Goal: Task Accomplishment & Management: Manage account settings

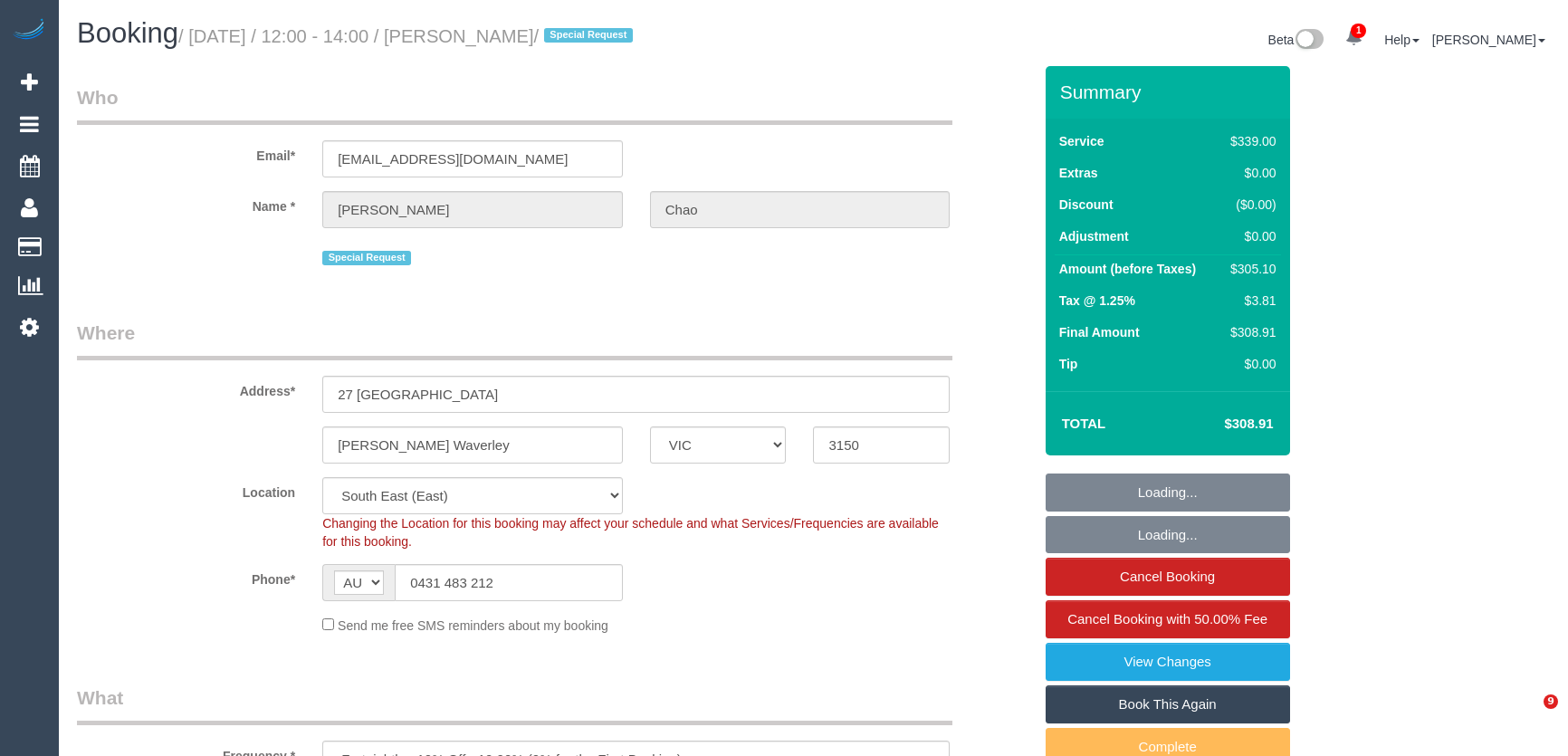
select select "VIC"
select select "number:28"
select select "number:14"
select select "number:19"
select select "number:24"
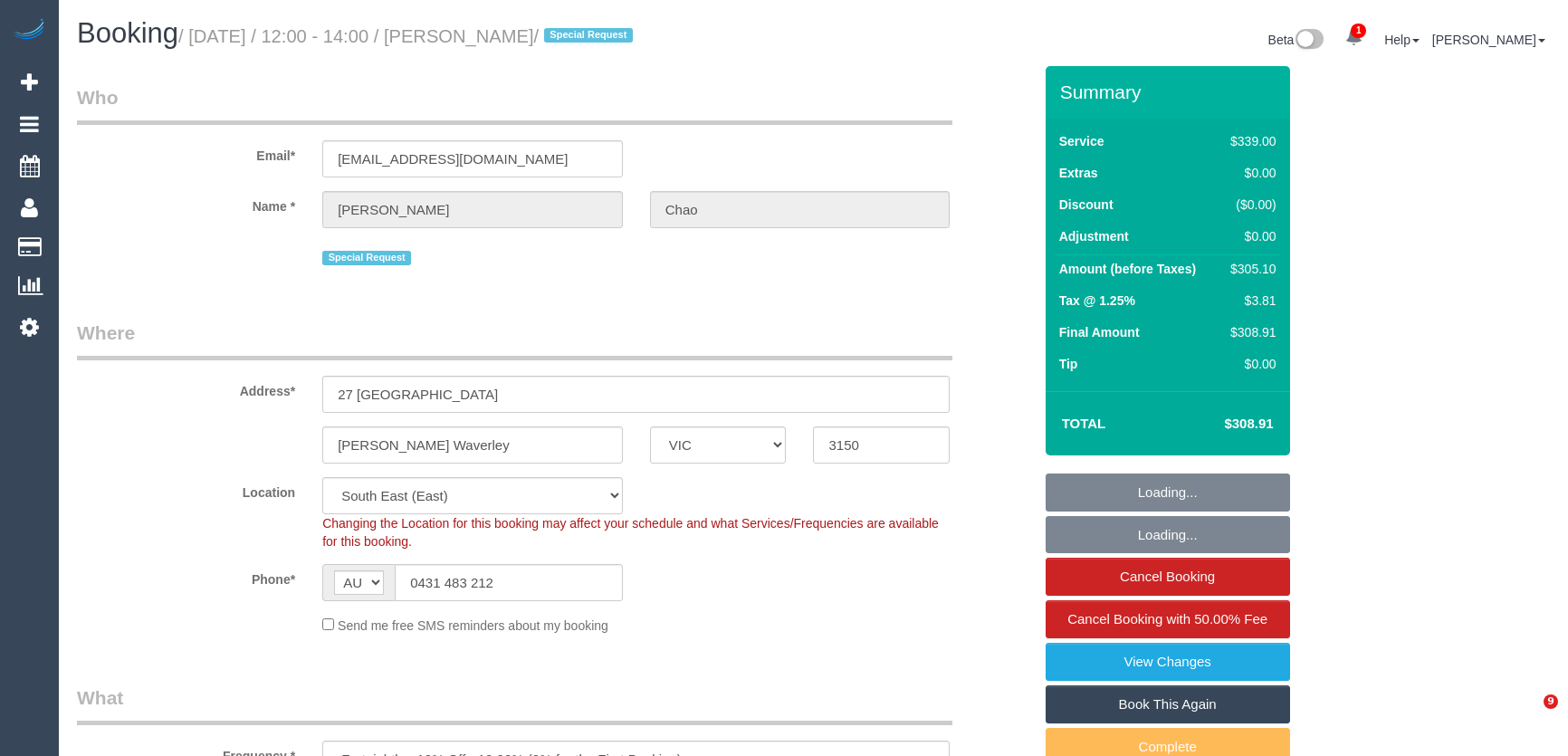
select select "number:35"
select select "number:26"
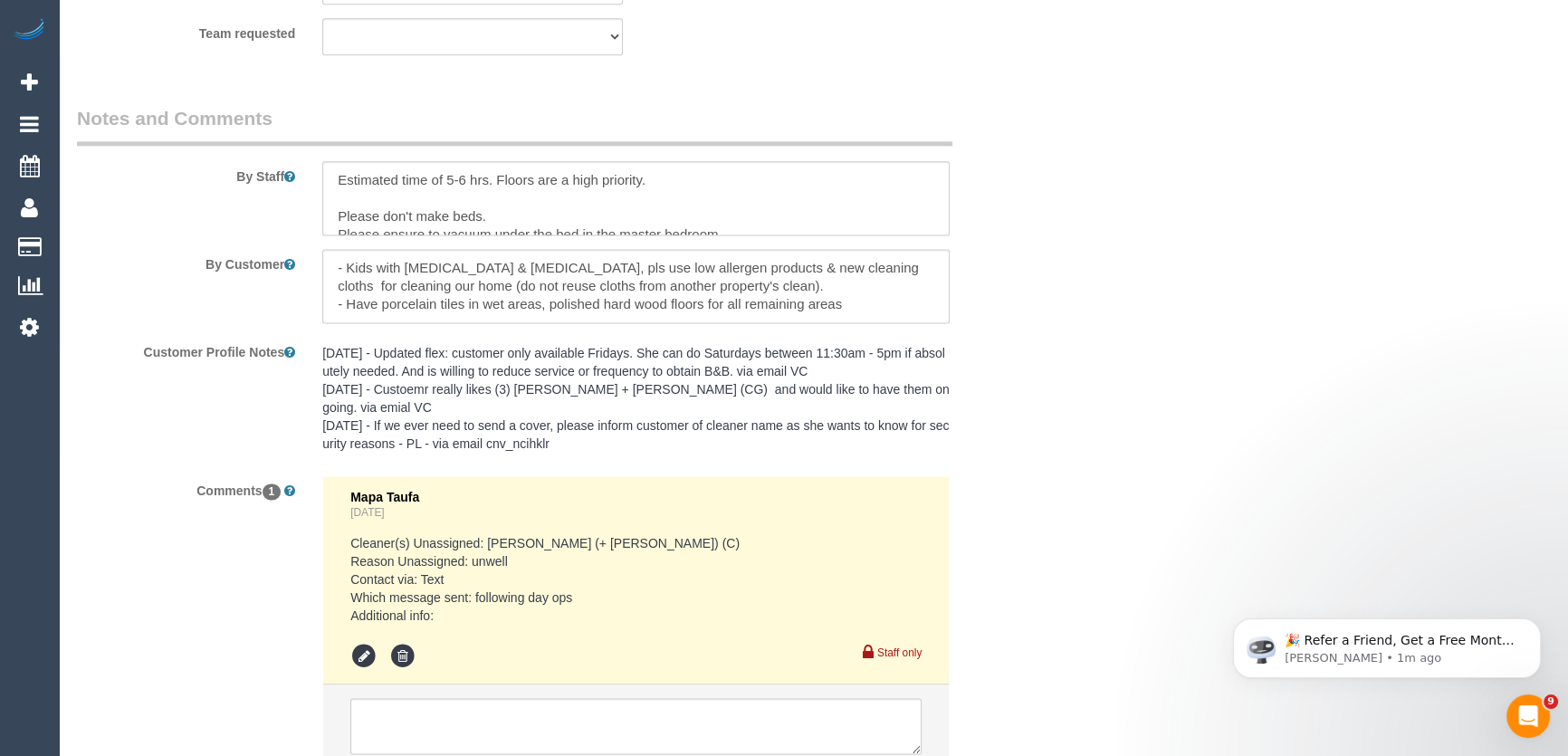
scroll to position [3184, 0]
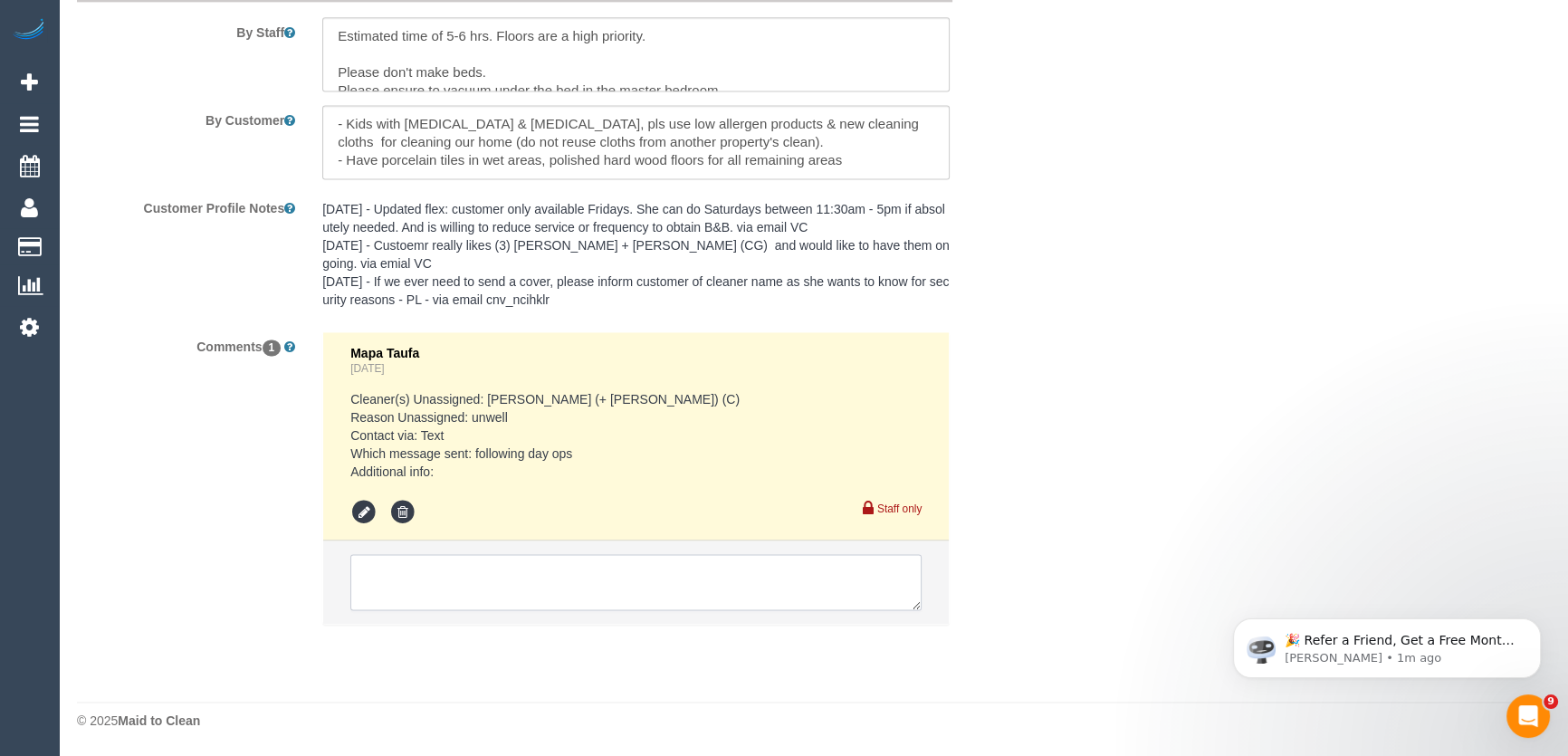
click at [518, 569] on textarea at bounding box center [635, 582] width 571 height 56
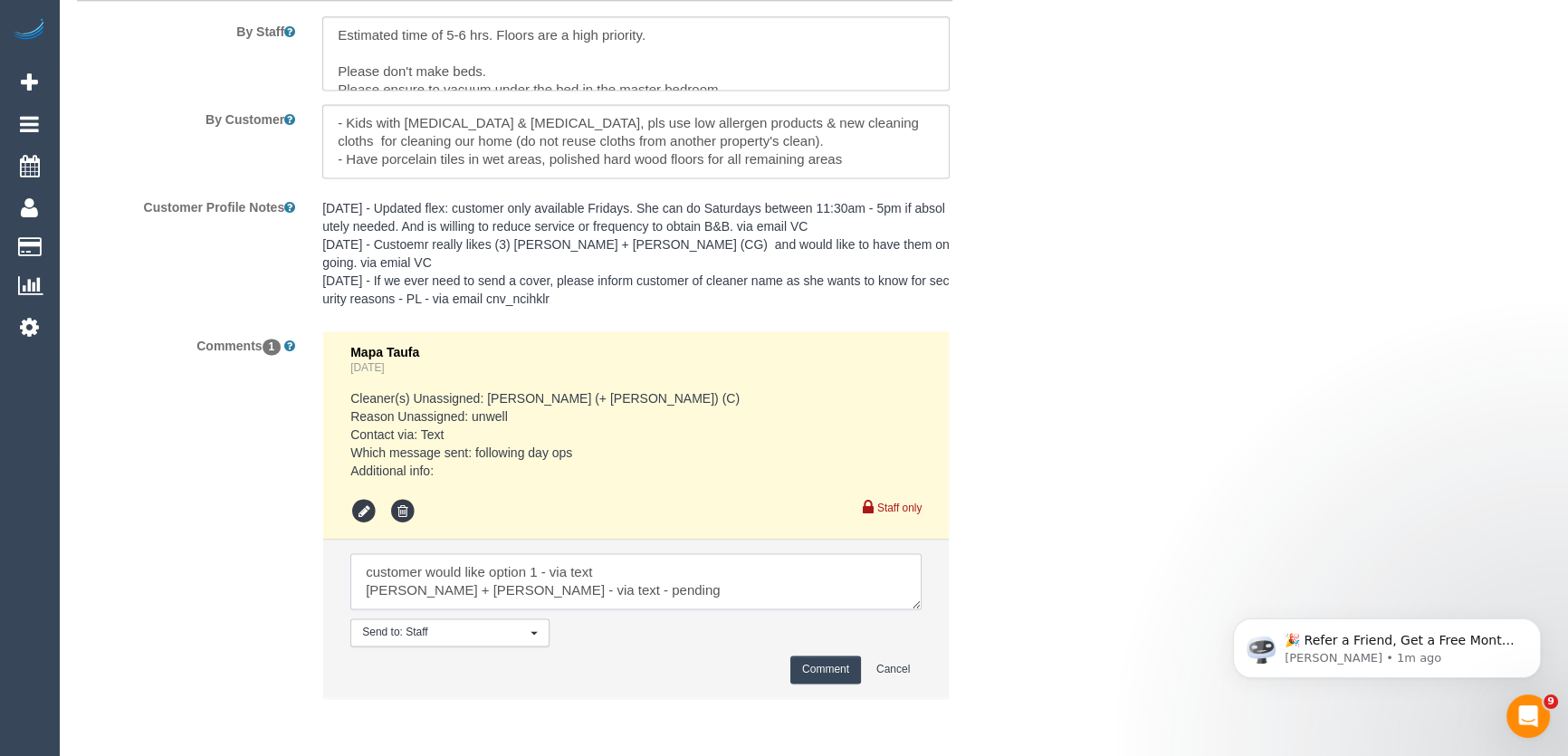
type textarea "customer would like option 1 - via text Paul + Barbara - via text - pending"
click at [821, 675] on button "Comment" at bounding box center [825, 669] width 71 height 28
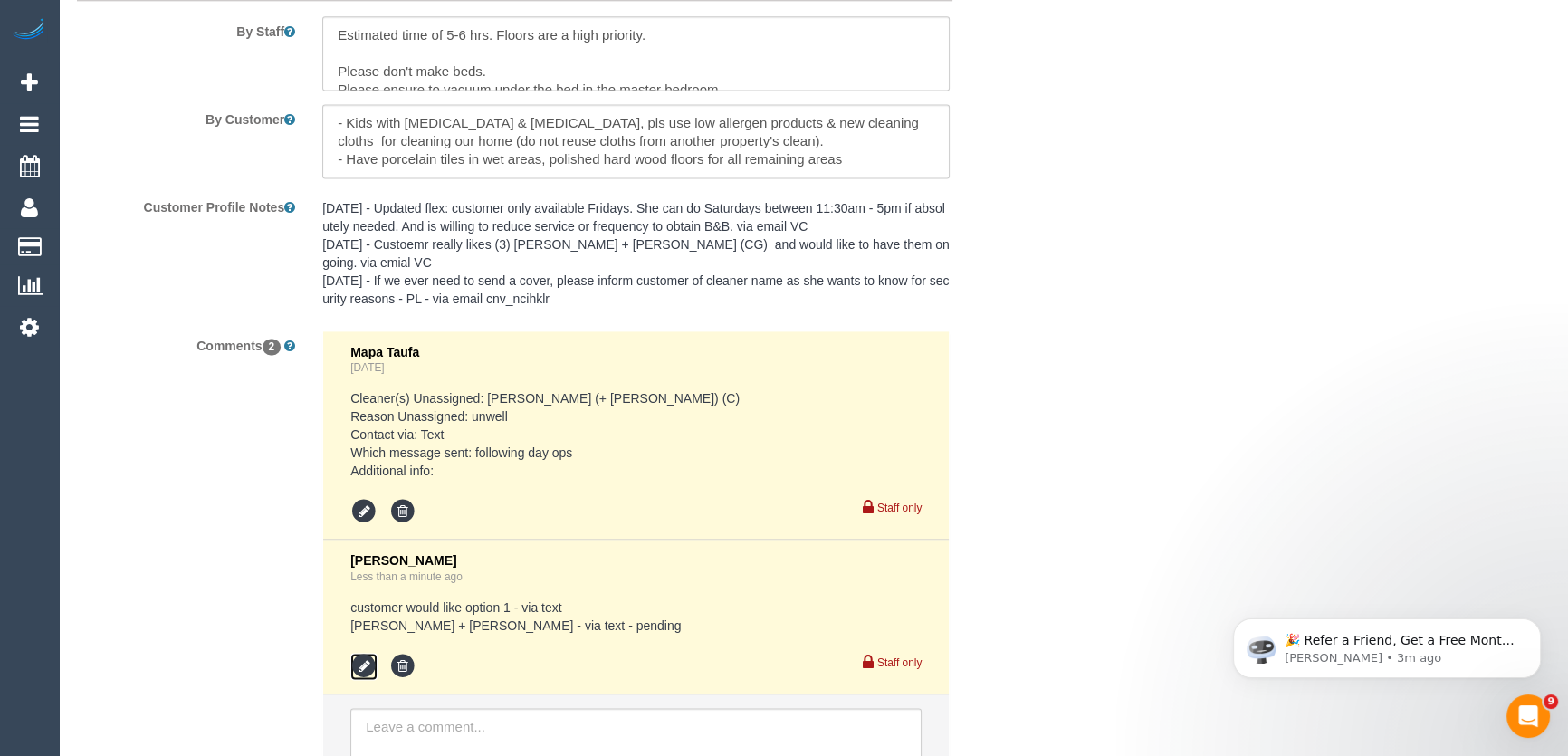
click at [356, 670] on icon at bounding box center [363, 666] width 27 height 27
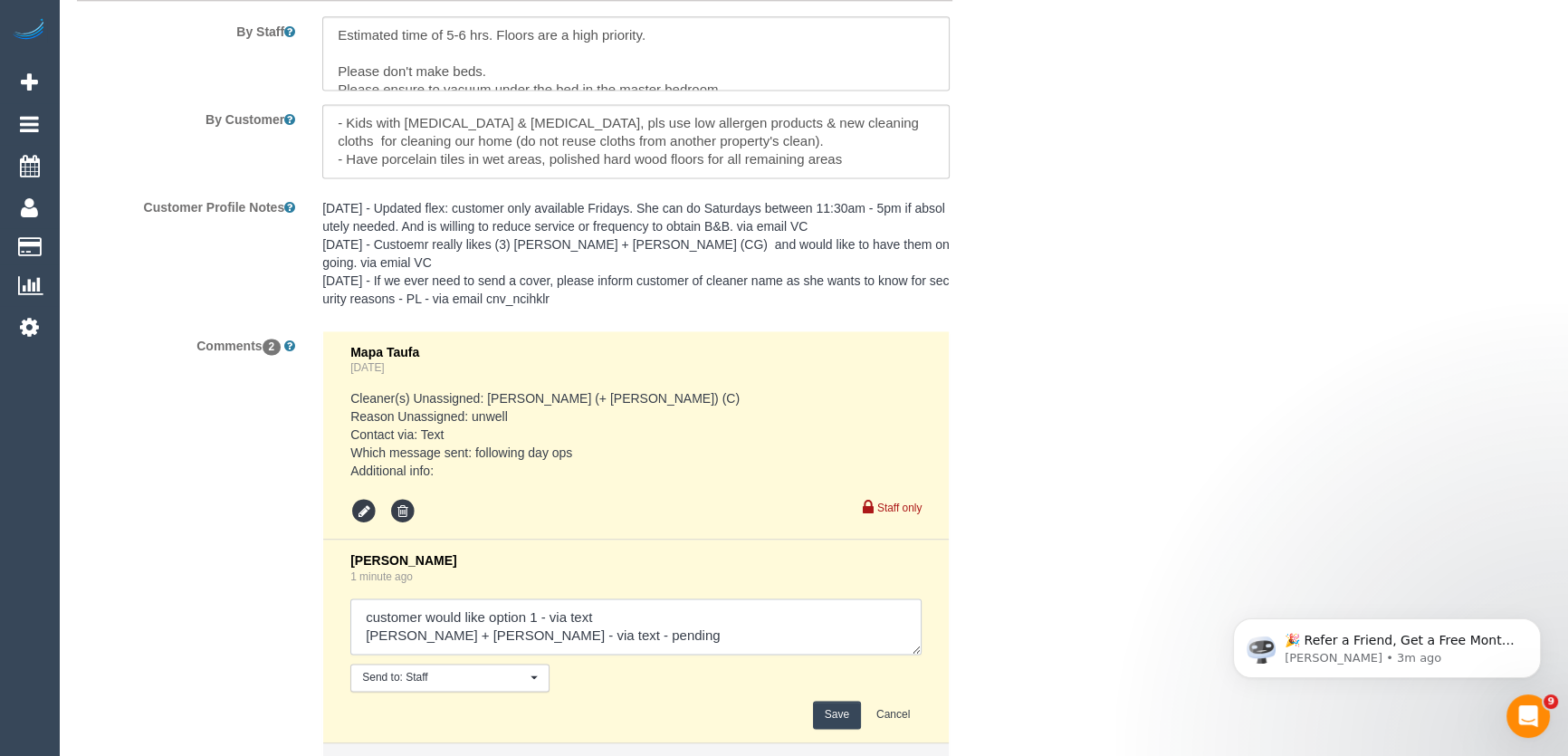
click at [608, 639] on textarea at bounding box center [635, 626] width 571 height 56
type textarea "customer would like option 1 - via text Paul + Barbara - via text - confirmed C…"
click at [833, 720] on button "Save" at bounding box center [837, 714] width 48 height 28
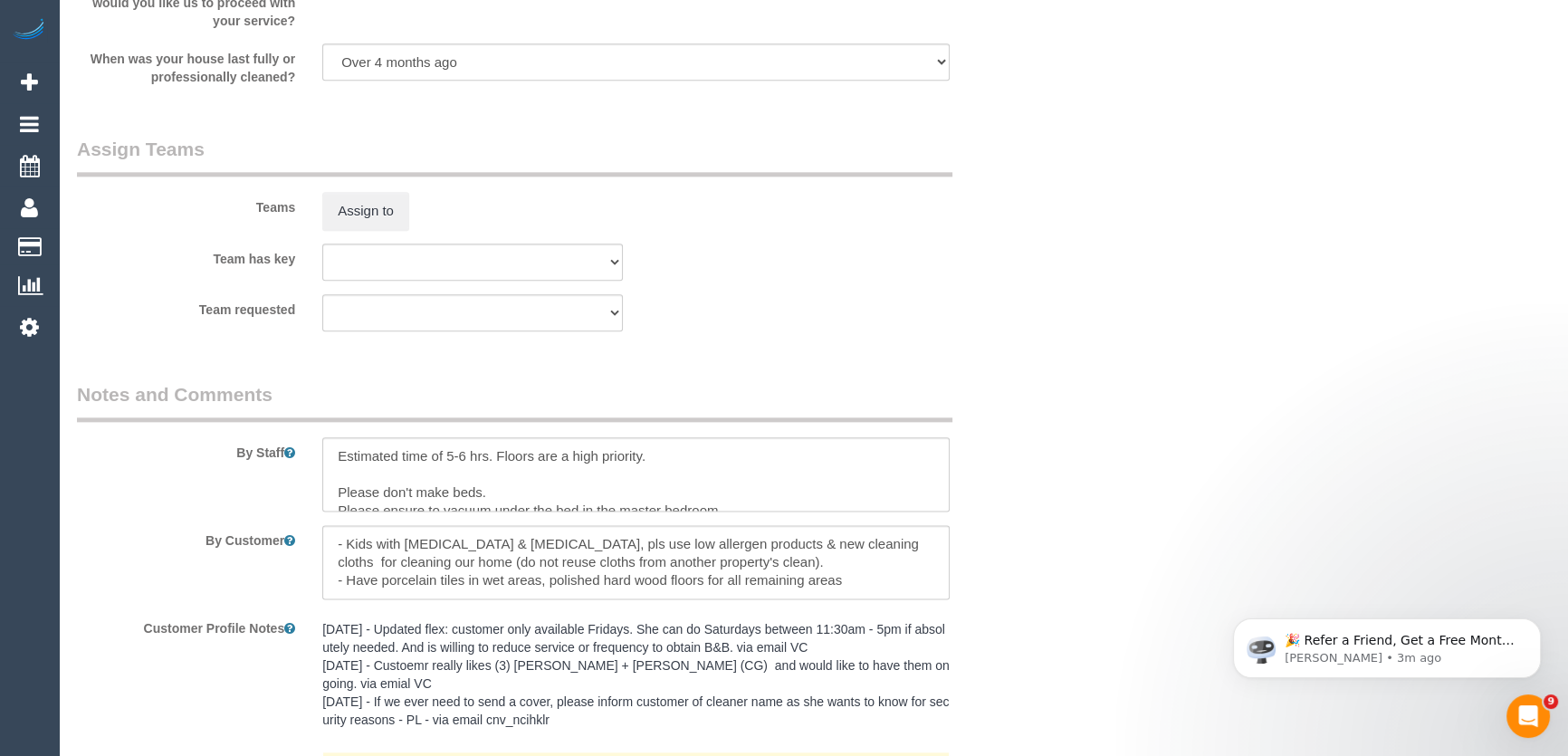
scroll to position [2762, 0]
click at [330, 455] on textarea at bounding box center [635, 476] width 627 height 74
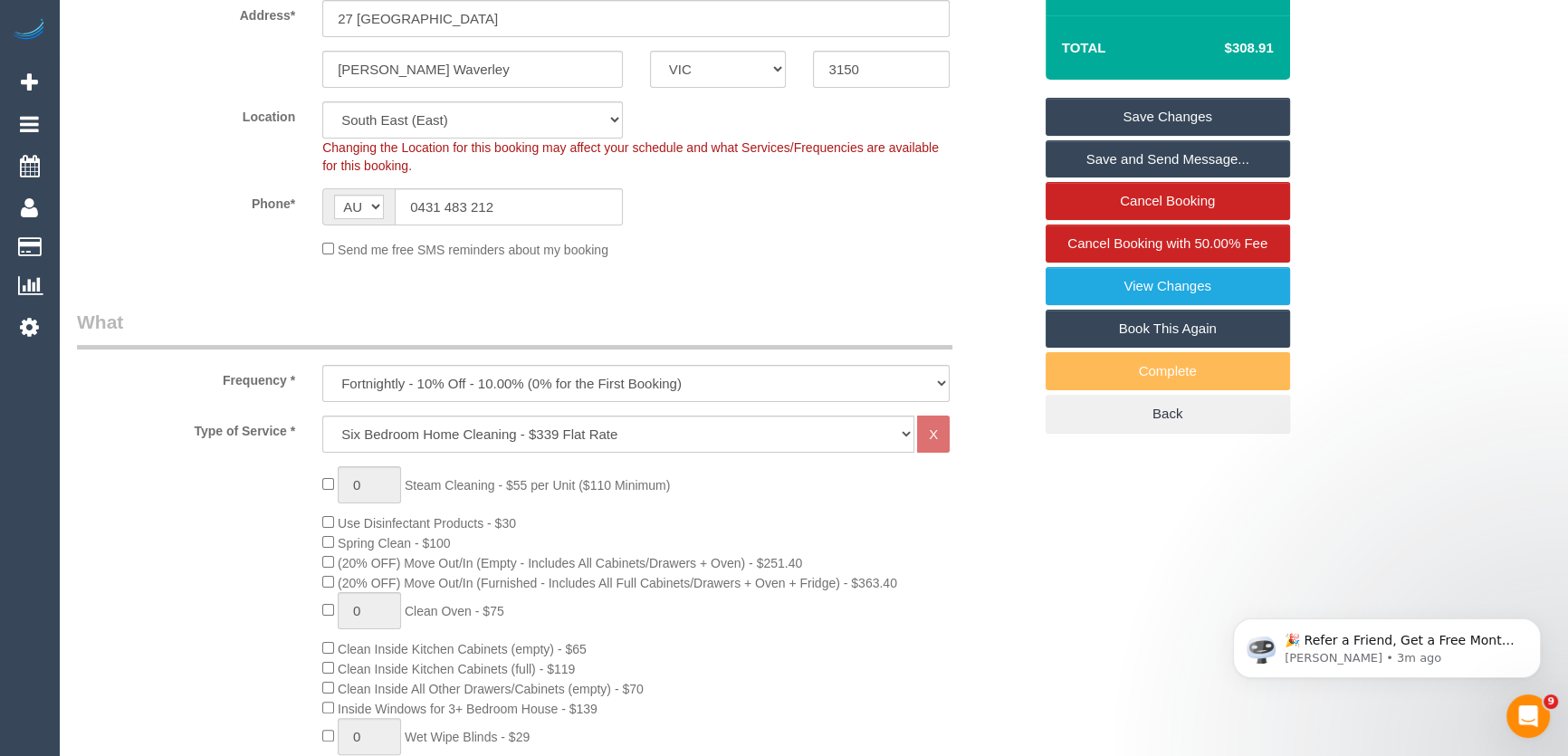
scroll to position [0, 0]
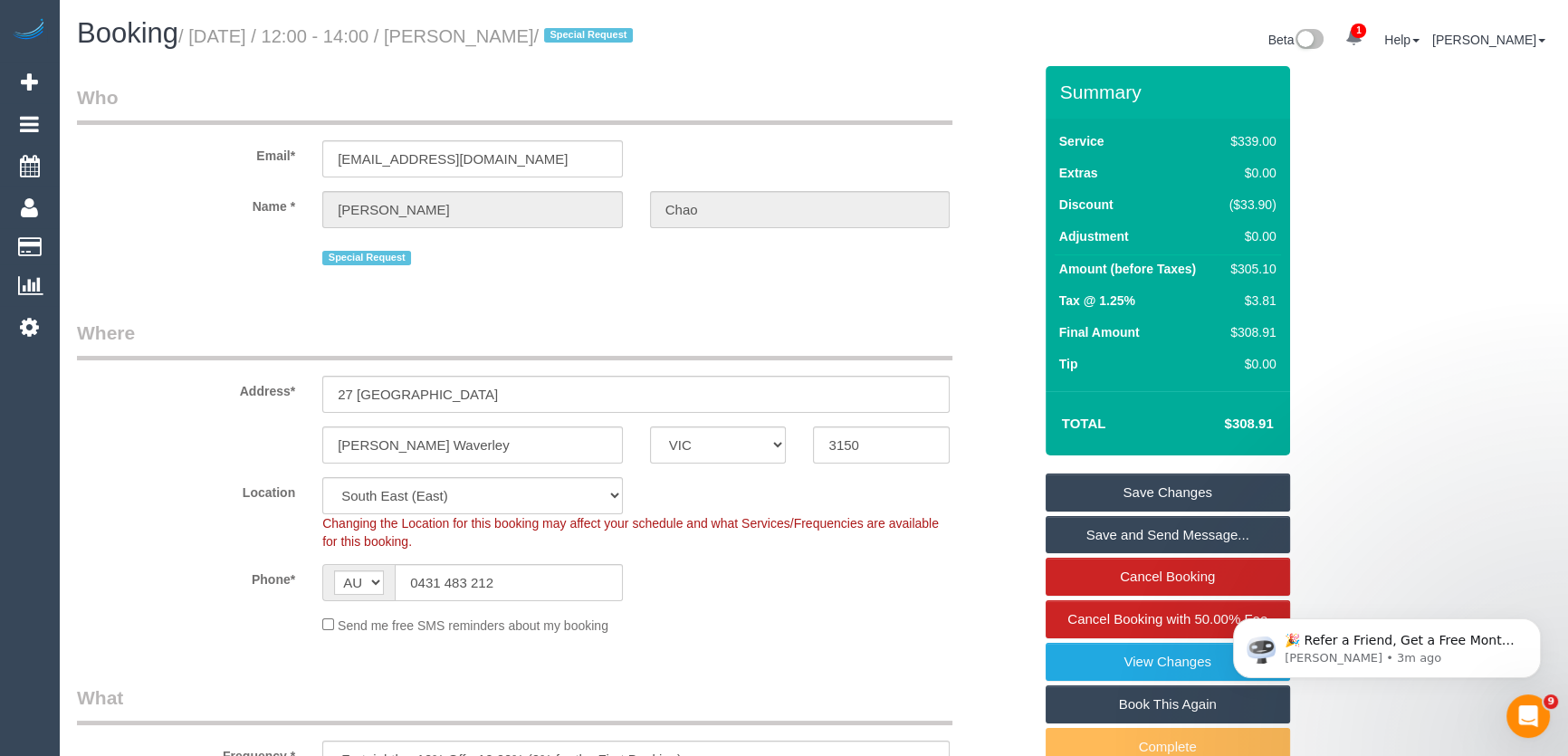
type textarea "*cover* Estimated time of 5-6 hrs. Floors are a high priority. Please don't mak…"
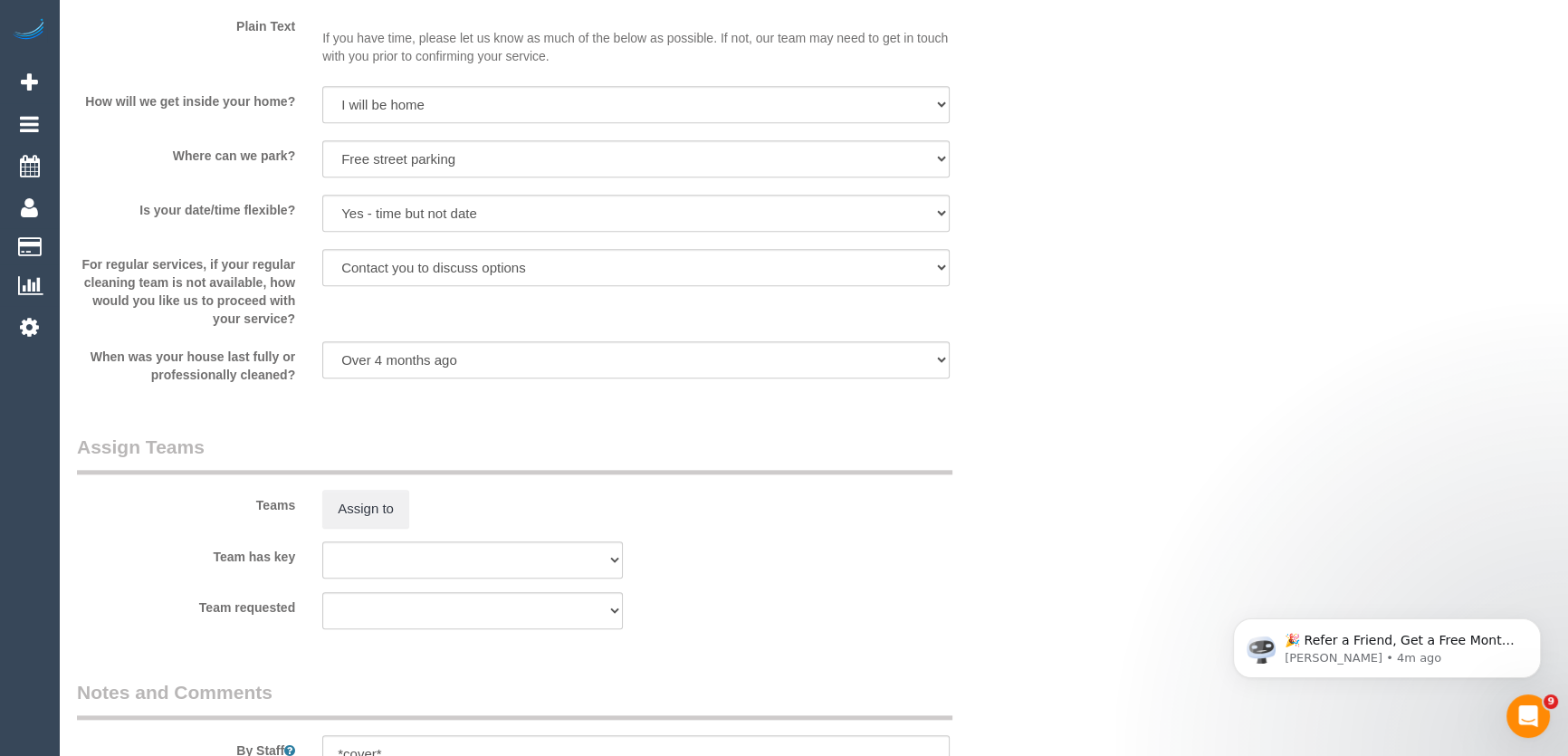
scroll to position [2468, 0]
click at [370, 516] on button "Assign to" at bounding box center [365, 506] width 87 height 38
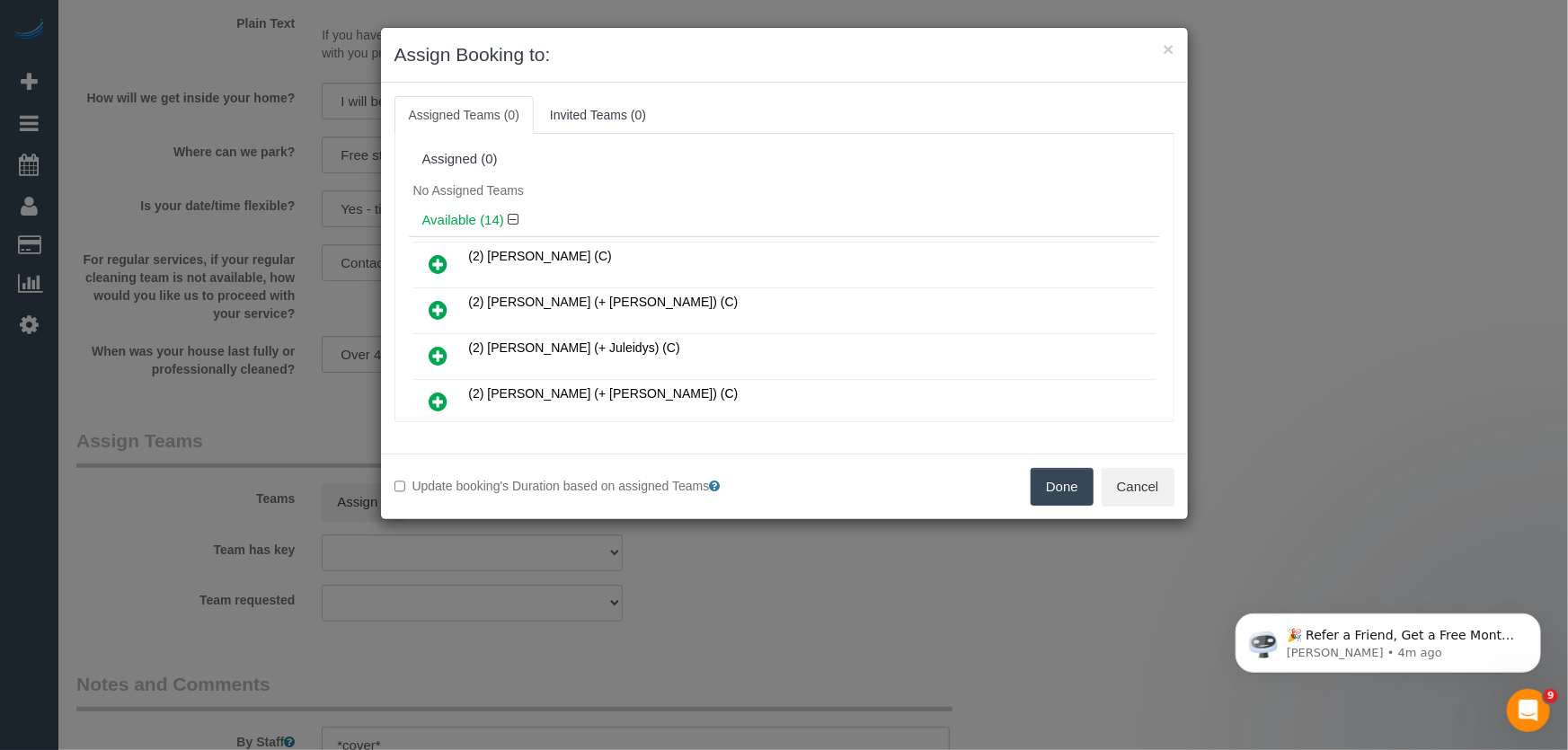
click at [433, 306] on icon at bounding box center [440, 310] width 19 height 21
click at [433, 275] on icon at bounding box center [440, 264] width 19 height 21
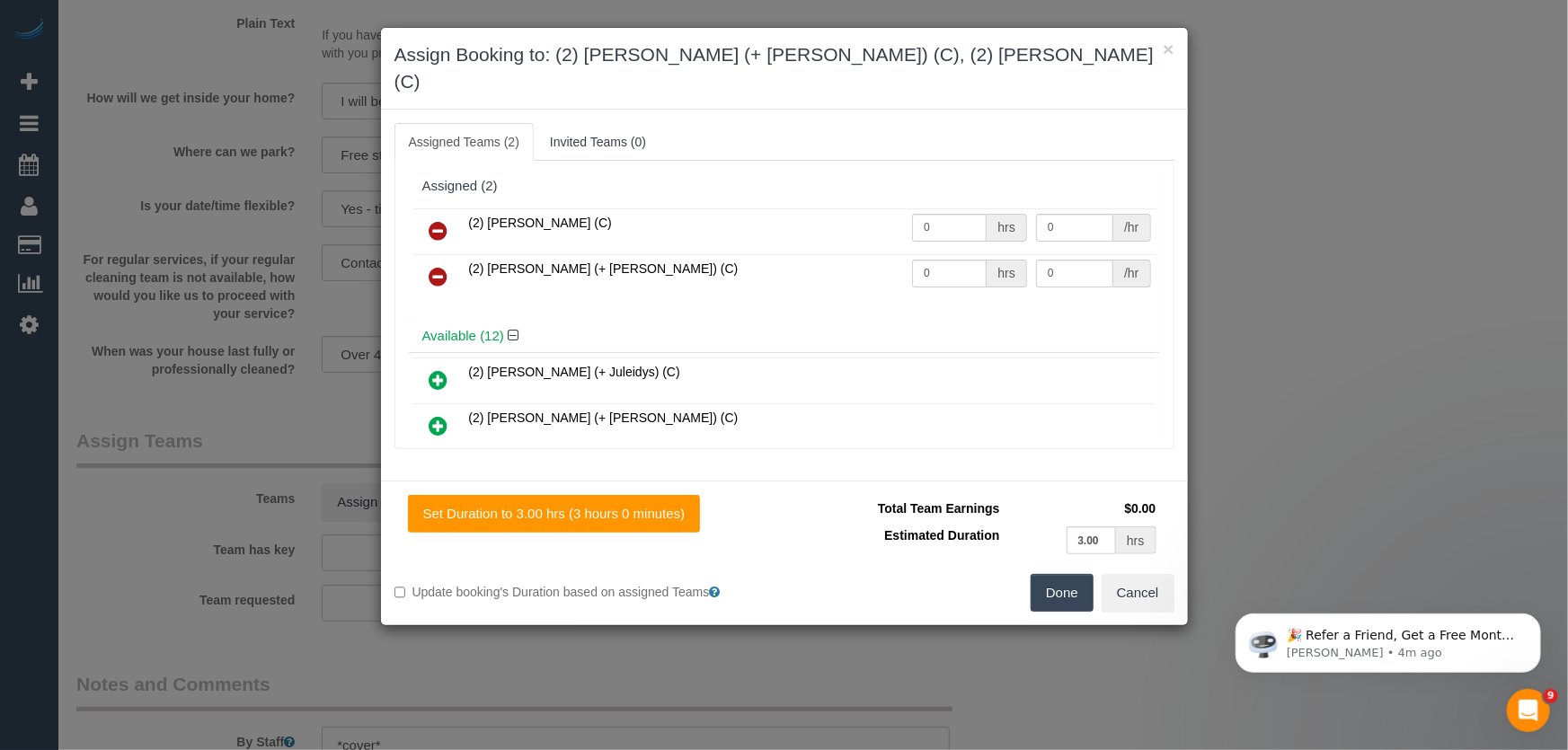
click at [430, 415] on icon at bounding box center [440, 426] width 19 height 21
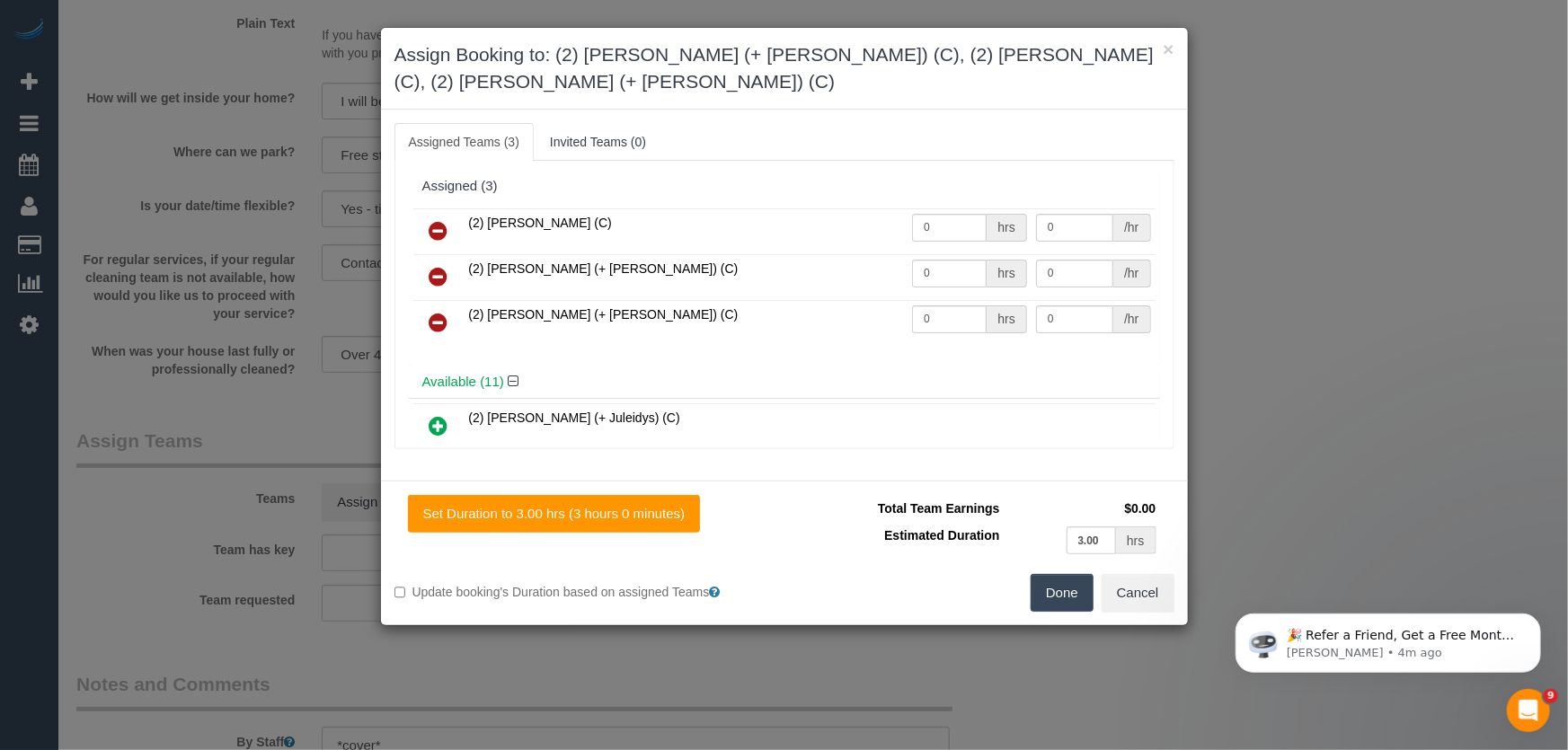
click at [436, 220] on icon at bounding box center [440, 230] width 19 height 21
click at [436, 266] on icon at bounding box center [440, 276] width 19 height 21
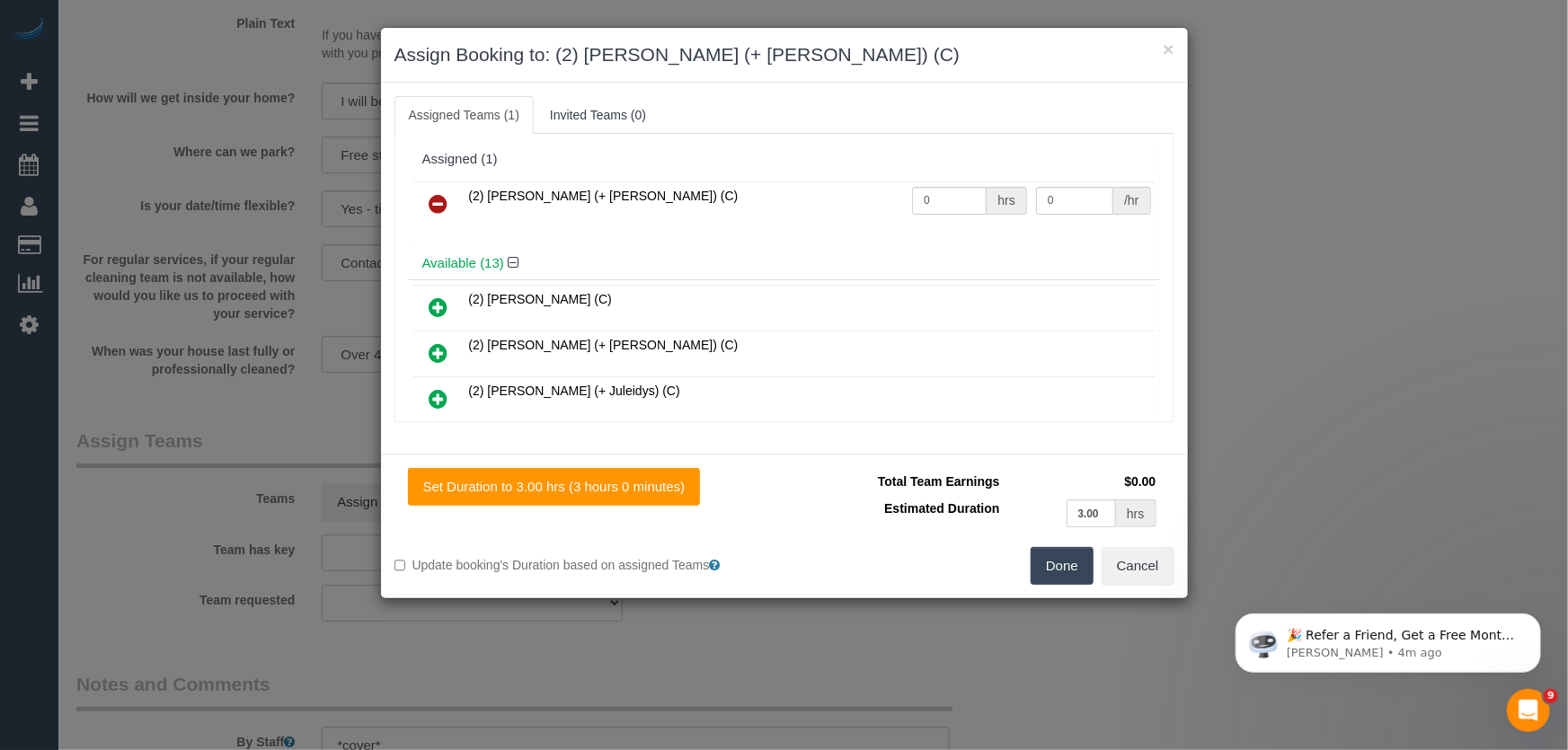
click at [443, 345] on icon at bounding box center [440, 353] width 19 height 21
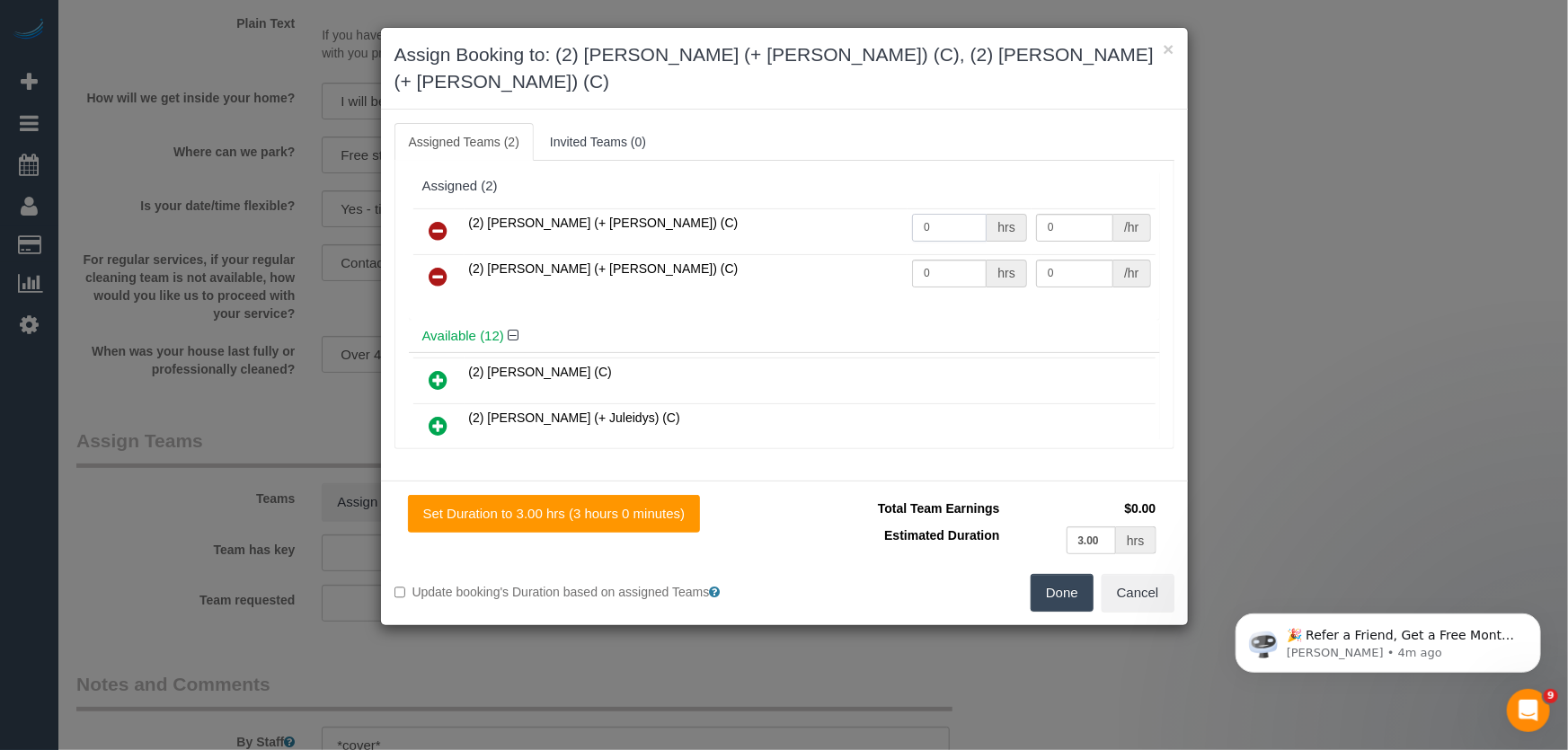
click at [956, 214] on input "0" at bounding box center [949, 227] width 75 height 28
type input "1"
click at [938, 260] on input "0" at bounding box center [949, 273] width 75 height 28
type input "97.5"
type input "1"
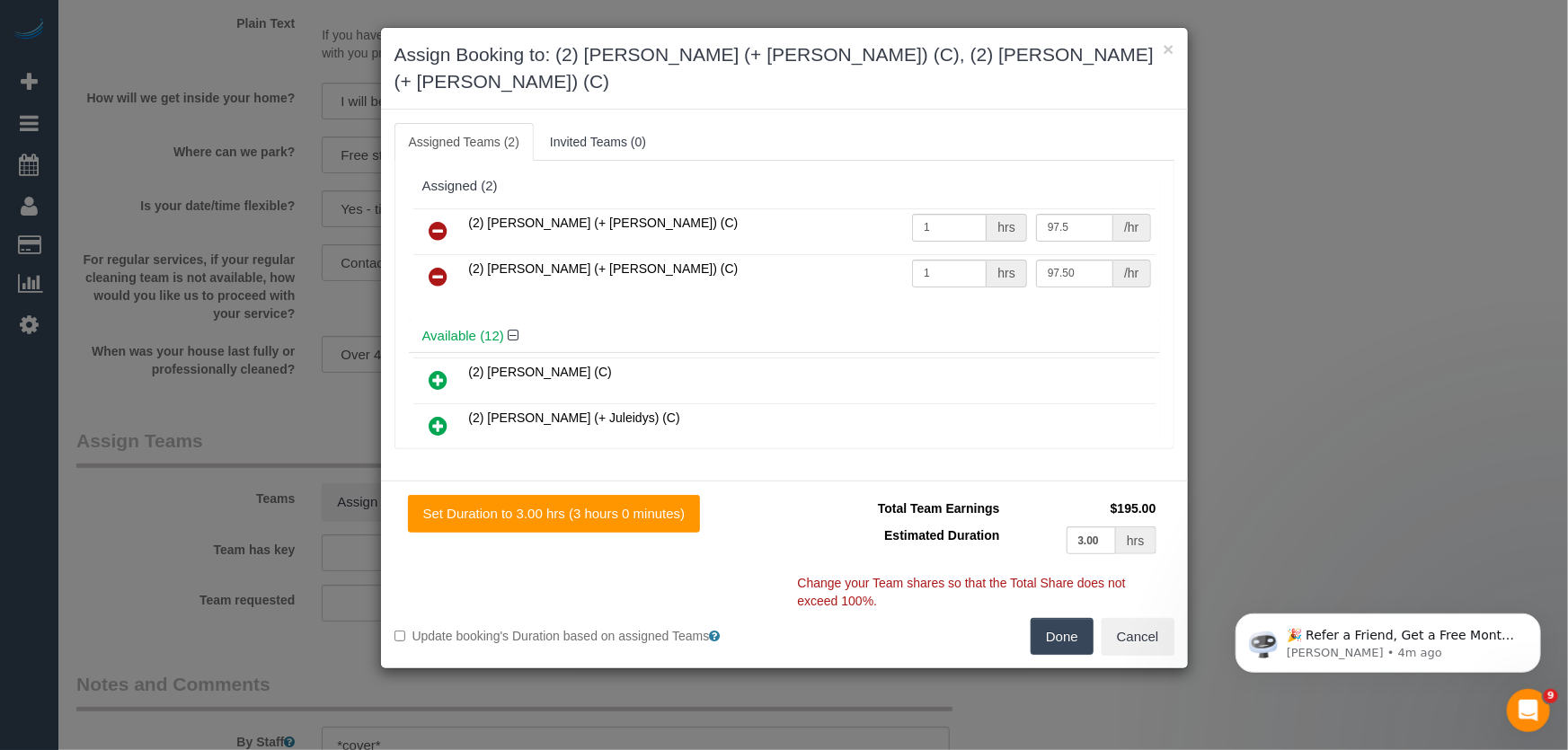
type input "97.5"
click at [1060, 618] on button "Done" at bounding box center [1062, 636] width 63 height 37
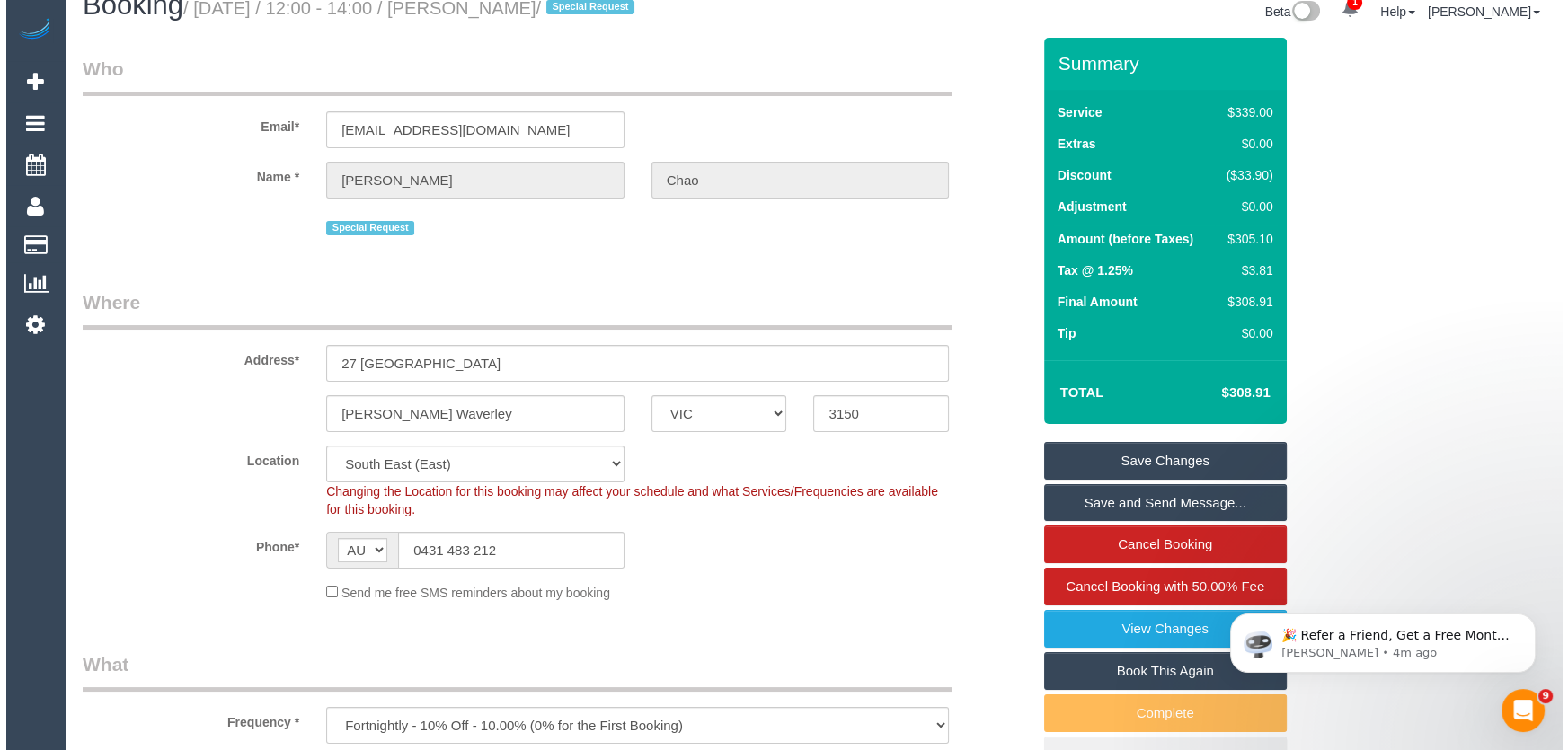
scroll to position [0, 0]
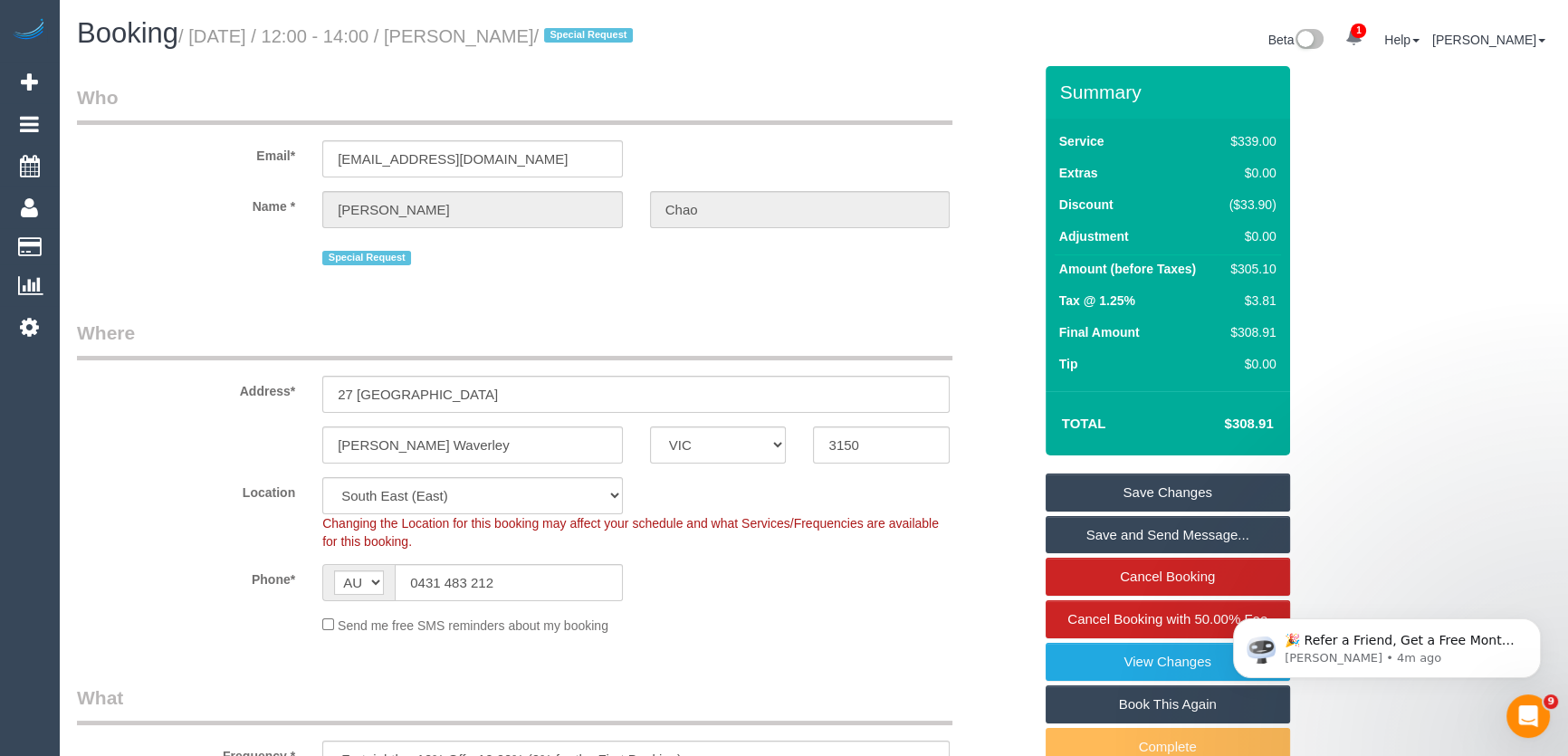
click at [487, 34] on small "/ August 15, 2025 / 12:00 - 14:00 / Sarah Chao / Special Request" at bounding box center [408, 36] width 460 height 20
copy small "Sarah Chao"
click at [518, 575] on input "0431 483 212" at bounding box center [508, 582] width 228 height 37
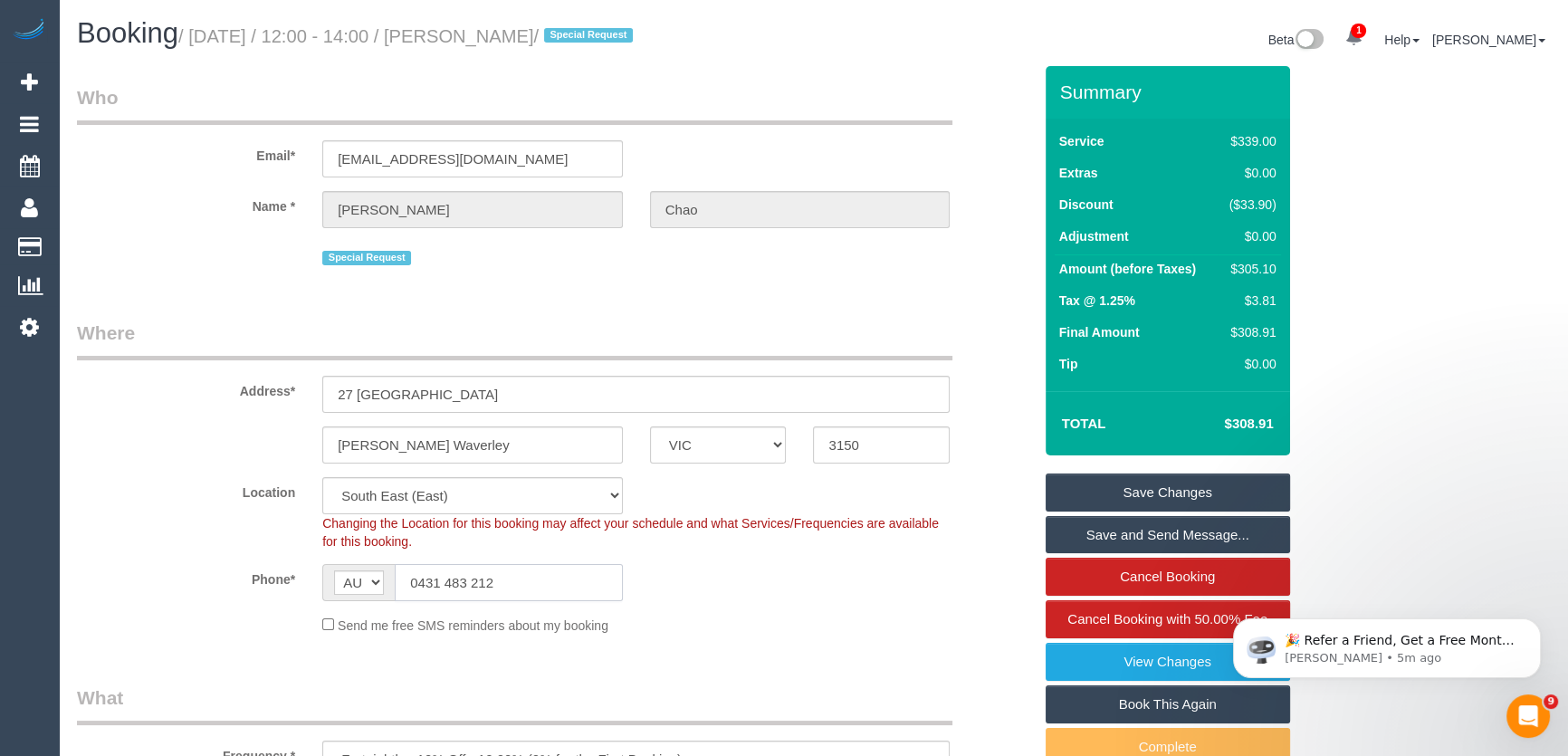
click at [518, 575] on input "0431 483 212" at bounding box center [508, 582] width 228 height 37
click at [519, 575] on input "0431 483 212" at bounding box center [508, 582] width 228 height 37
click at [1145, 498] on link "Save Changes" at bounding box center [1167, 492] width 245 height 38
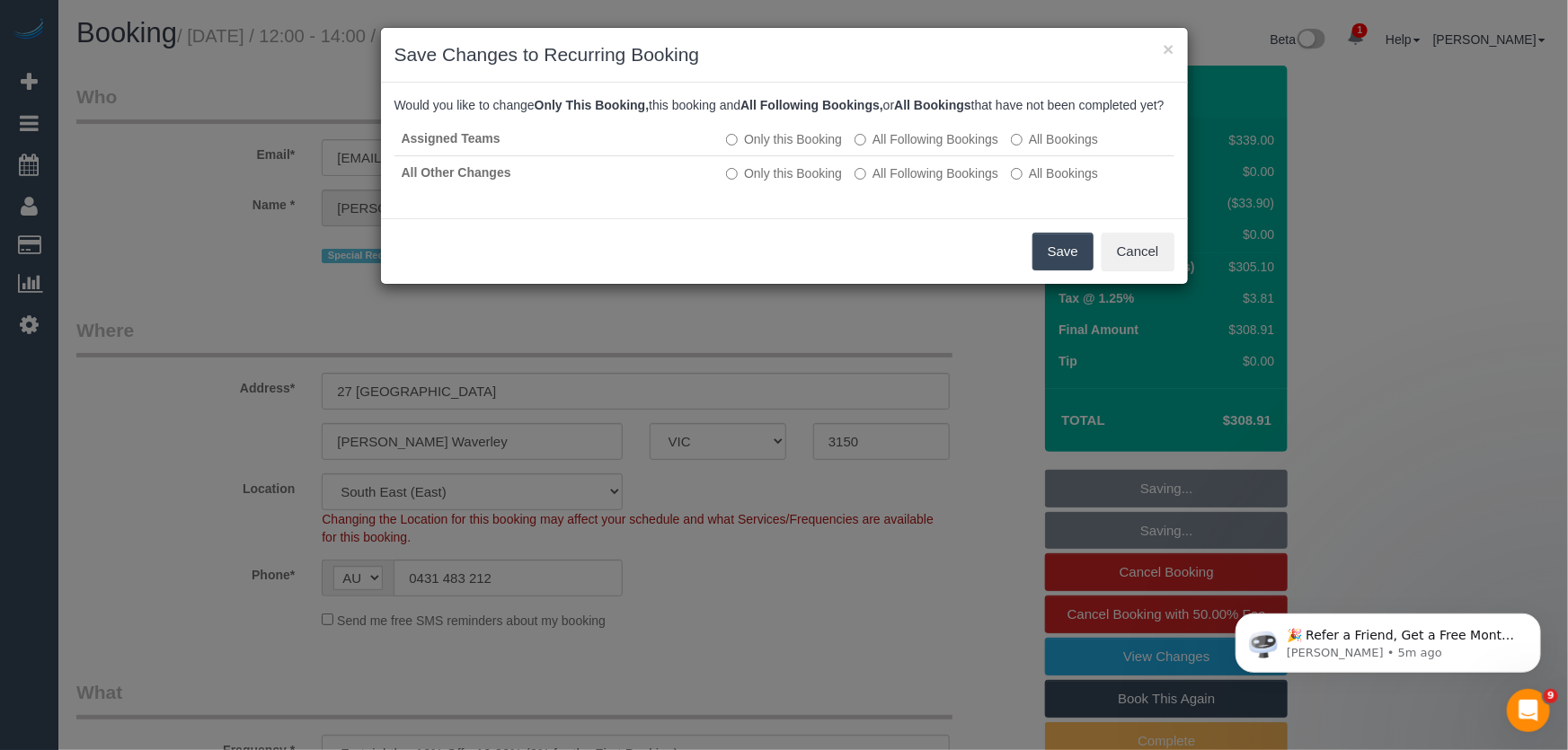
drag, startPoint x: 1061, startPoint y: 276, endPoint x: 1090, endPoint y: 276, distance: 29.0
click at [1061, 270] on button "Save" at bounding box center [1063, 250] width 61 height 37
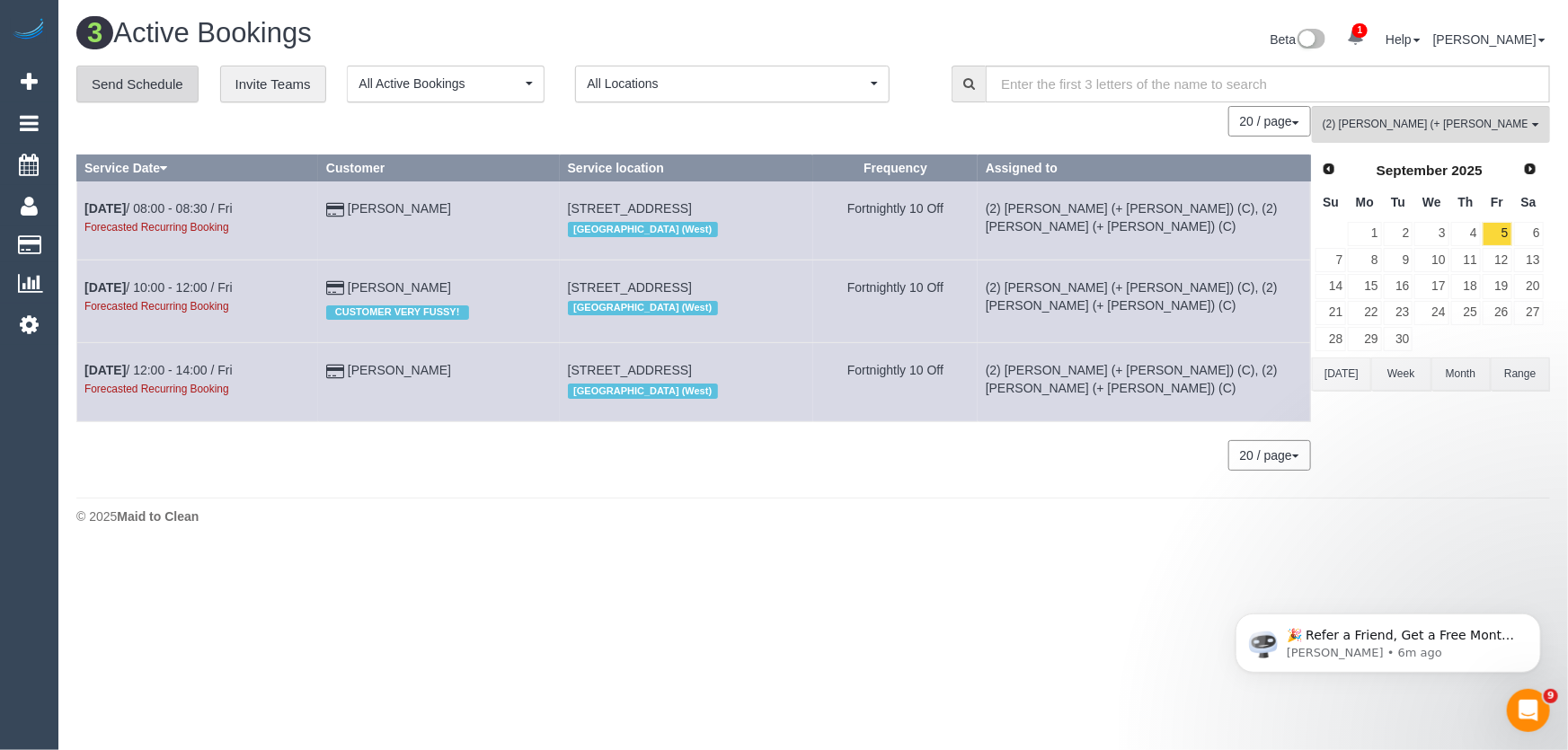
click at [145, 86] on link "Send Schedule" at bounding box center [137, 83] width 122 height 37
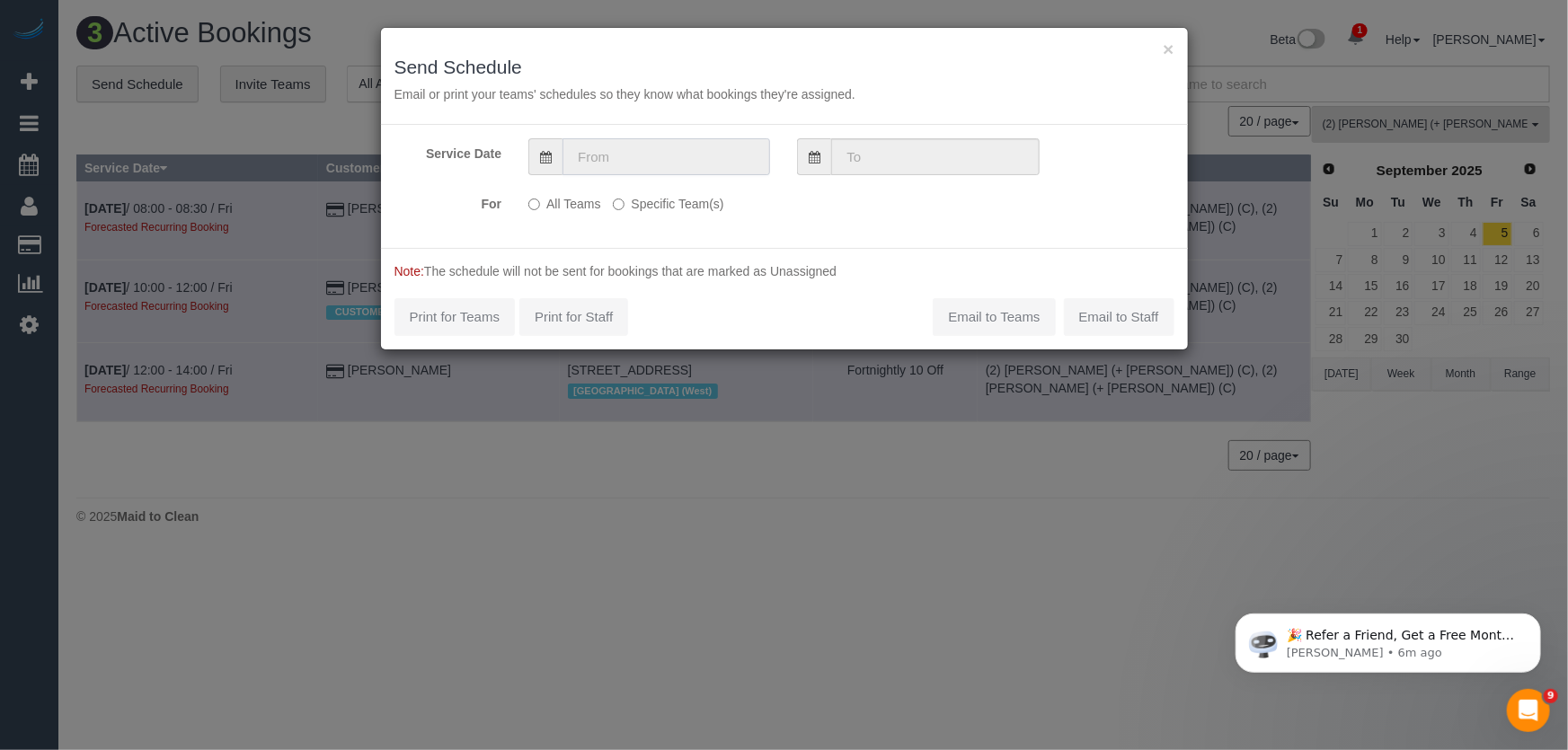
click at [638, 163] on input "text" at bounding box center [666, 156] width 207 height 36
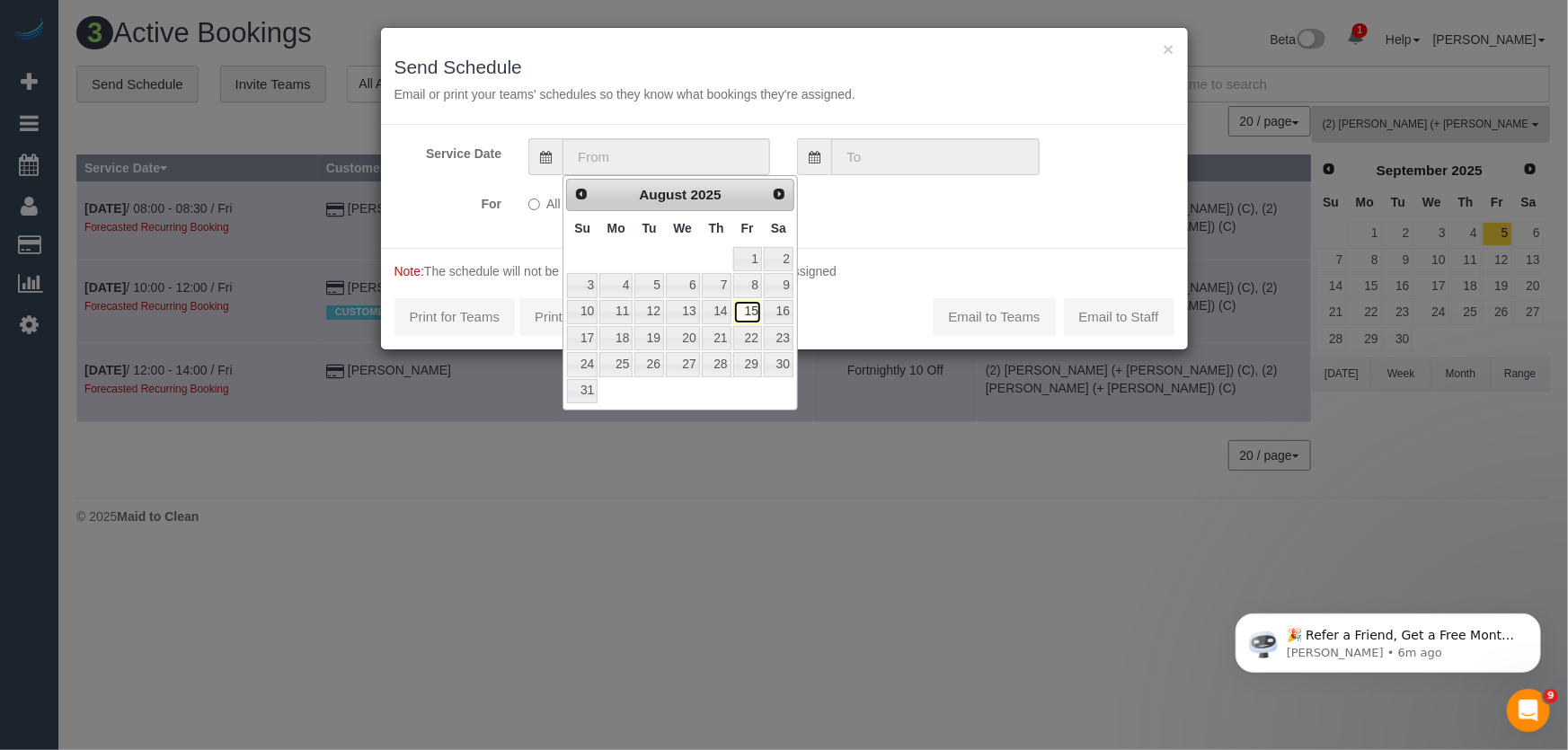
click at [749, 311] on link "15" at bounding box center [748, 312] width 29 height 24
type input "15/08/2025"
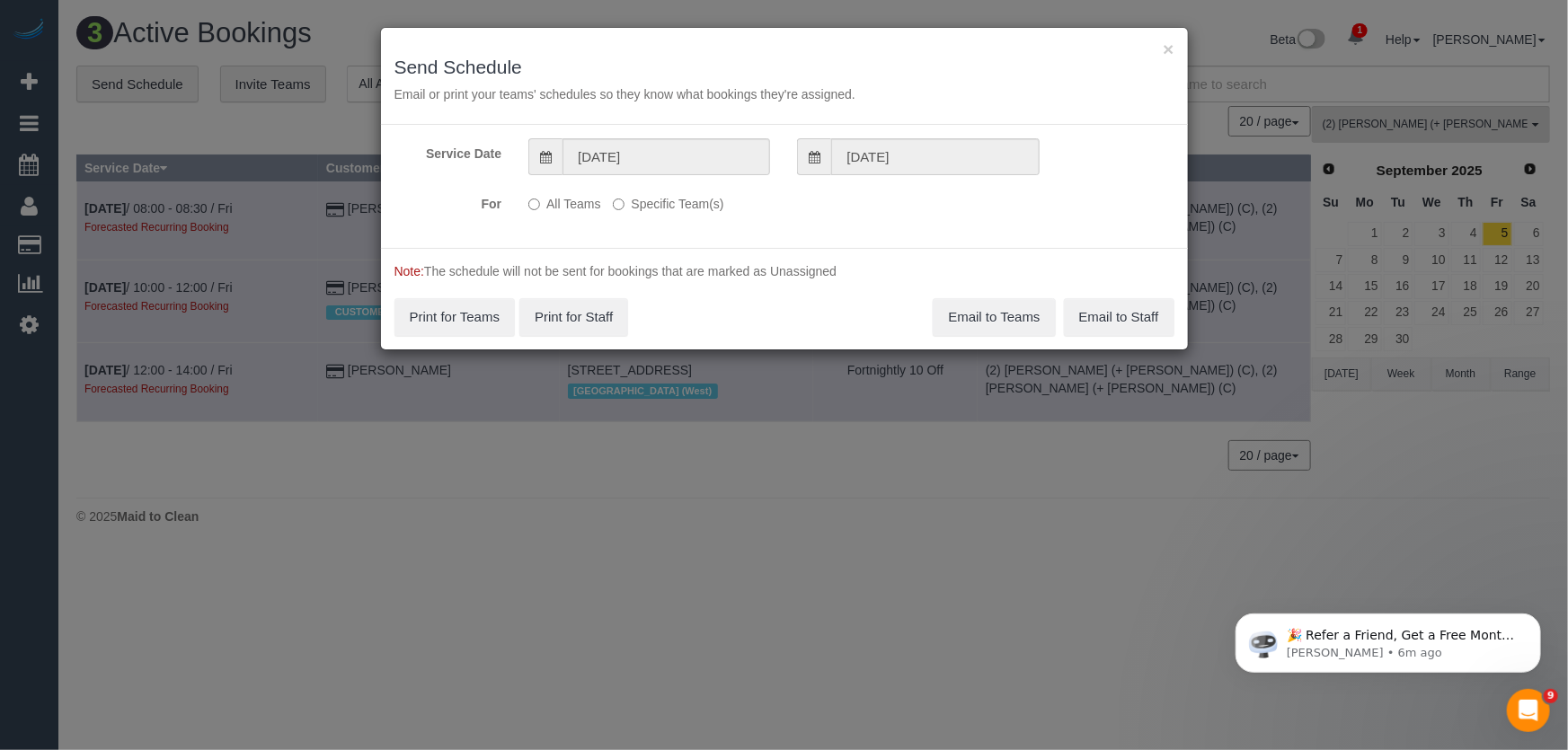
click at [659, 203] on label "Specific Team(s)" at bounding box center [668, 200] width 110 height 24
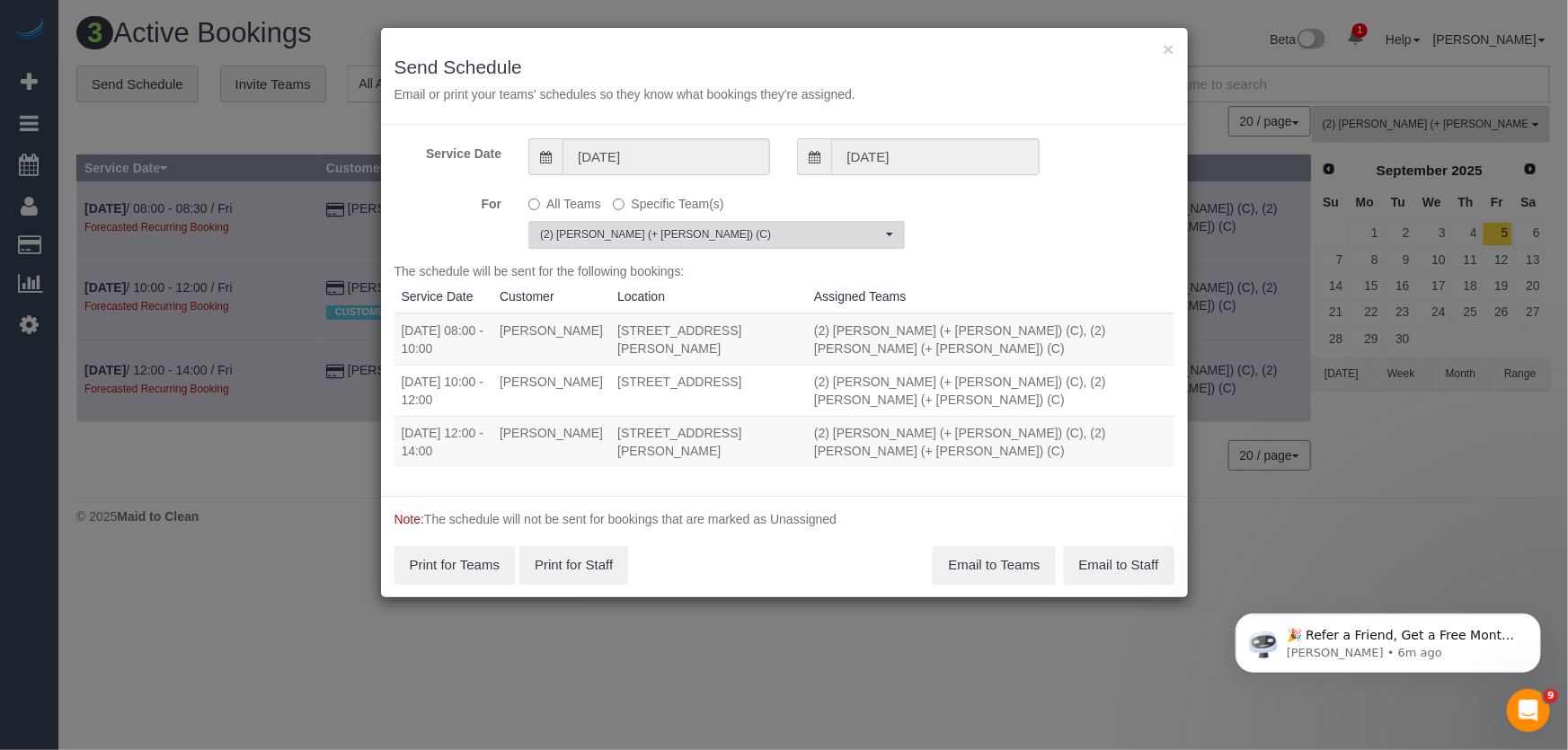
click at [628, 227] on span "(2) Paul (+ Barbara) (C)" at bounding box center [711, 235] width 342 height 15
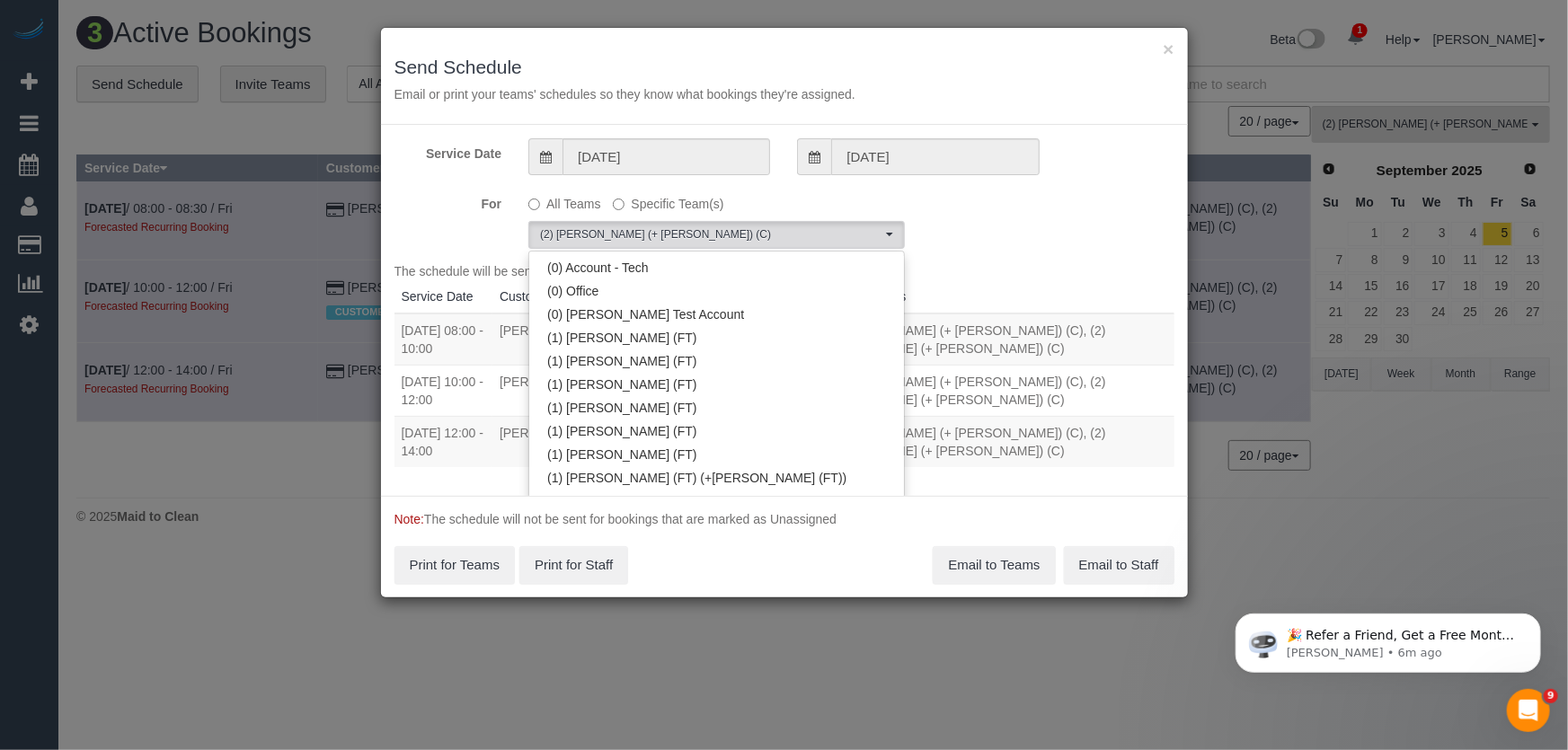
scroll to position [1473, 0]
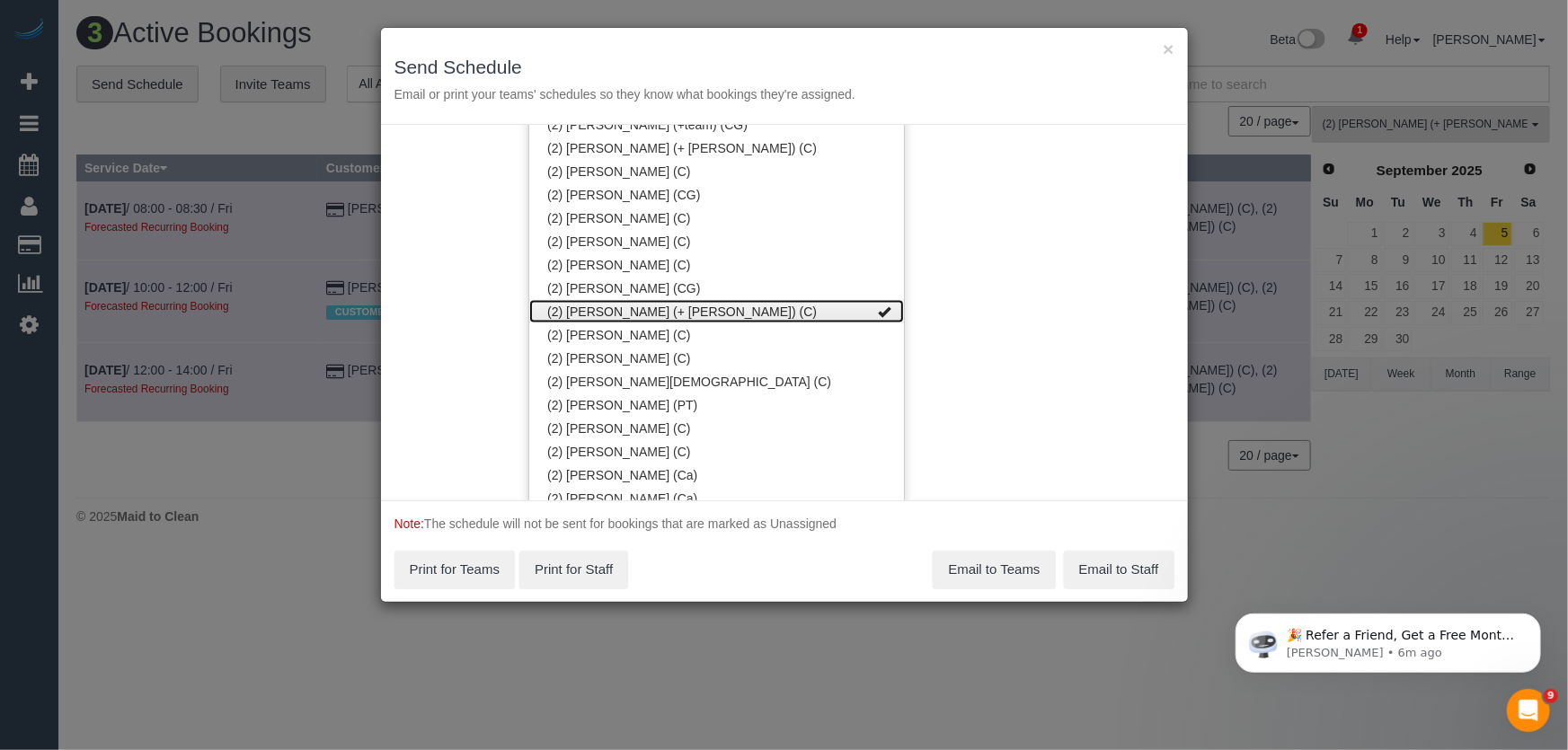
click at [598, 306] on link "(2) Paul (+ Barbara) (C)" at bounding box center [716, 312] width 374 height 23
click at [732, 305] on link "(2) Paul (+ Barbara) (C)" at bounding box center [716, 312] width 374 height 23
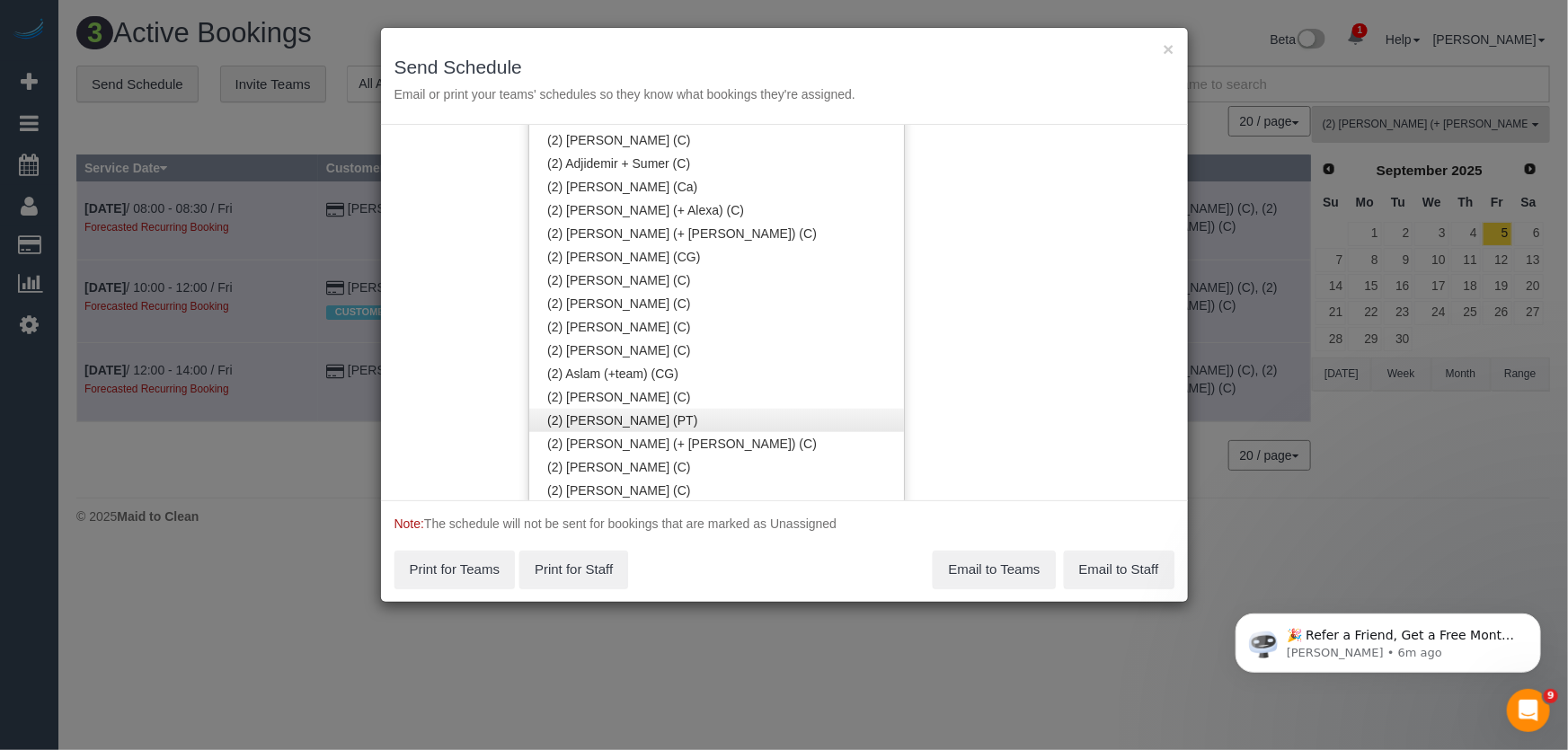
scroll to position [413, 0]
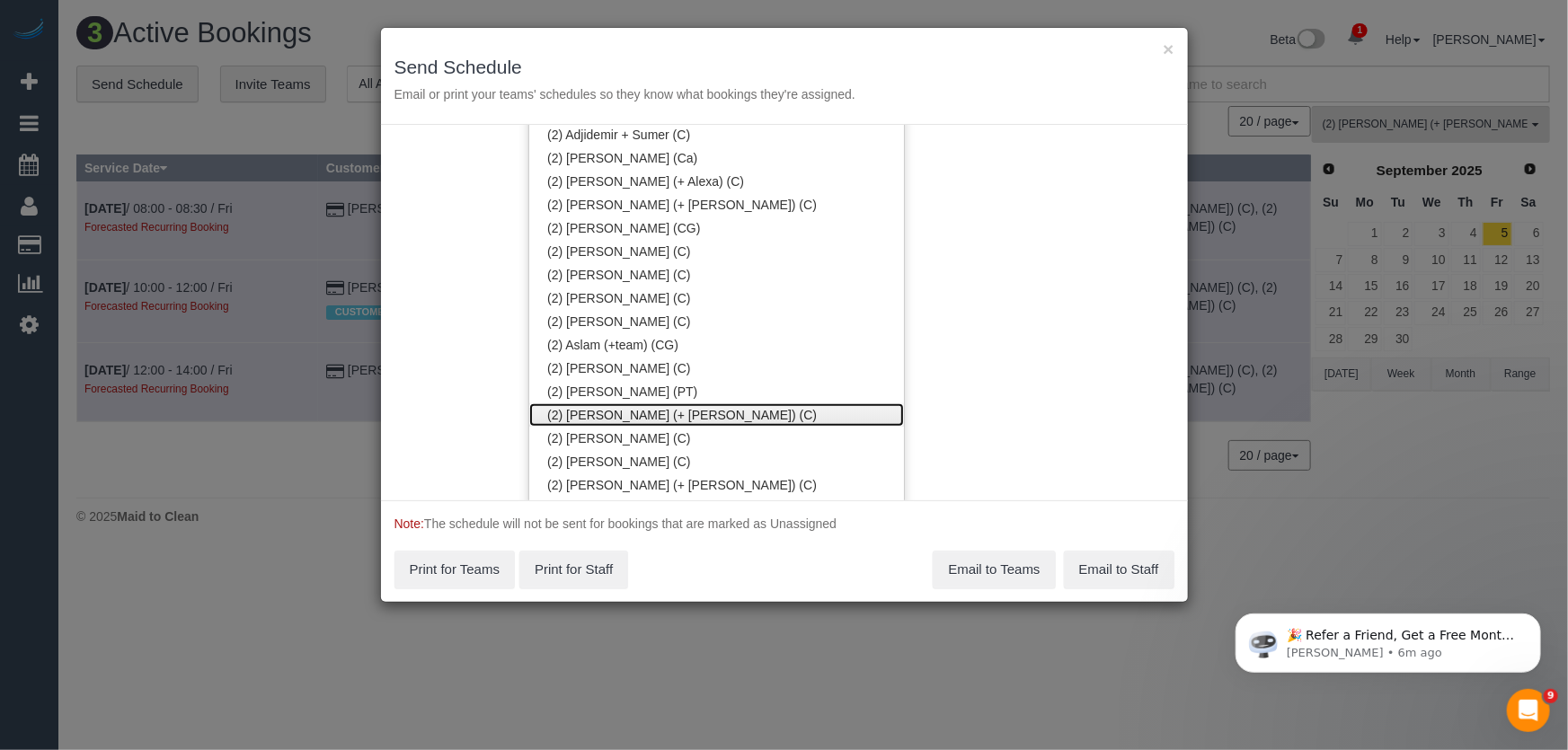
click at [605, 411] on link "(2) Barbara (+ Paul) (C)" at bounding box center [716, 414] width 374 height 23
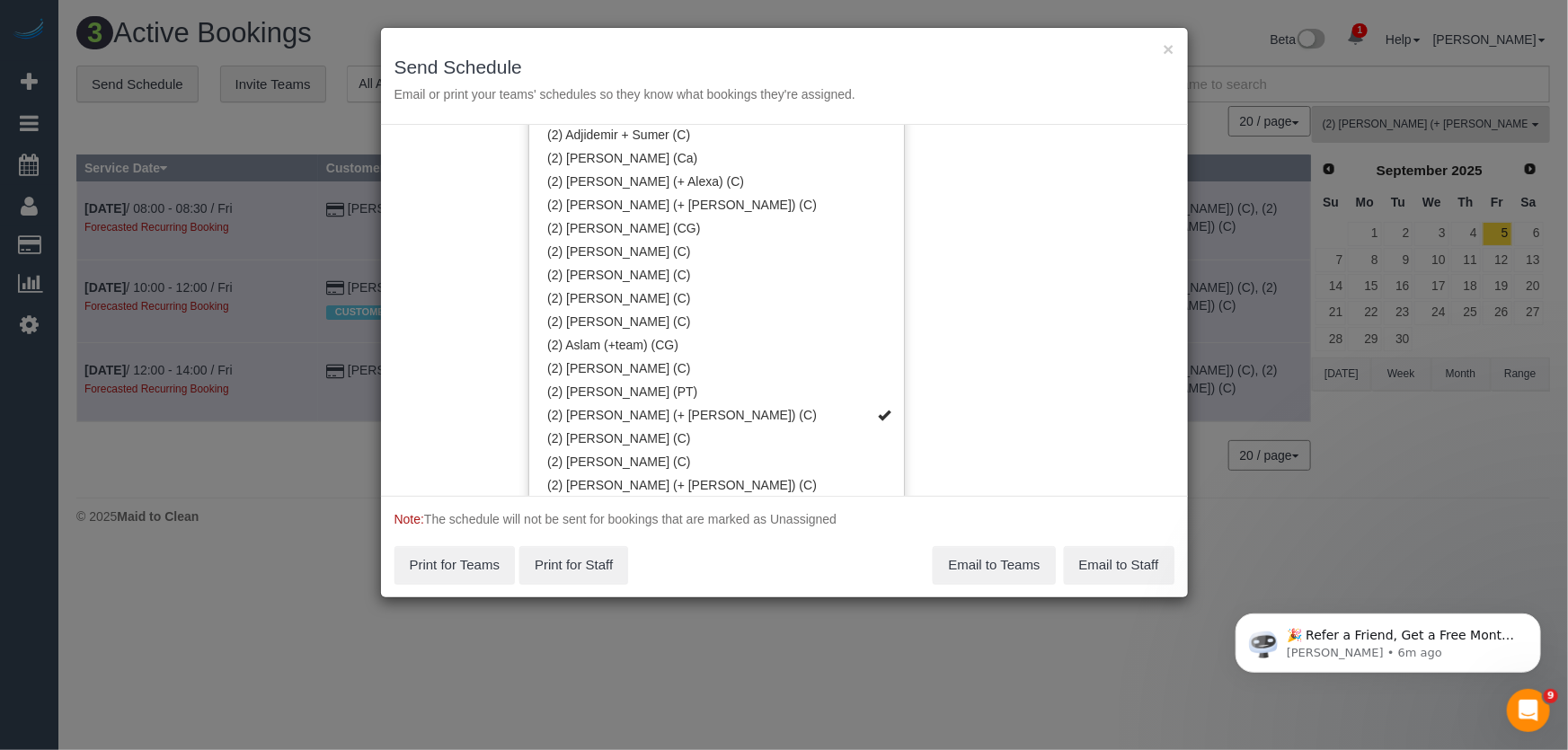
click at [997, 203] on div "Service Date 15/08/2025 15/08/2025 For All Teams Specific Team(s) (2) Barbara (…" at bounding box center [784, 310] width 807 height 371
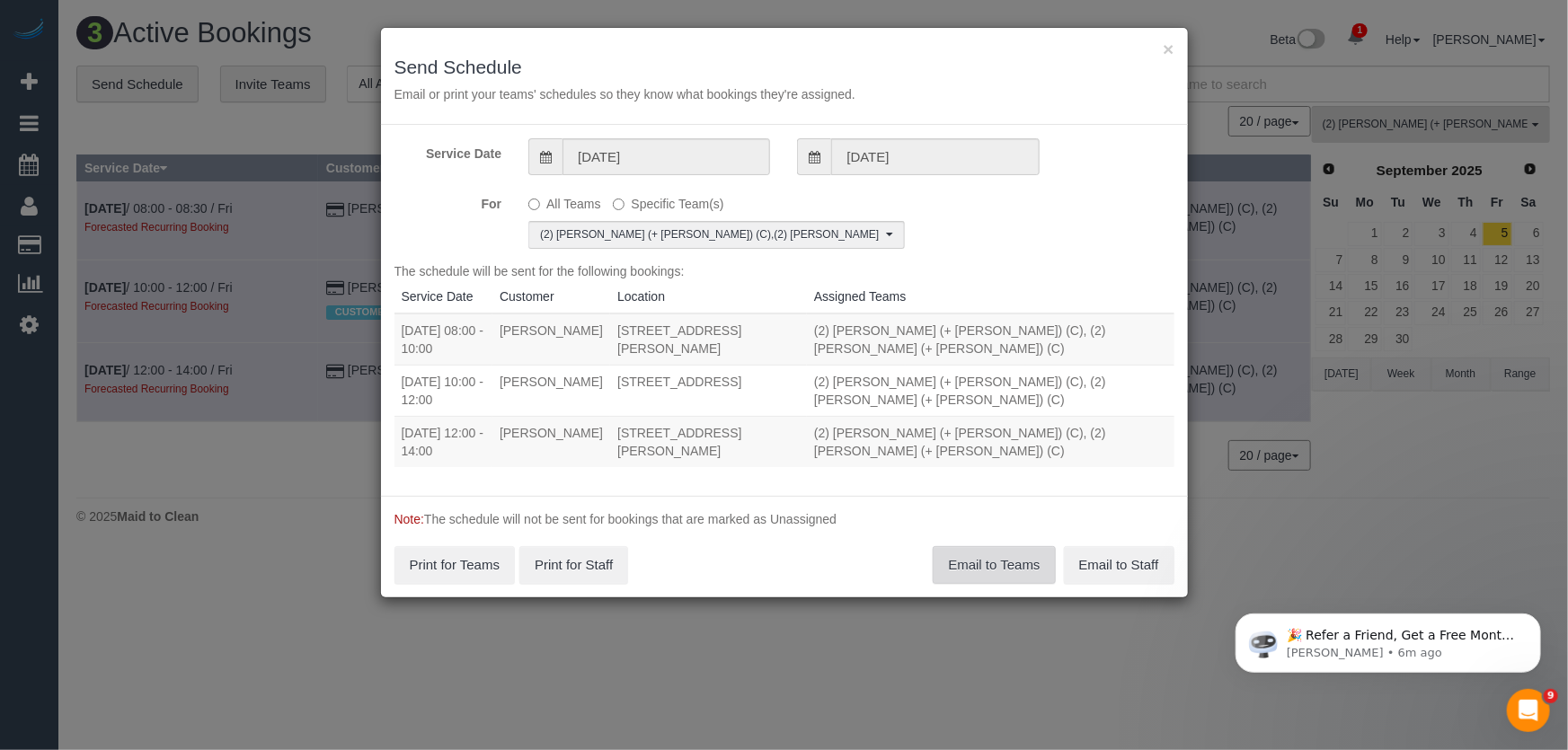
click at [984, 567] on button "Email to Teams" at bounding box center [993, 564] width 122 height 37
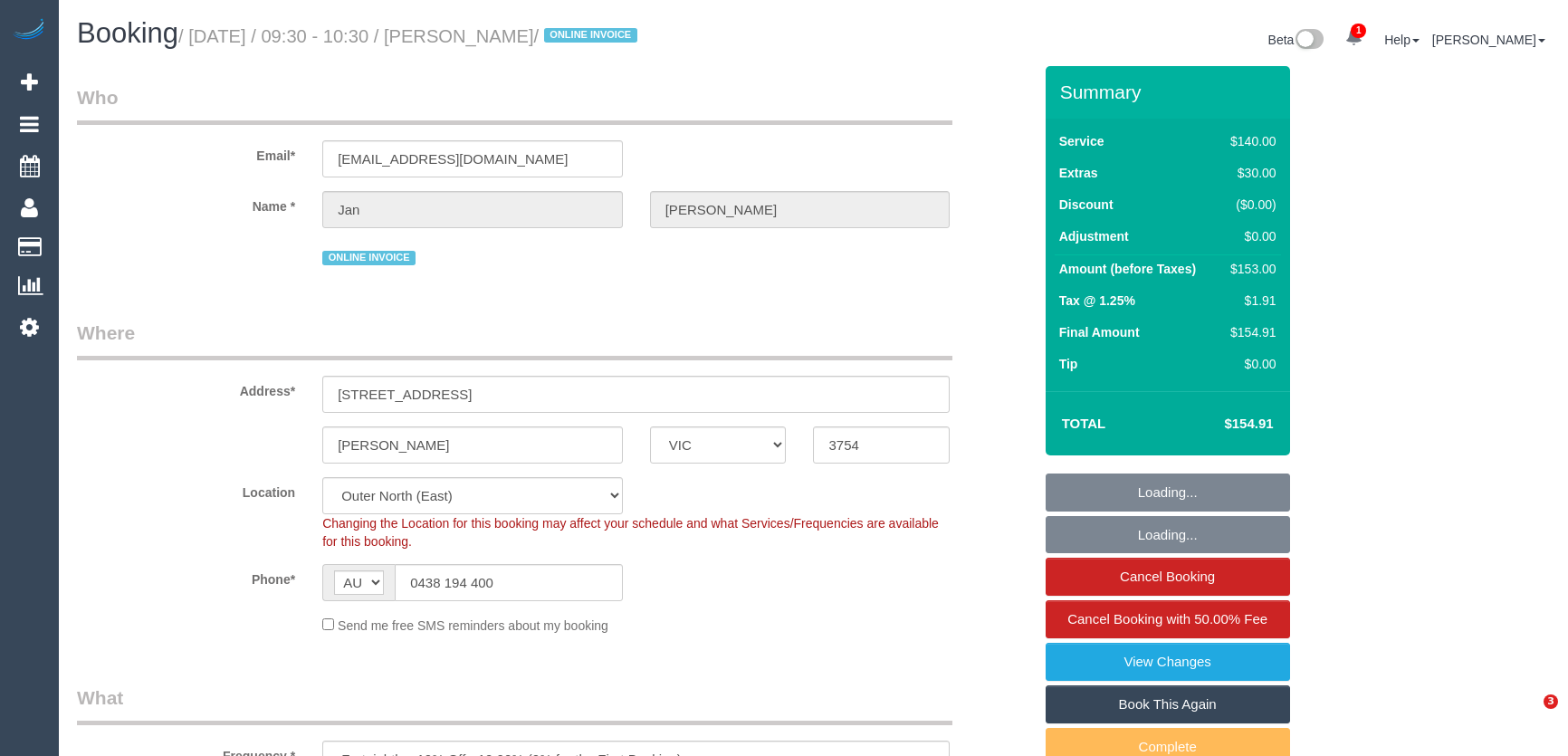
select select "VIC"
select select "object:1134"
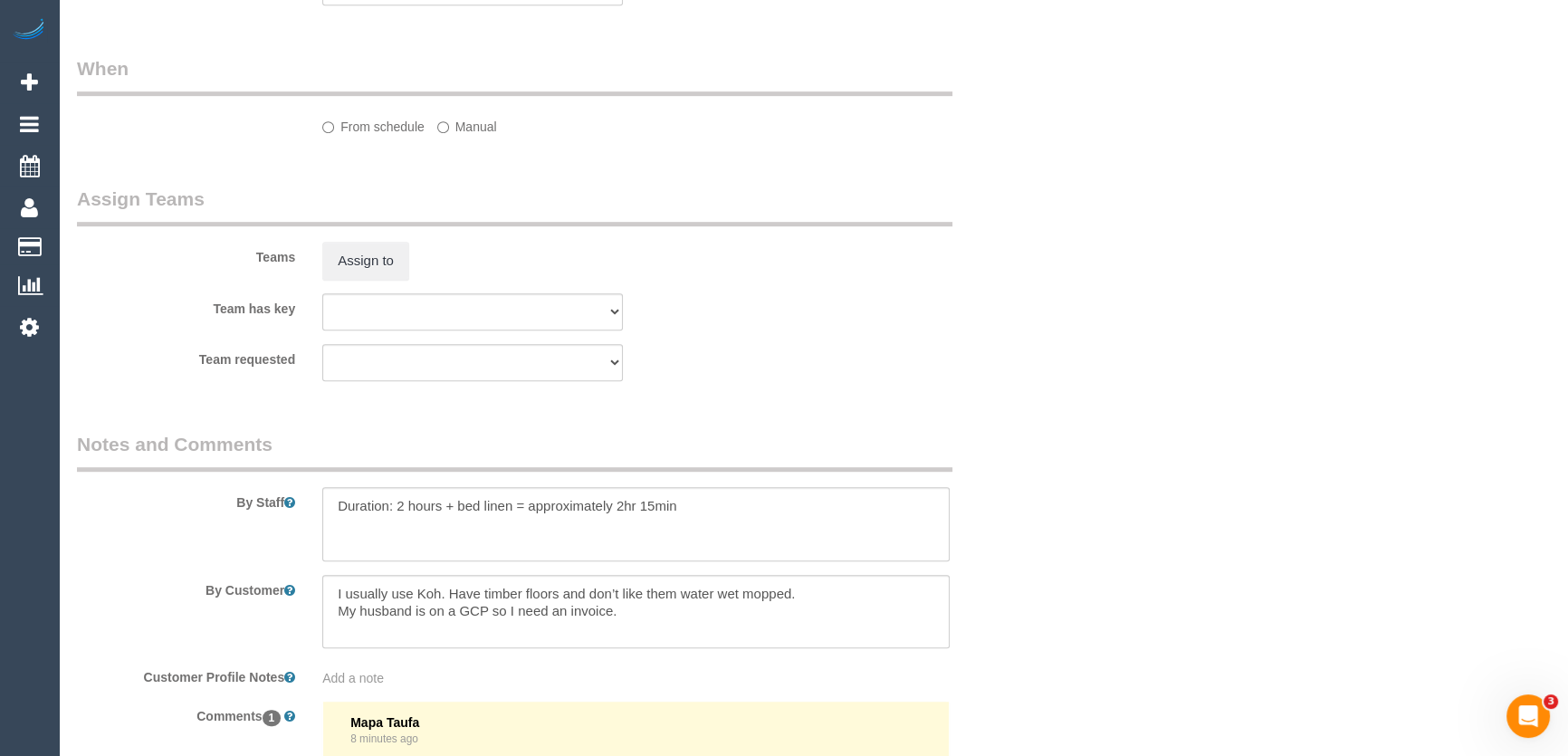
select select "number:28"
select select "number:14"
select select "number:18"
select select "number:24"
select select "number:34"
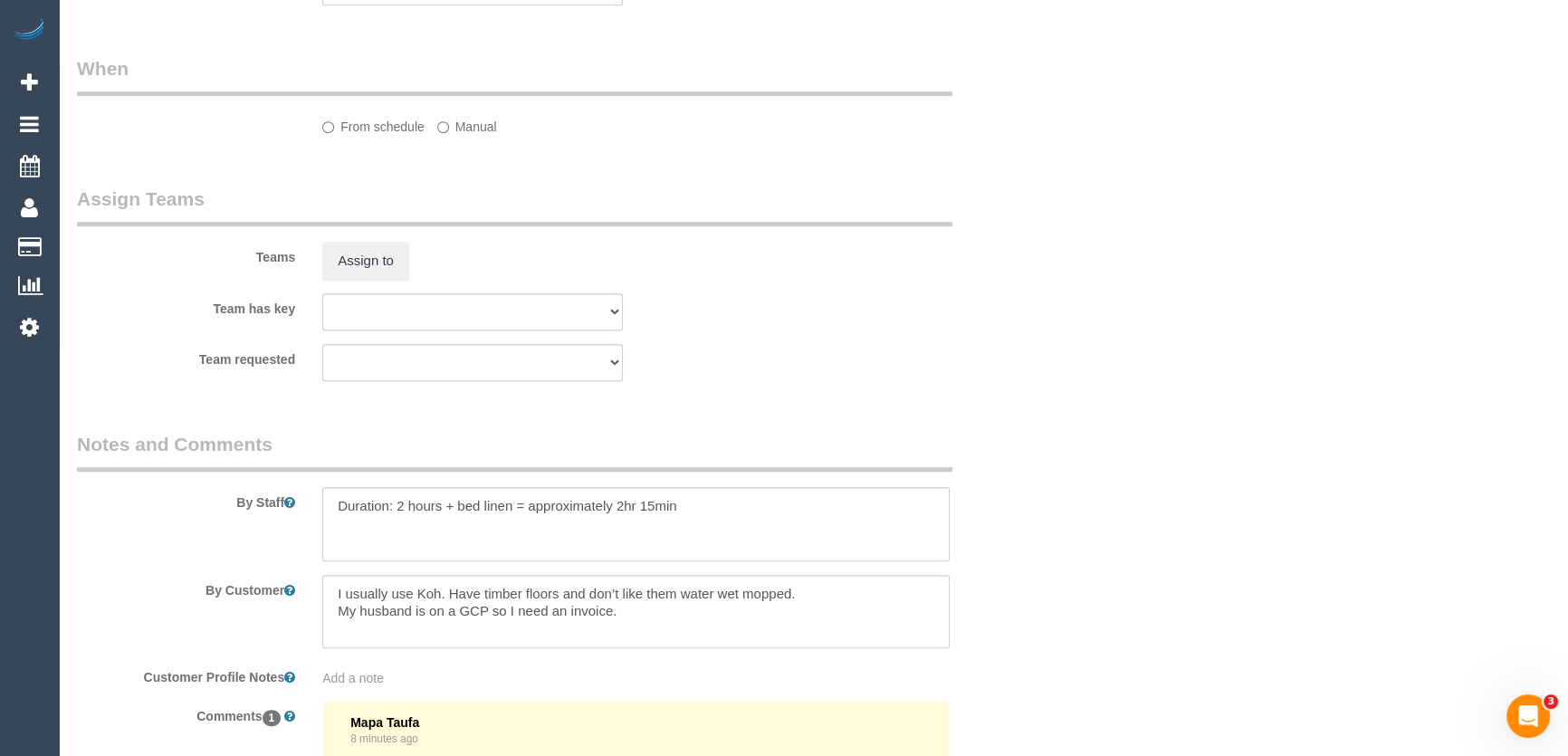
select select "number:12"
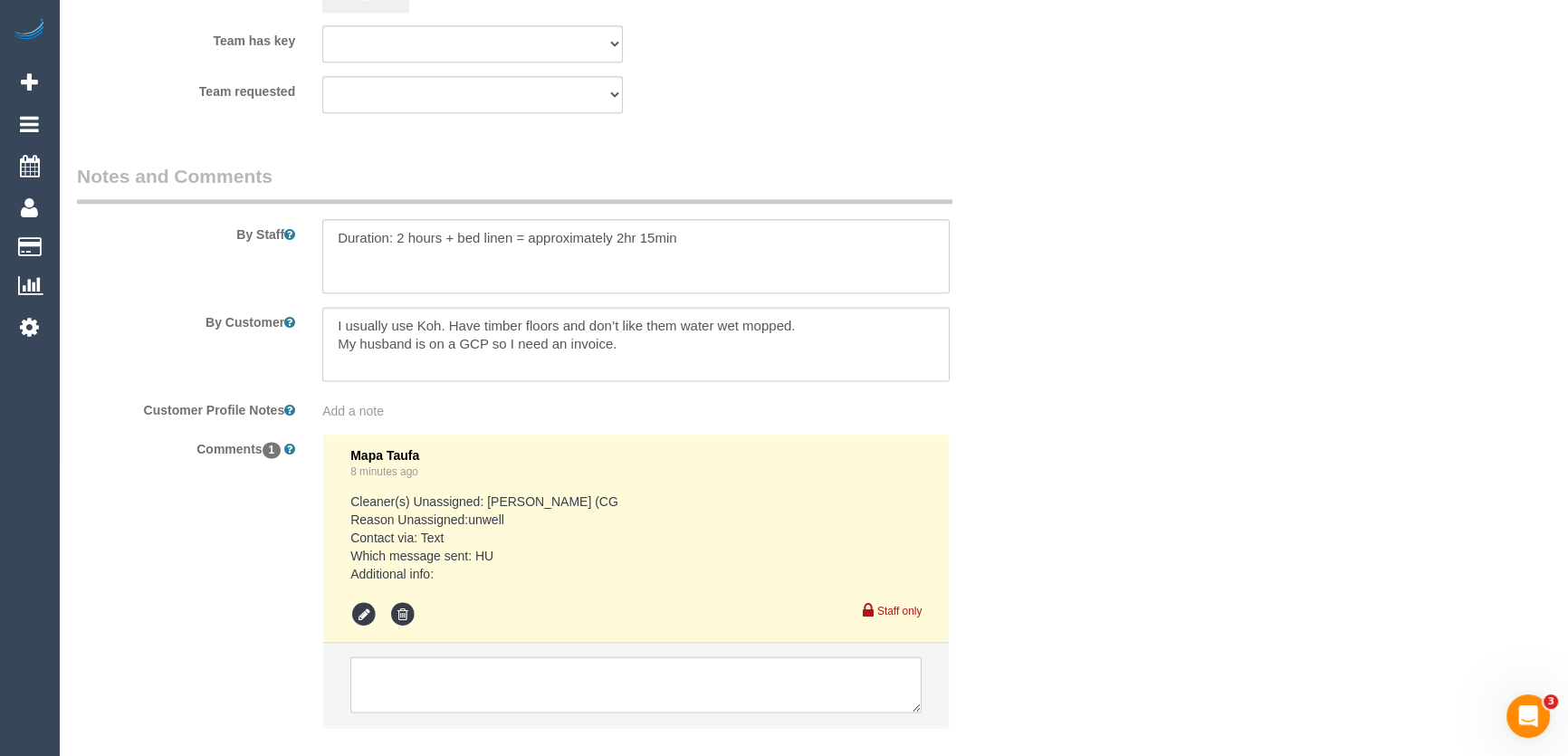
scroll to position [3033, 0]
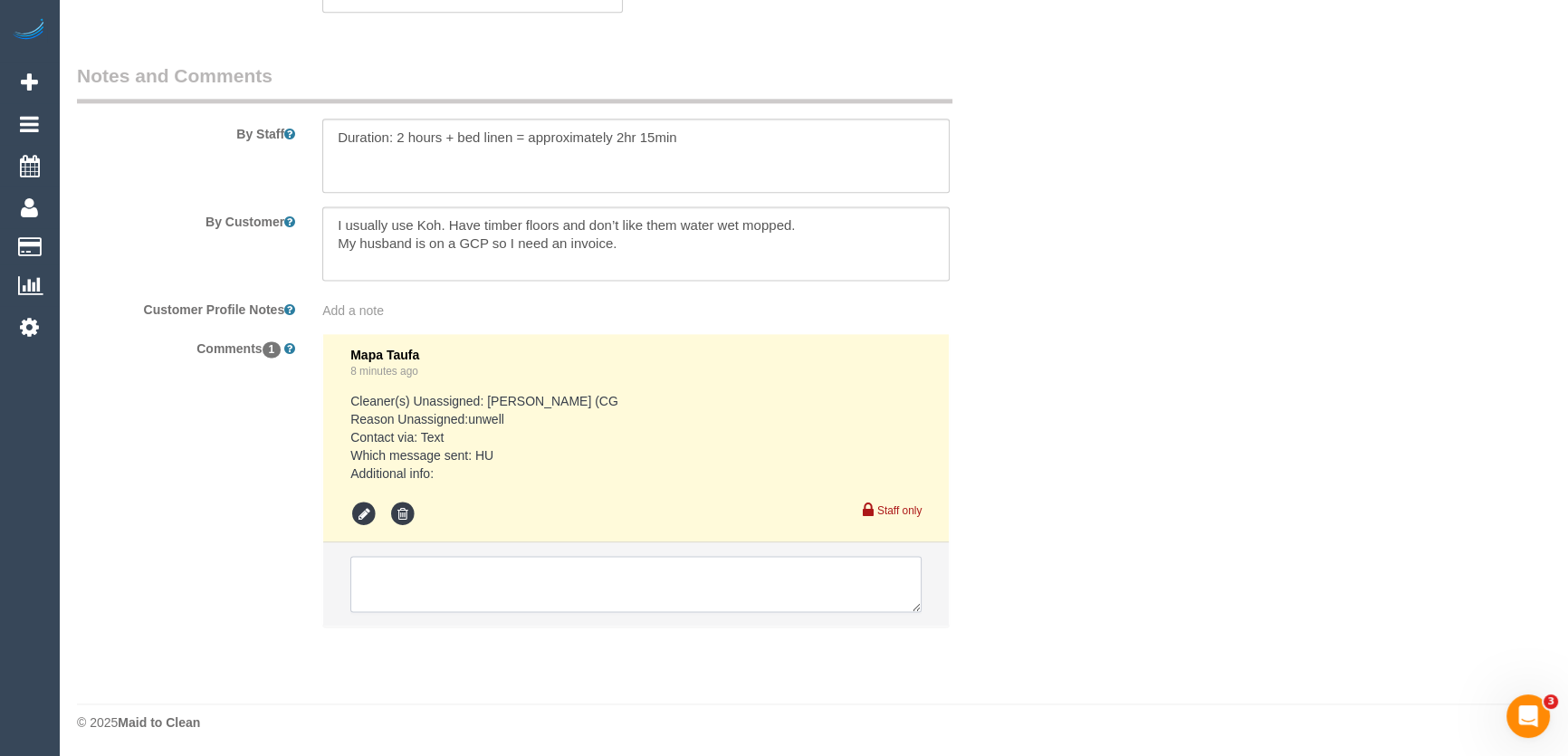
click at [443, 587] on textarea at bounding box center [635, 584] width 571 height 56
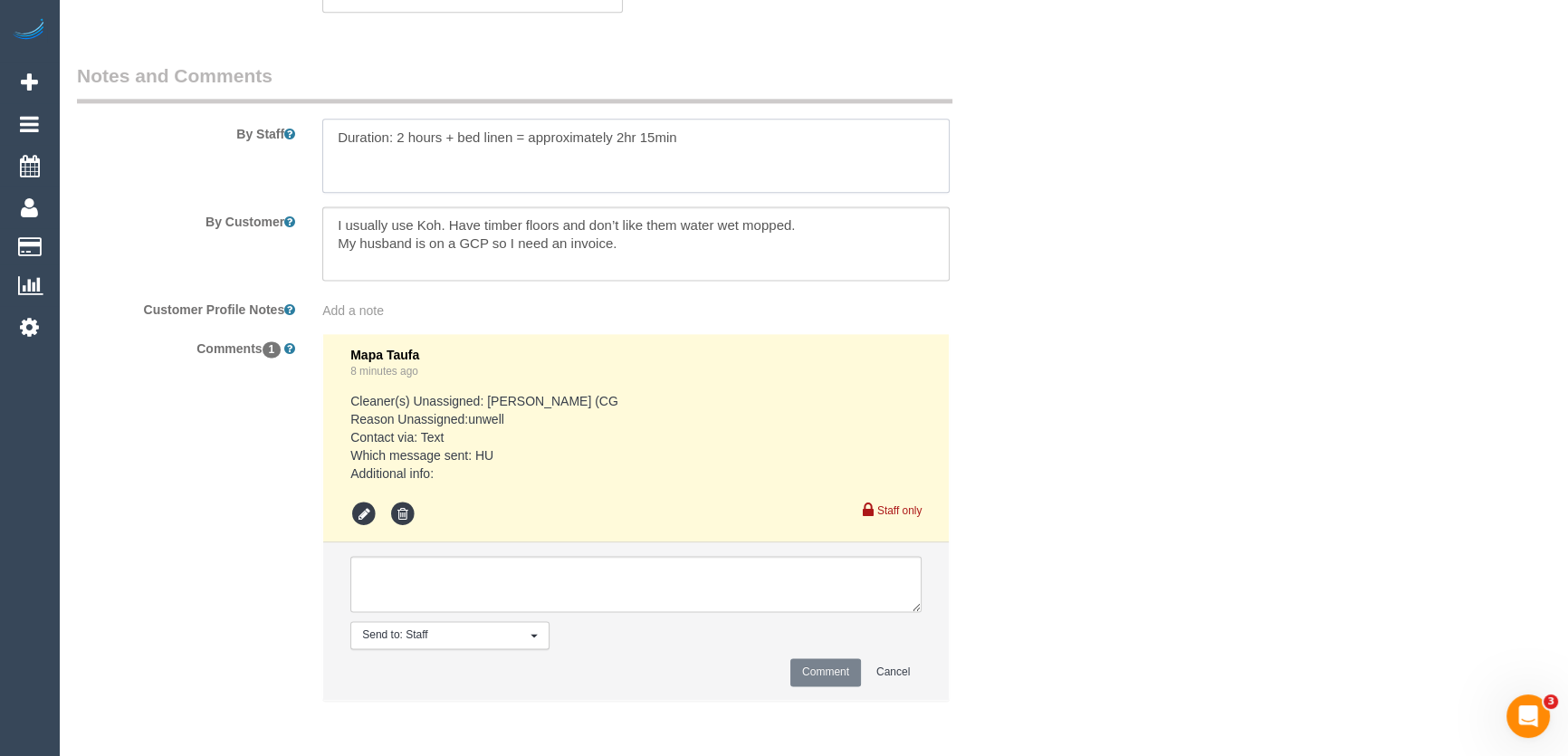
click at [651, 139] on textarea at bounding box center [635, 156] width 627 height 74
type textarea "Duration: 2 hours + bed linen = approximately 2hr 30min"
drag, startPoint x: 516, startPoint y: 591, endPoint x: 508, endPoint y: 597, distance: 10.0
click at [517, 591] on textarea at bounding box center [635, 584] width 571 height 56
type textarea "Patrick AW 12-2pm - via text - pending"
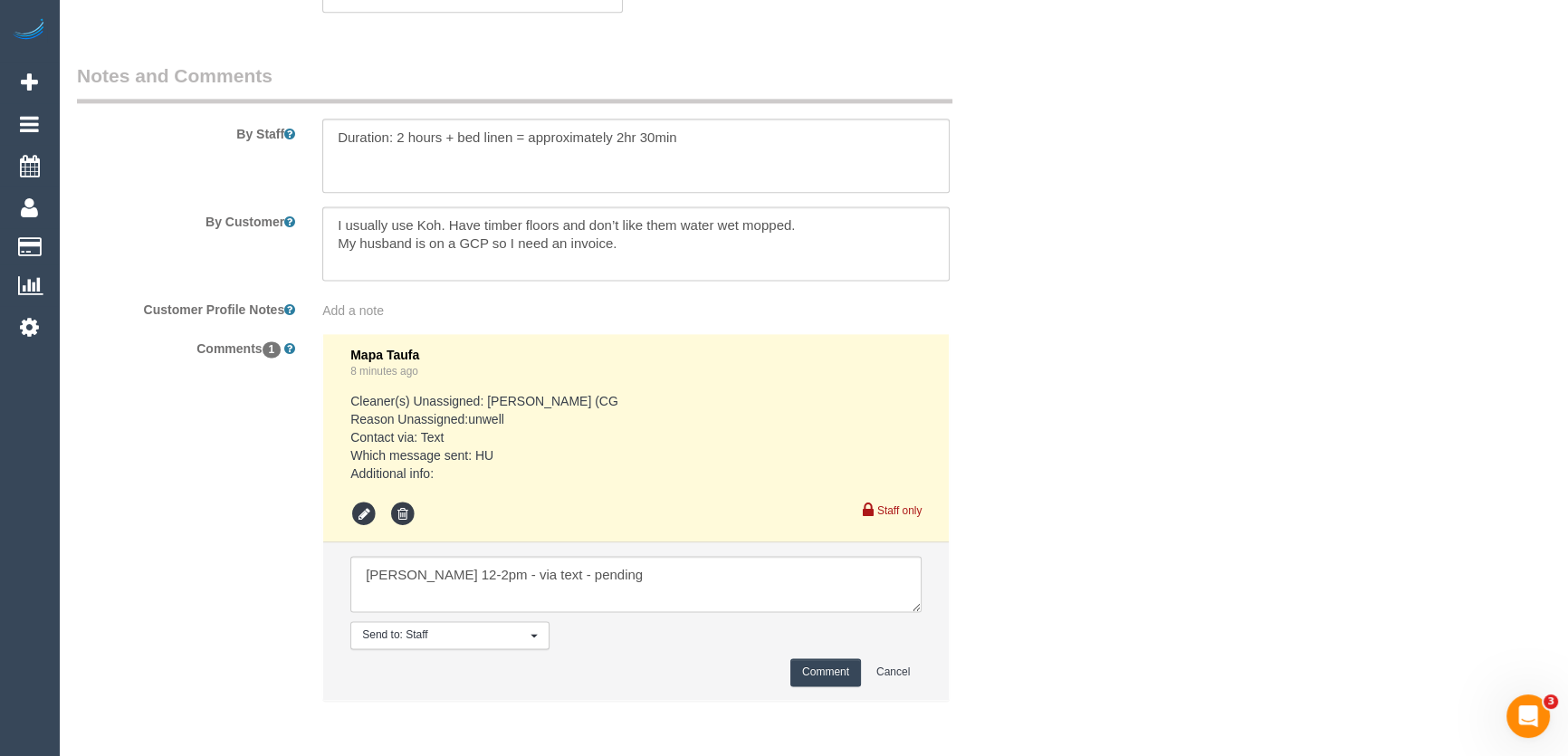
click at [805, 679] on button "Comment" at bounding box center [825, 672] width 71 height 28
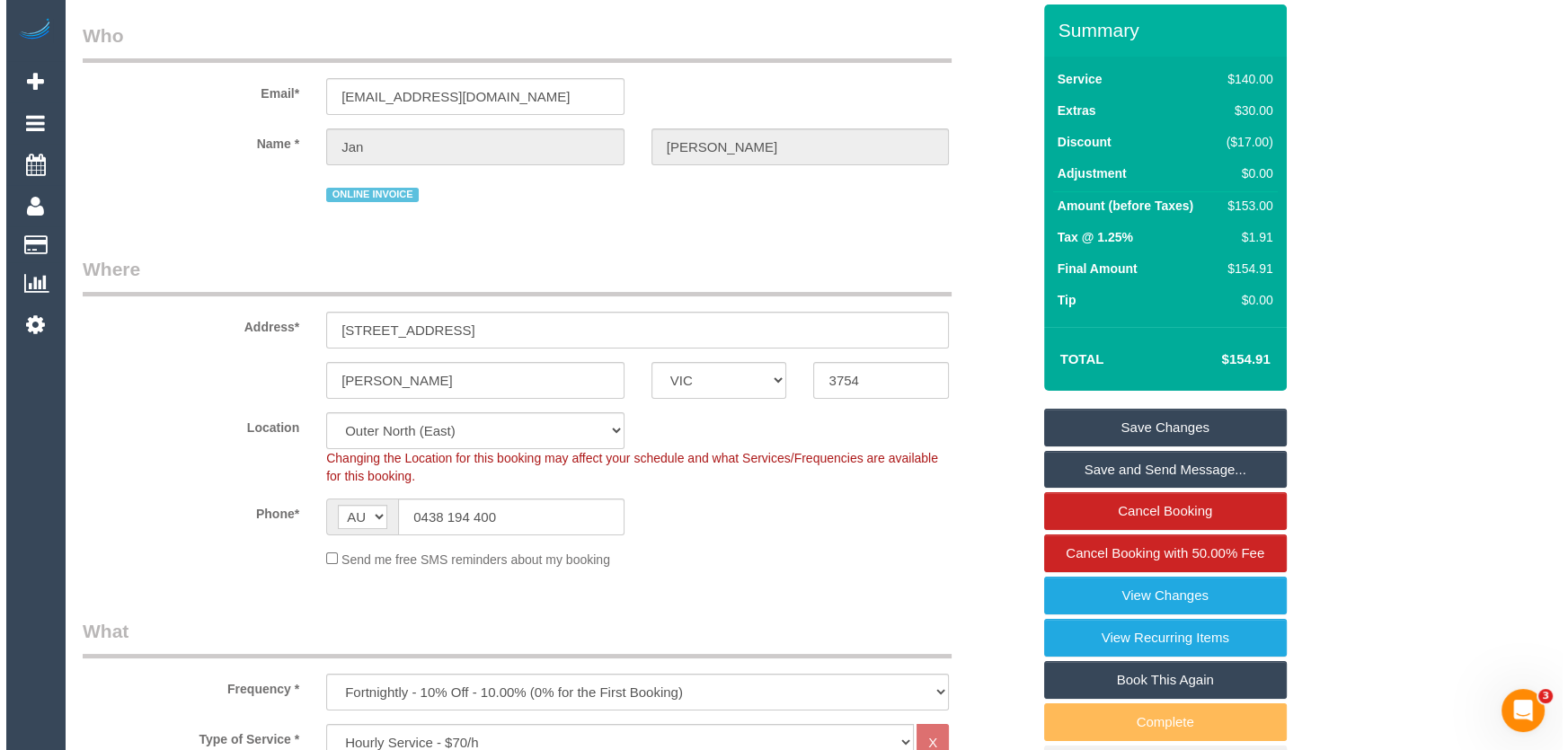
scroll to position [0, 0]
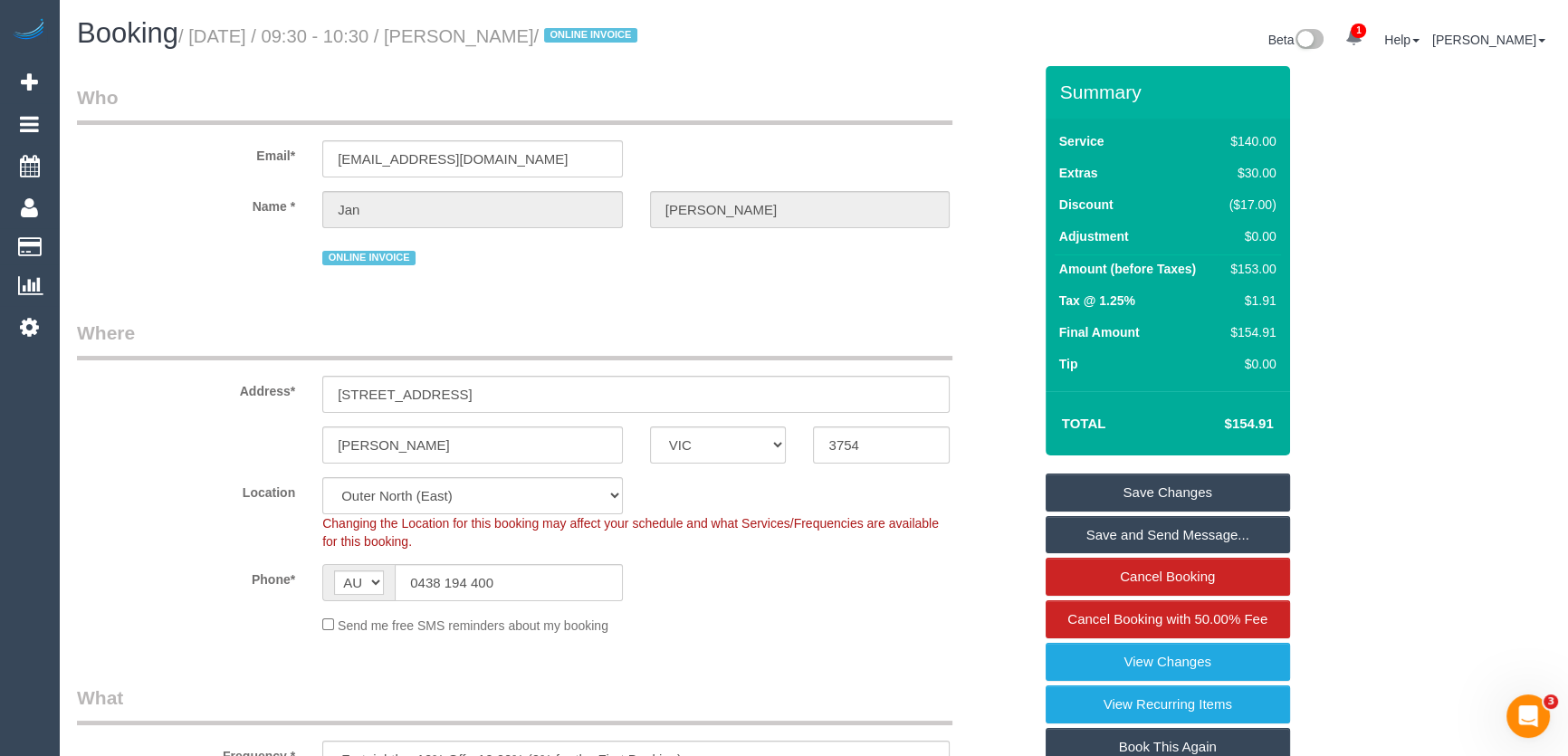
click at [1133, 489] on link "Save Changes" at bounding box center [1167, 492] width 245 height 38
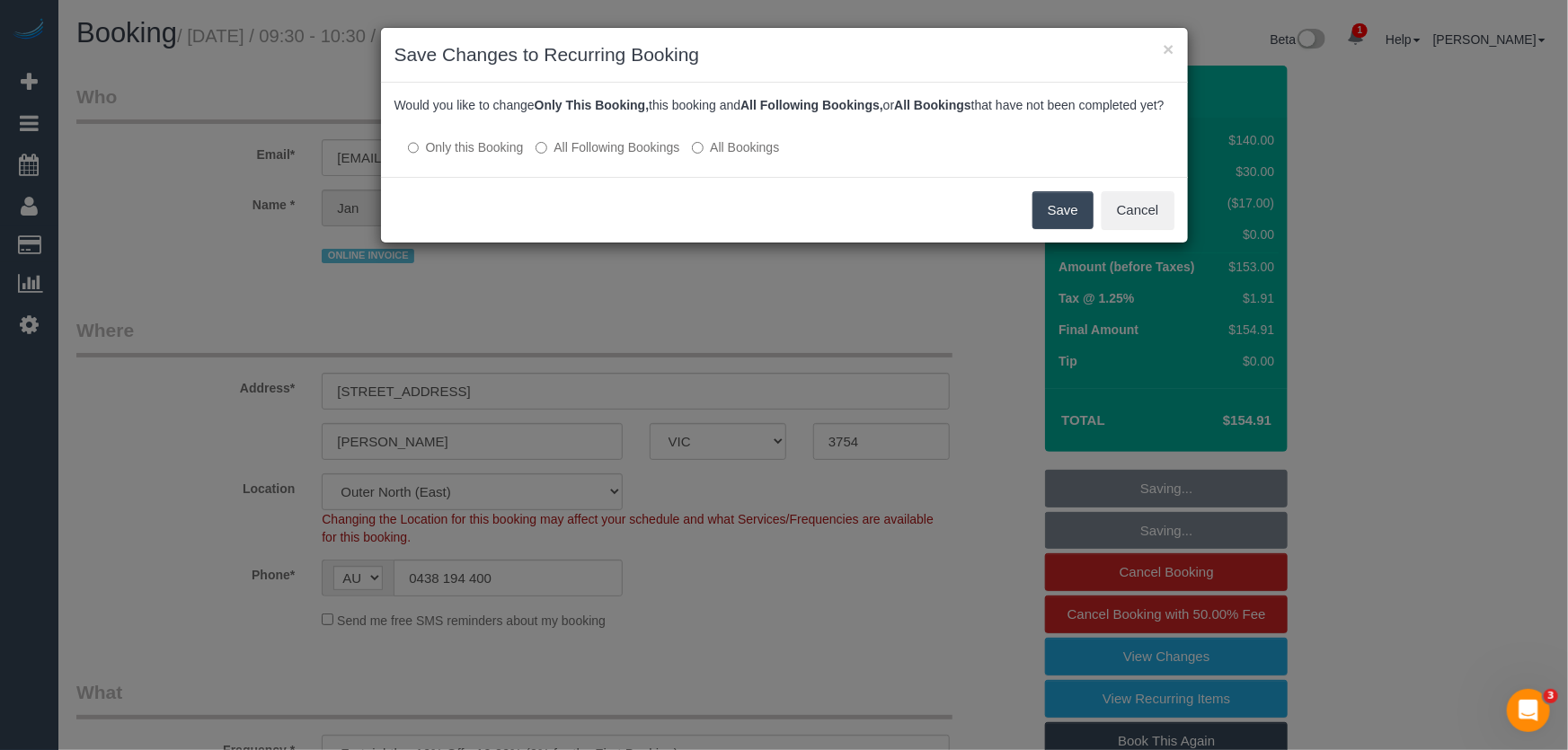
click at [1071, 229] on button "Save" at bounding box center [1063, 209] width 61 height 37
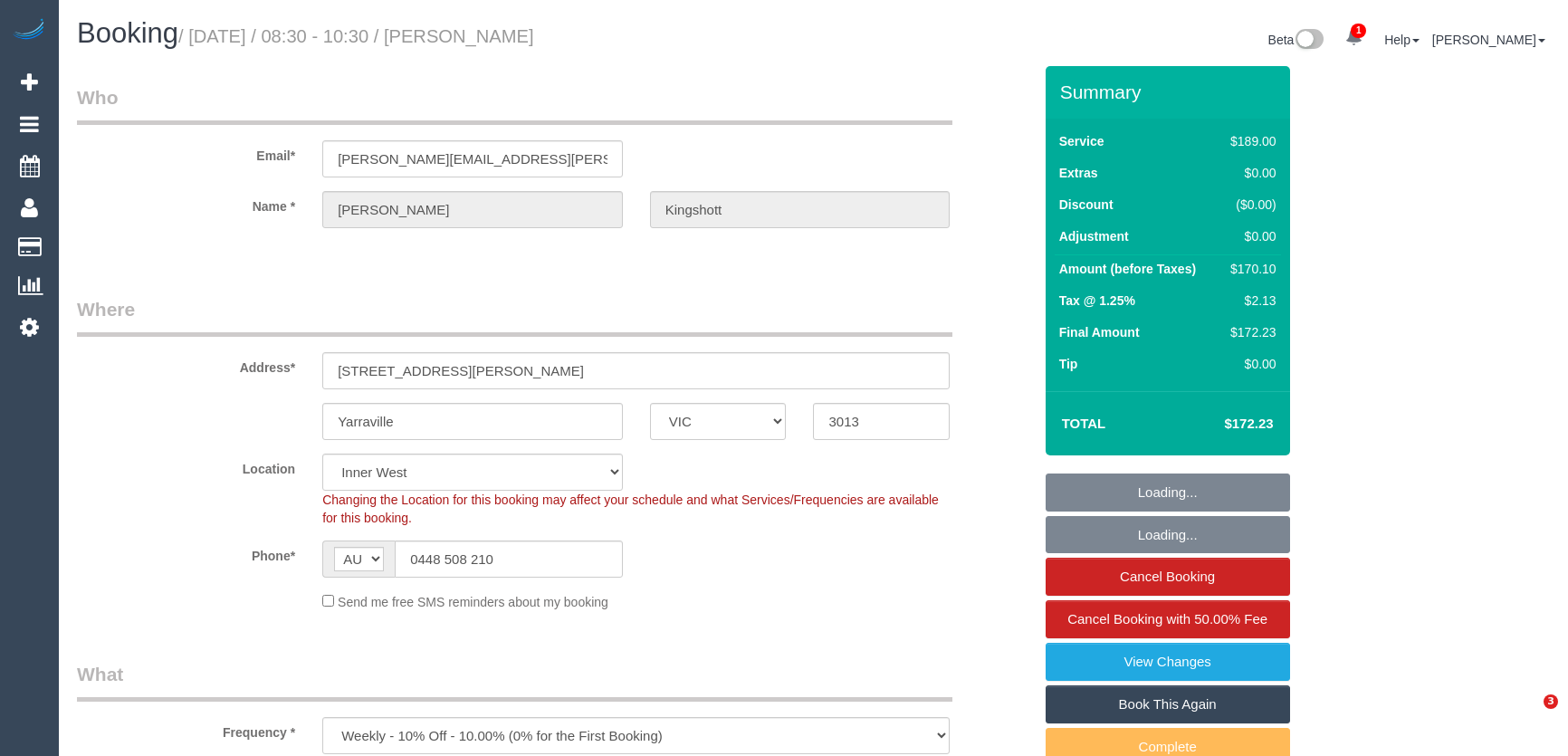
select select "VIC"
select select "number:27"
select select "number:14"
select select "number:19"
select select "number:36"
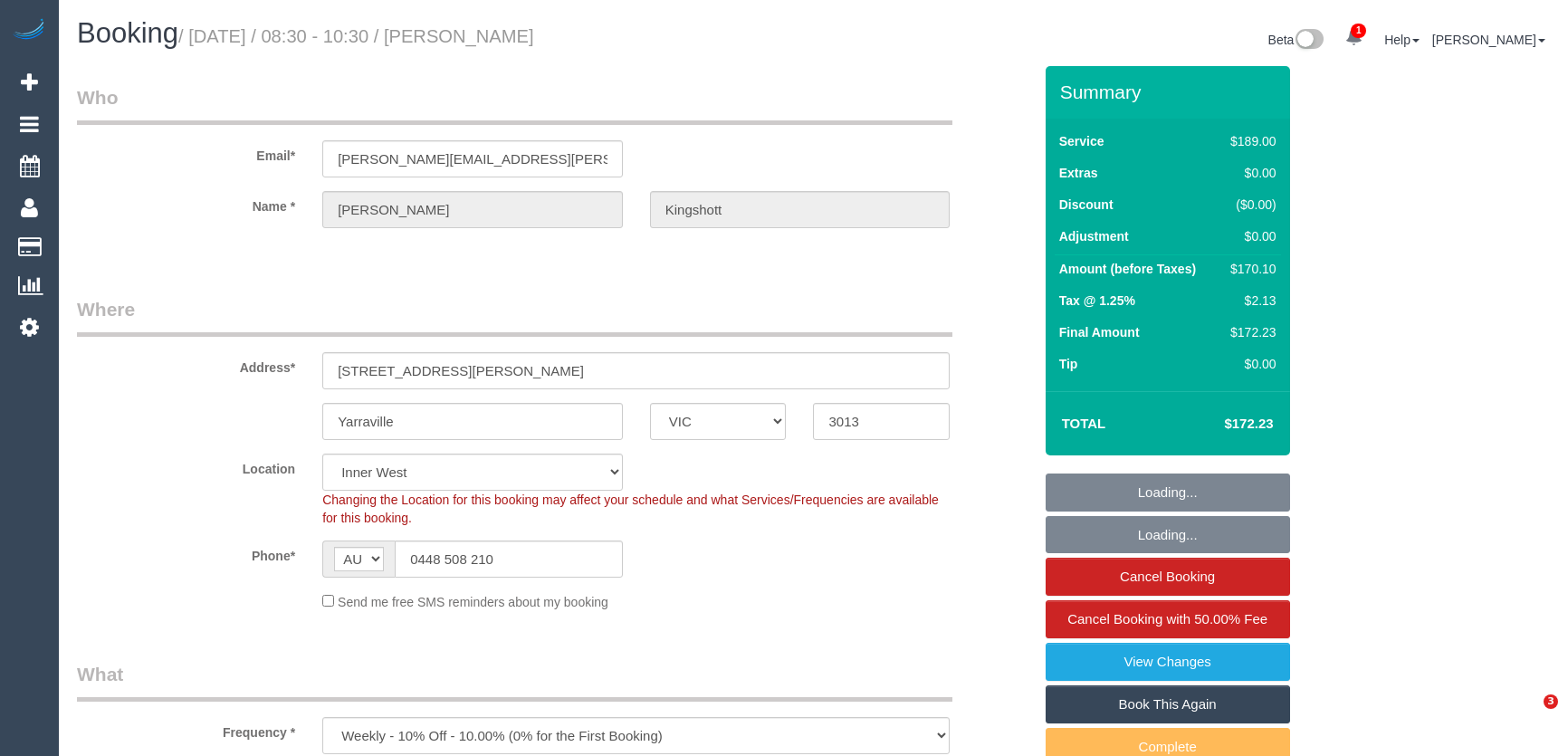
select select "number:34"
select select "number:11"
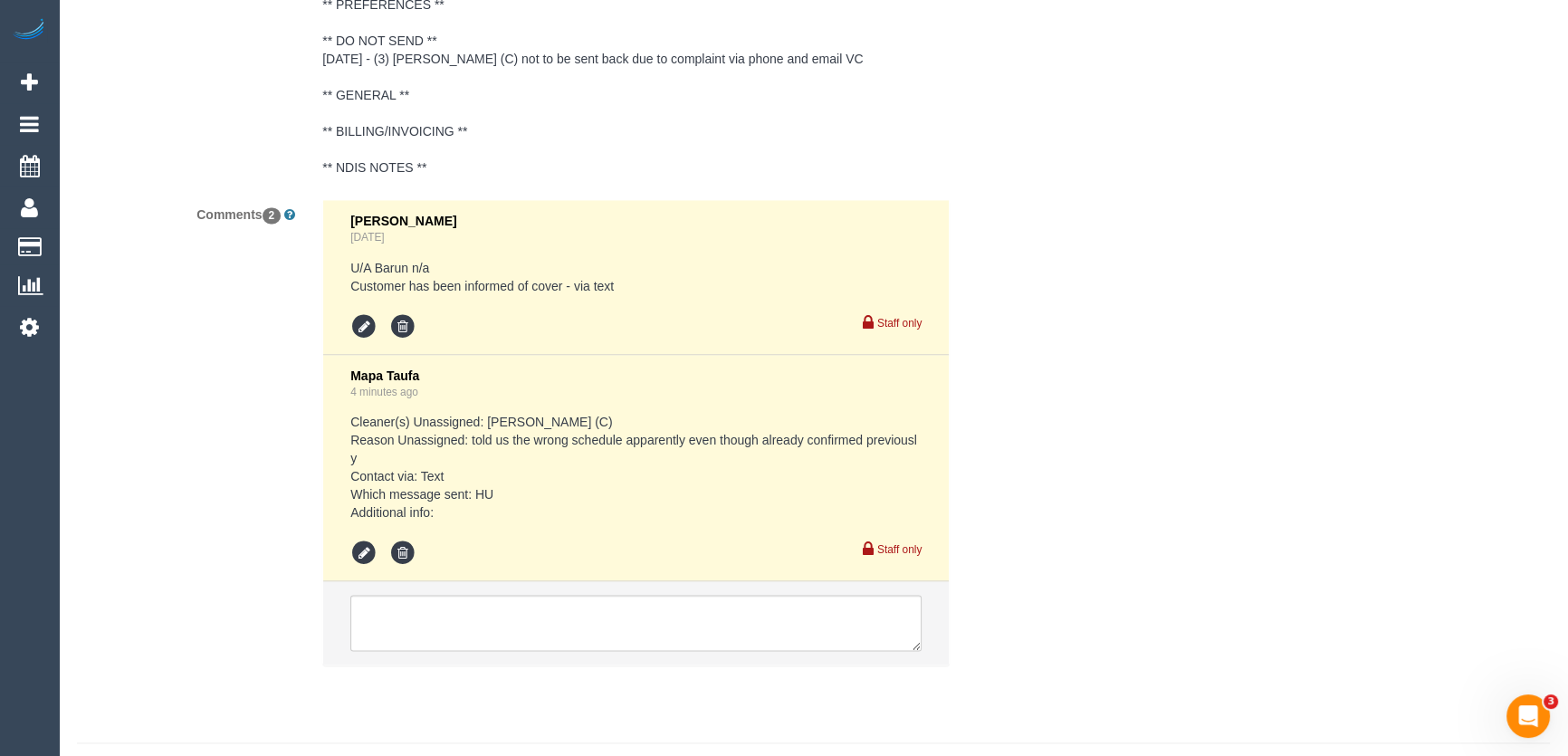
scroll to position [3459, 0]
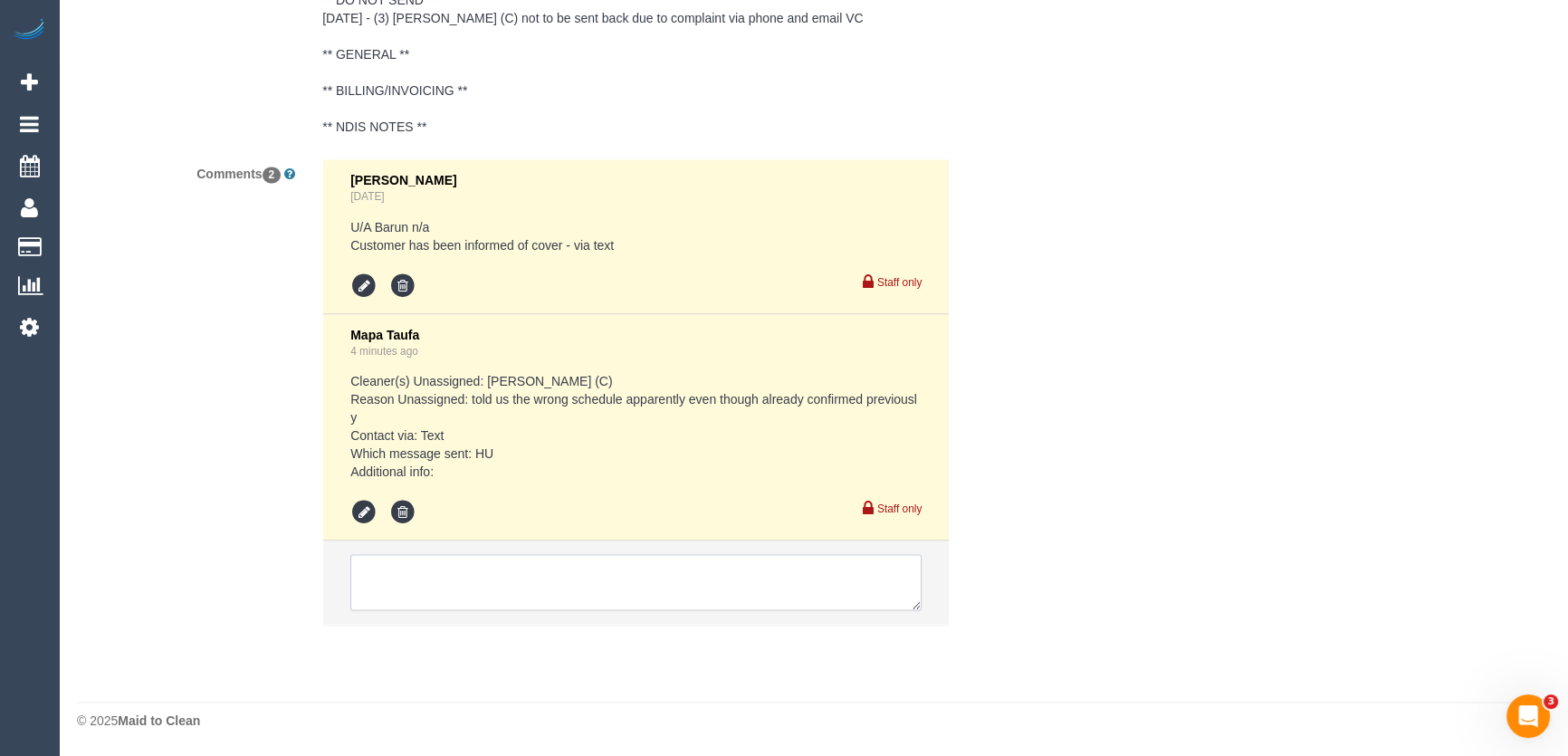
drag, startPoint x: 438, startPoint y: 585, endPoint x: 431, endPoint y: 577, distance: 10.6
click at [439, 585] on textarea at bounding box center [635, 582] width 571 height 56
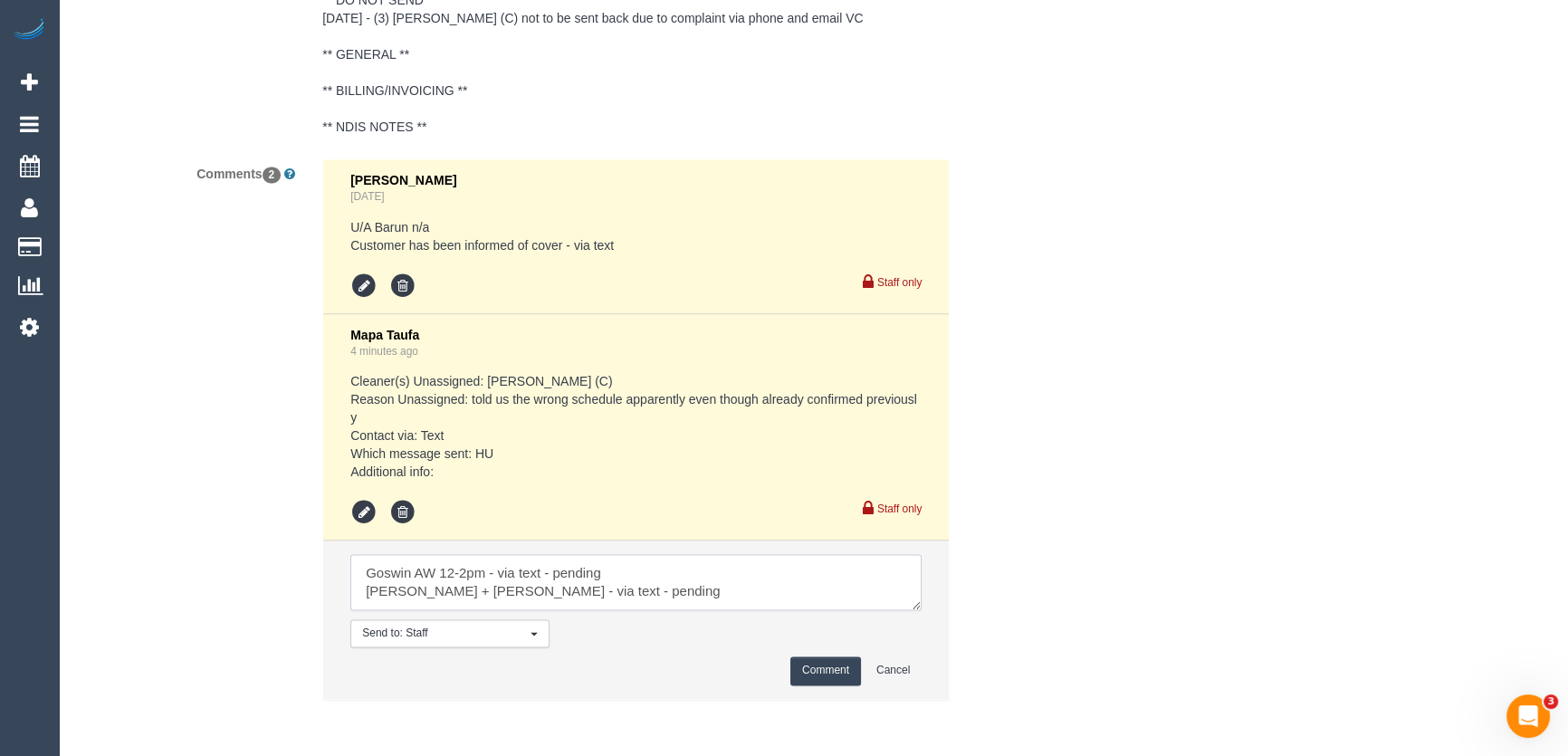
type textarea "Goswin AW 12-2pm - via text - pending Tina + Tony - via text - pending"
click at [821, 680] on button "Comment" at bounding box center [825, 670] width 71 height 28
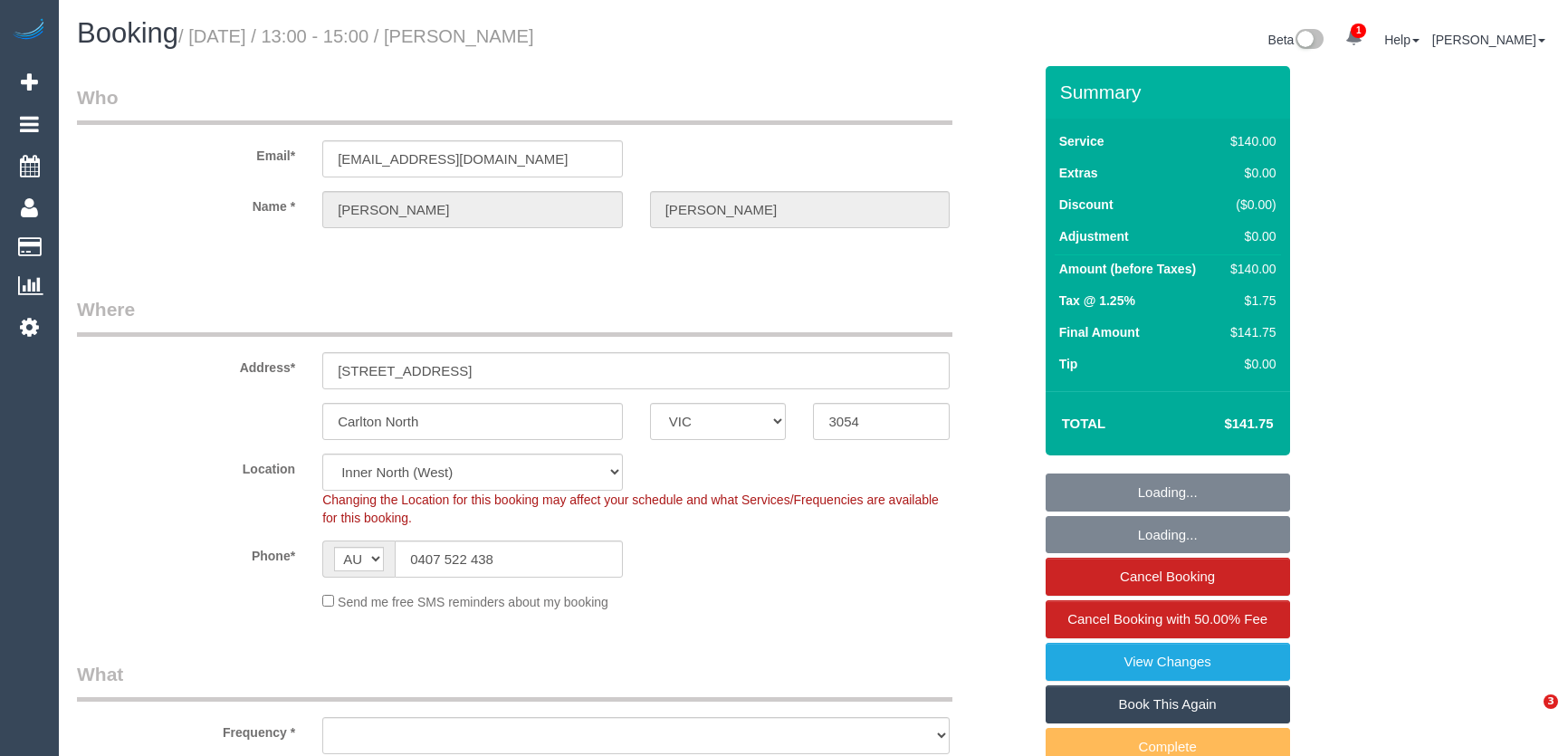
select select "VIC"
select select "object:887"
select select "number:28"
select select "number:14"
select select "number:19"
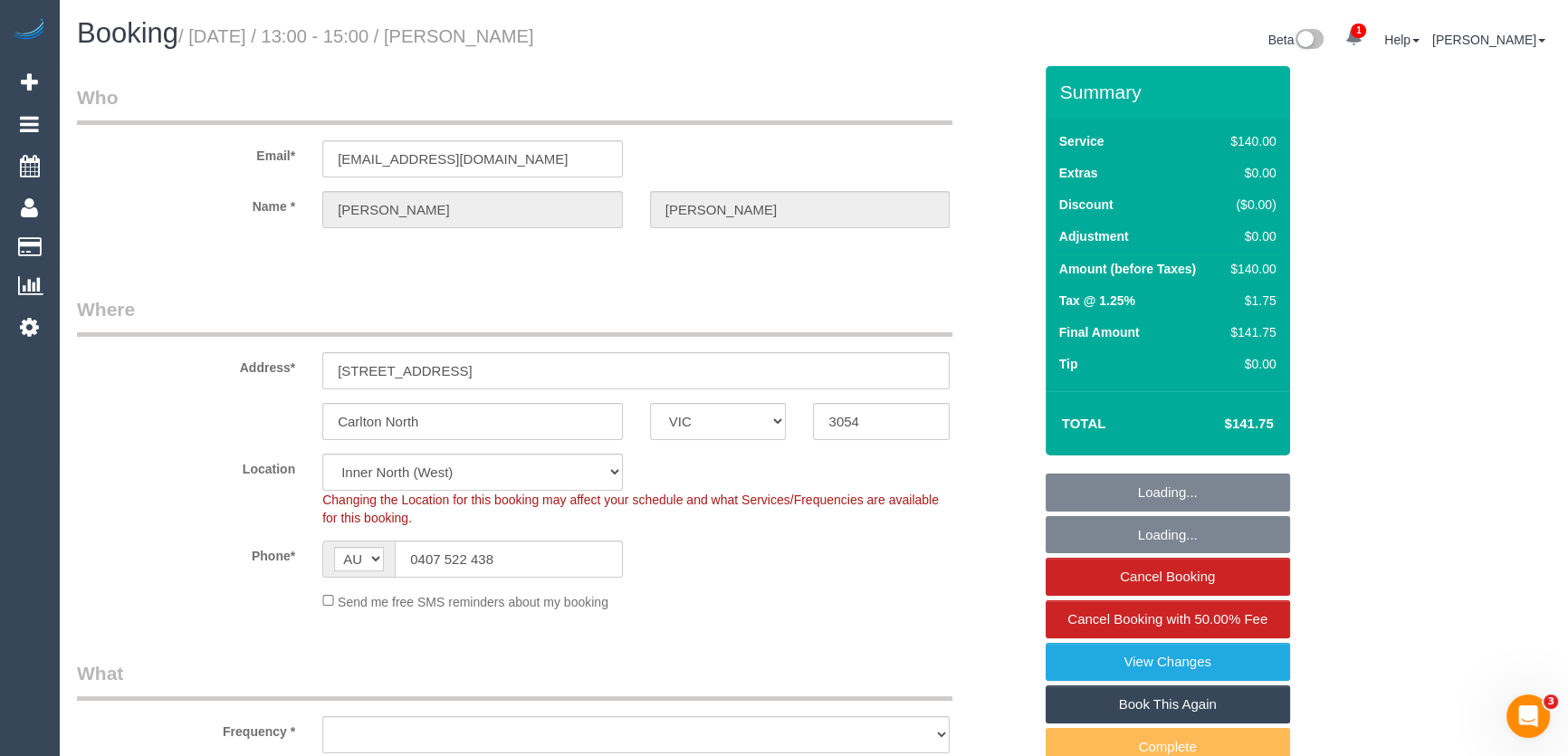
select select "number:22"
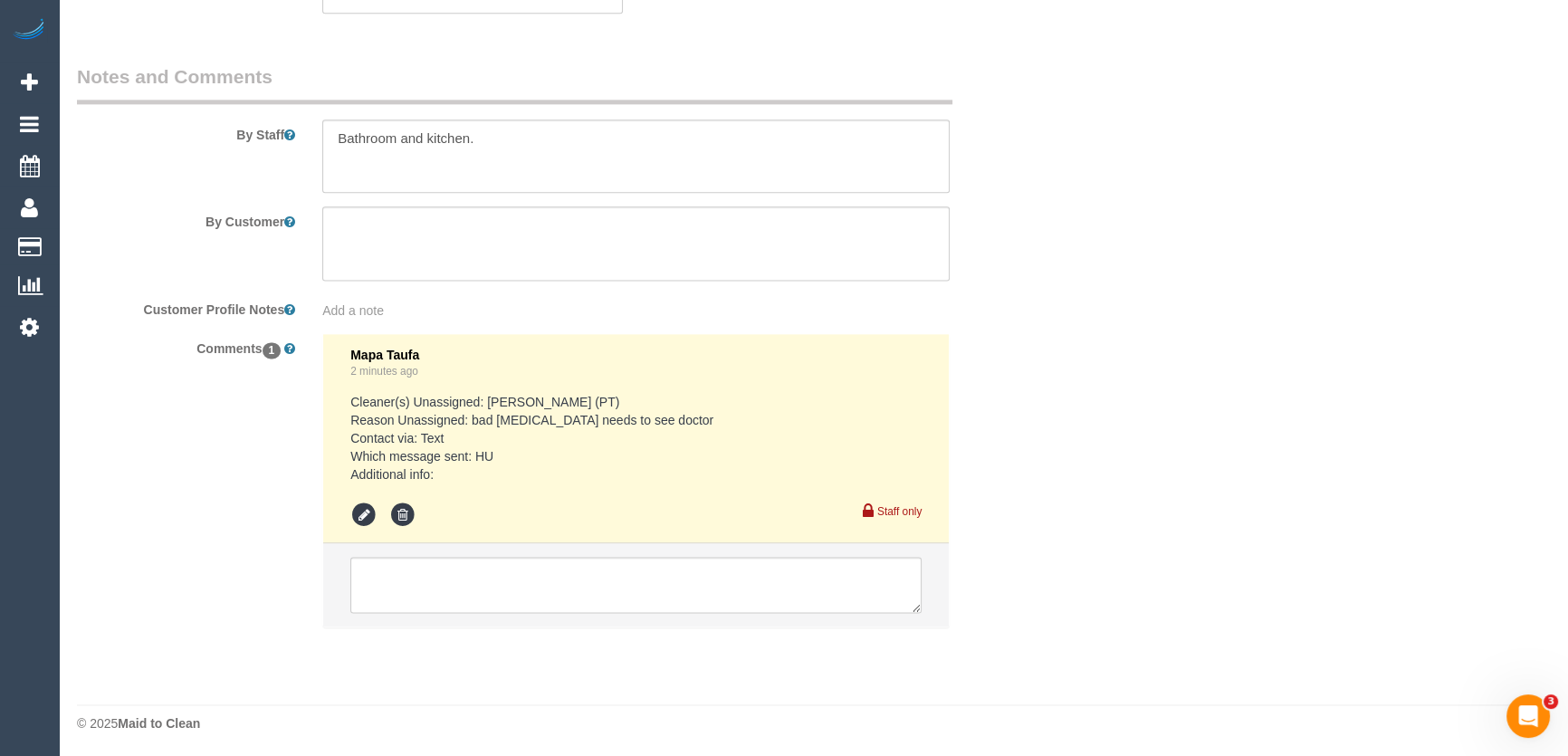
scroll to position [2978, 0]
click at [461, 590] on textarea at bounding box center [635, 584] width 571 height 56
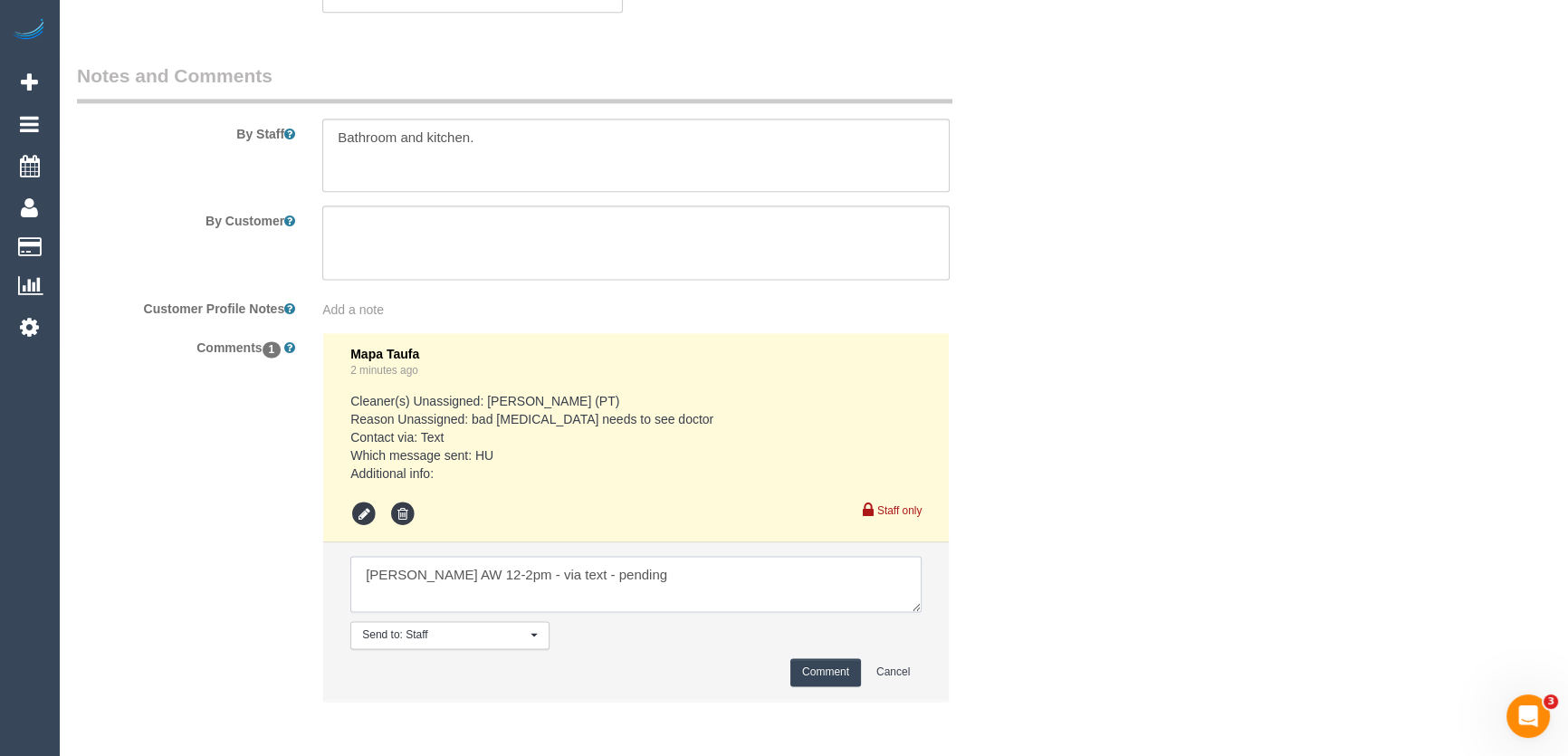
type textarea "Juan M AW 12-2pm - via text - pending"
click at [812, 675] on button "Comment" at bounding box center [825, 672] width 71 height 28
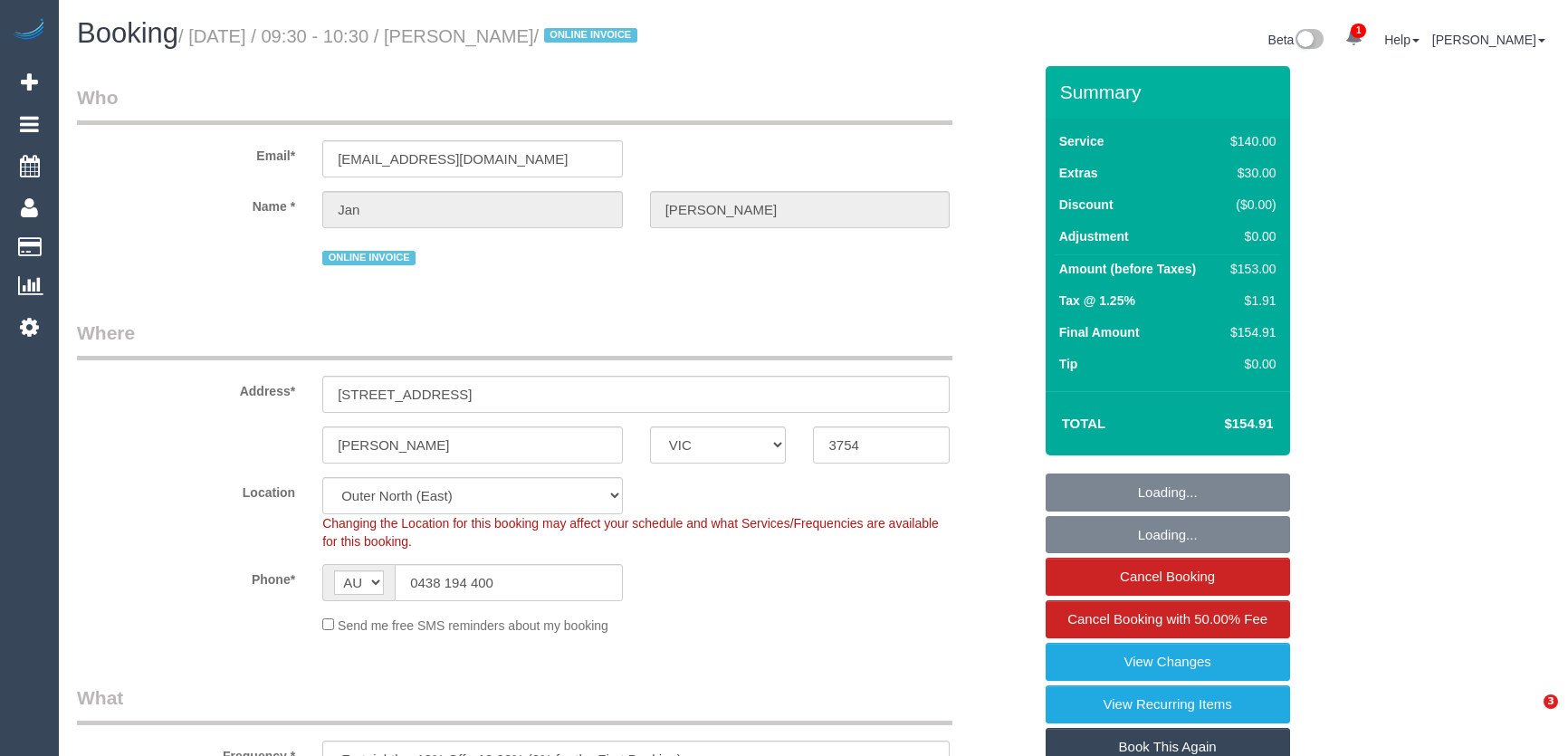
select select "VIC"
select select "number:28"
select select "number:14"
select select "number:18"
select select "number:24"
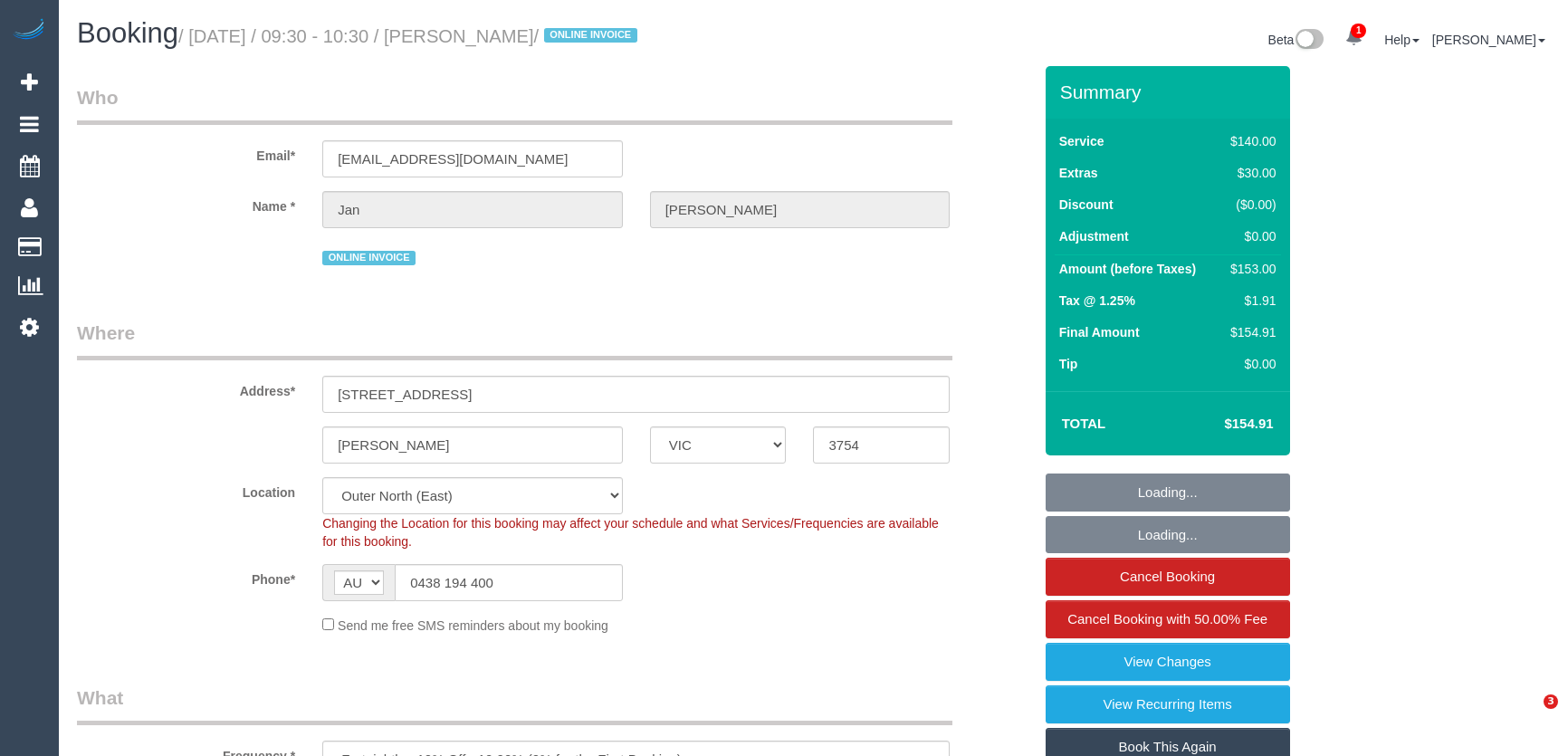
select select "number:34"
select select "number:12"
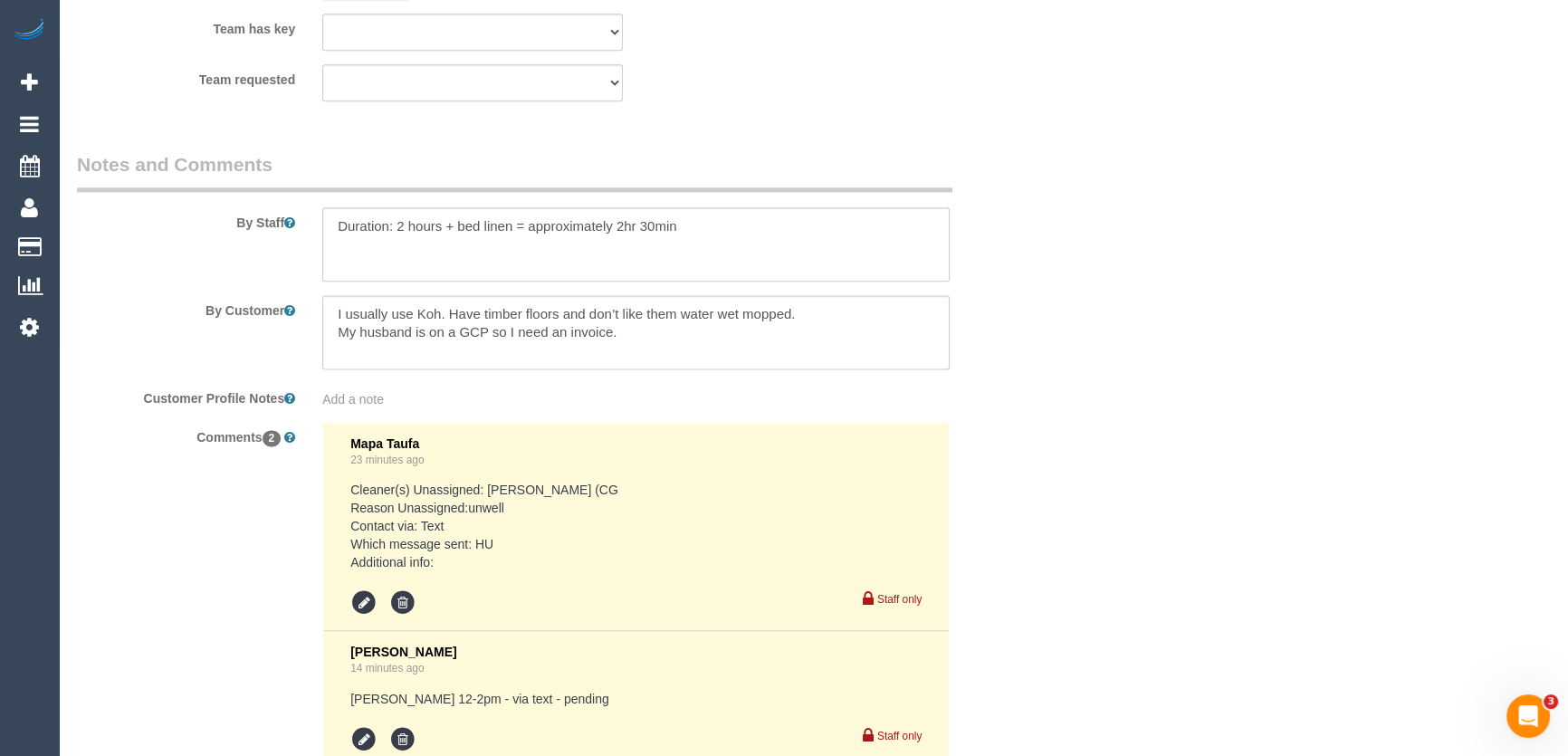
scroll to position [3170, 0]
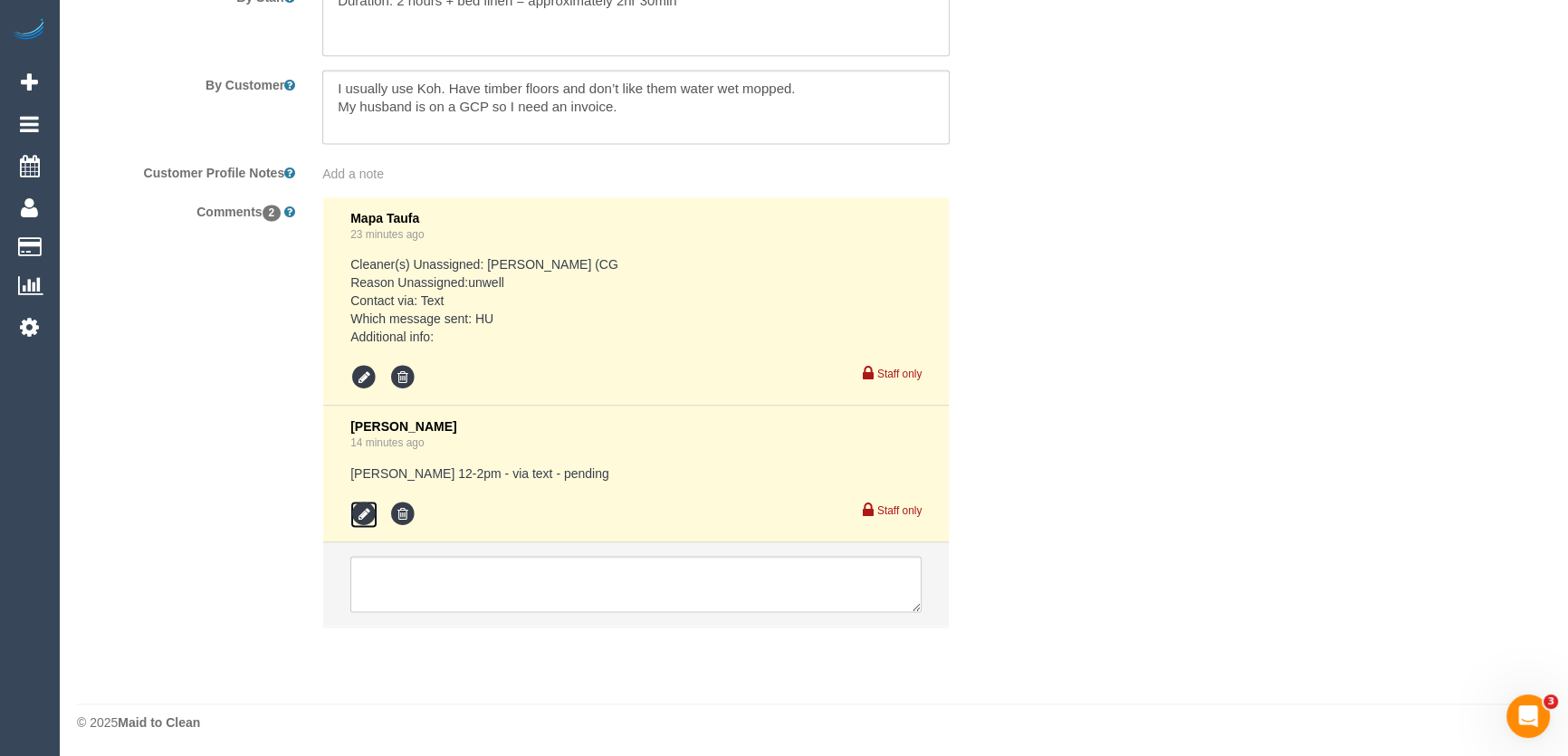
click at [358, 510] on icon at bounding box center [363, 514] width 27 height 27
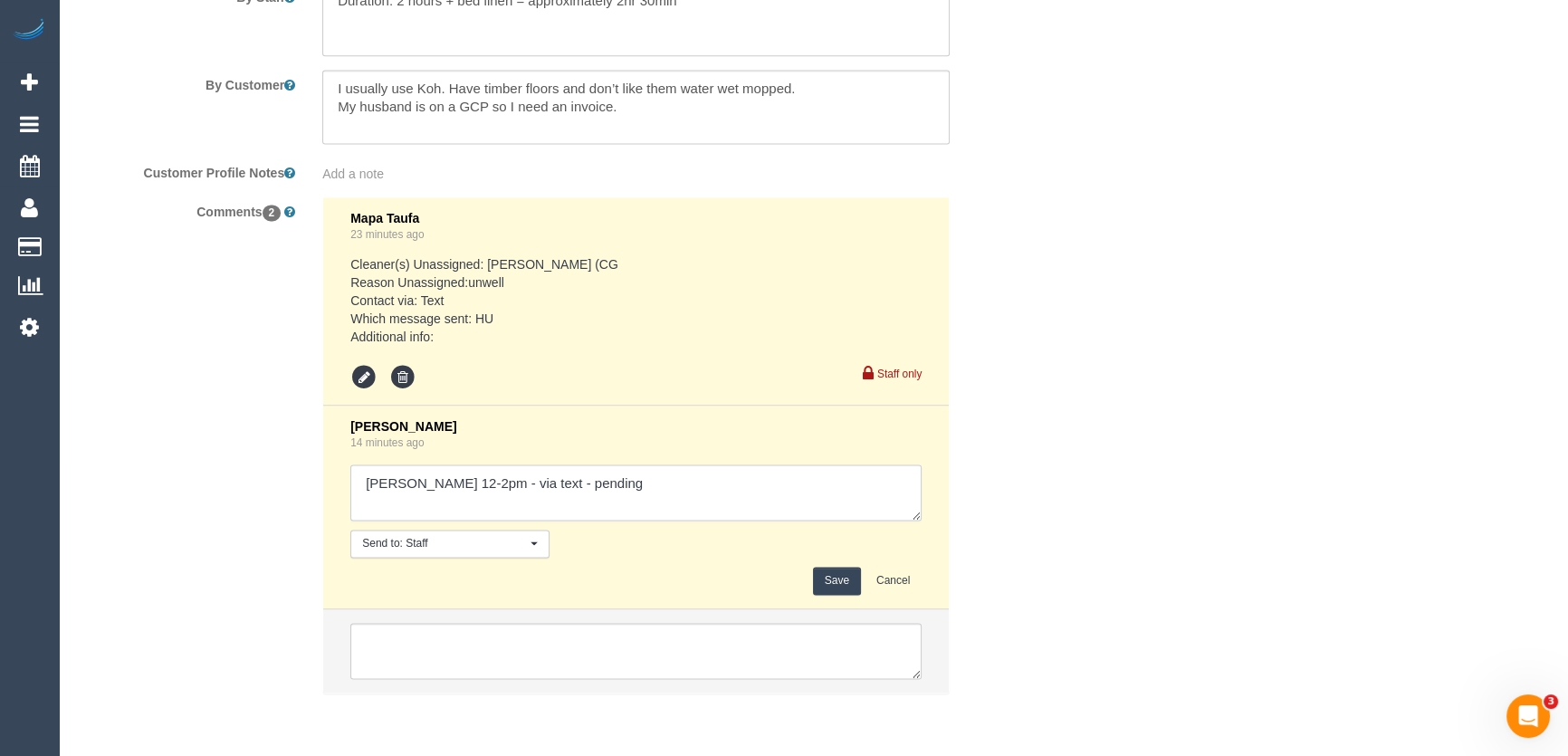
click at [612, 480] on textarea at bounding box center [635, 492] width 571 height 56
type textarea "Patrick AW 12-2pm - via text - confirmed Customer has been informed of cover an…"
click at [827, 577] on button "Save" at bounding box center [837, 580] width 48 height 28
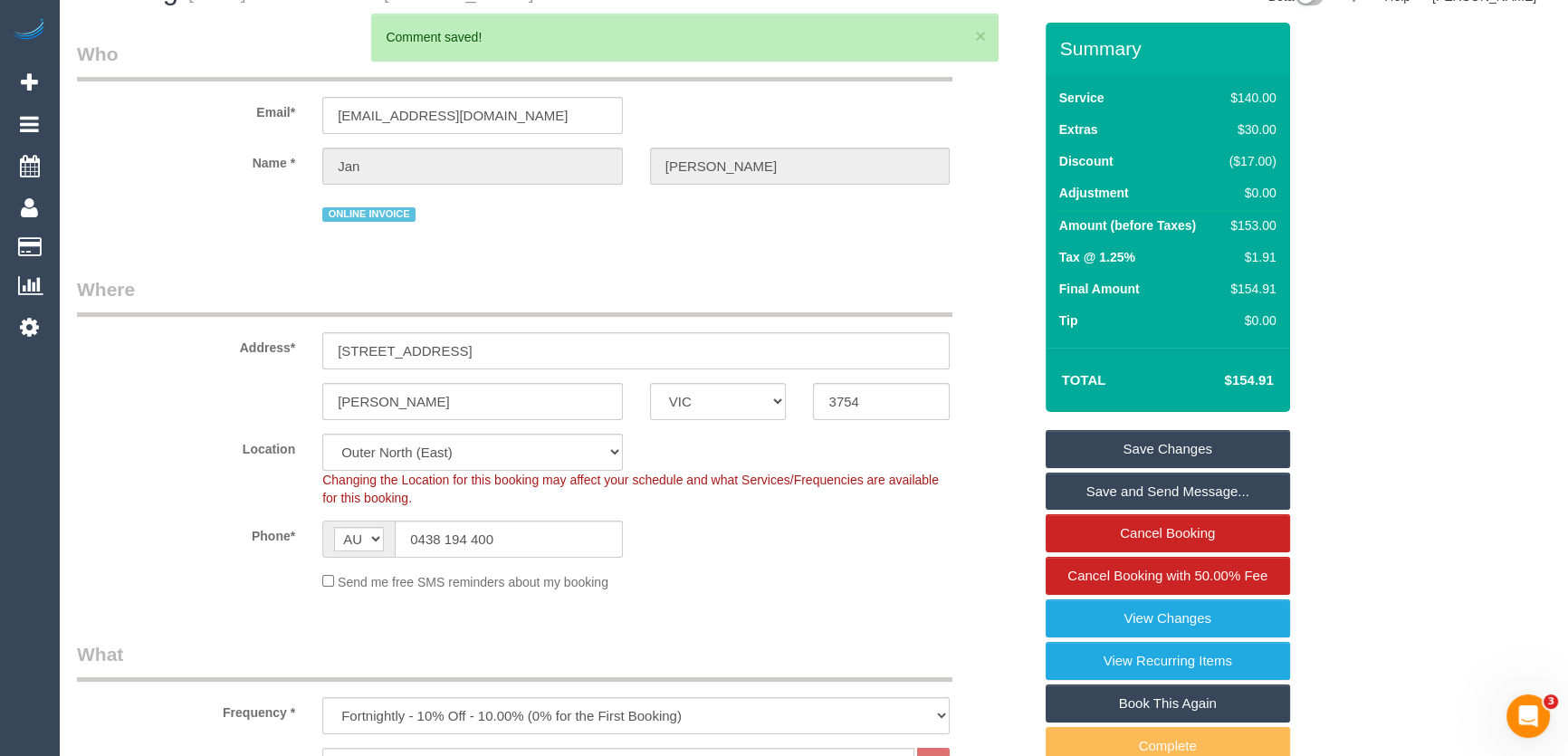
scroll to position [0, 0]
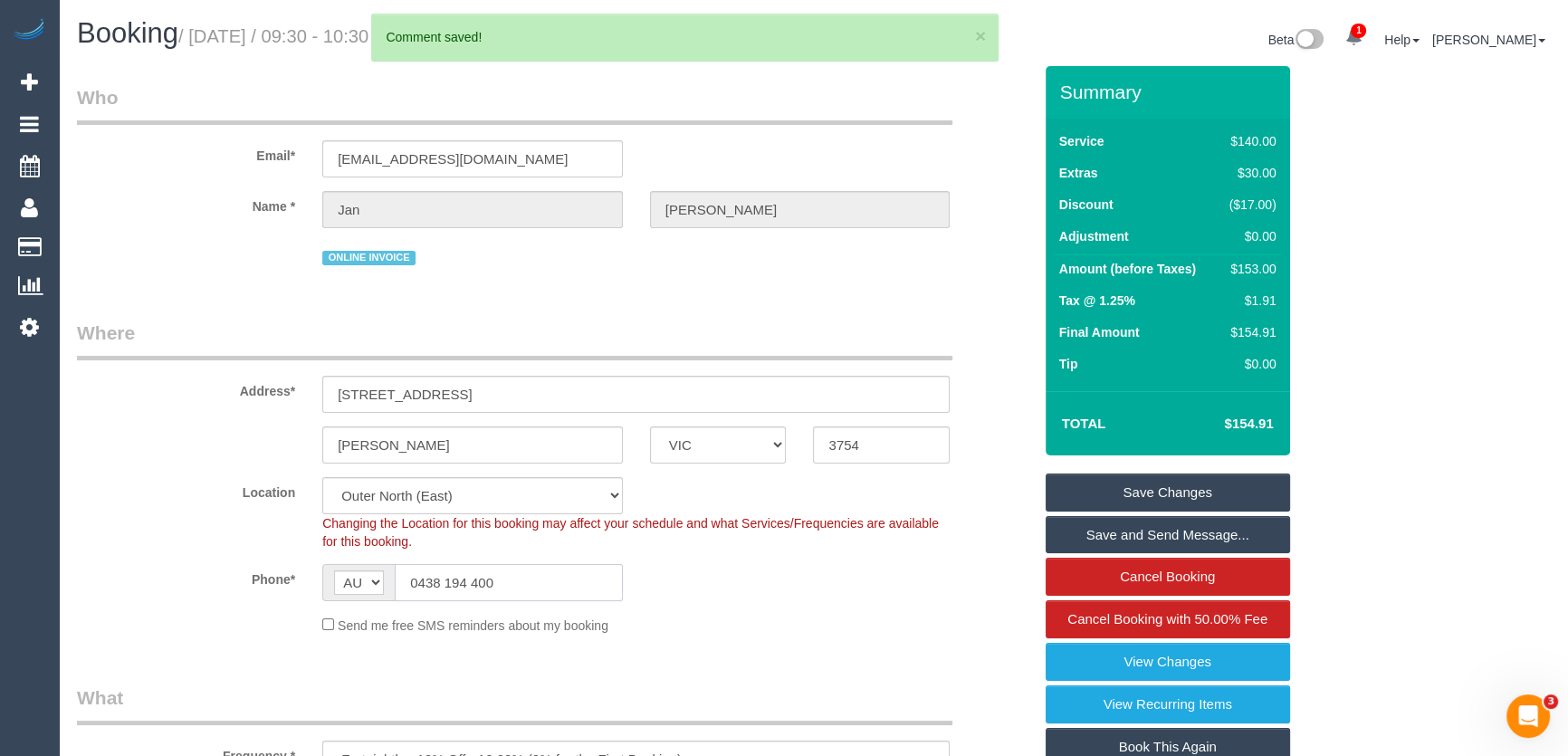
click at [522, 582] on input "0438 194 400" at bounding box center [508, 582] width 228 height 37
click at [524, 582] on input "0438 194 400" at bounding box center [508, 582] width 228 height 37
click at [525, 582] on input "0438 194 400" at bounding box center [508, 582] width 228 height 37
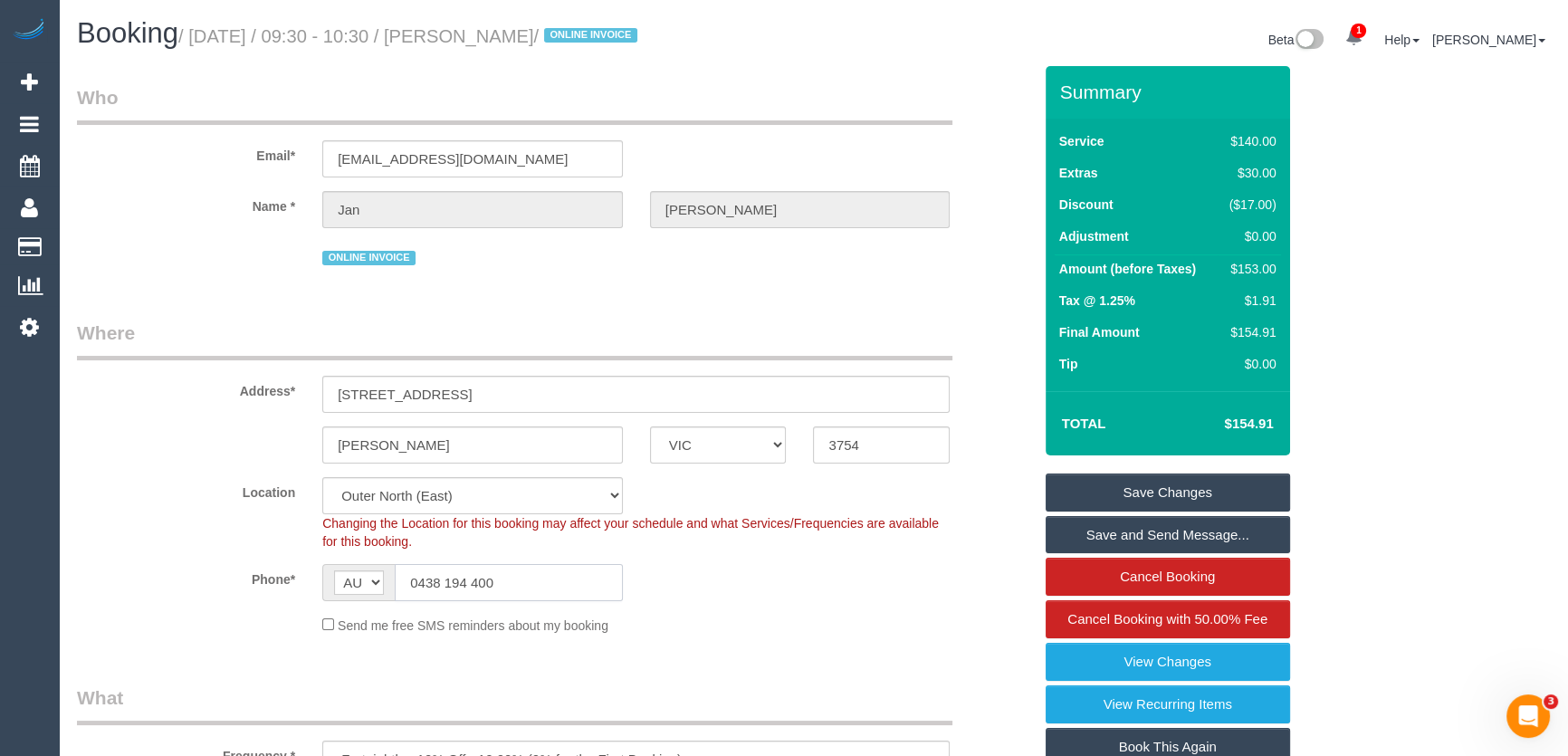
click at [548, 579] on input "0438 194 400" at bounding box center [508, 582] width 228 height 37
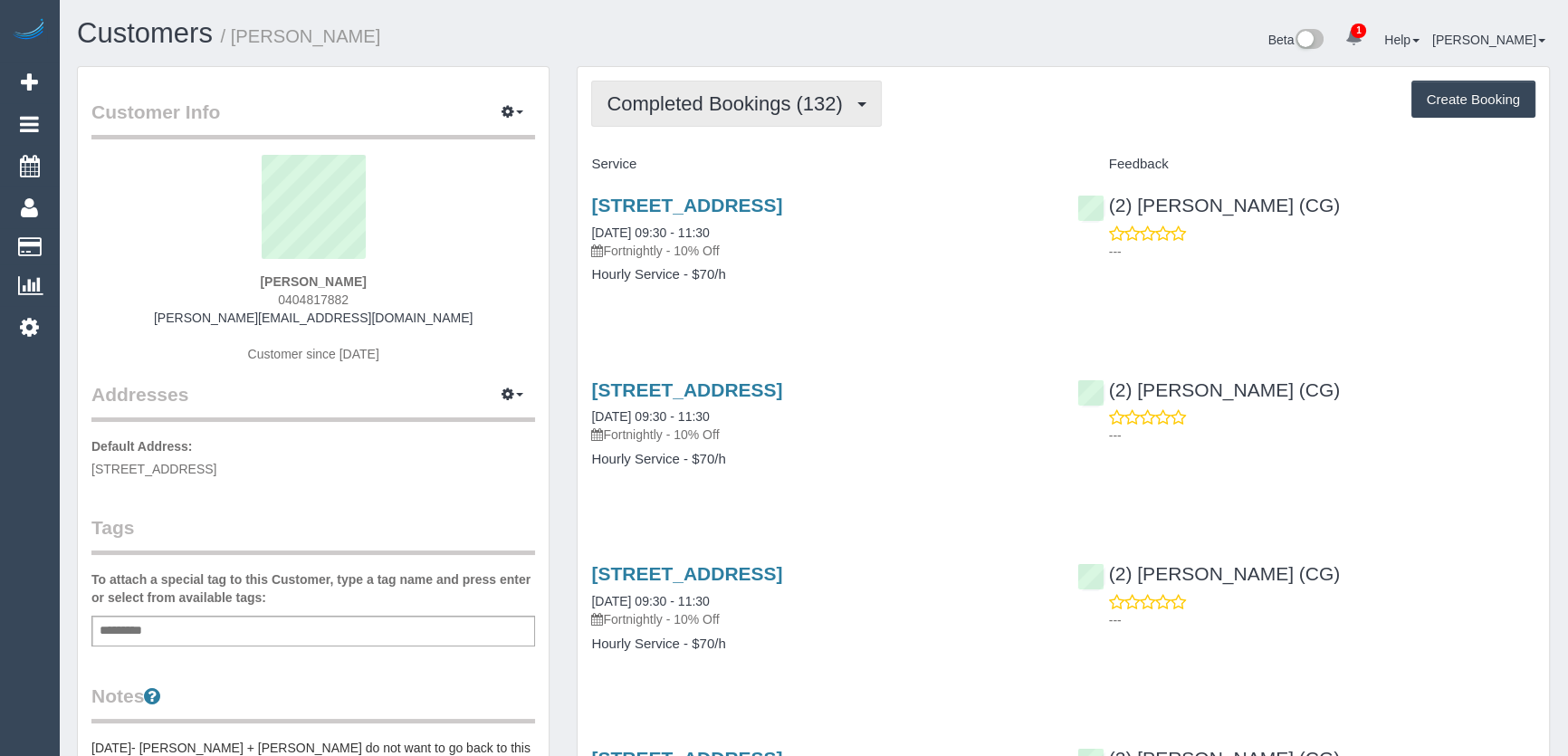
click at [825, 111] on span "Completed Bookings (132)" at bounding box center [728, 103] width 245 height 22
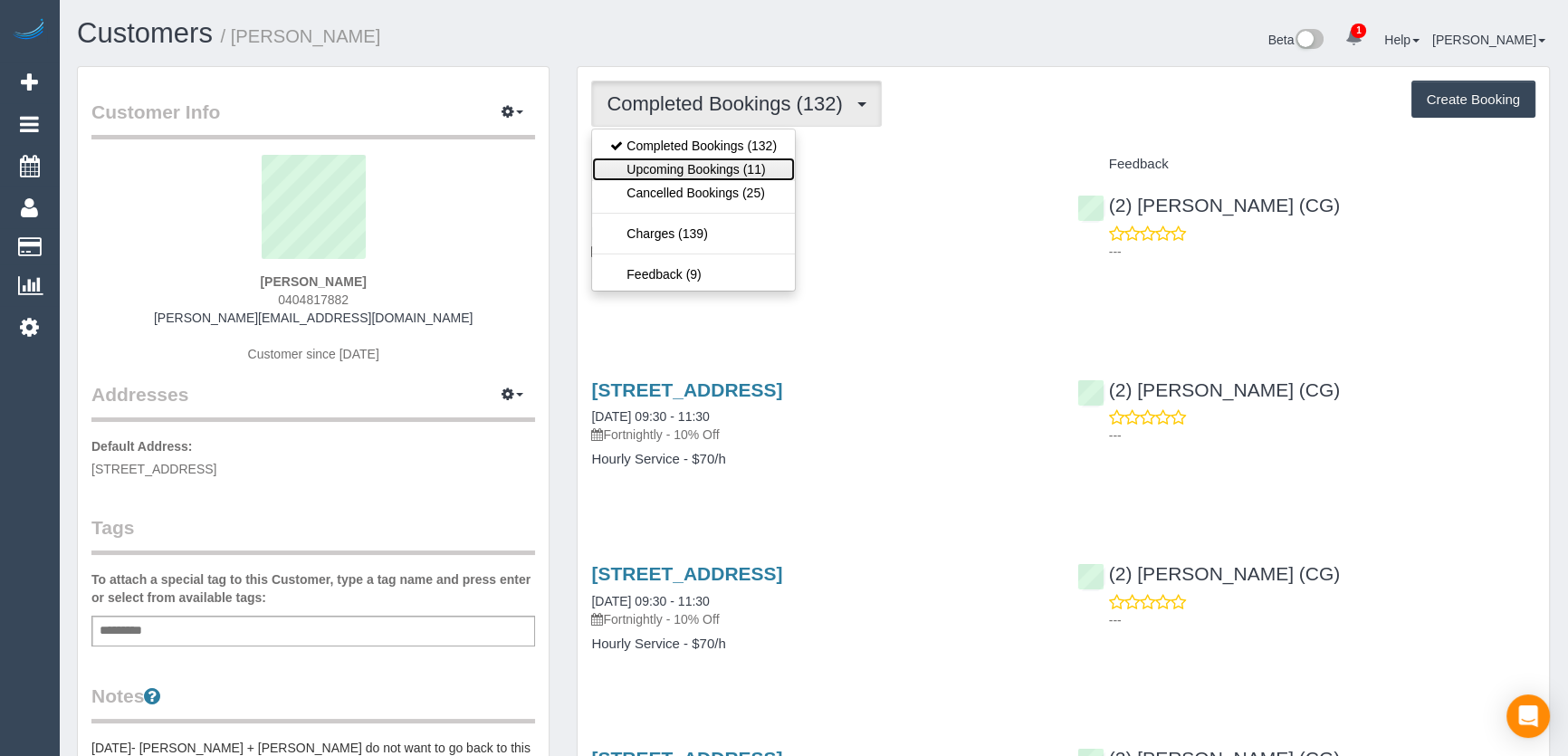
click at [727, 166] on link "Upcoming Bookings (11)" at bounding box center [693, 169] width 203 height 23
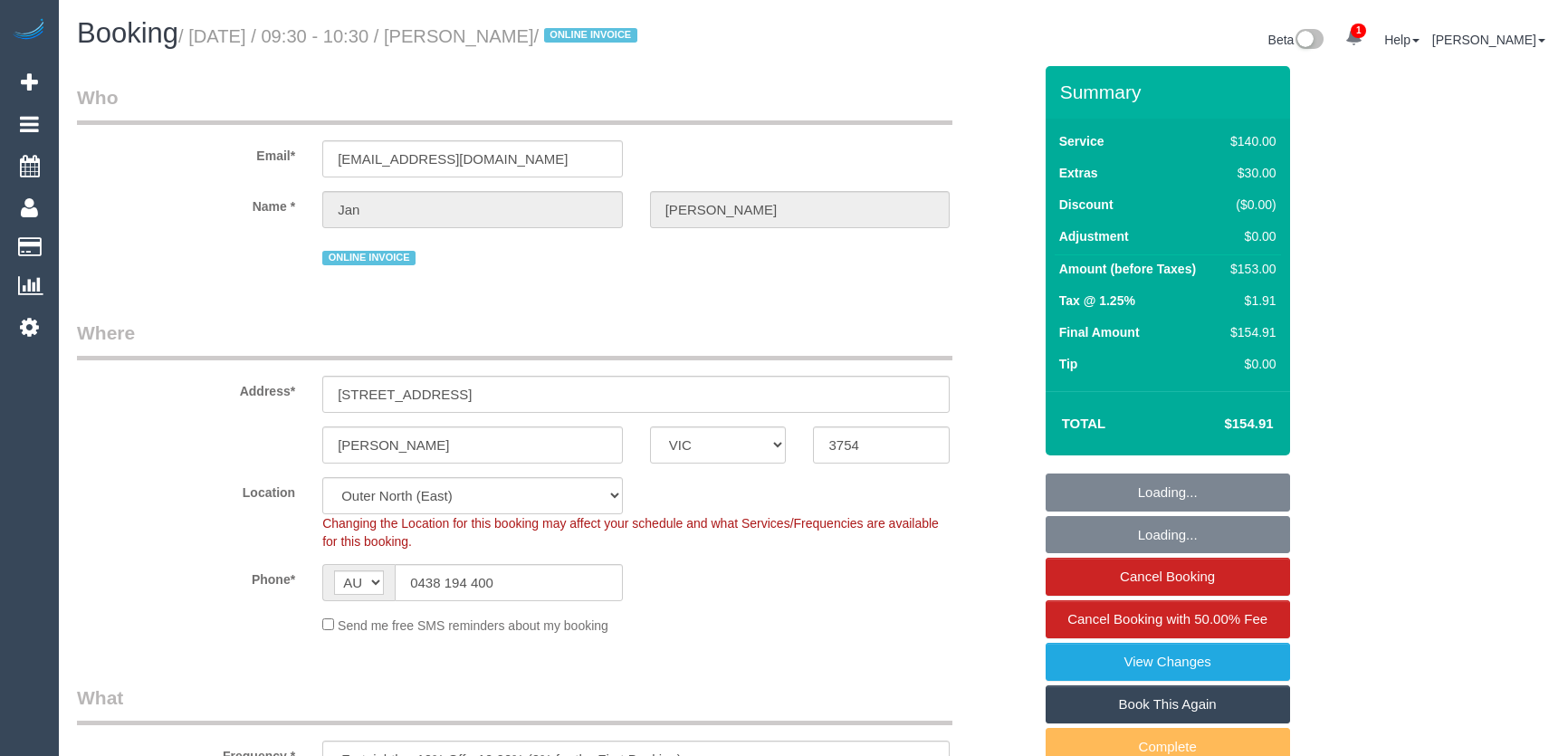
select select "VIC"
select select "number:28"
select select "number:14"
select select "number:18"
select select "number:24"
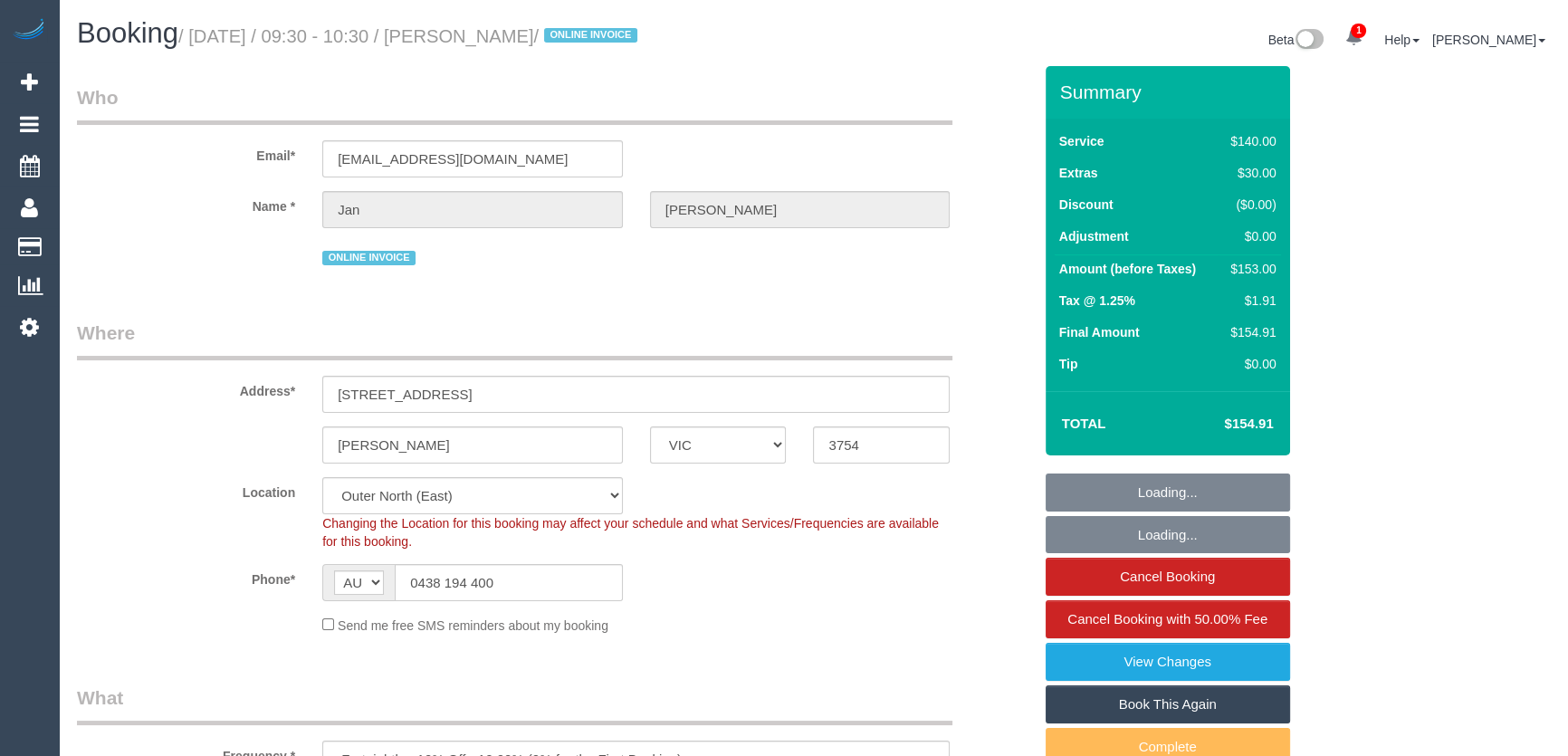
select select "number:34"
select select "number:12"
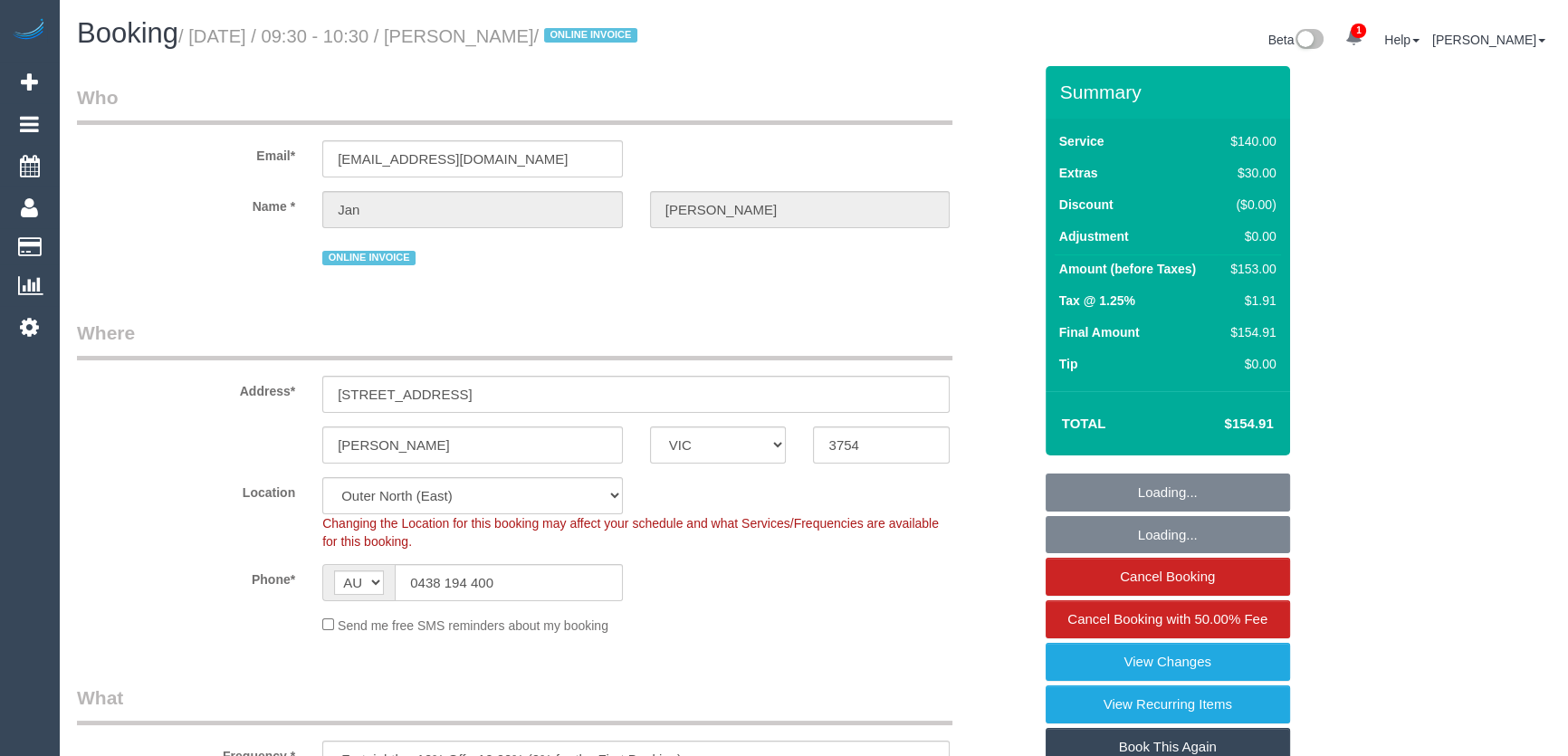
select select "object:1318"
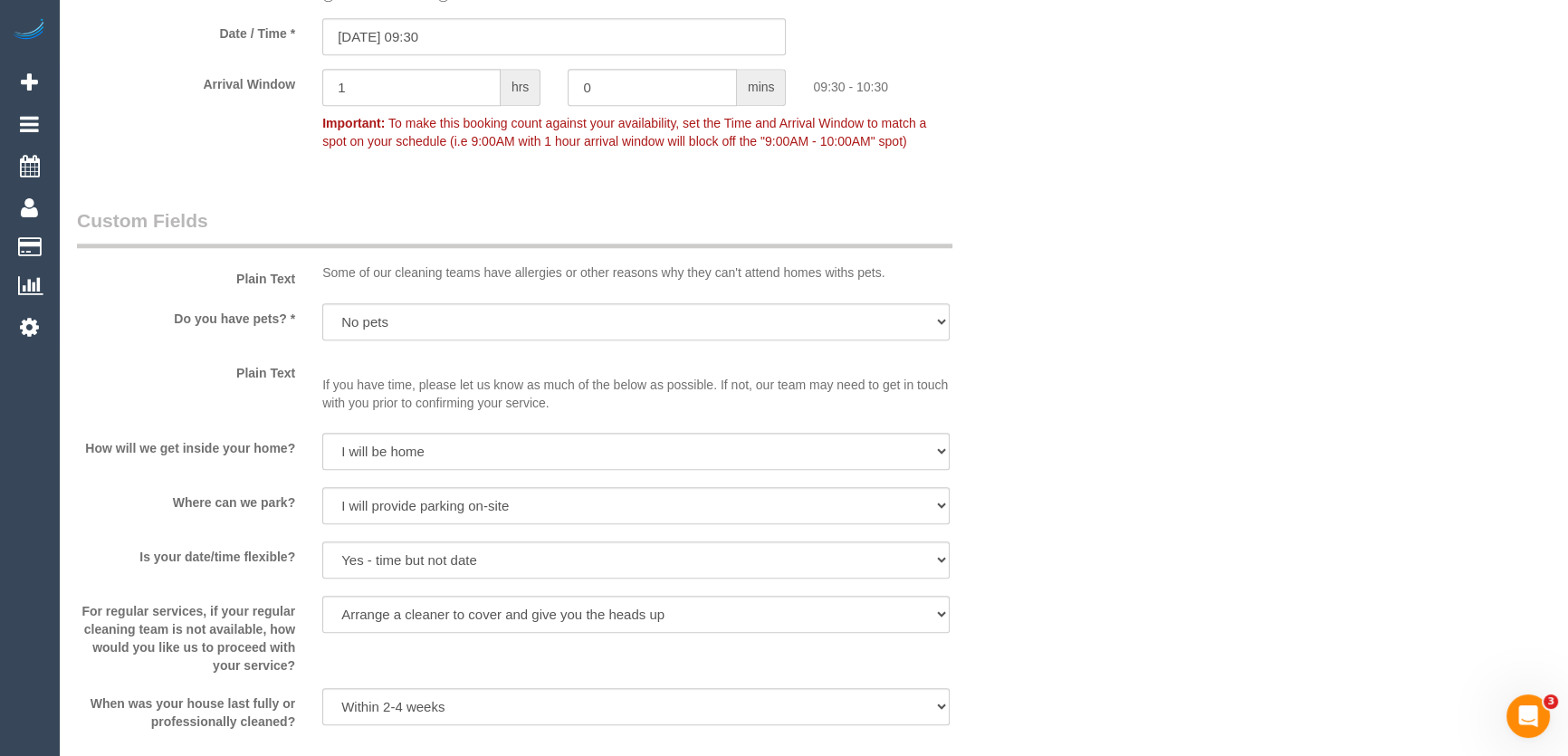
scroll to position [1974, 0]
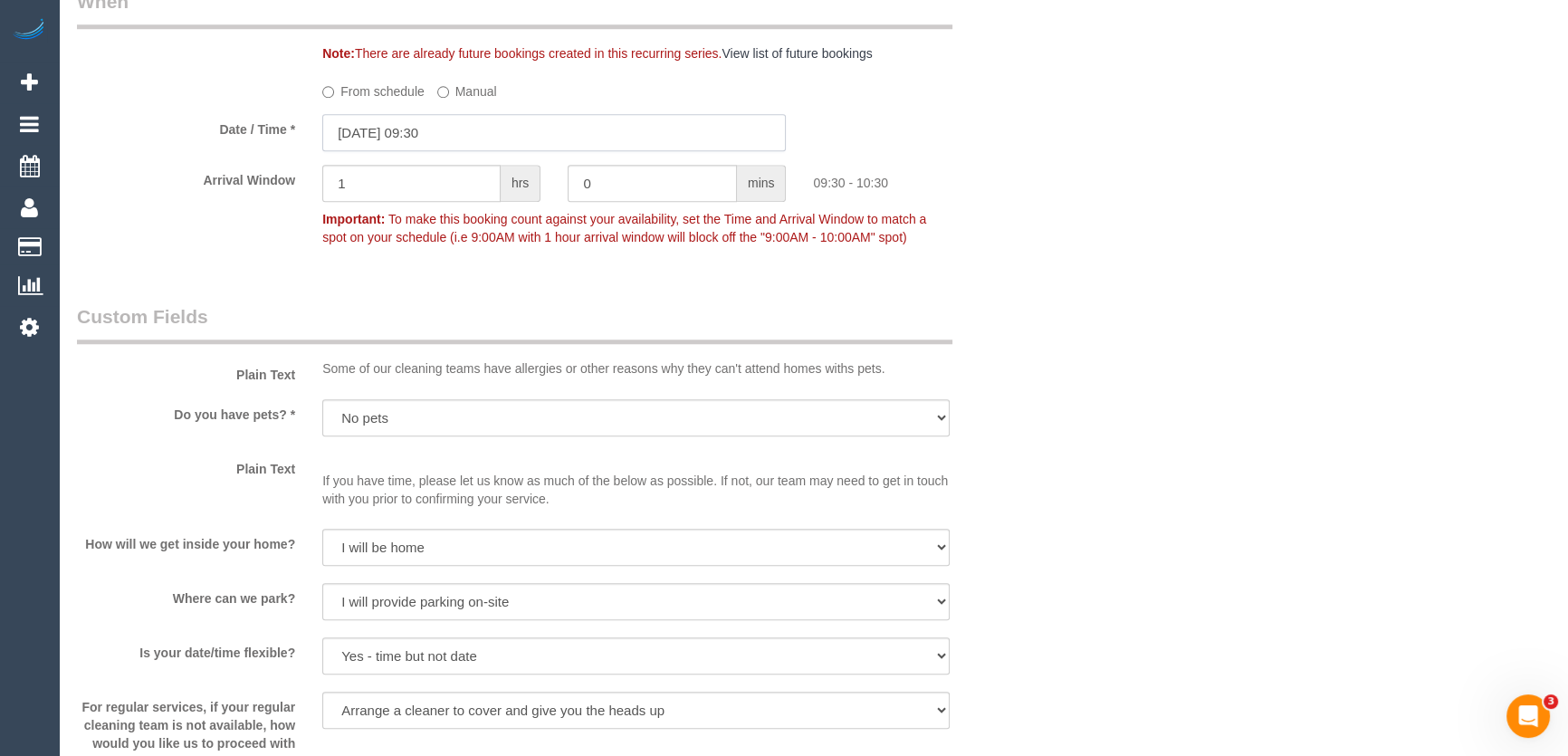
click at [475, 135] on input "15/08/2025 09:30" at bounding box center [553, 132] width 463 height 37
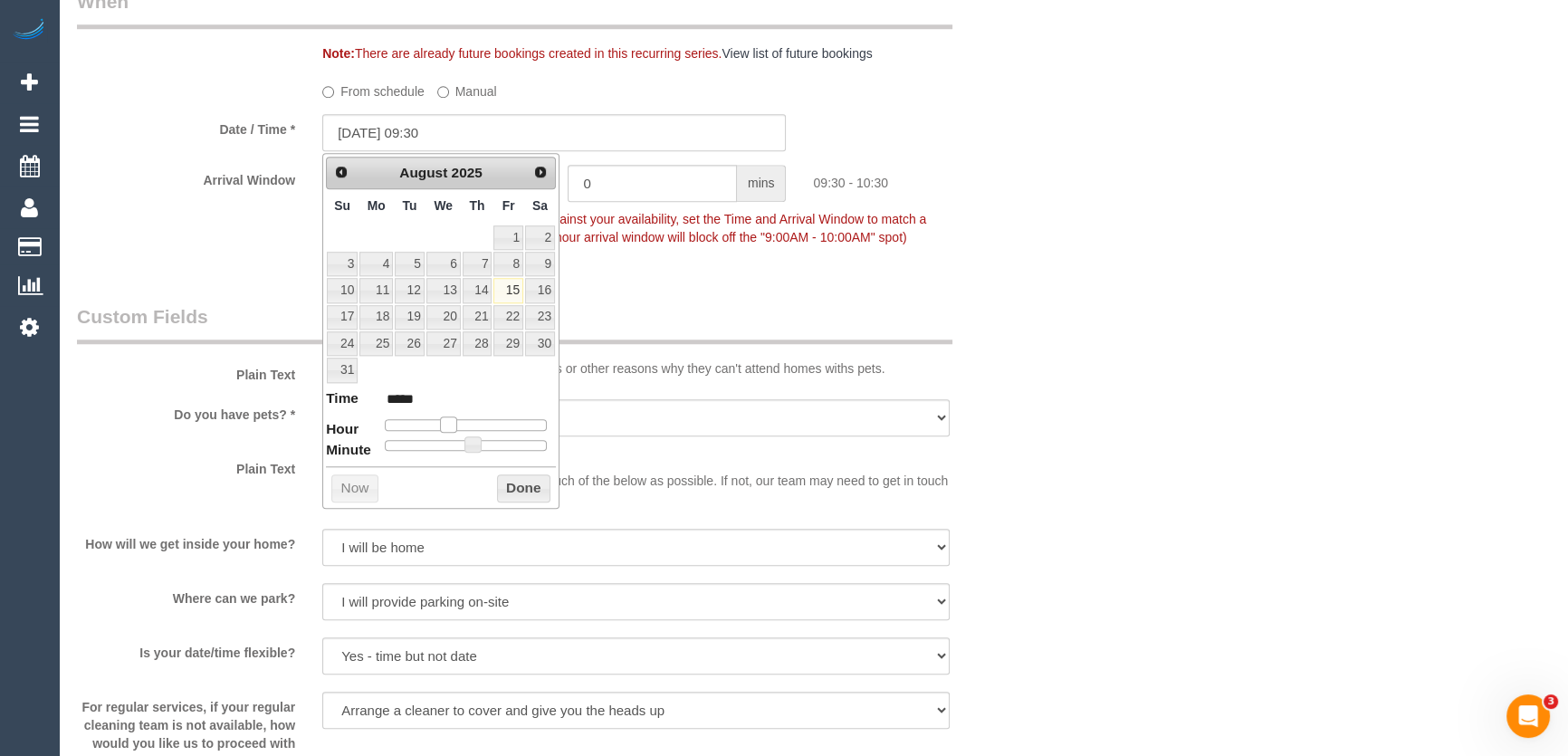
type input "15/08/2025 10:30"
type input "*****"
drag, startPoint x: 443, startPoint y: 420, endPoint x: 459, endPoint y: 421, distance: 16.0
click at [455, 421] on span at bounding box center [448, 424] width 16 height 16
type input "15/08/2025 11:30"
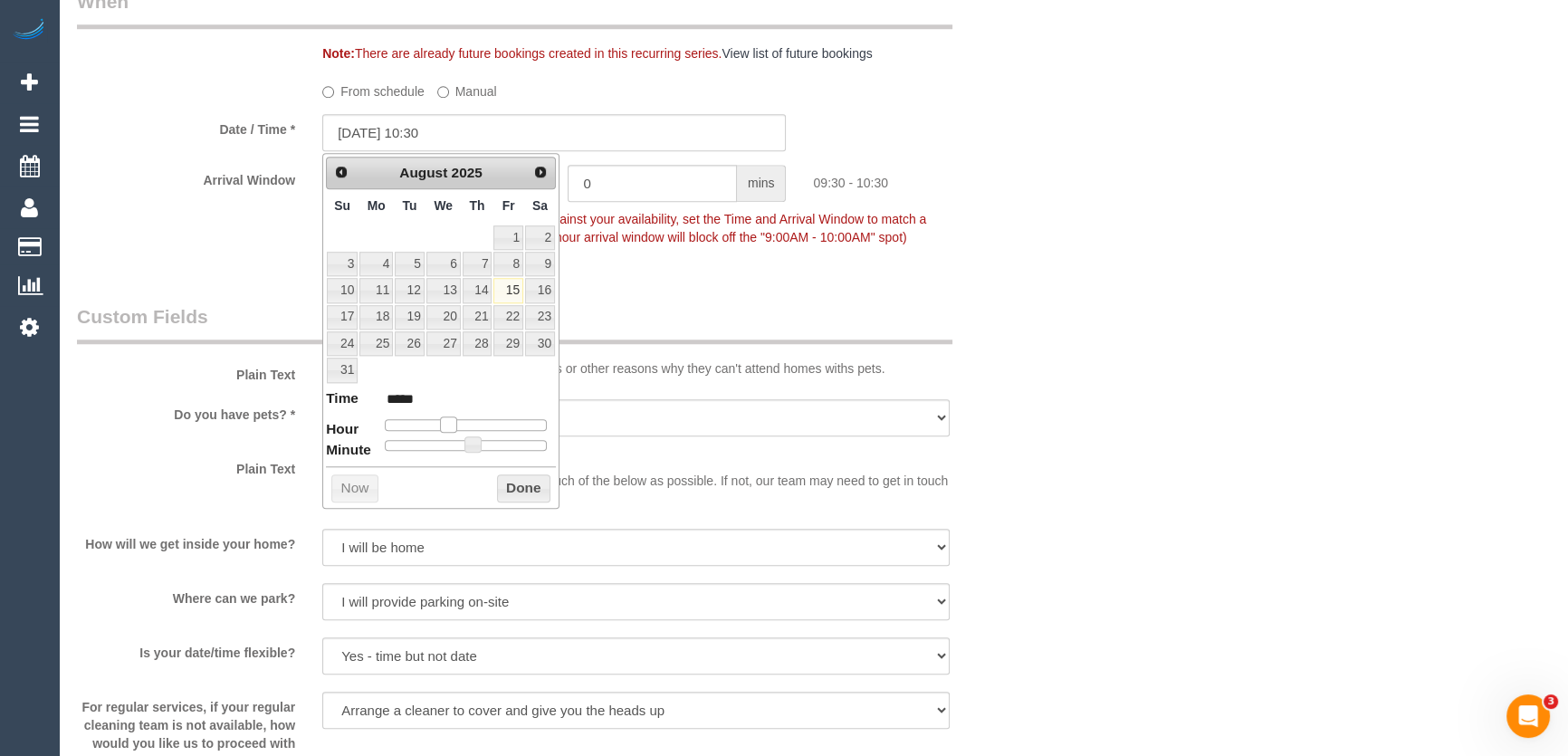
type input "*****"
type input "15/08/2025 12:30"
type input "*****"
click at [472, 422] on div at bounding box center [466, 423] width 162 height 11
click at [466, 444] on span at bounding box center [472, 444] width 16 height 16
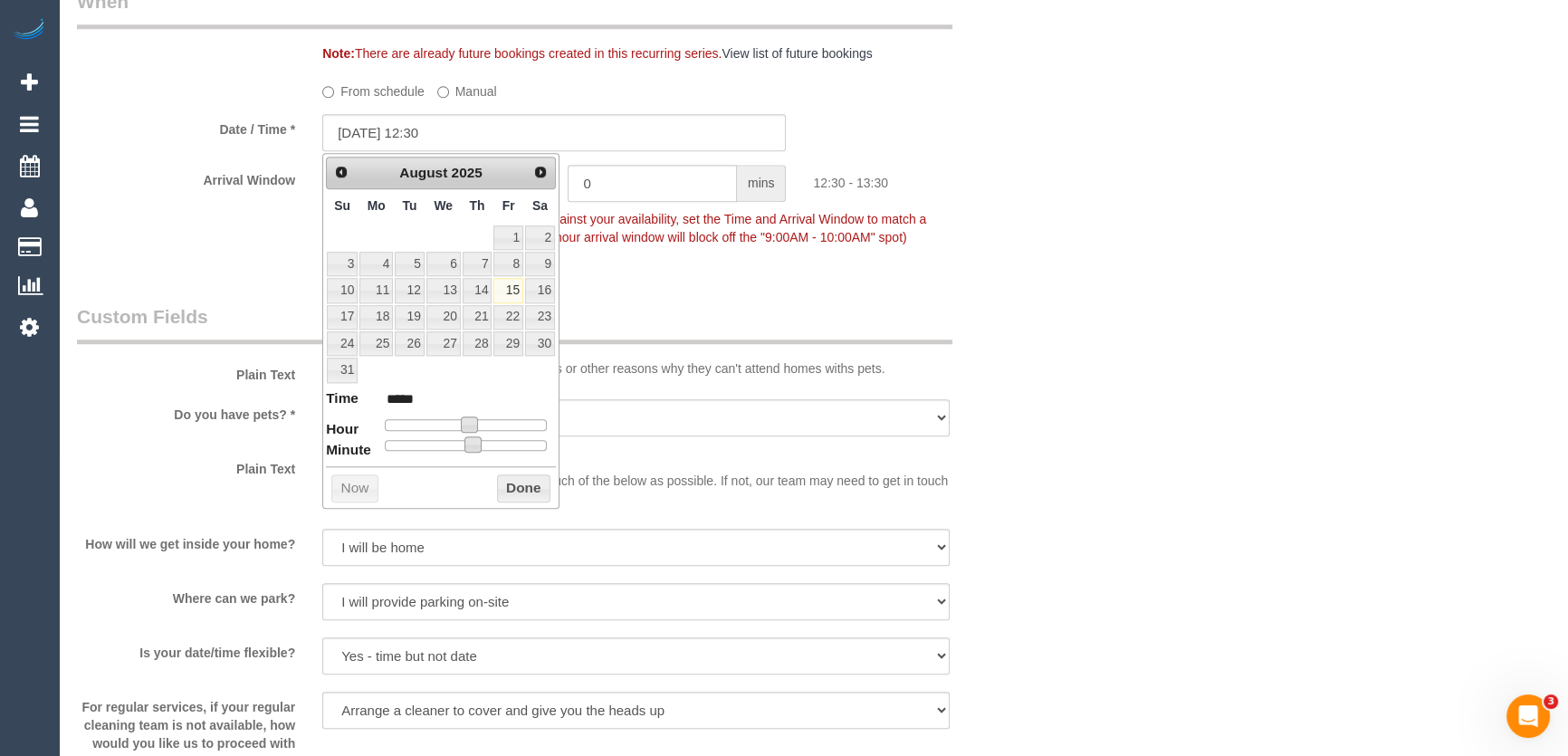
click at [406, 451] on div "Prev Next August 2025 Su Mo Tu We Th Fr Sa 1 2 3 4 5 6 7 8 9 10 11 12 13 14 15 …" at bounding box center [440, 331] width 237 height 357
click at [393, 451] on div "Prev Next August 2025 Su Mo Tu We Th Fr Sa 1 2 3 4 5 6 7 8 9 10 11 12 13 14 15 …" at bounding box center [440, 331] width 237 height 357
type input "15/08/2025 12:05"
type input "*****"
type input "15/08/2025 12:00"
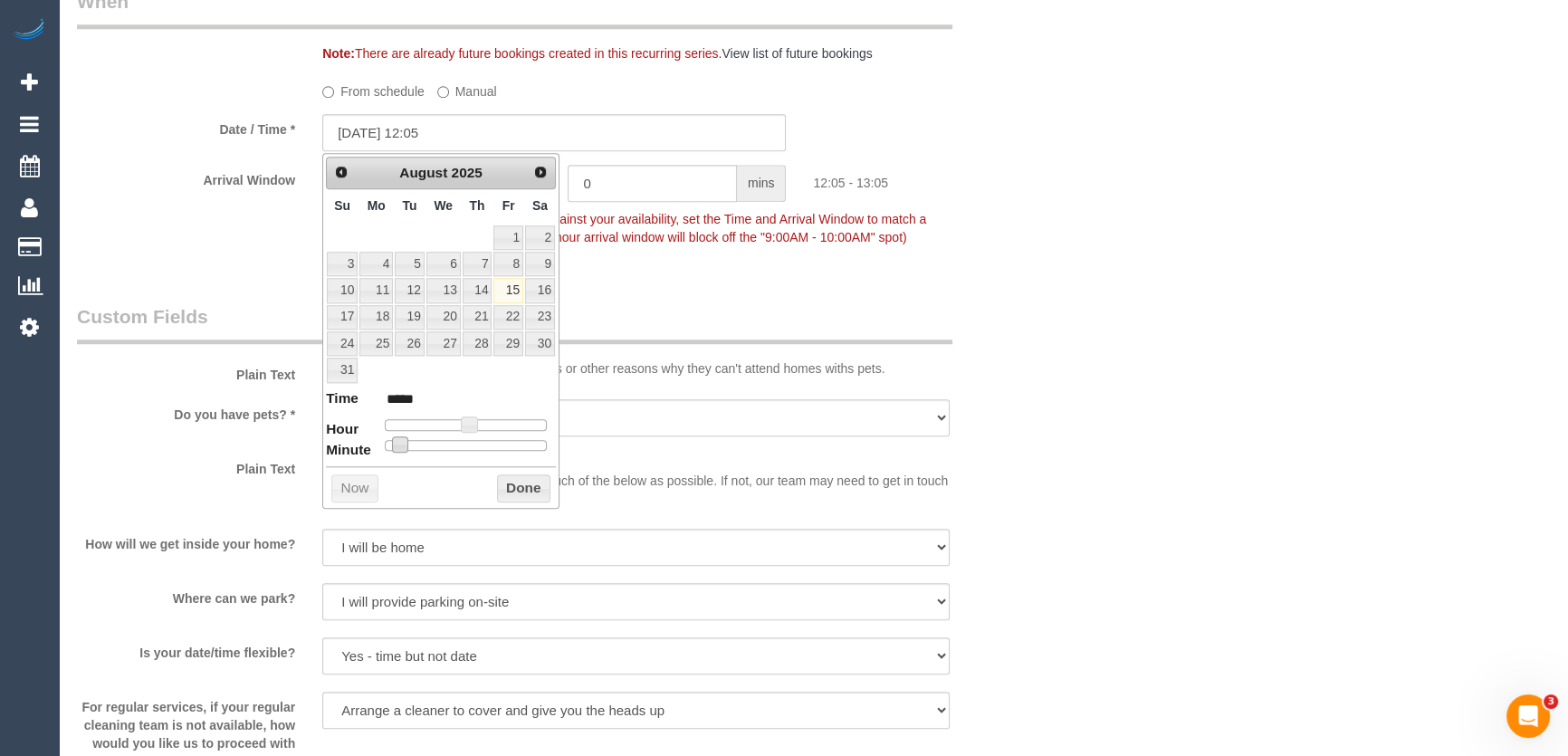
type input "*****"
click at [375, 442] on dl "Time ***** Hour Minute Second Millisecond Microsecond Time Zone ***** ***** ***…" at bounding box center [441, 420] width 230 height 63
click at [715, 269] on div "Who Email* stujanb@bigpond.net.au Name * Jan Baker ONLINE INVOICE Where Address…" at bounding box center [555, 31] width 982 height 3880
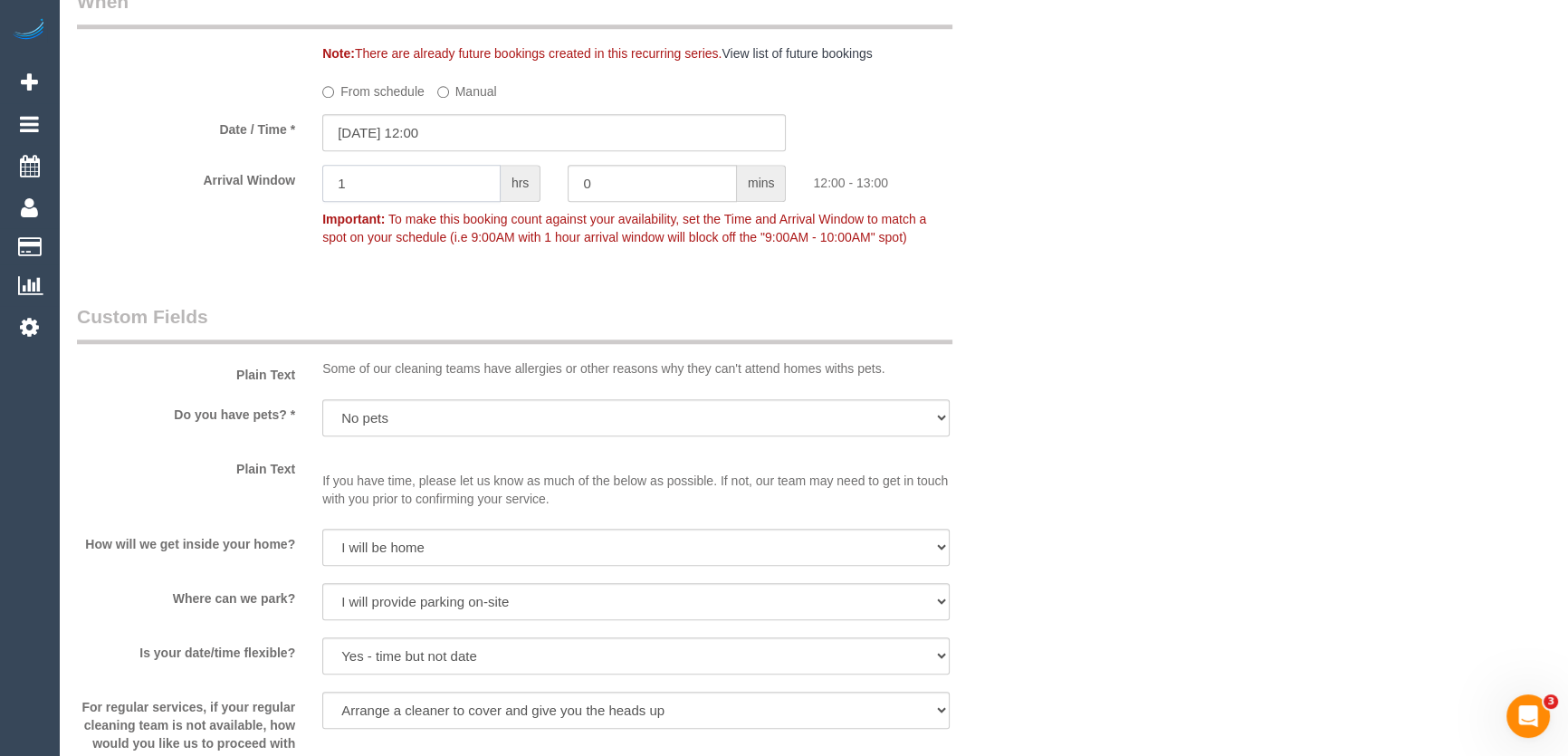
click at [442, 188] on input "1" at bounding box center [411, 183] width 178 height 37
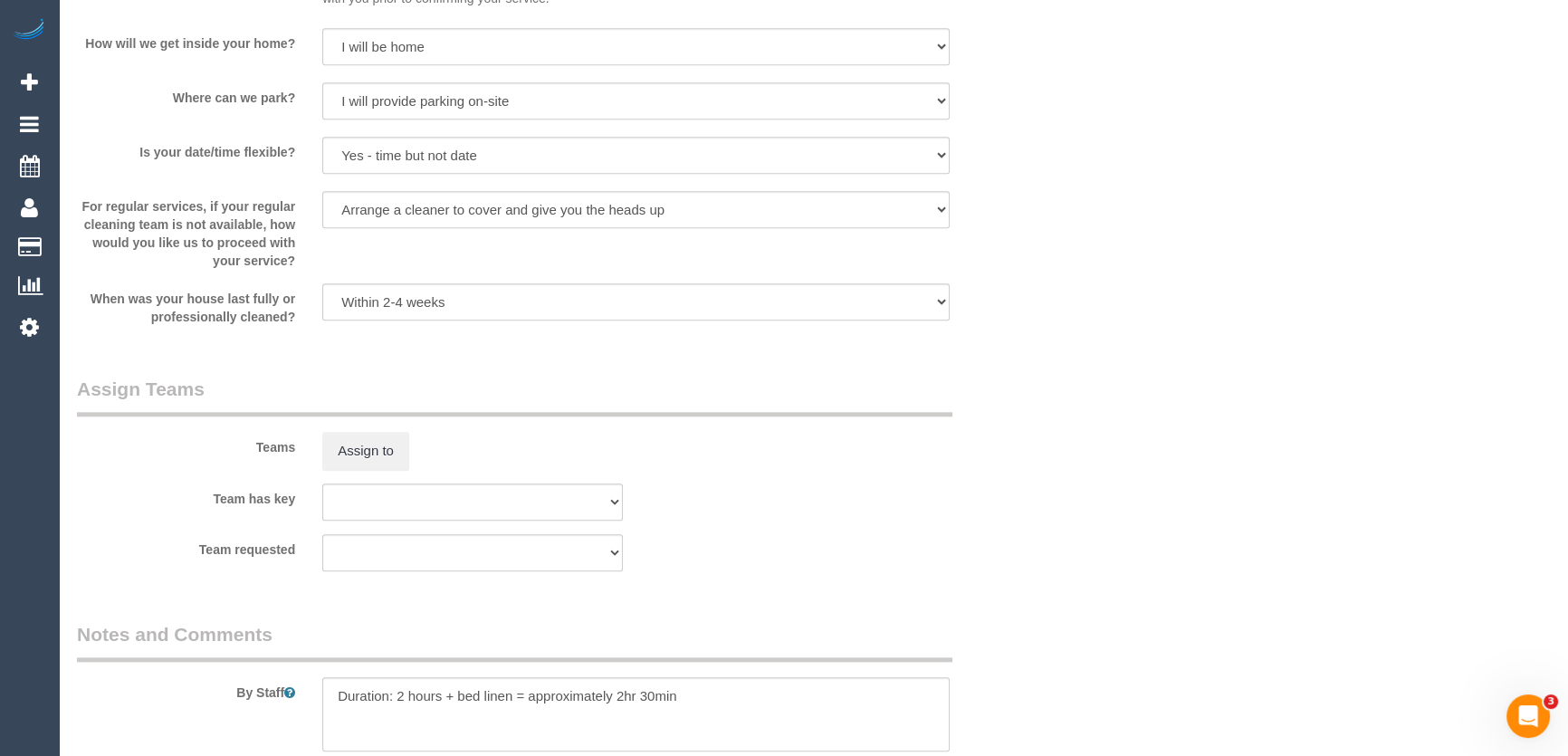
scroll to position [2550, 0]
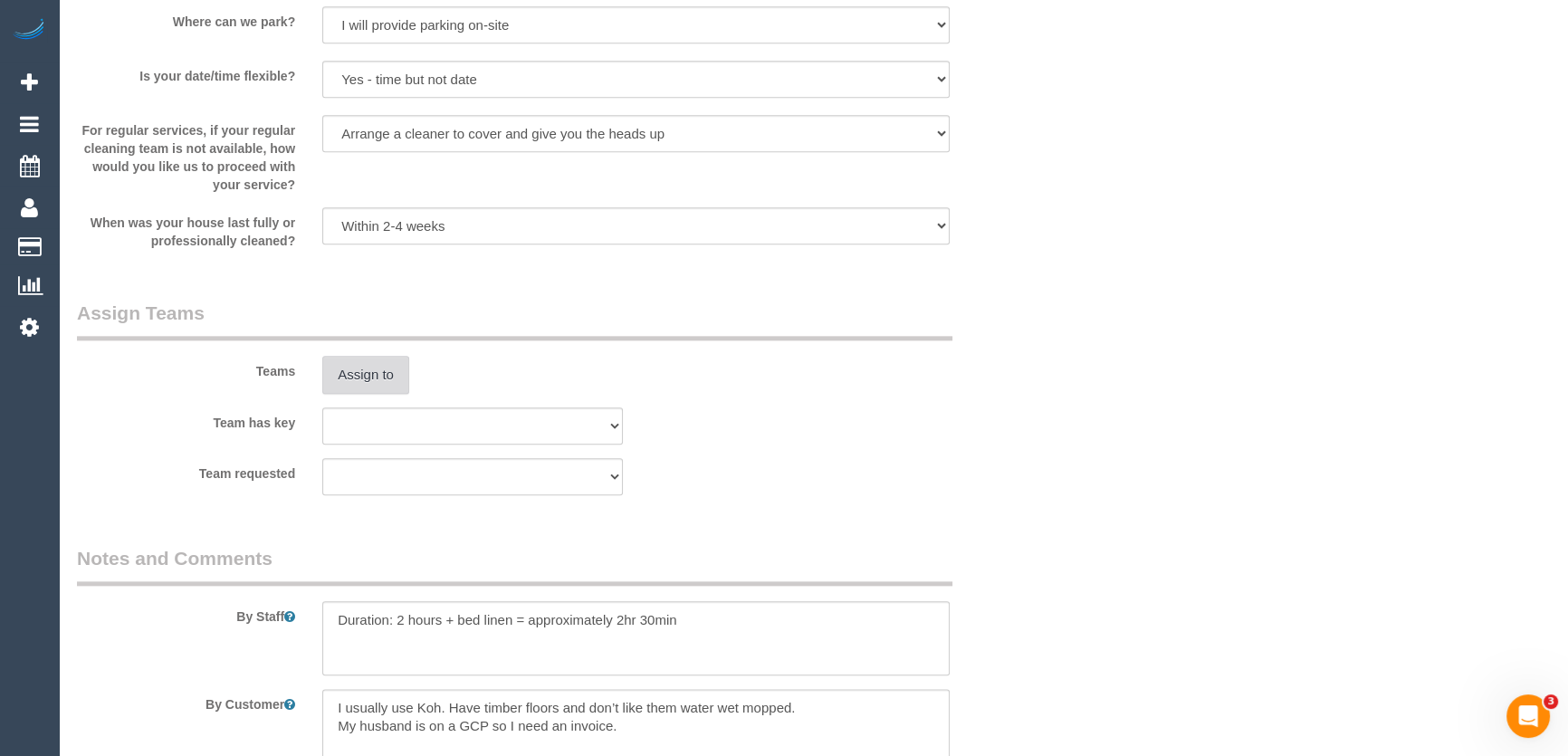
type input "2"
click at [363, 365] on button "Assign to" at bounding box center [365, 374] width 87 height 38
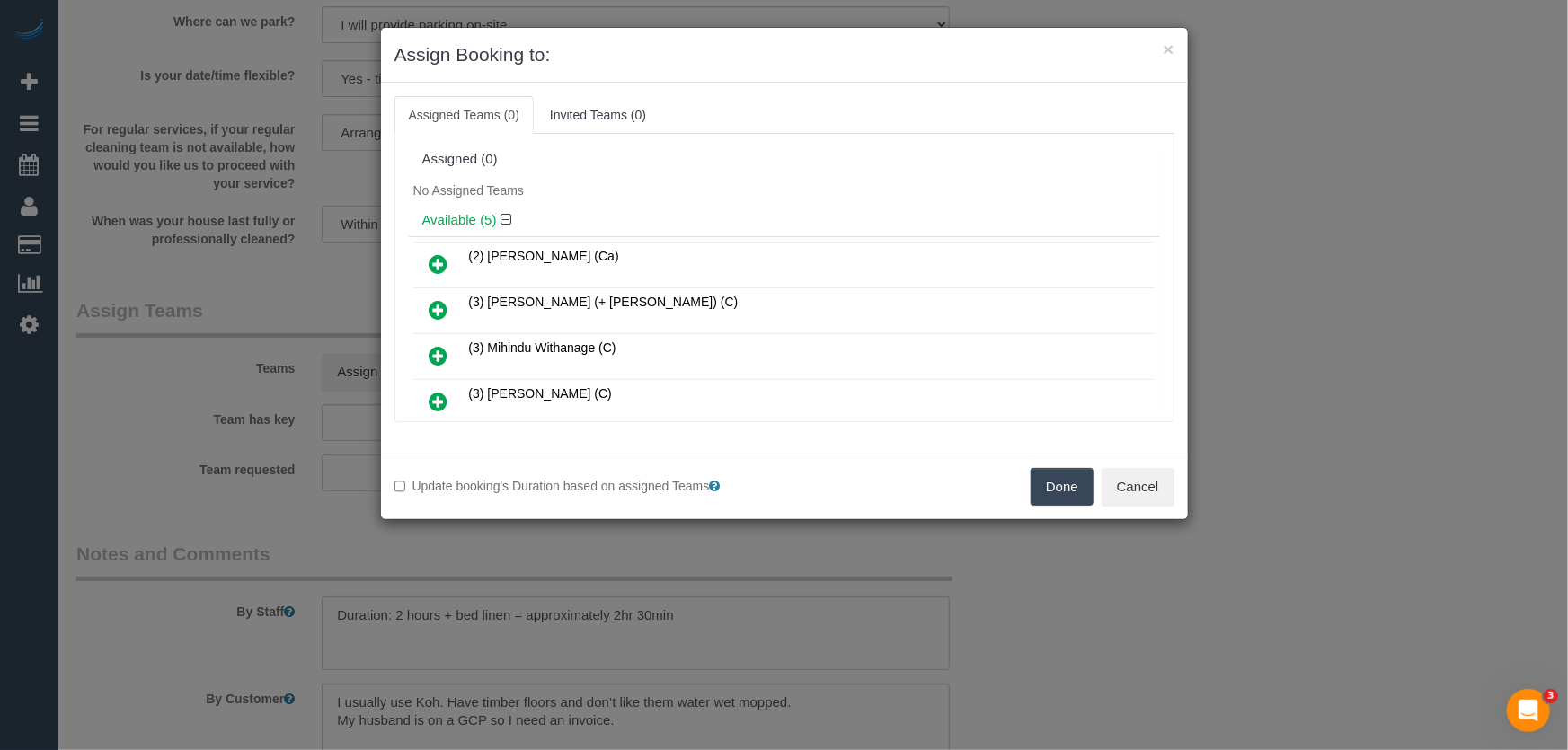
click at [434, 394] on icon at bounding box center [440, 401] width 19 height 21
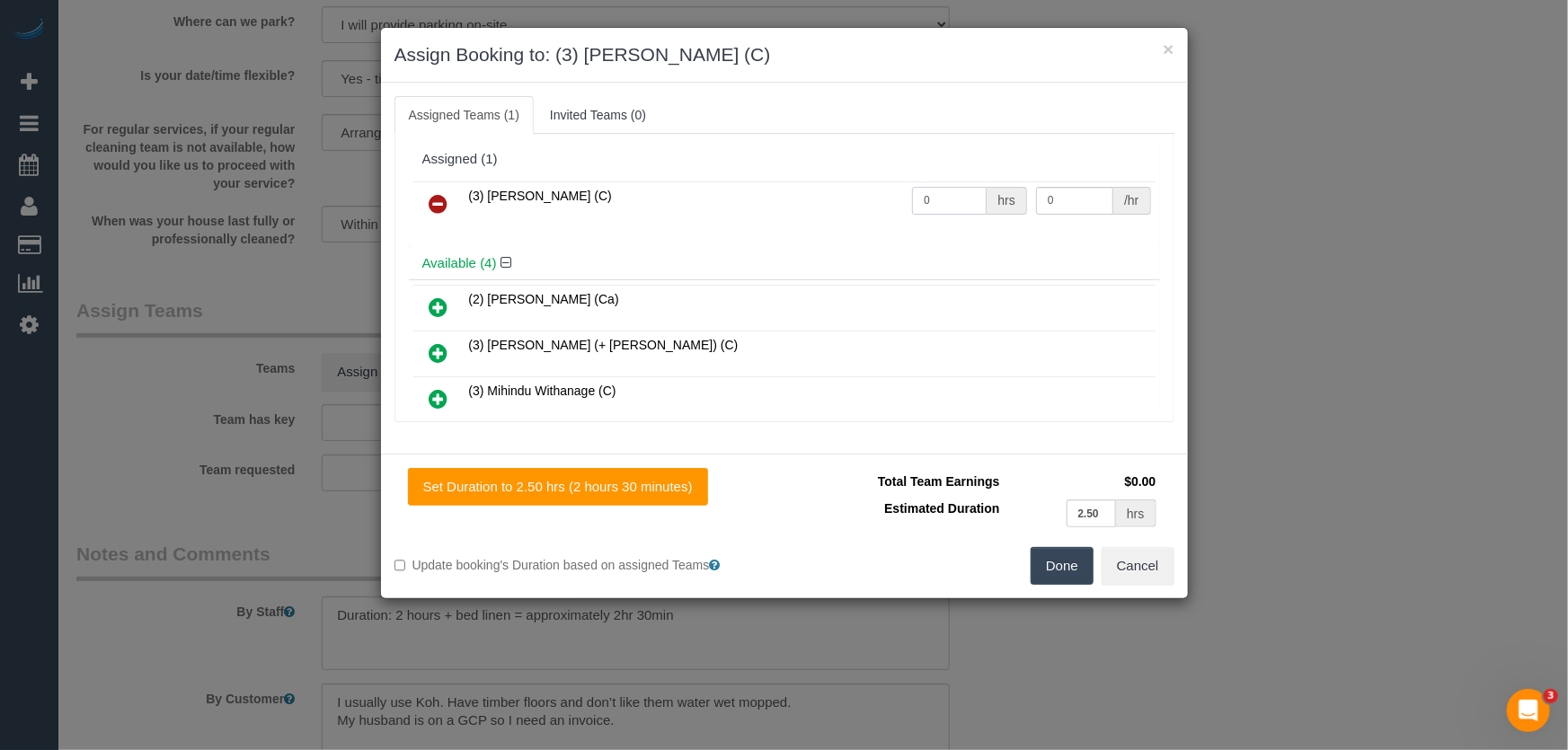
click at [961, 204] on input "0" at bounding box center [949, 200] width 75 height 28
type input "2.5"
type input "35"
click at [1082, 571] on button "Done" at bounding box center [1062, 565] width 63 height 37
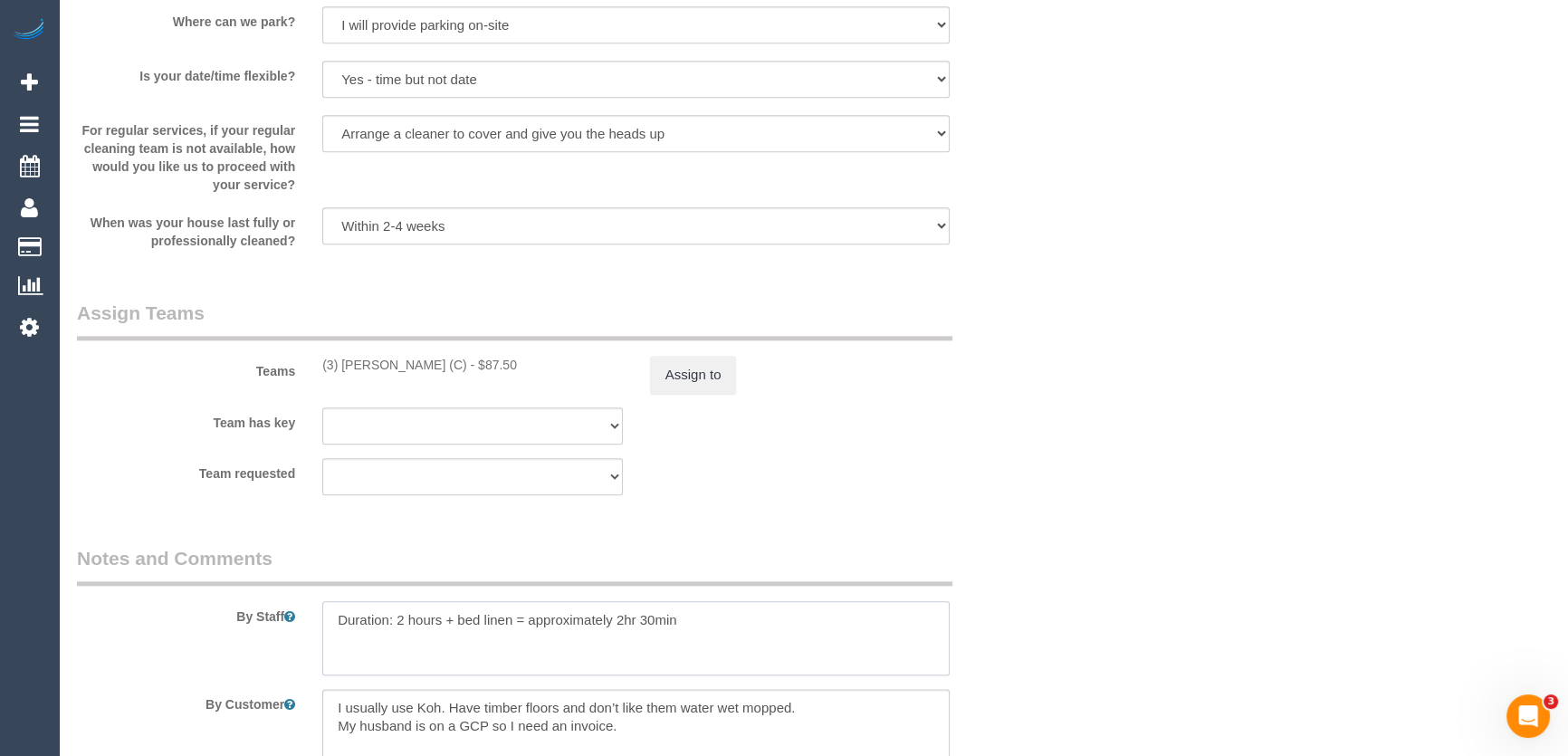
click at [322, 621] on textarea at bounding box center [635, 638] width 627 height 74
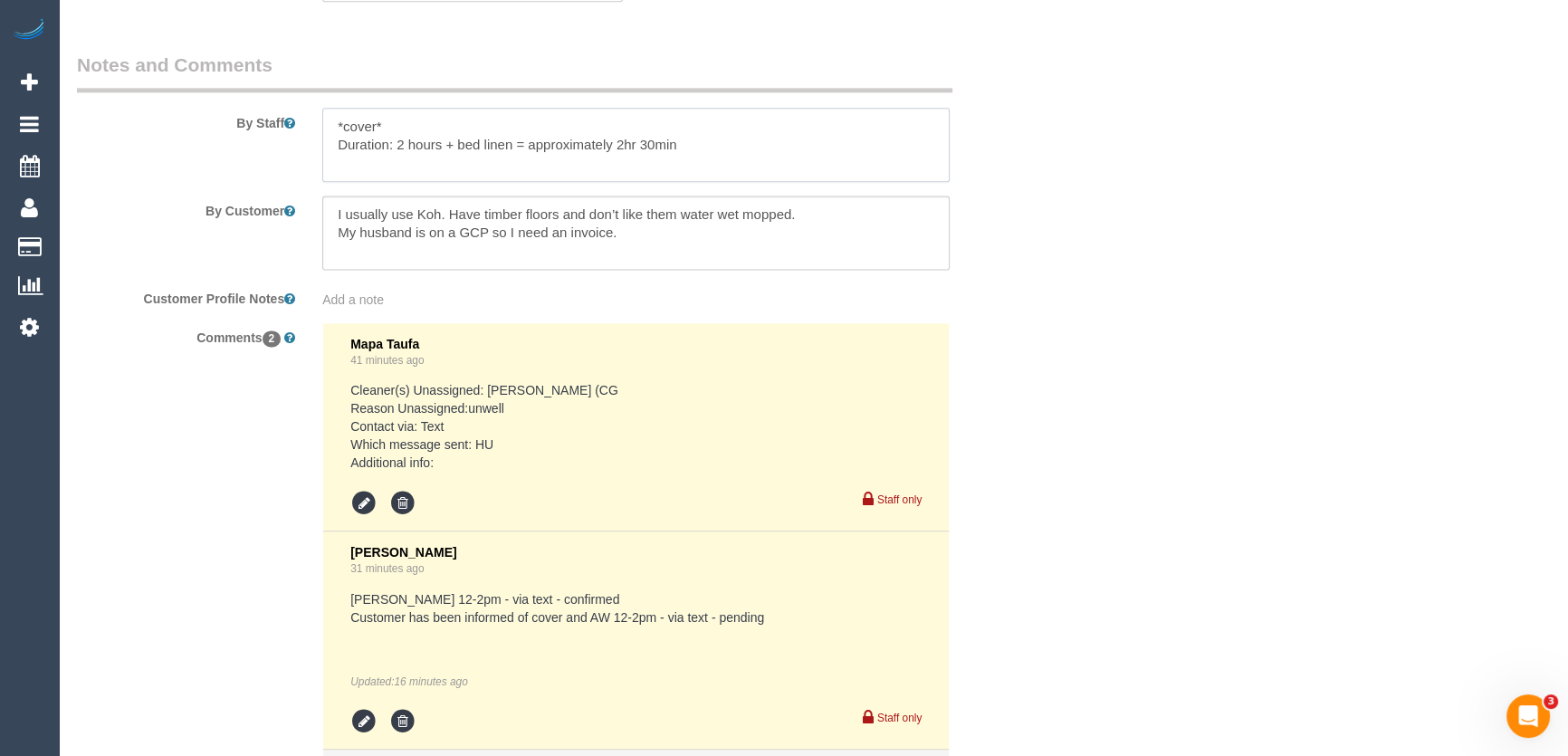
scroll to position [3251, 0]
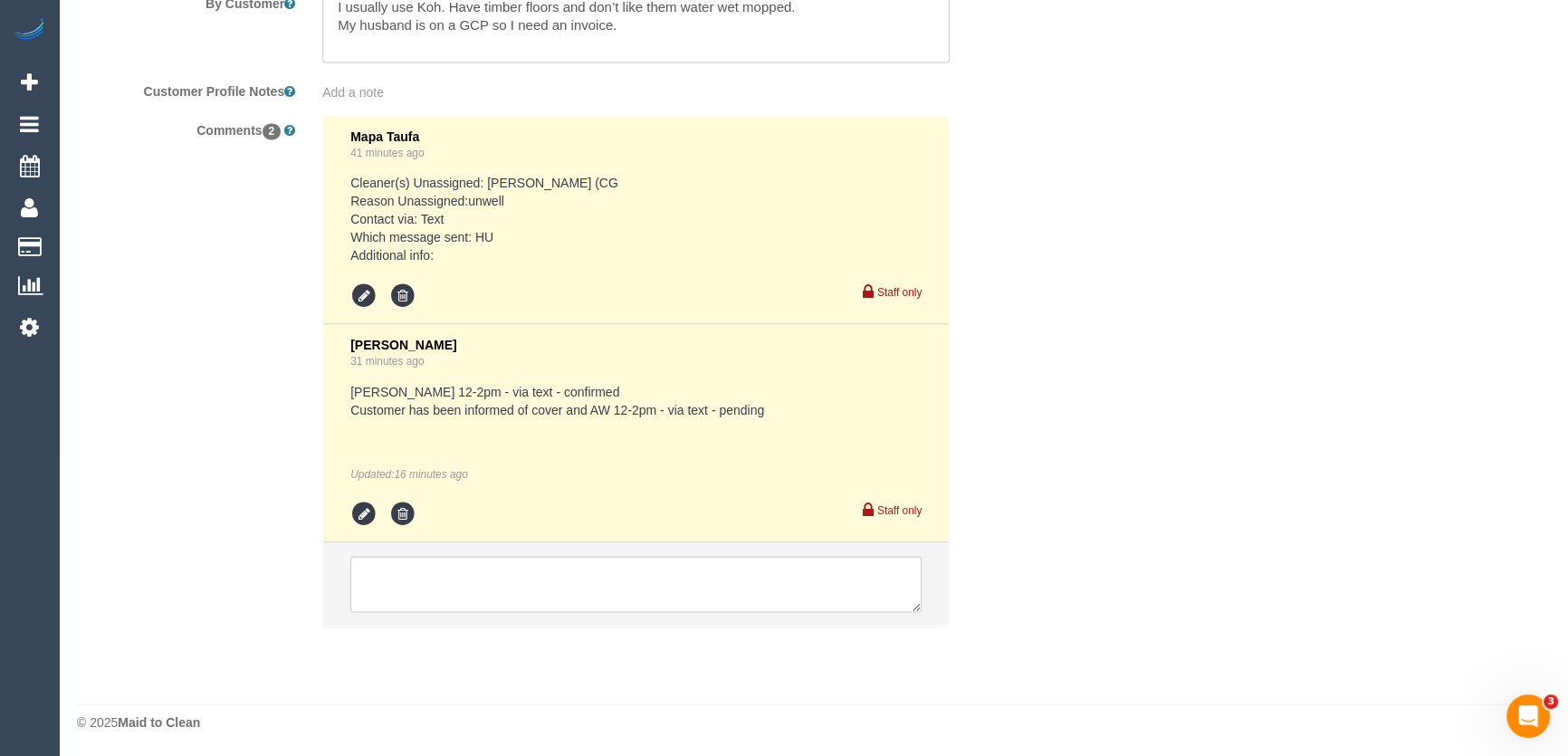
type textarea "*cover* Duration: 2 hours + bed linen = approximately 2hr 30min"
click at [352, 512] on icon at bounding box center [363, 514] width 27 height 27
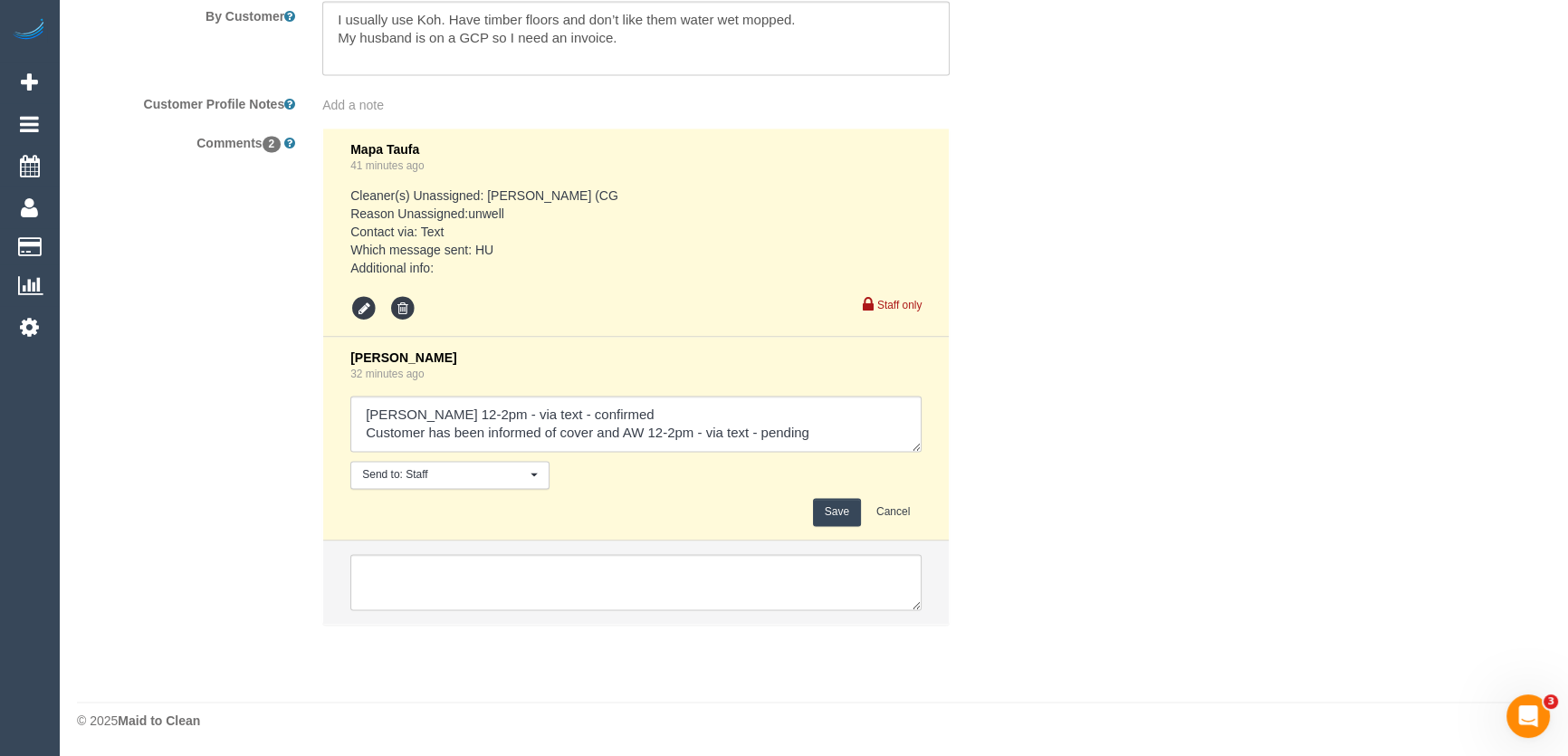
scroll to position [3237, 0]
click at [841, 427] on textarea at bounding box center [635, 425] width 571 height 56
type textarea "Patrick AW 12-2pm - via text - confirmed Customer has been informed of cover an…"
click at [817, 520] on button "Save" at bounding box center [837, 513] width 48 height 28
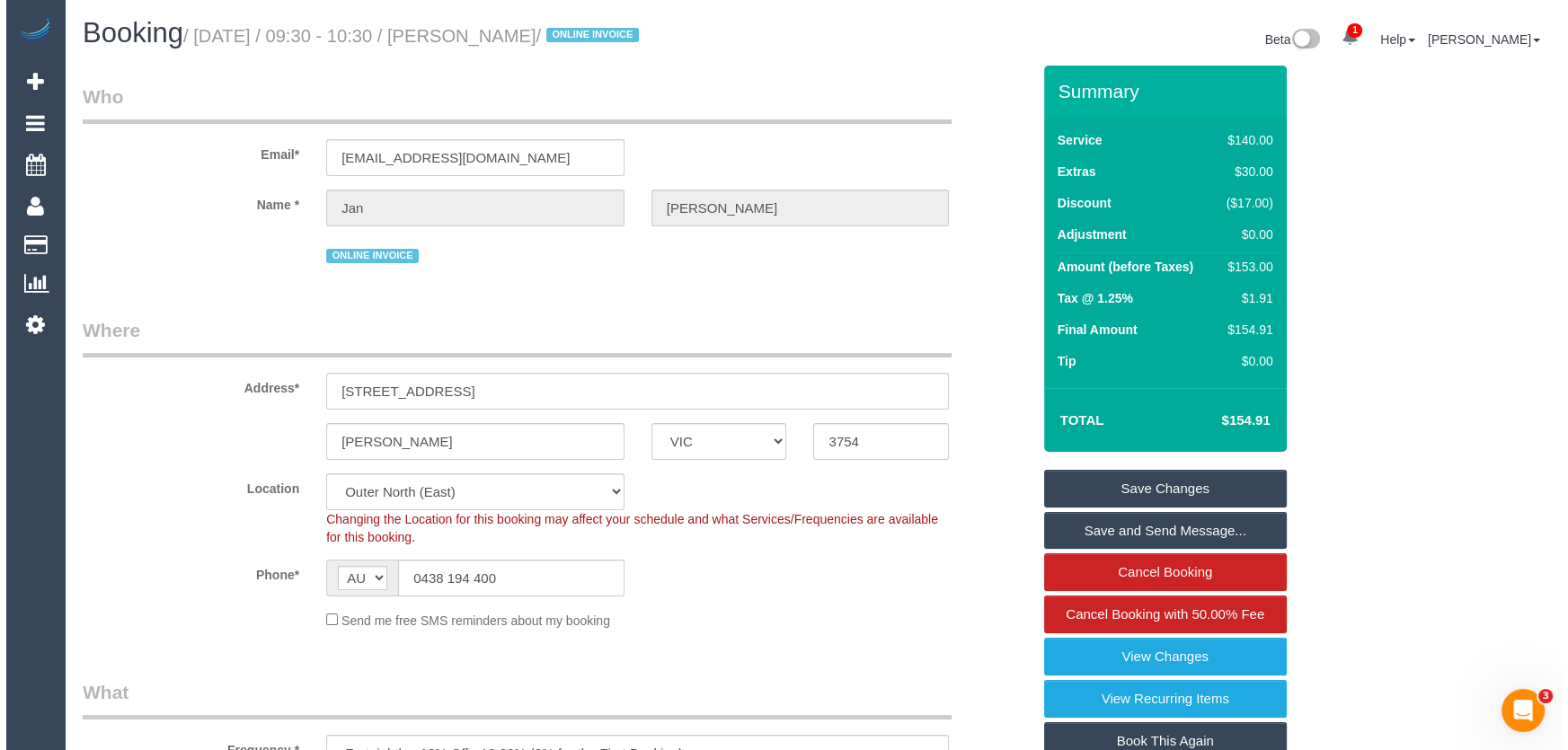
scroll to position [0, 0]
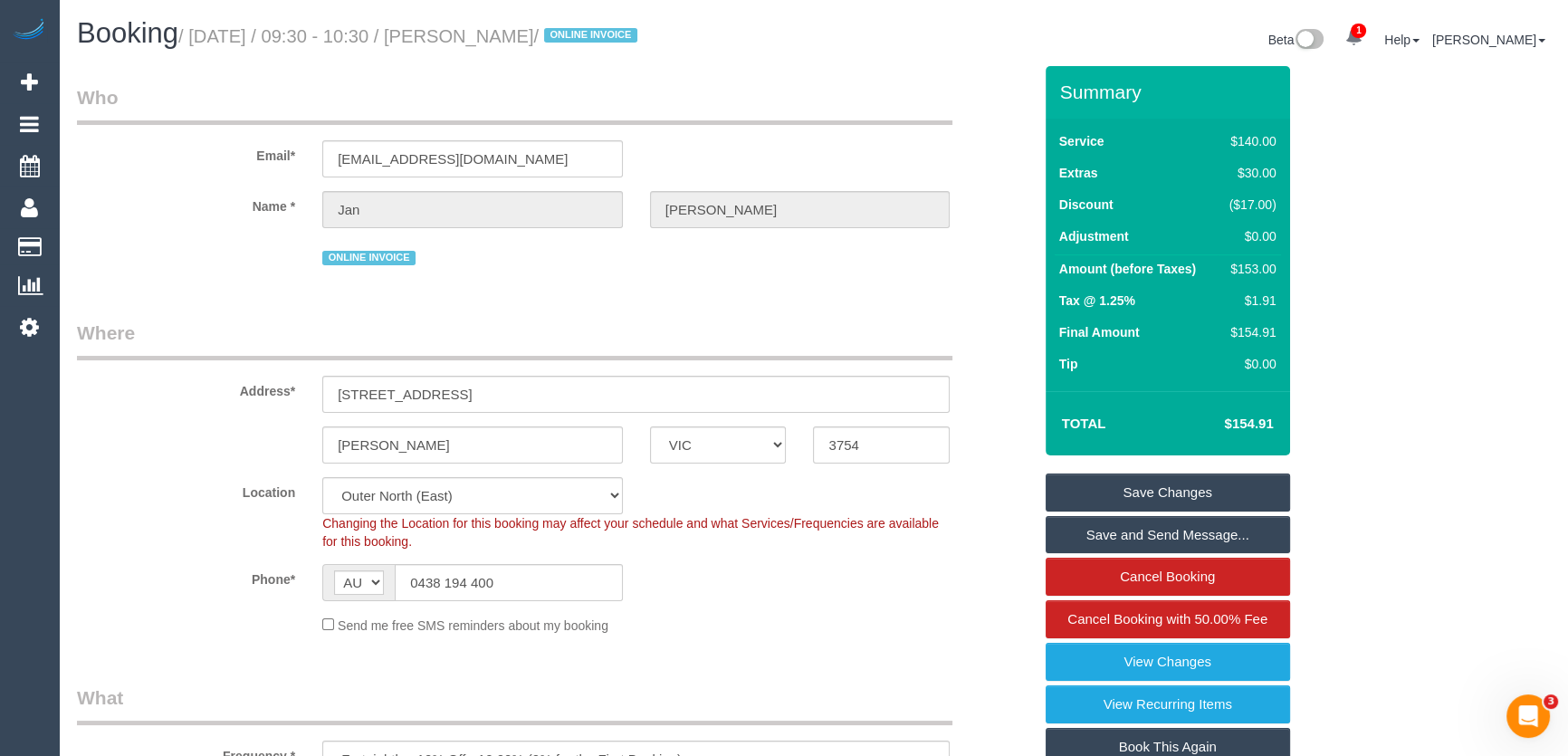
click at [487, 29] on small "/ August 15, 2025 / 09:30 - 10:30 / Jan Baker / ONLINE INVOICE" at bounding box center [410, 36] width 464 height 20
copy small "Jan Baker"
click at [1131, 530] on link "Save and Send Message..." at bounding box center [1167, 535] width 245 height 38
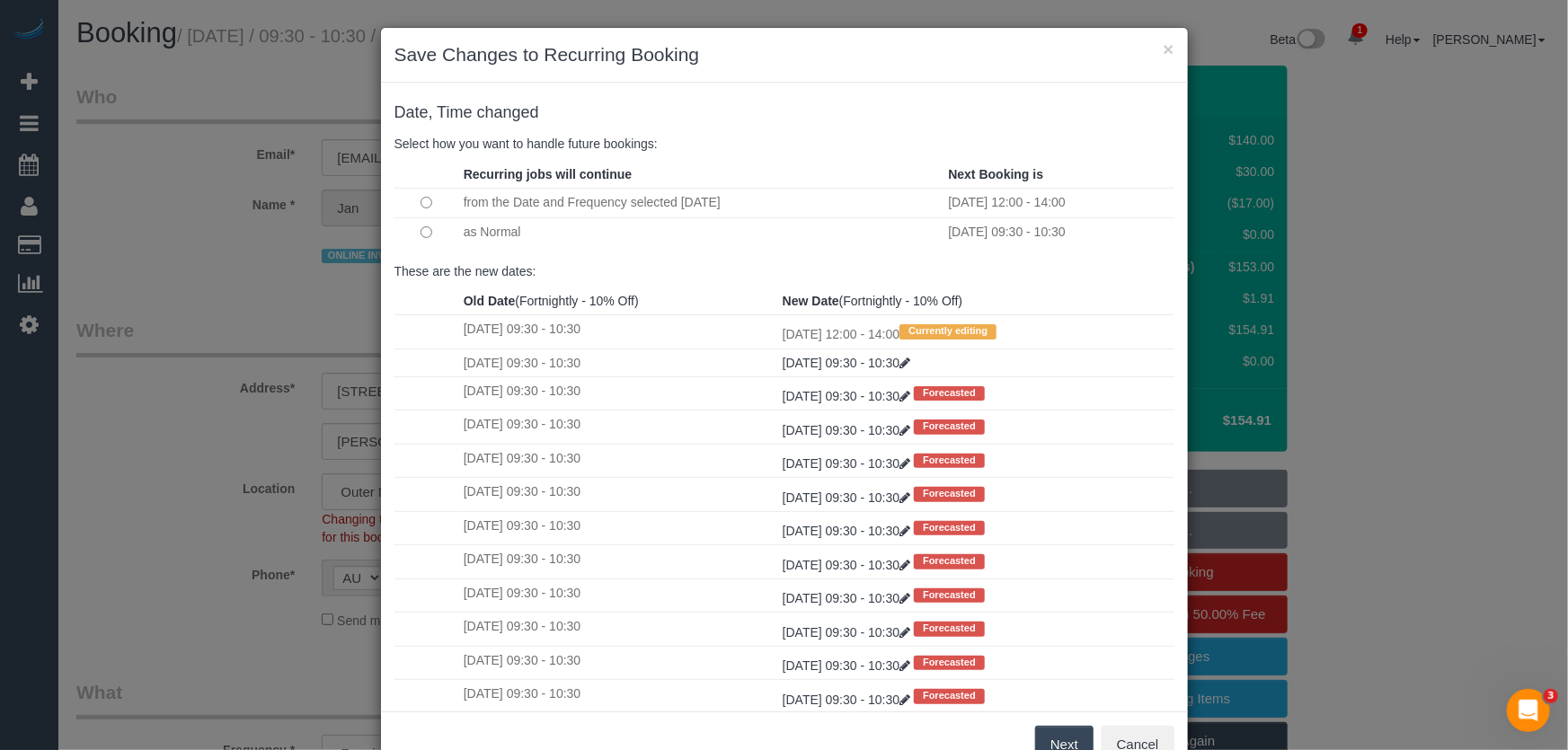
click at [1071, 738] on button "Next" at bounding box center [1064, 744] width 59 height 37
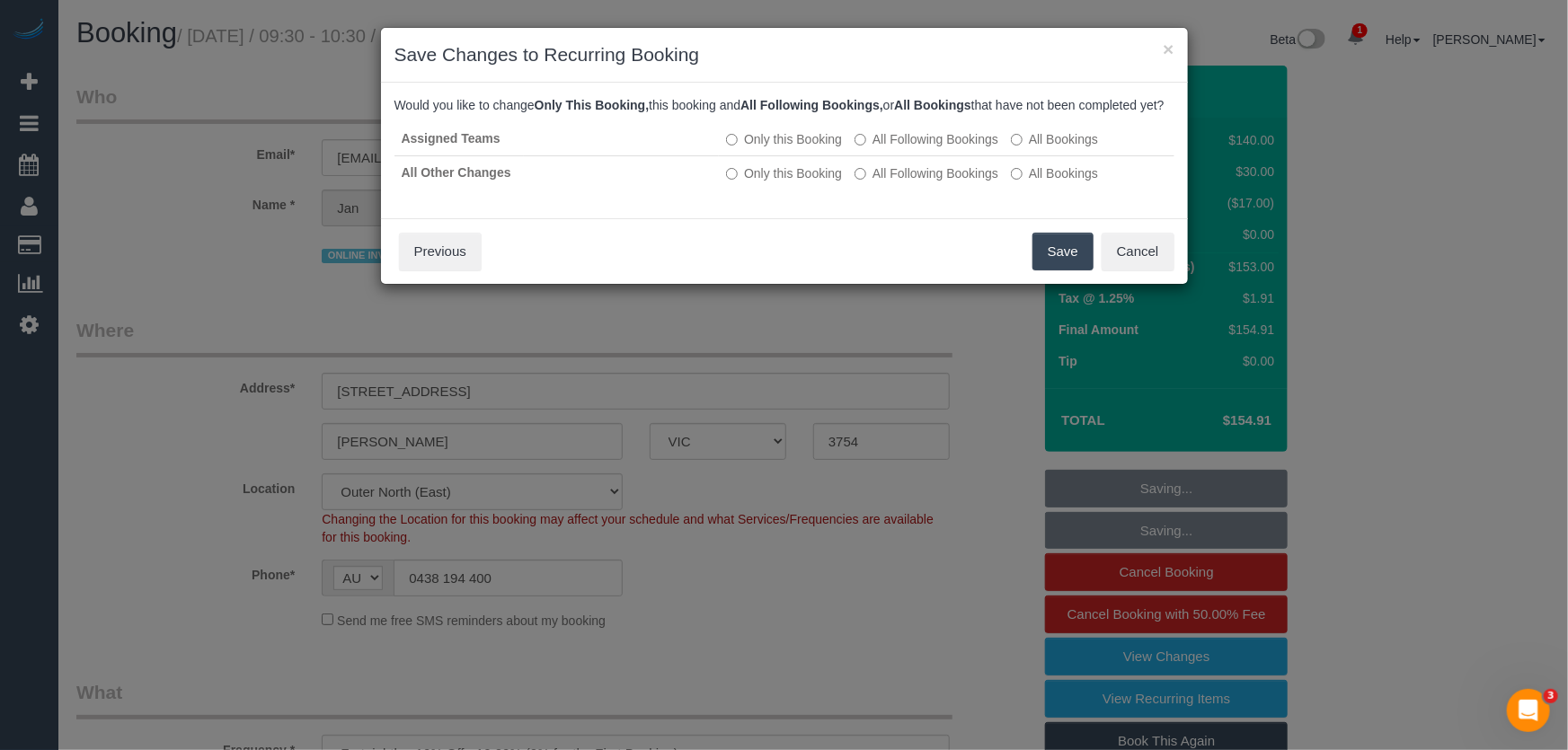
click at [1058, 265] on button "Save" at bounding box center [1063, 250] width 61 height 37
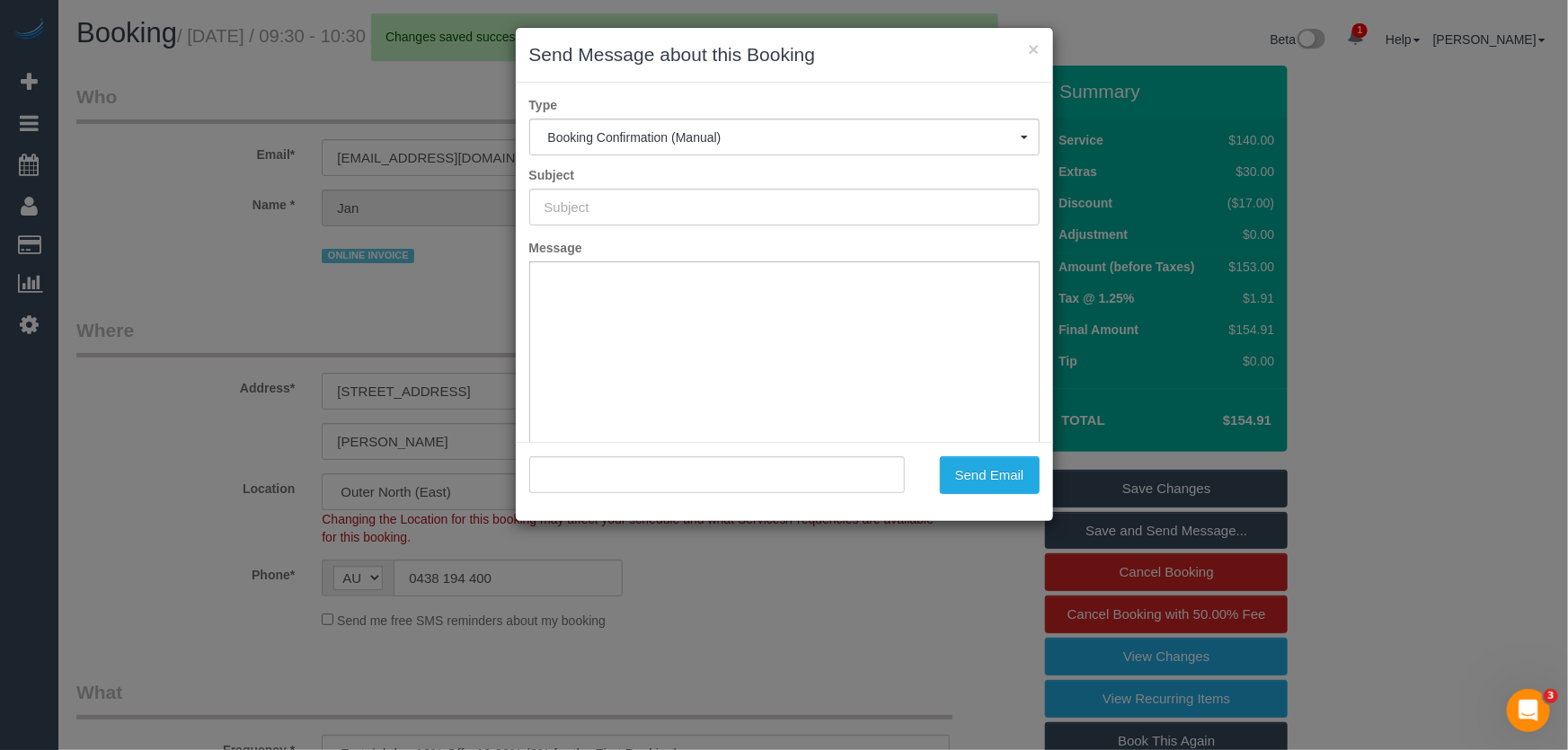
type input "Booking Confirmed"
type input ""Jan Baker" <stujanb@bigpond.net.au>"
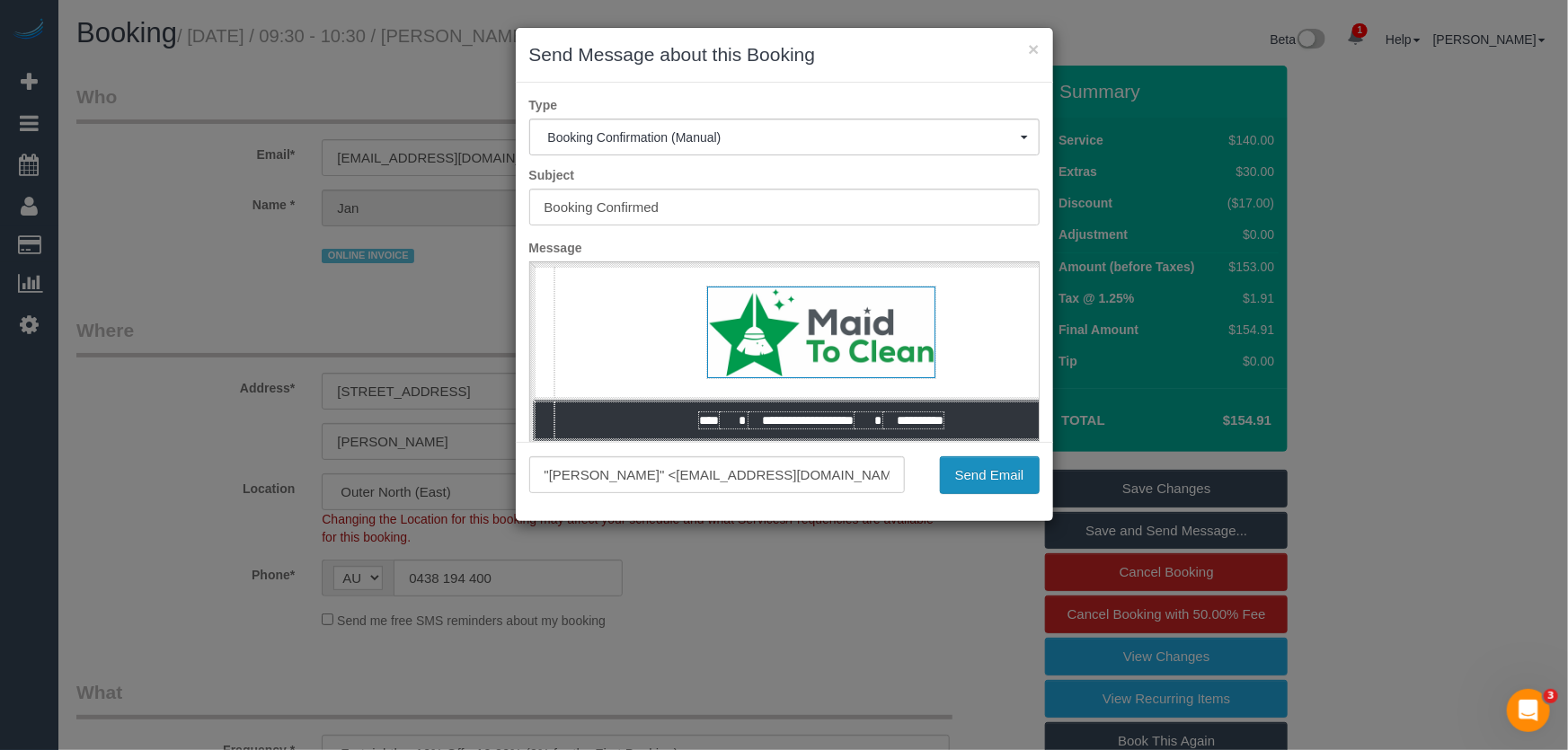
click at [982, 474] on button "Send Email" at bounding box center [989, 475] width 100 height 37
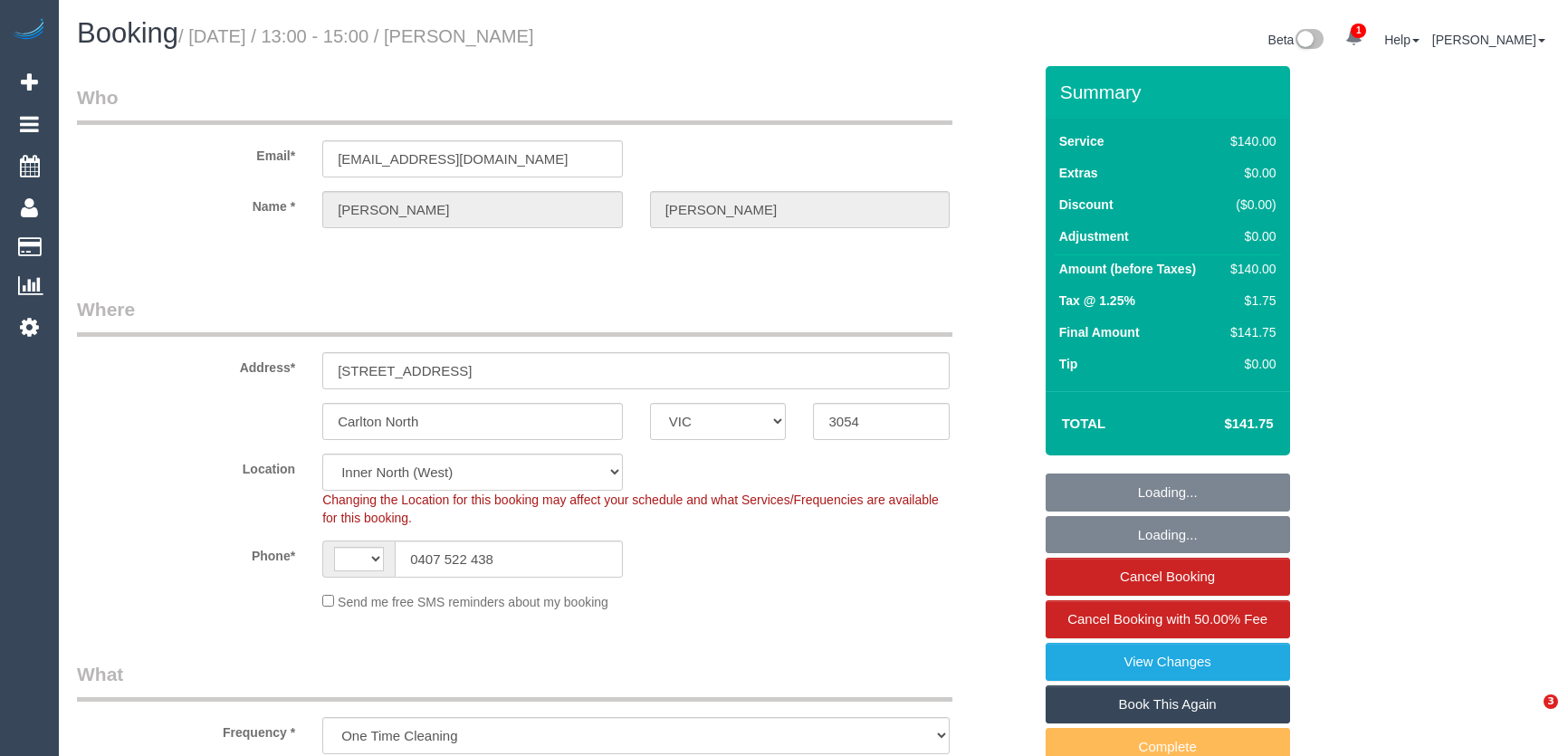
select select "VIC"
select select "string:AU"
select select "object:759"
select select "number:28"
select select "number:14"
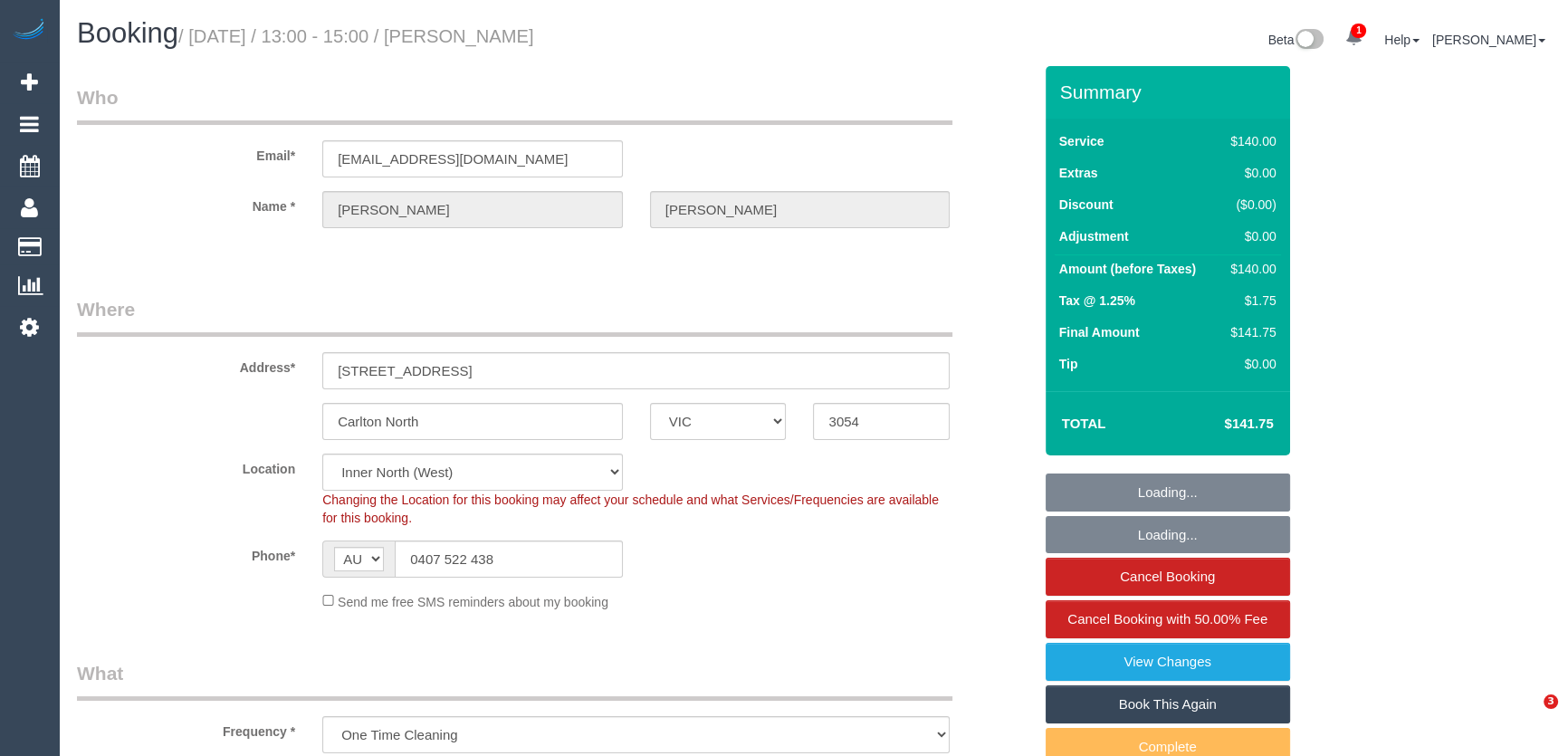
select select "number:19"
select select "number:22"
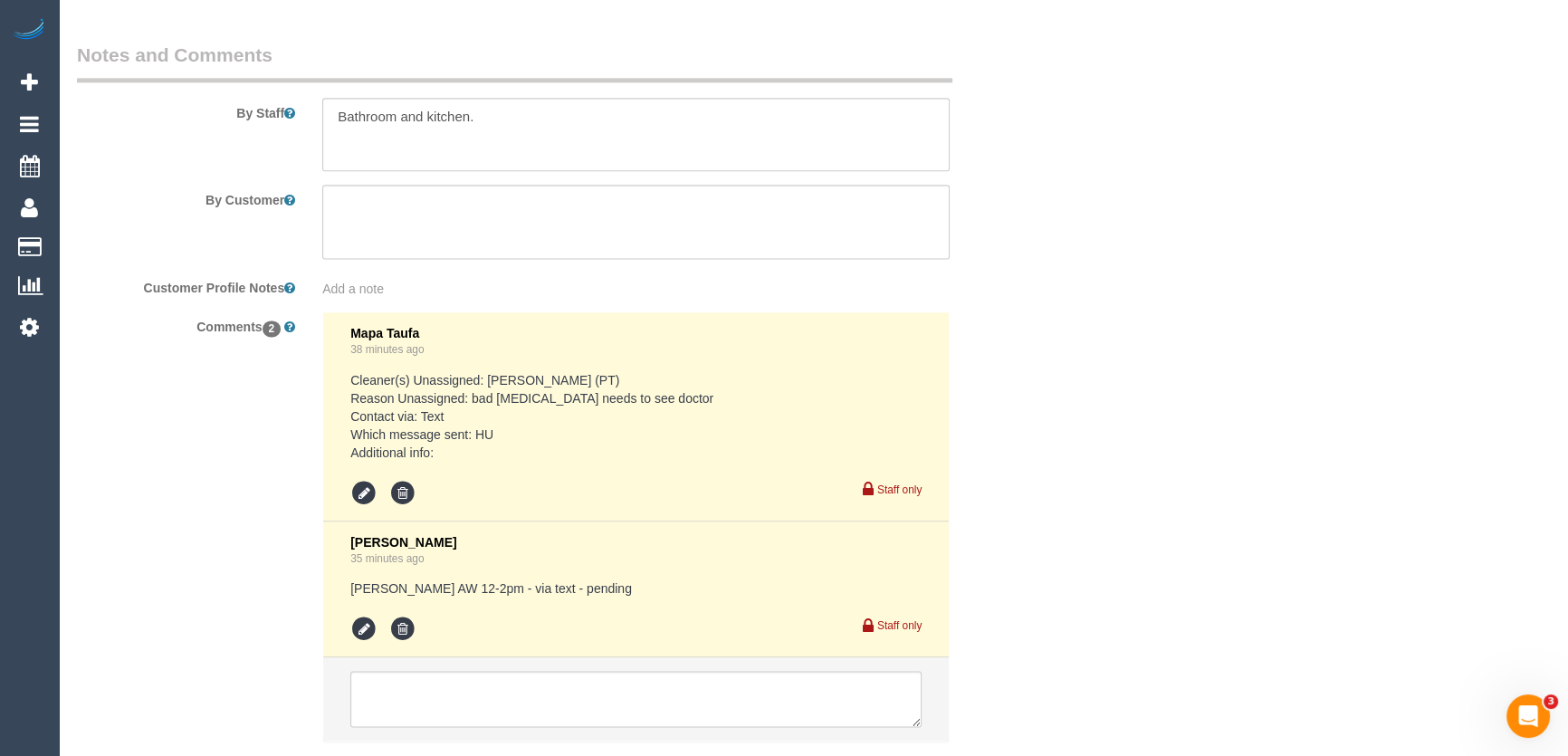
scroll to position [3114, 0]
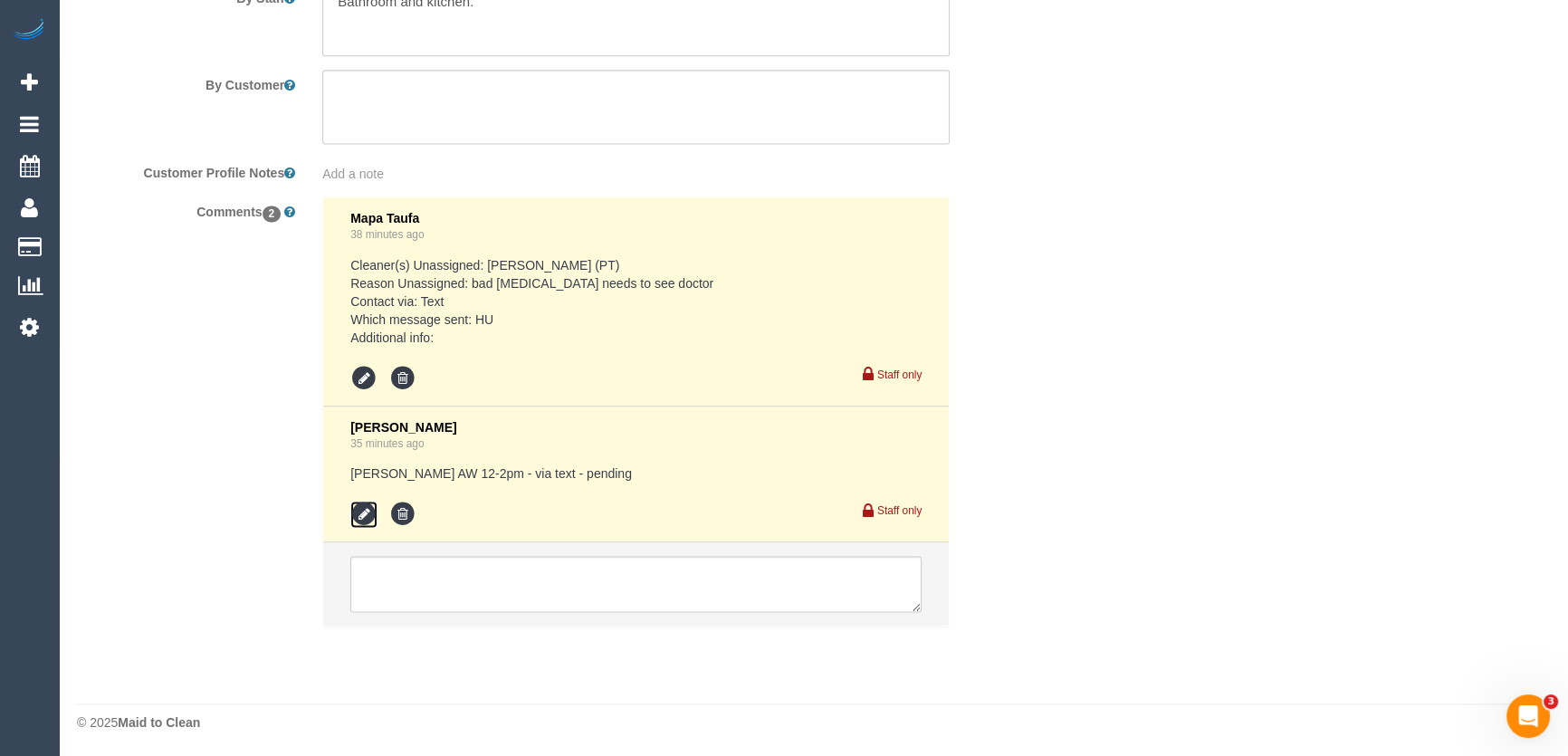
click at [354, 508] on icon at bounding box center [363, 514] width 27 height 27
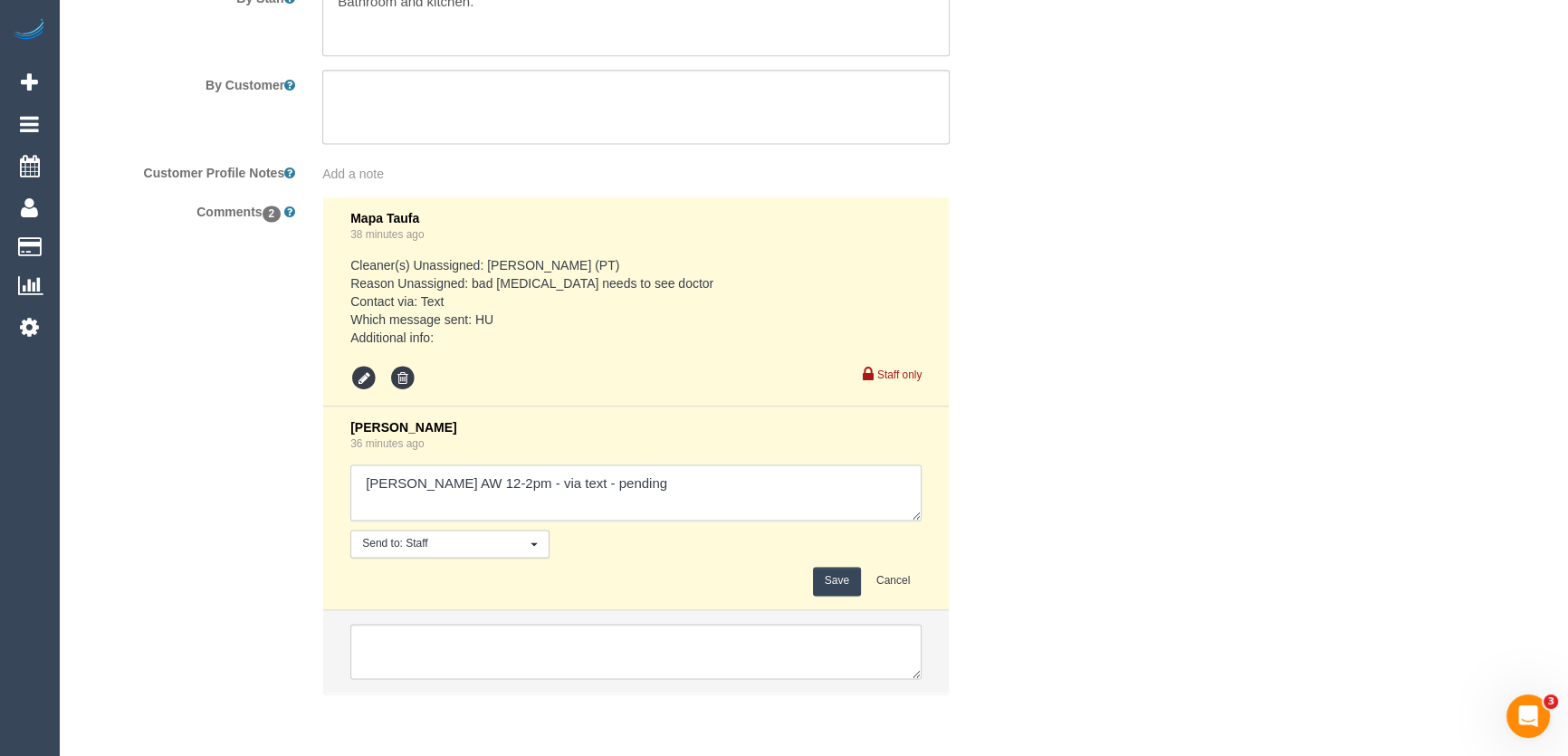
click at [644, 483] on textarea at bounding box center [635, 492] width 571 height 56
type textarea "Juan M AW 12-2pm - via text - pending Denuwan AW 2-3pm - via text - pending"
click at [841, 581] on button "Save" at bounding box center [837, 580] width 48 height 28
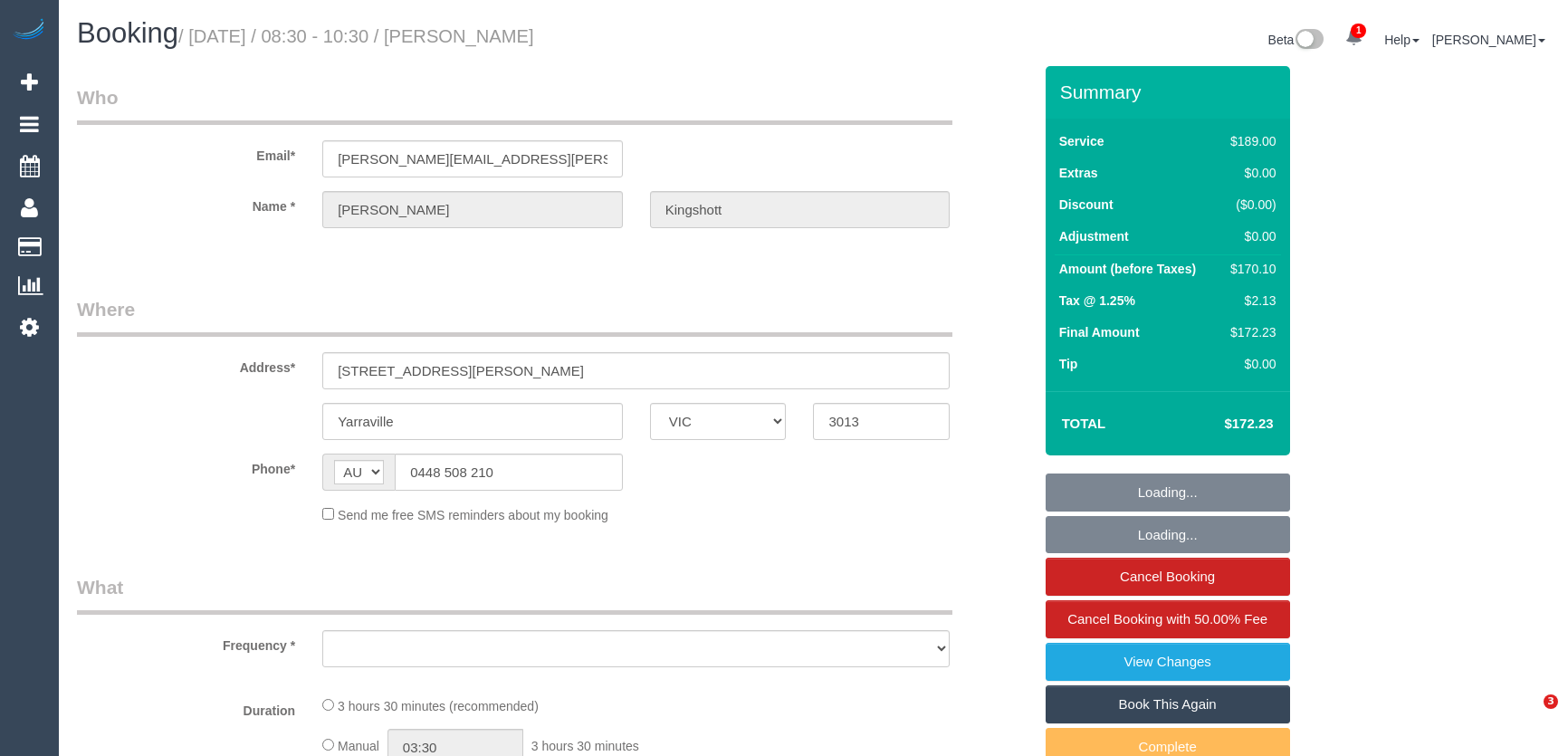
select select "VIC"
select select "string:stripe-pm_1RBOiR2GScqysDRVwOgLJOSd"
select select "number:27"
select select "number:14"
select select "number:19"
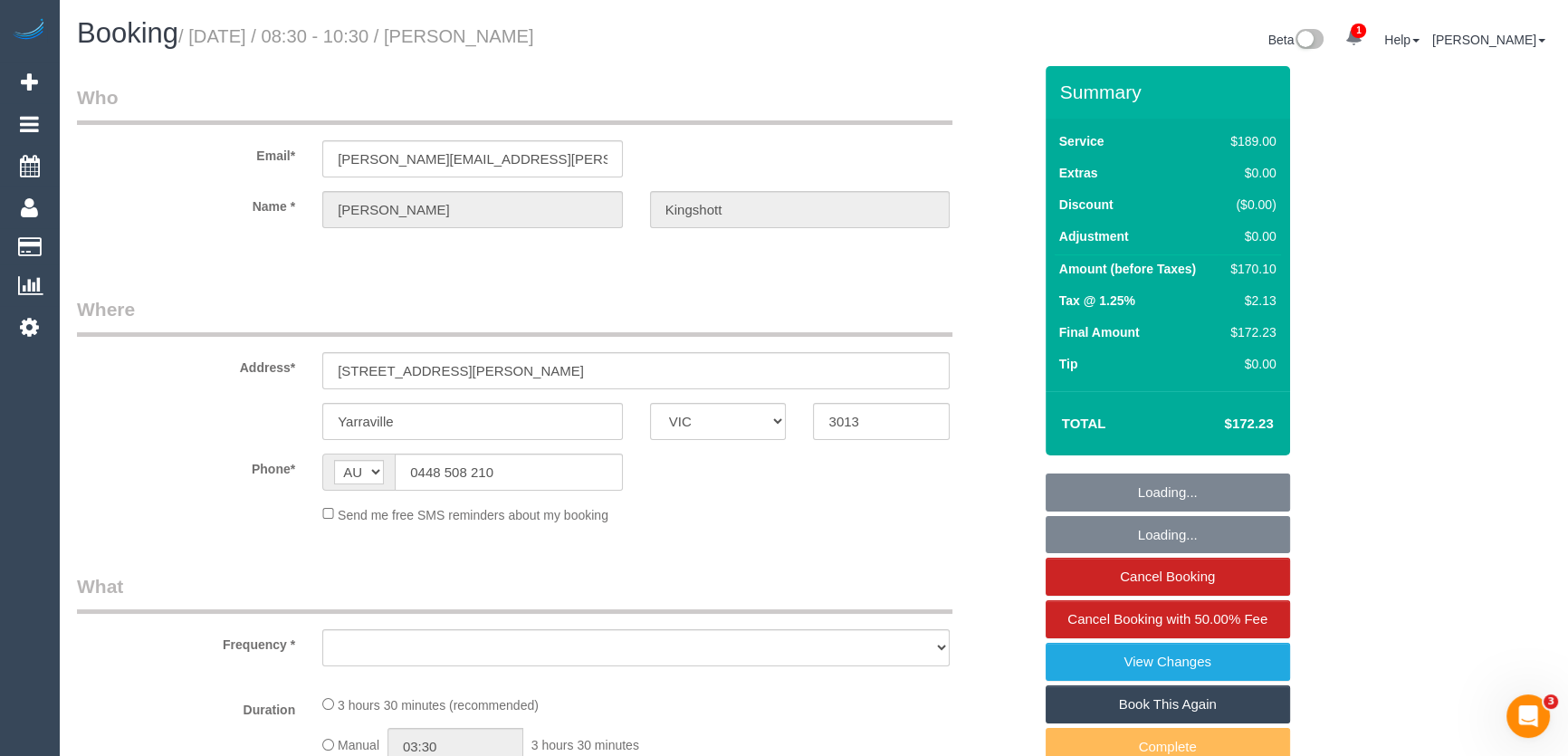
select select "number:36"
select select "number:34"
select select "number:11"
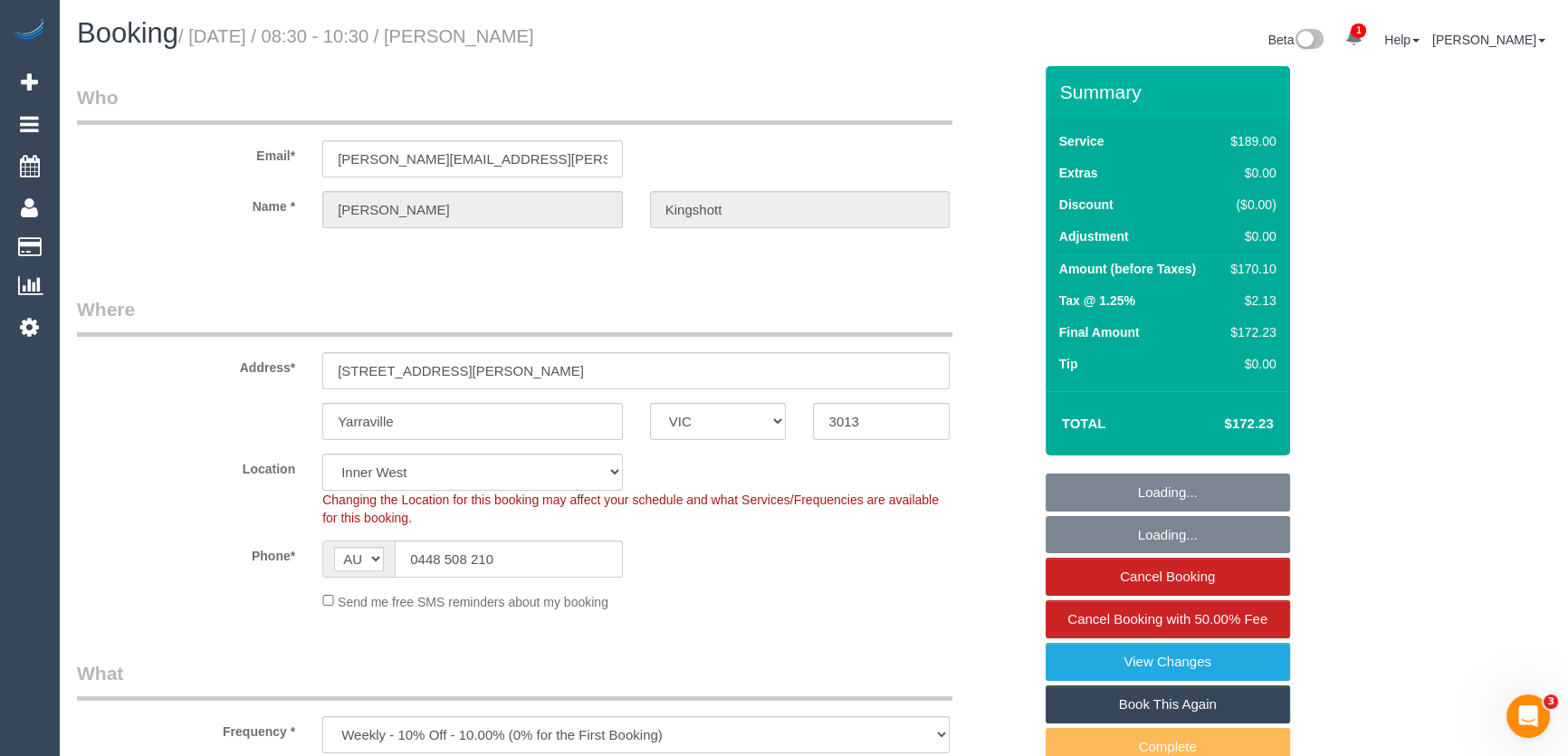
select select "object:1551"
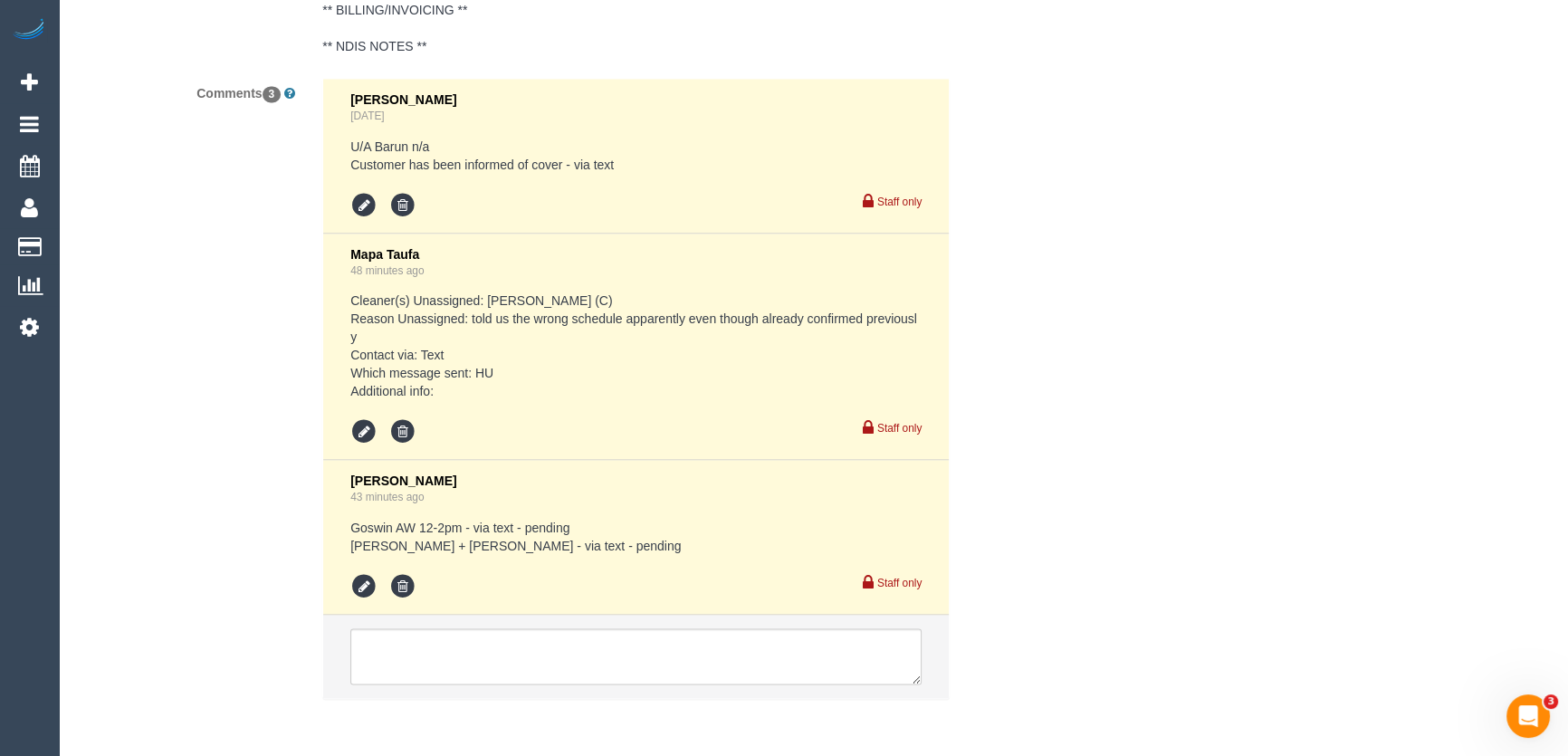
scroll to position [3613, 0]
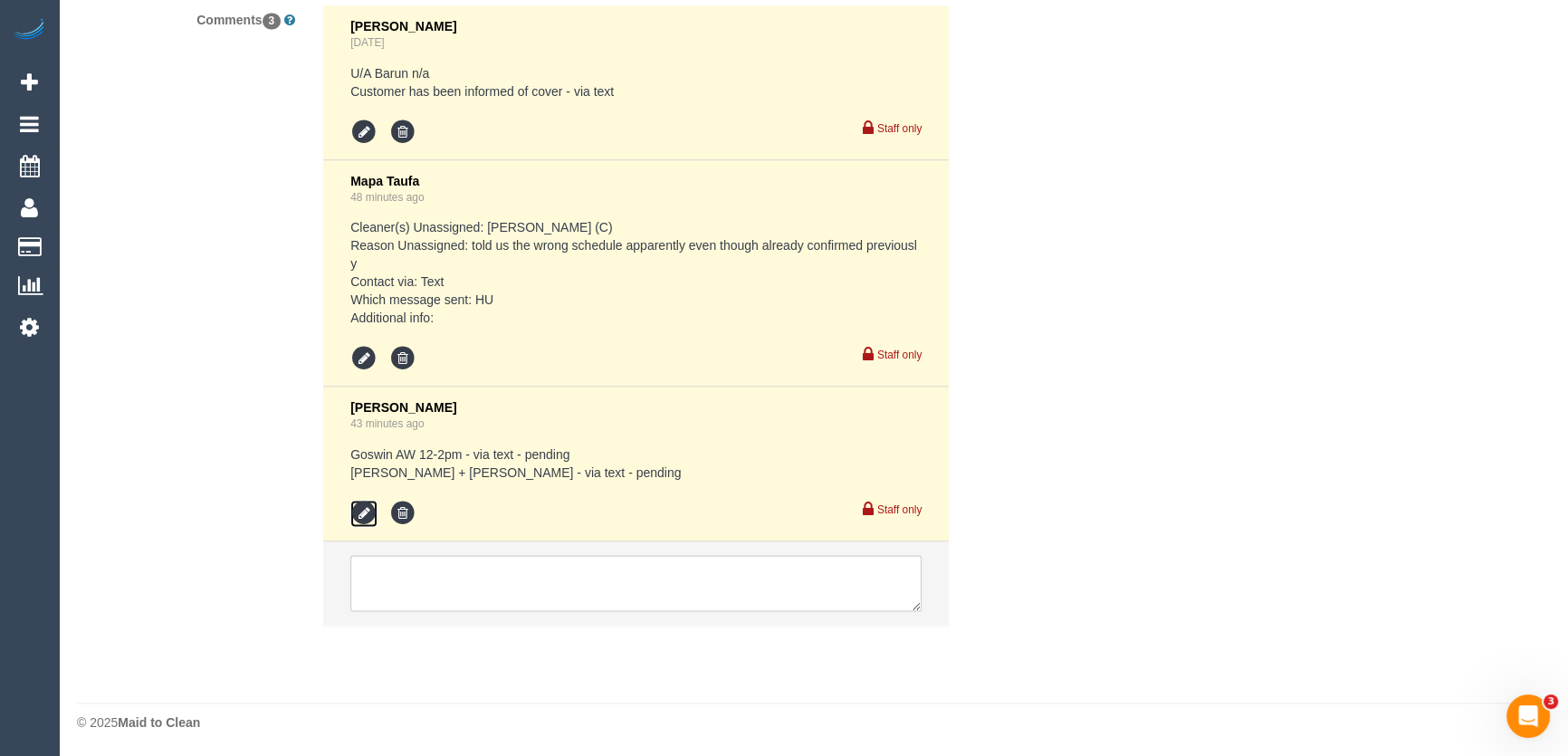
click at [355, 511] on icon at bounding box center [363, 513] width 27 height 27
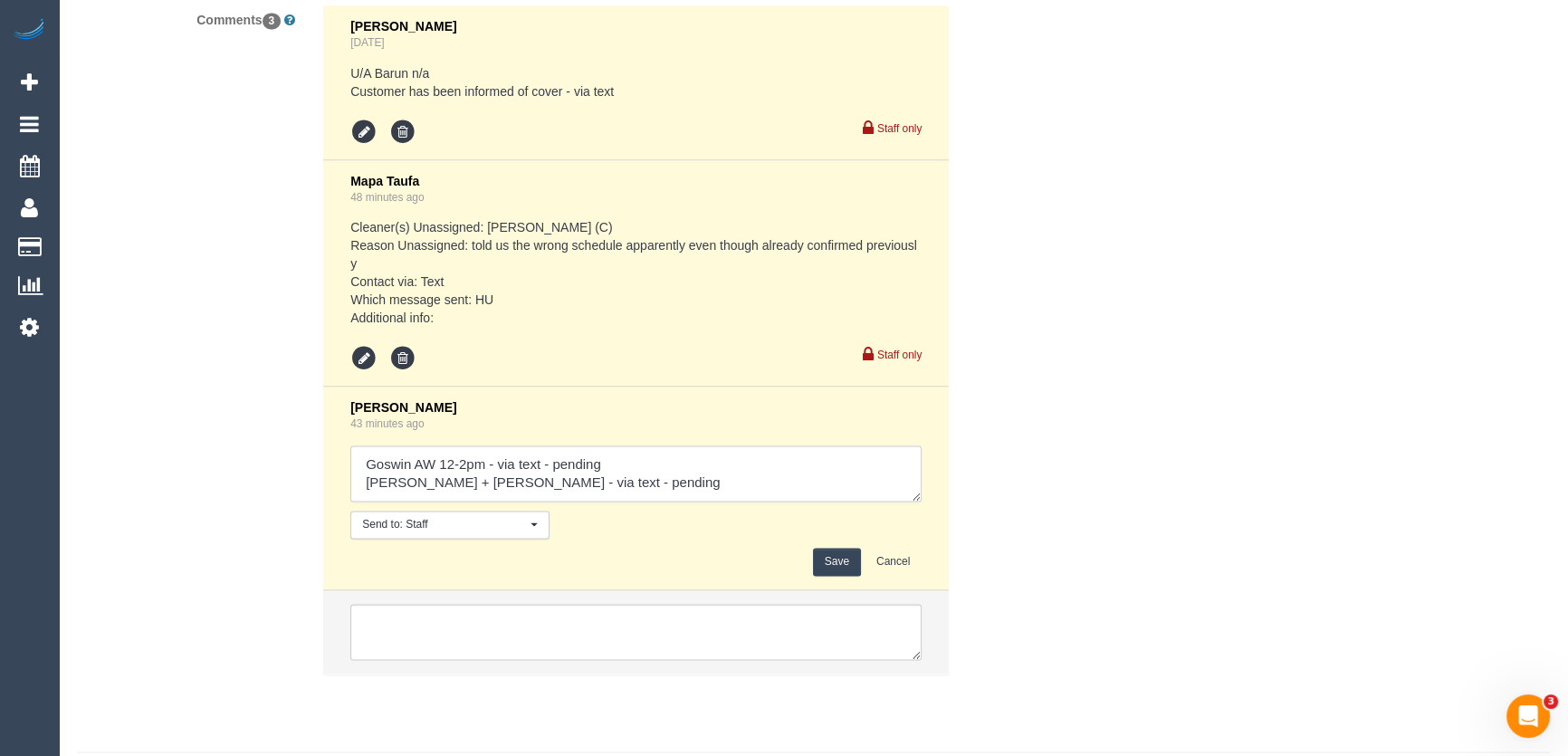
click at [633, 464] on textarea at bounding box center [635, 474] width 571 height 56
type textarea "Goswin AW 12-2pm - via text - confirmed Customer has been informed of cover and…"
click at [843, 561] on button "Save" at bounding box center [837, 561] width 48 height 28
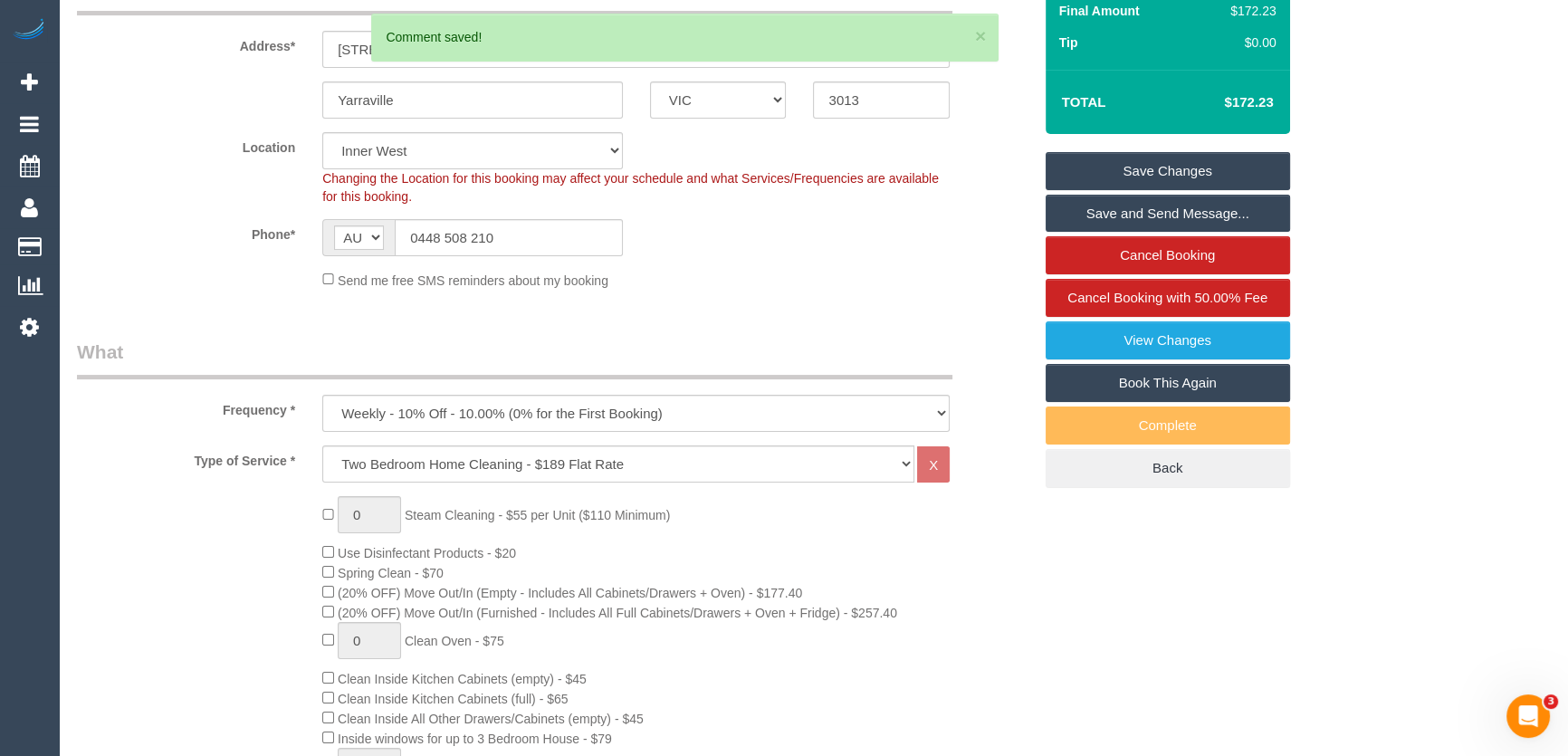
scroll to position [0, 0]
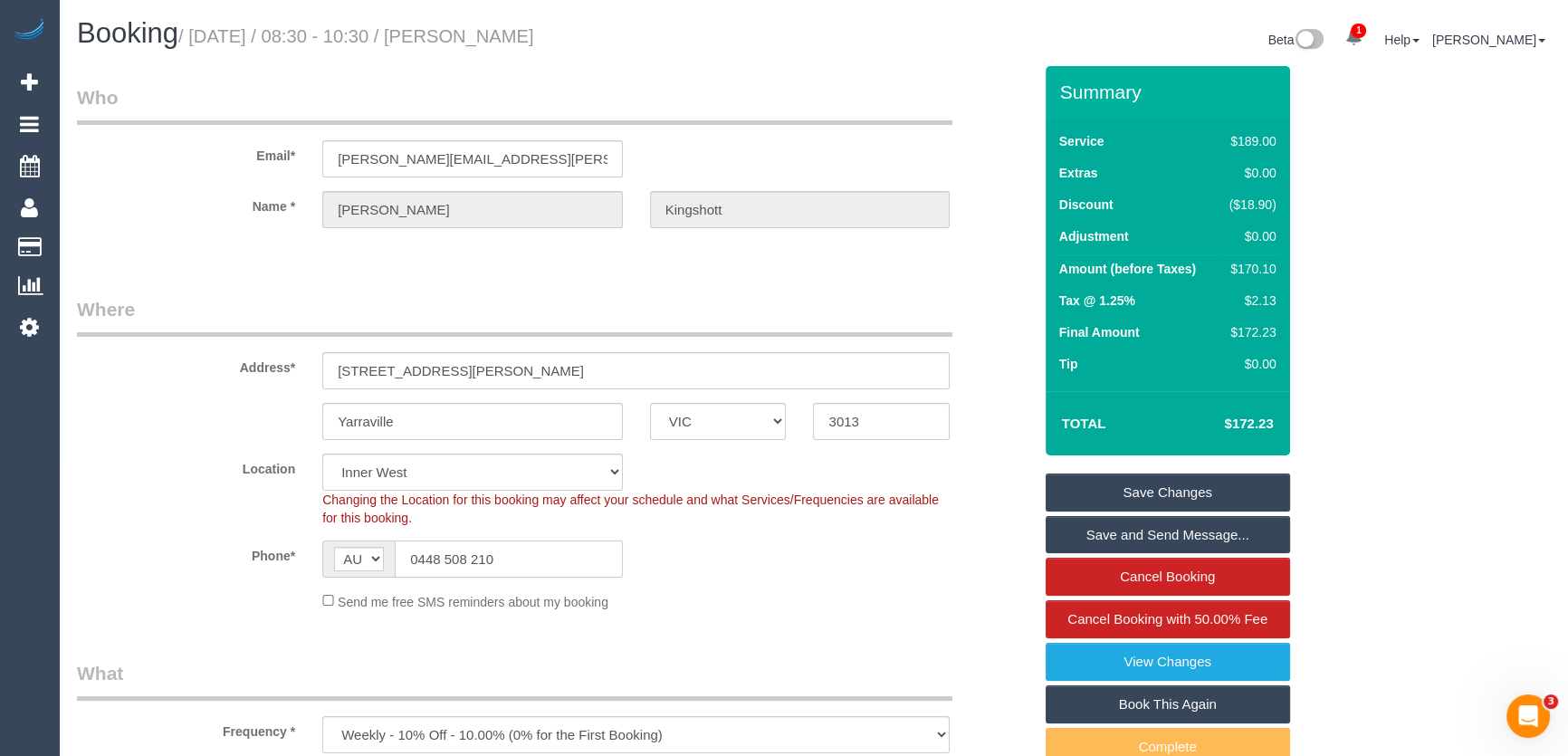
click at [508, 555] on input "0448 508 210" at bounding box center [508, 559] width 228 height 37
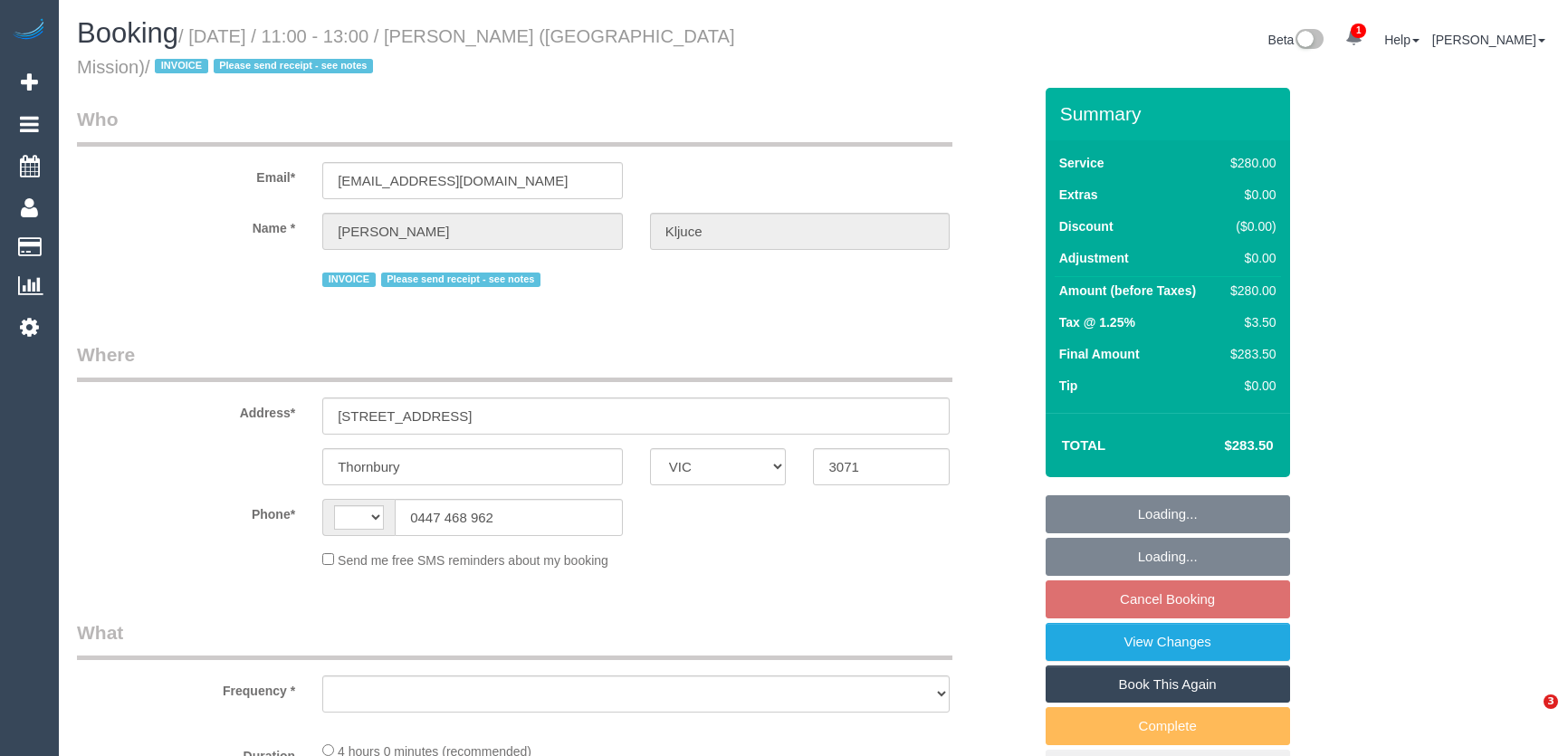
select select "VIC"
select select "string:AU"
select select "object:549"
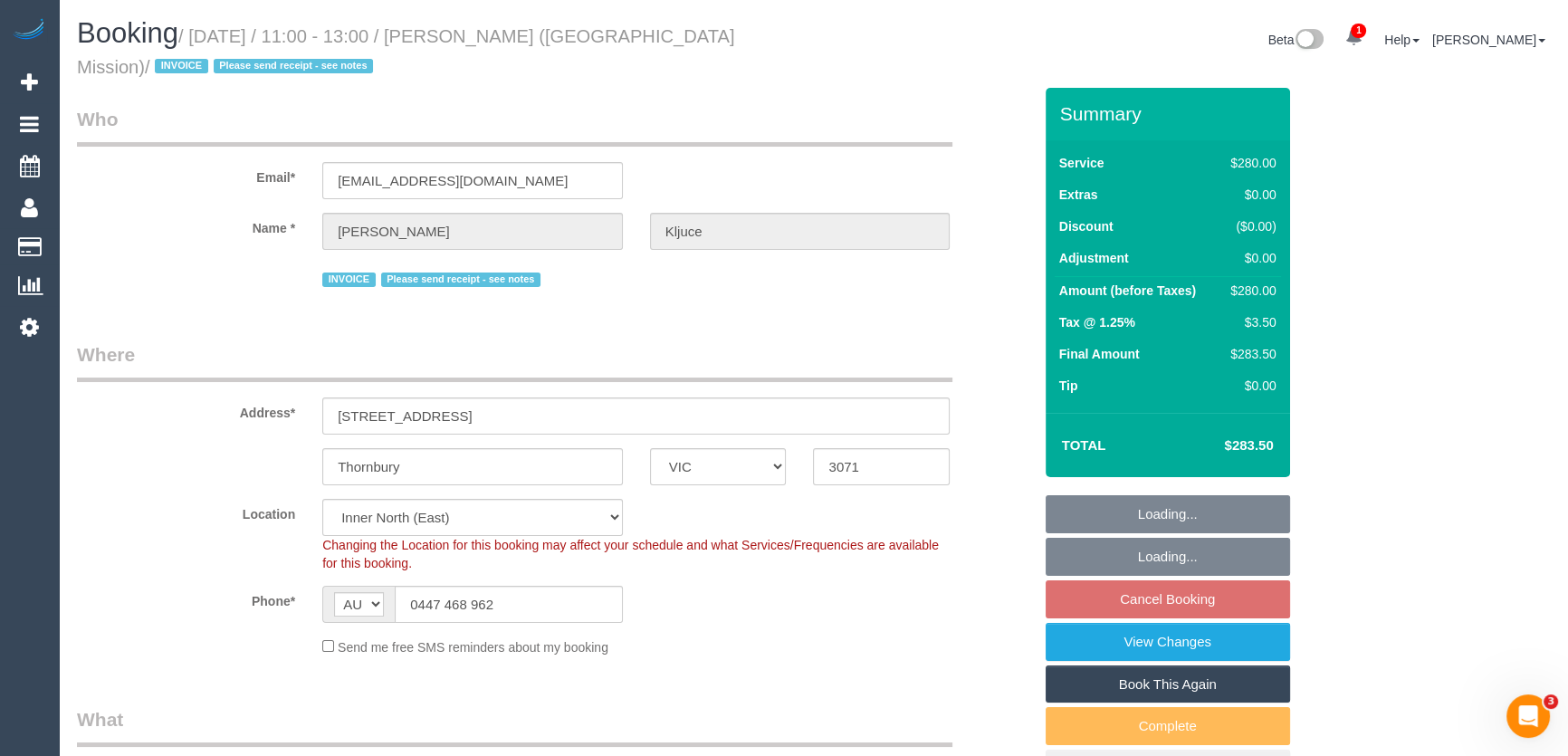
select select "240"
select select "number:28"
select select "number:14"
select select "number:18"
select select "number:25"
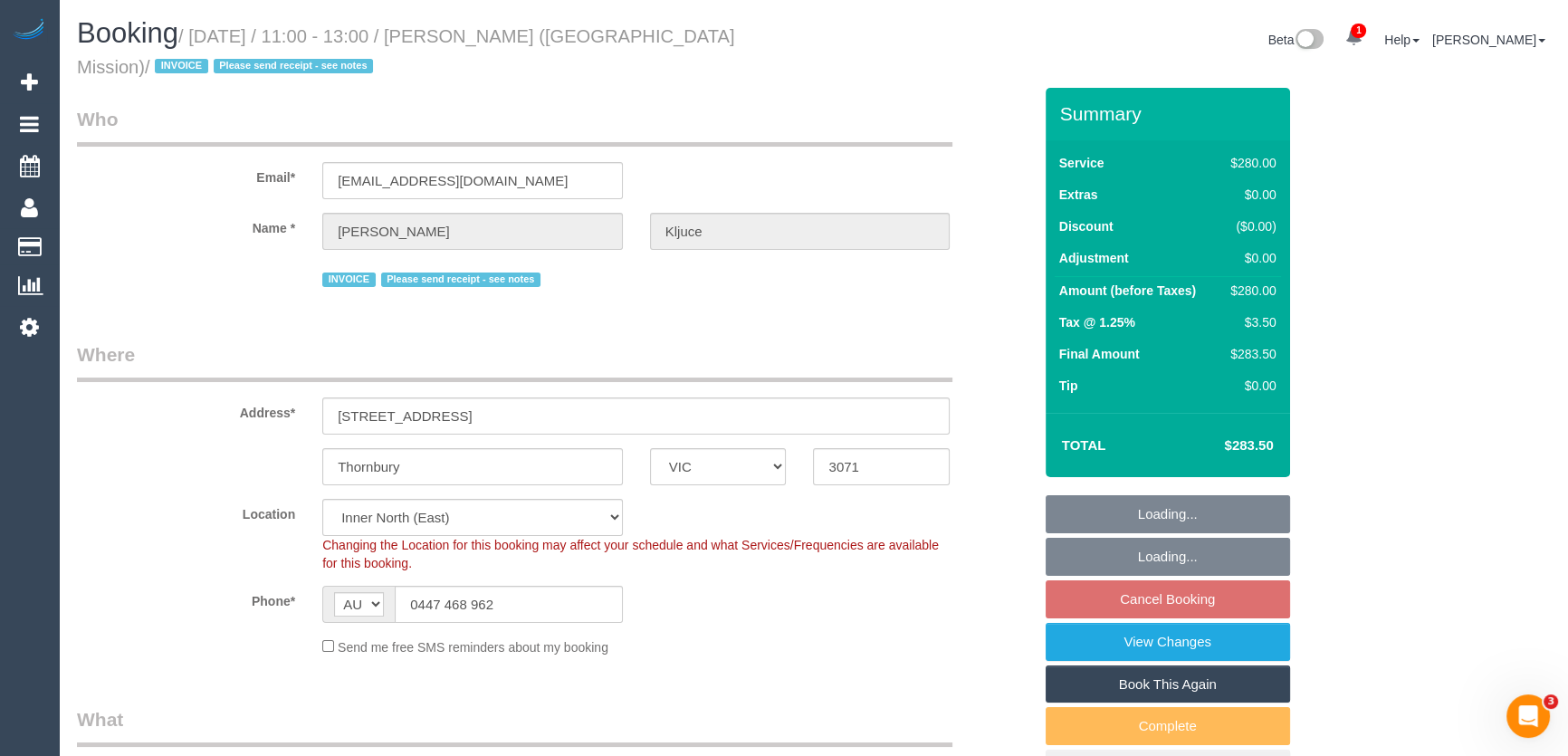
select select "object:866"
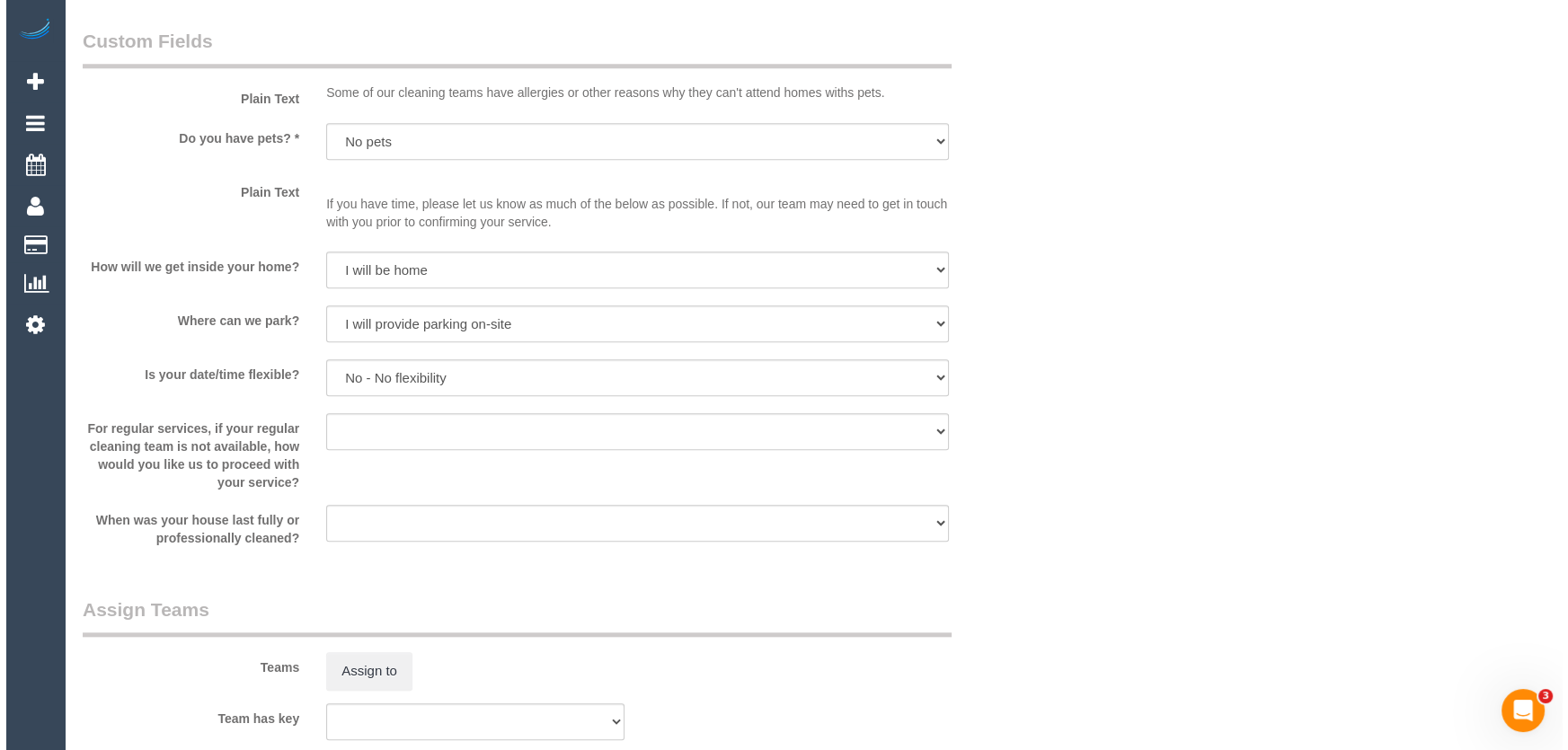
scroll to position [2367, 0]
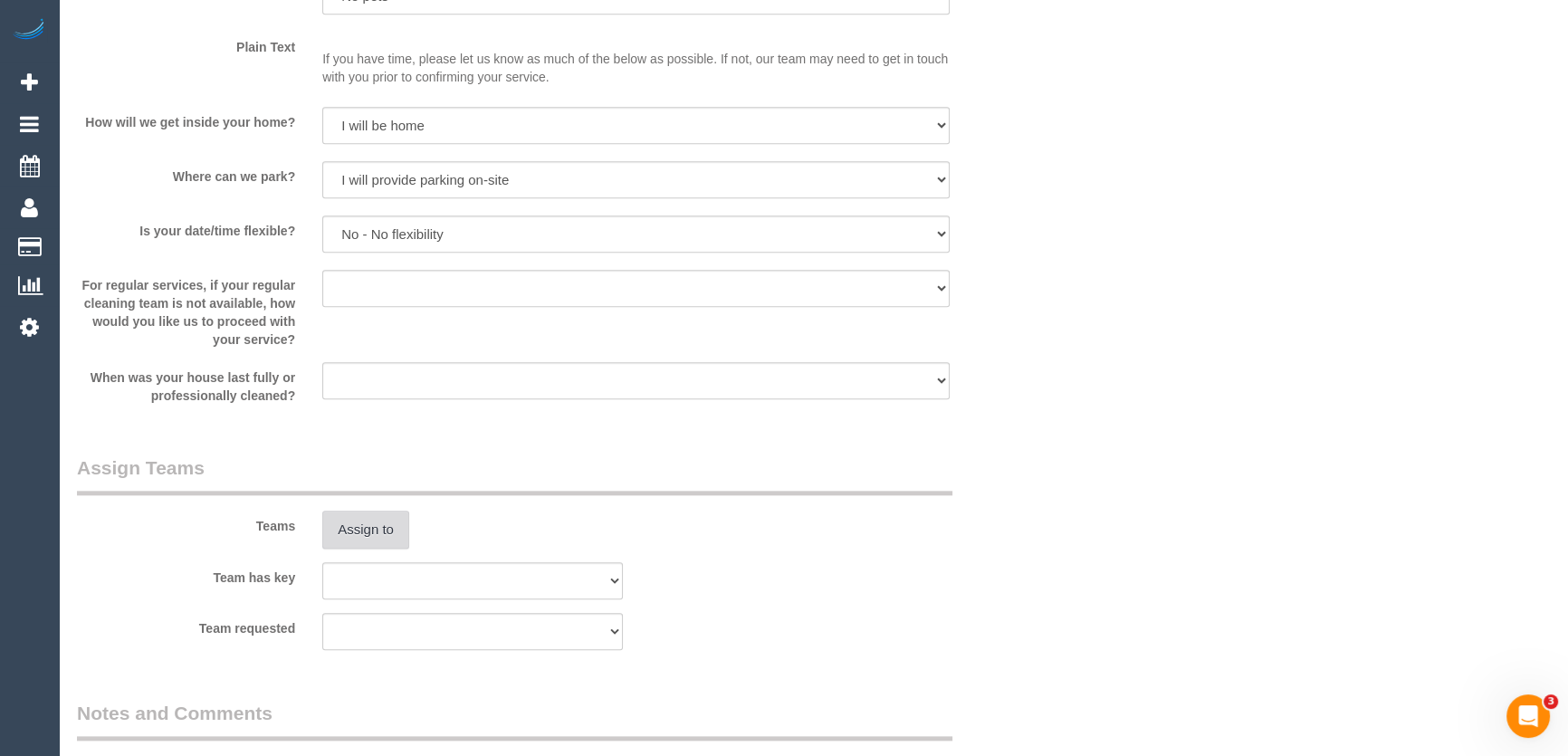
click at [385, 536] on button "Assign to" at bounding box center [365, 529] width 87 height 38
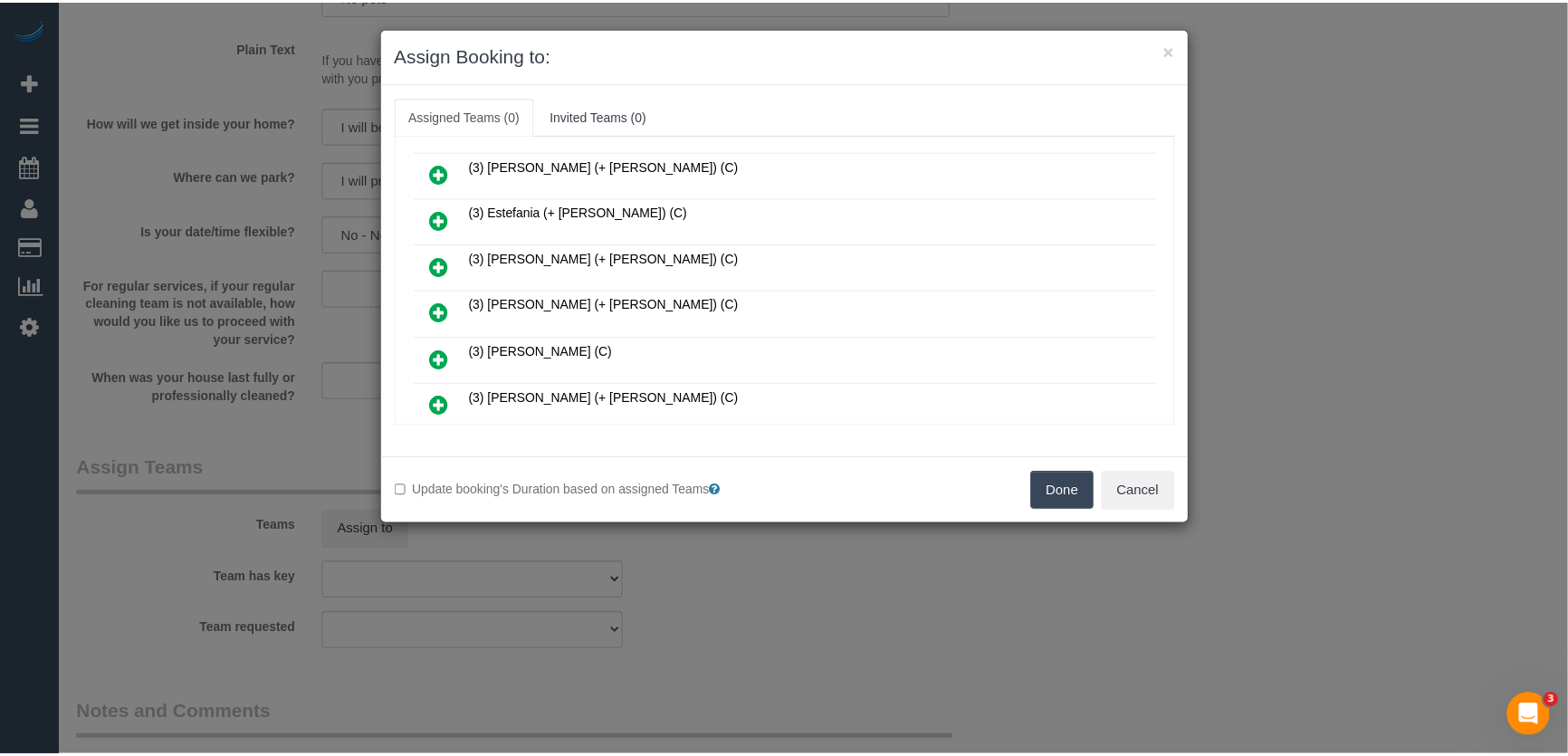
scroll to position [947, 0]
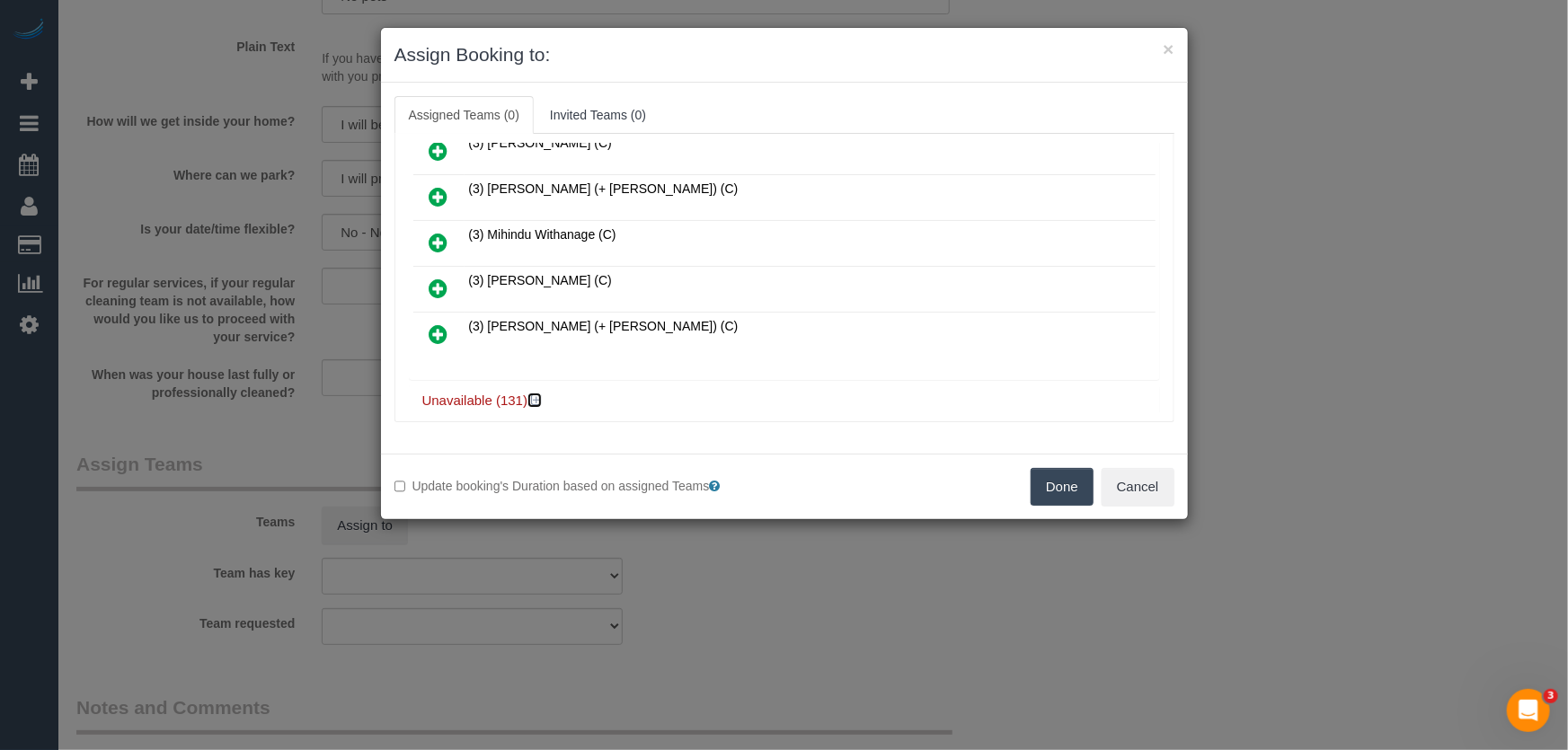
click at [534, 393] on icon at bounding box center [535, 400] width 11 height 13
click at [1141, 491] on button "Cancel" at bounding box center [1138, 486] width 73 height 37
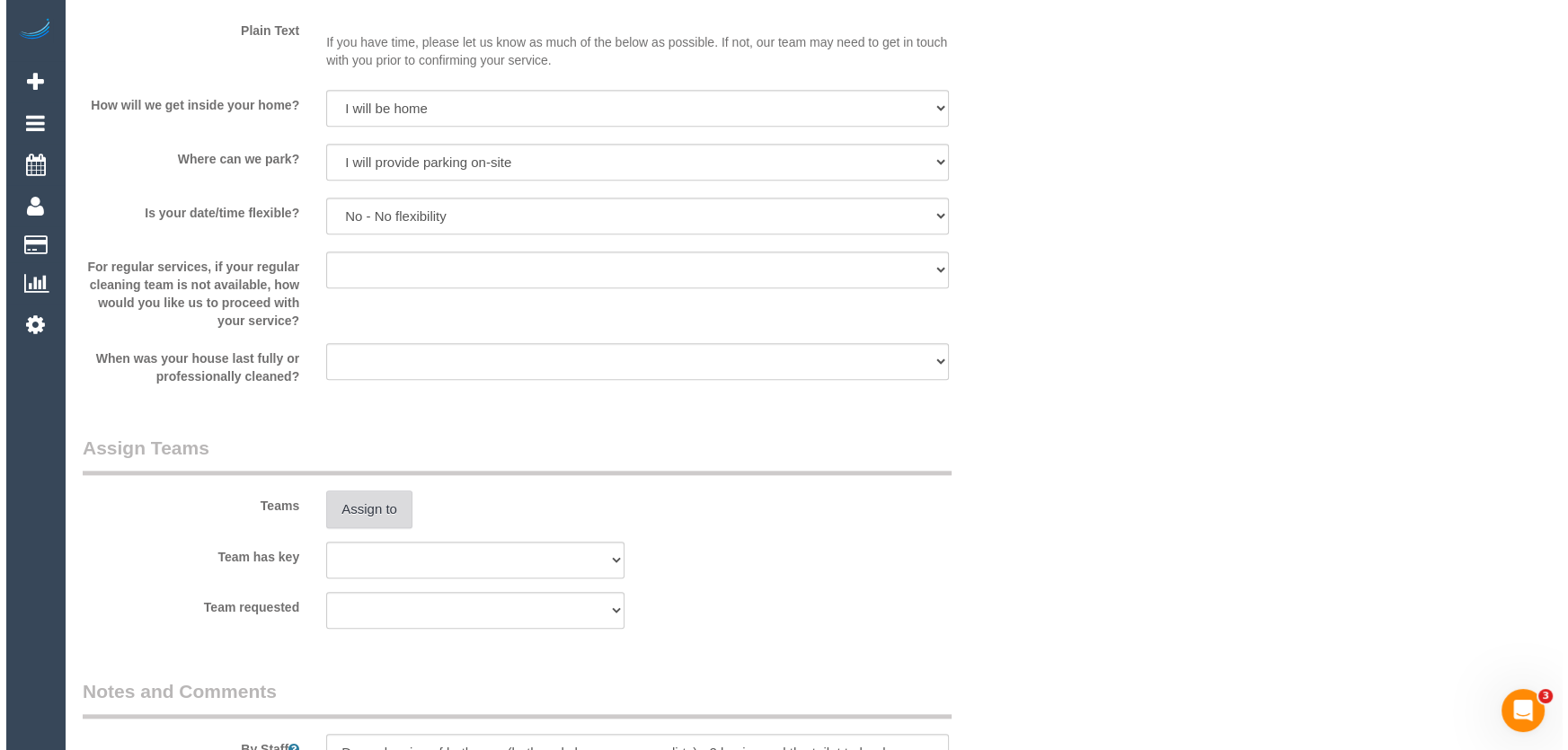
scroll to position [2530, 0]
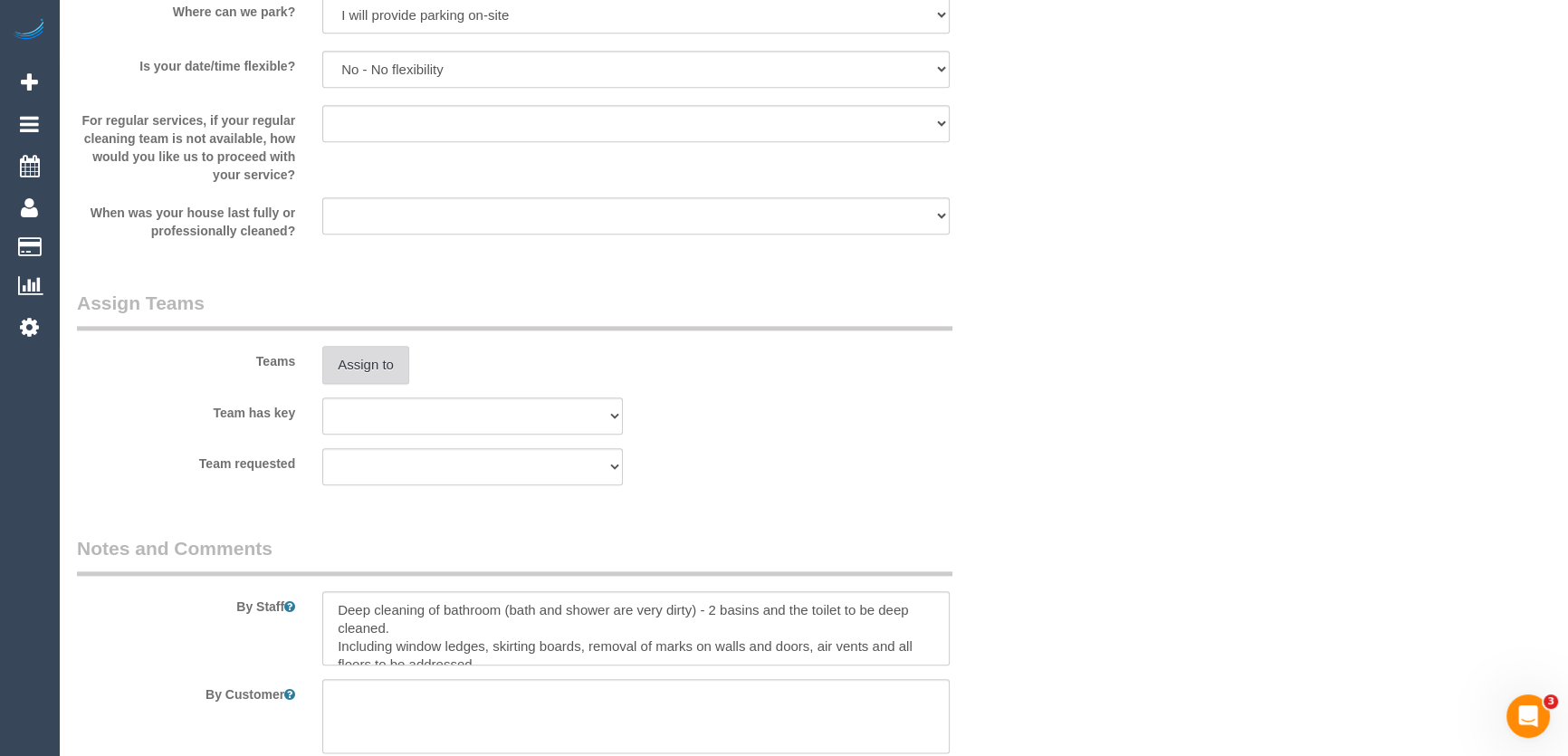
click at [383, 357] on button "Assign to" at bounding box center [365, 364] width 87 height 38
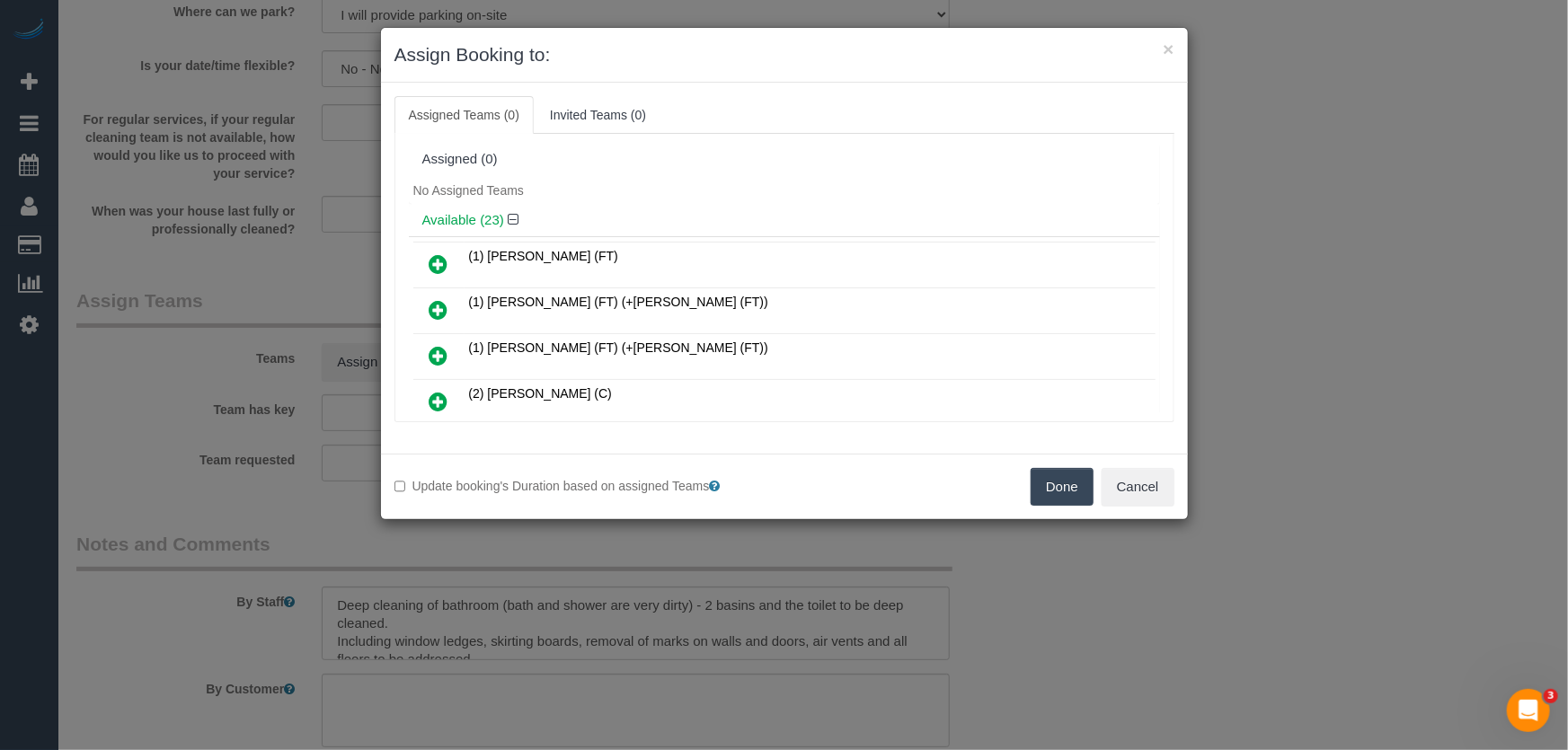
scroll to position [6025, 0]
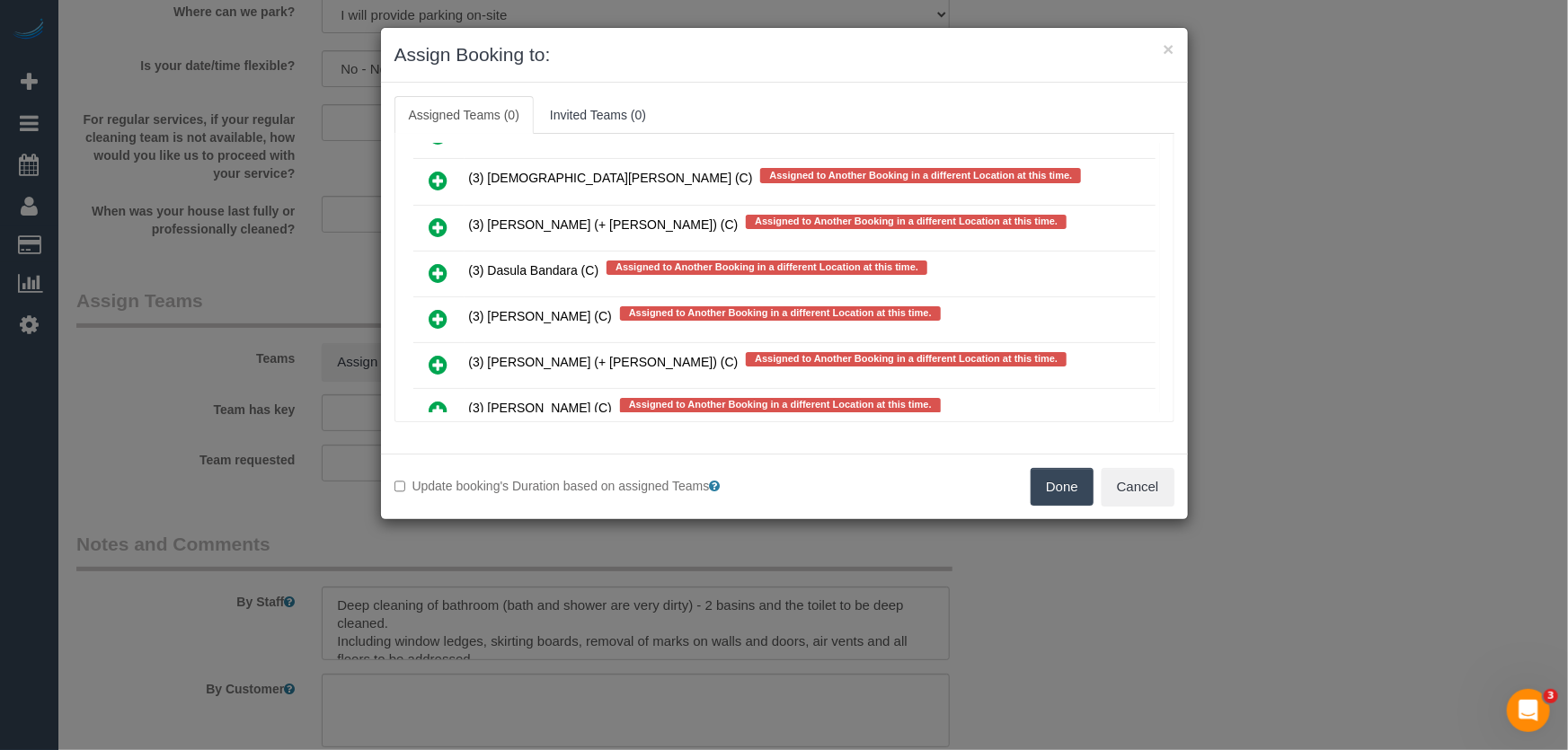
click at [432, 400] on icon at bounding box center [440, 410] width 19 height 21
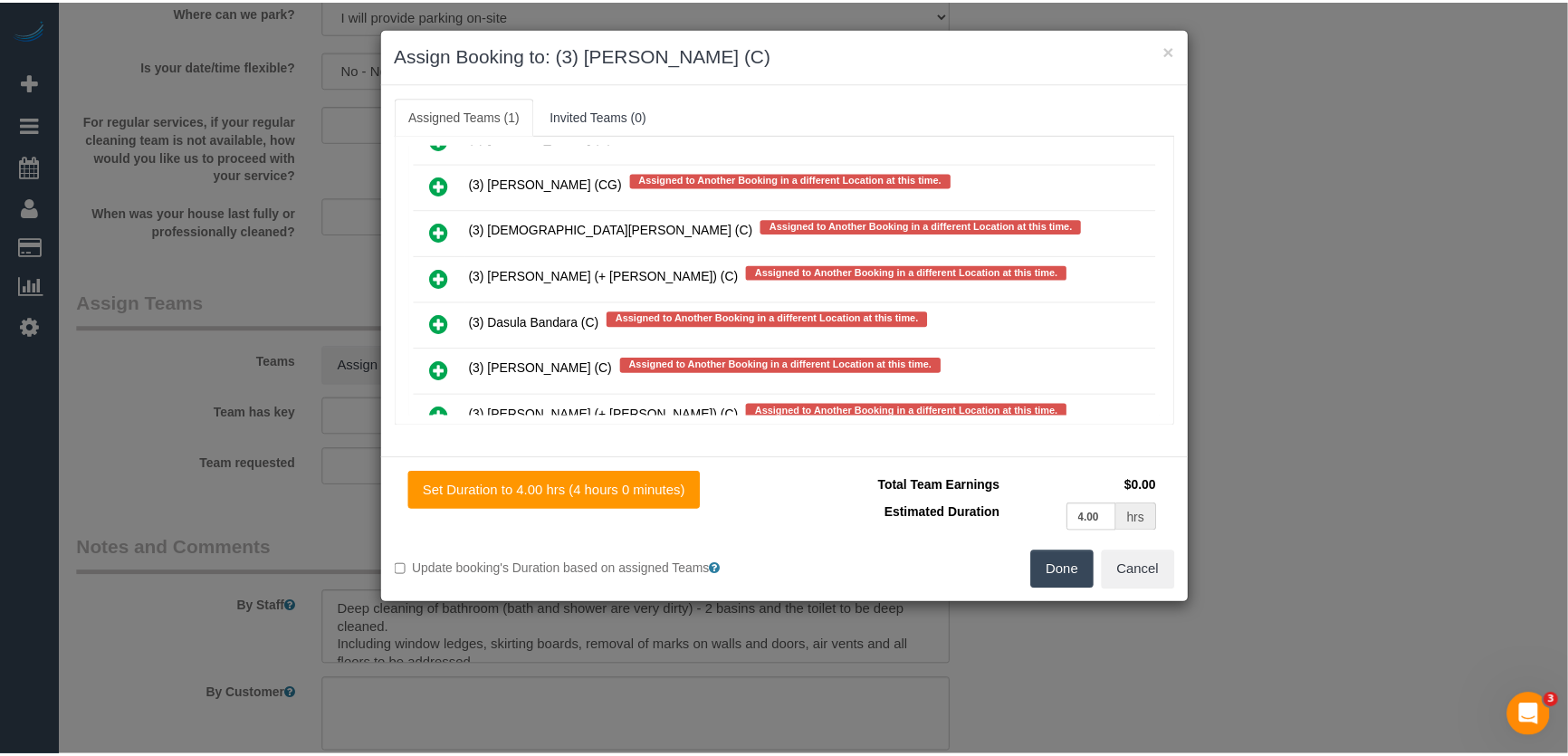
scroll to position [6123, 0]
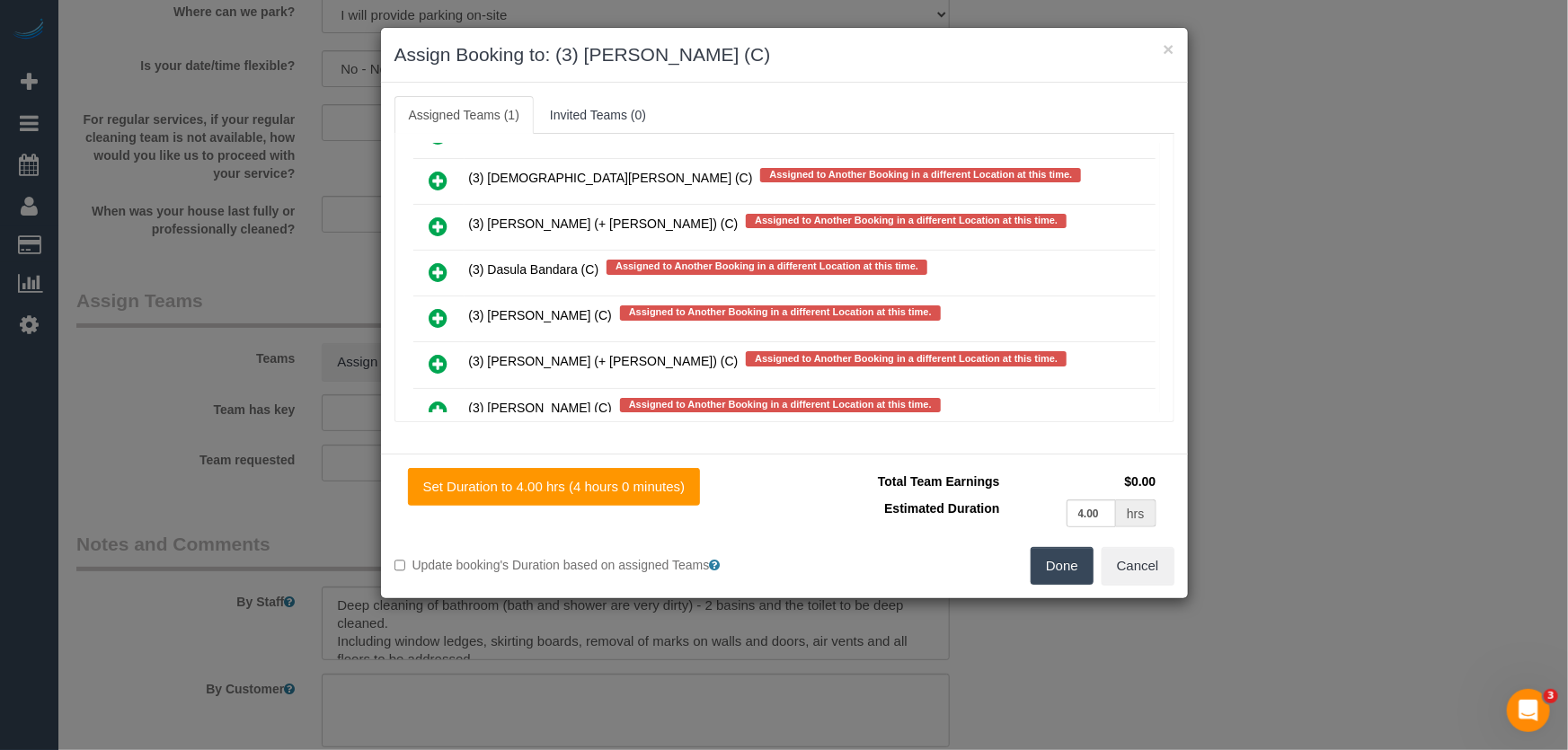
click at [1056, 562] on button "Done" at bounding box center [1062, 565] width 63 height 37
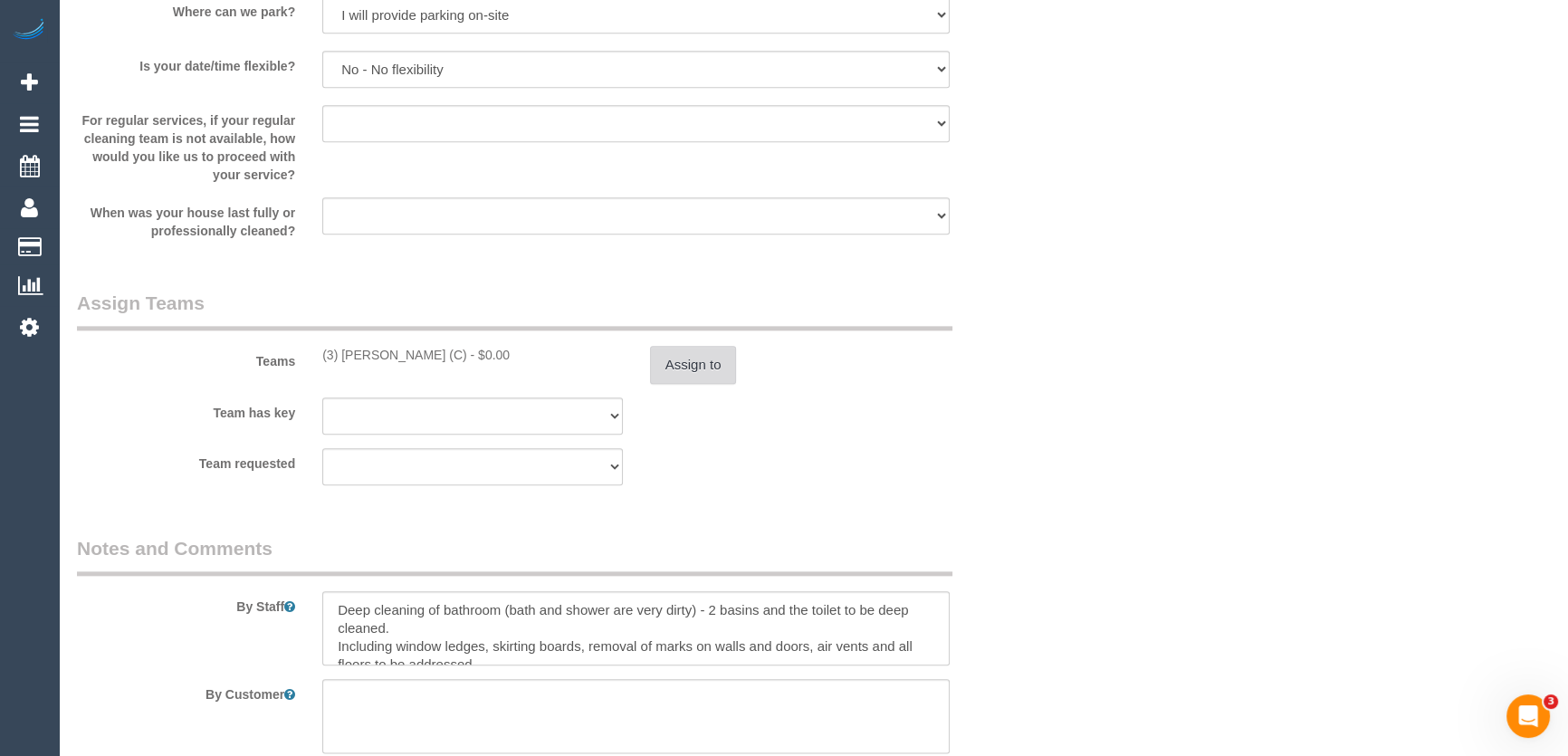
click at [697, 371] on button "Assign to" at bounding box center [693, 364] width 87 height 38
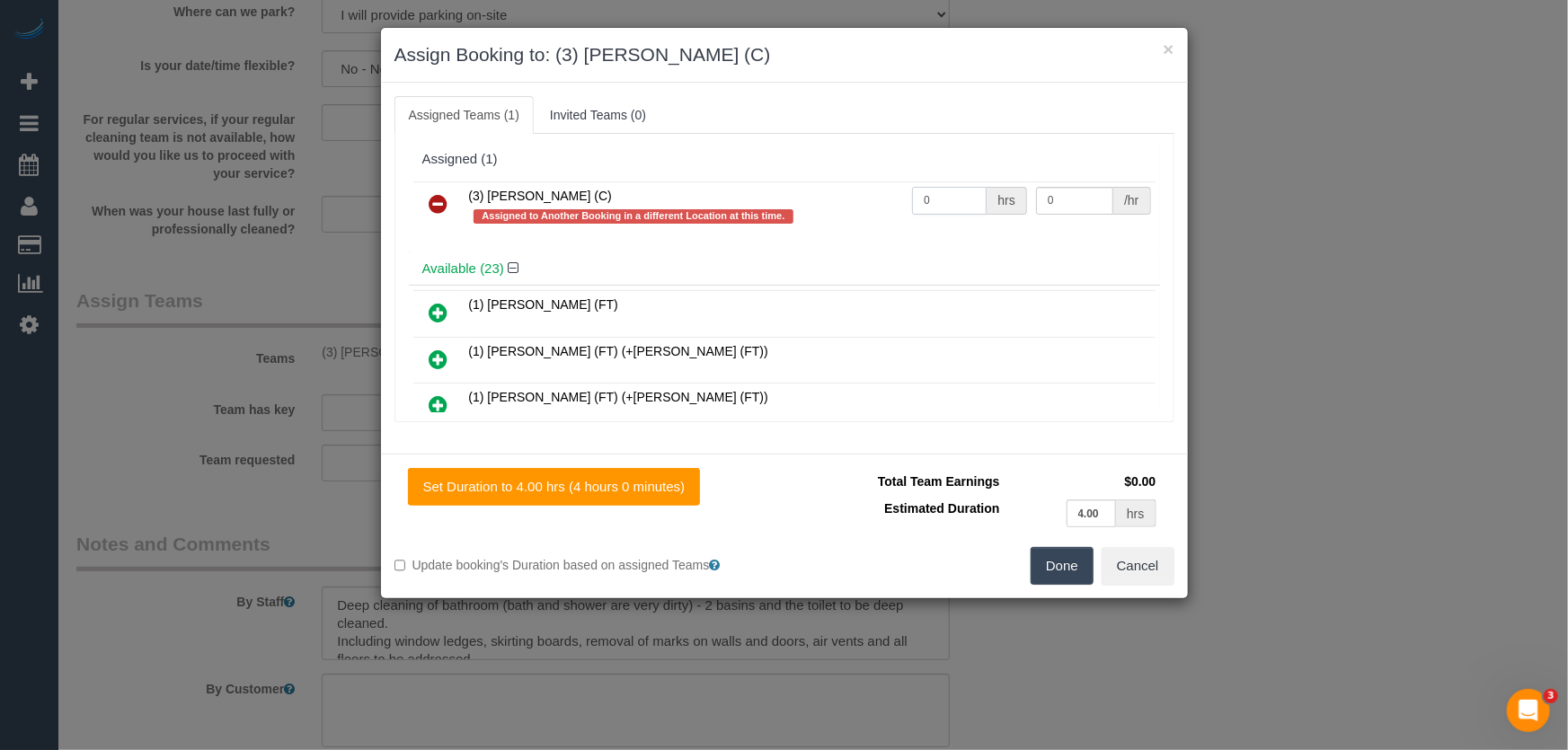
click at [942, 204] on input "0" at bounding box center [949, 200] width 75 height 28
type input "4"
type input "35"
click at [1048, 570] on button "Done" at bounding box center [1062, 565] width 63 height 37
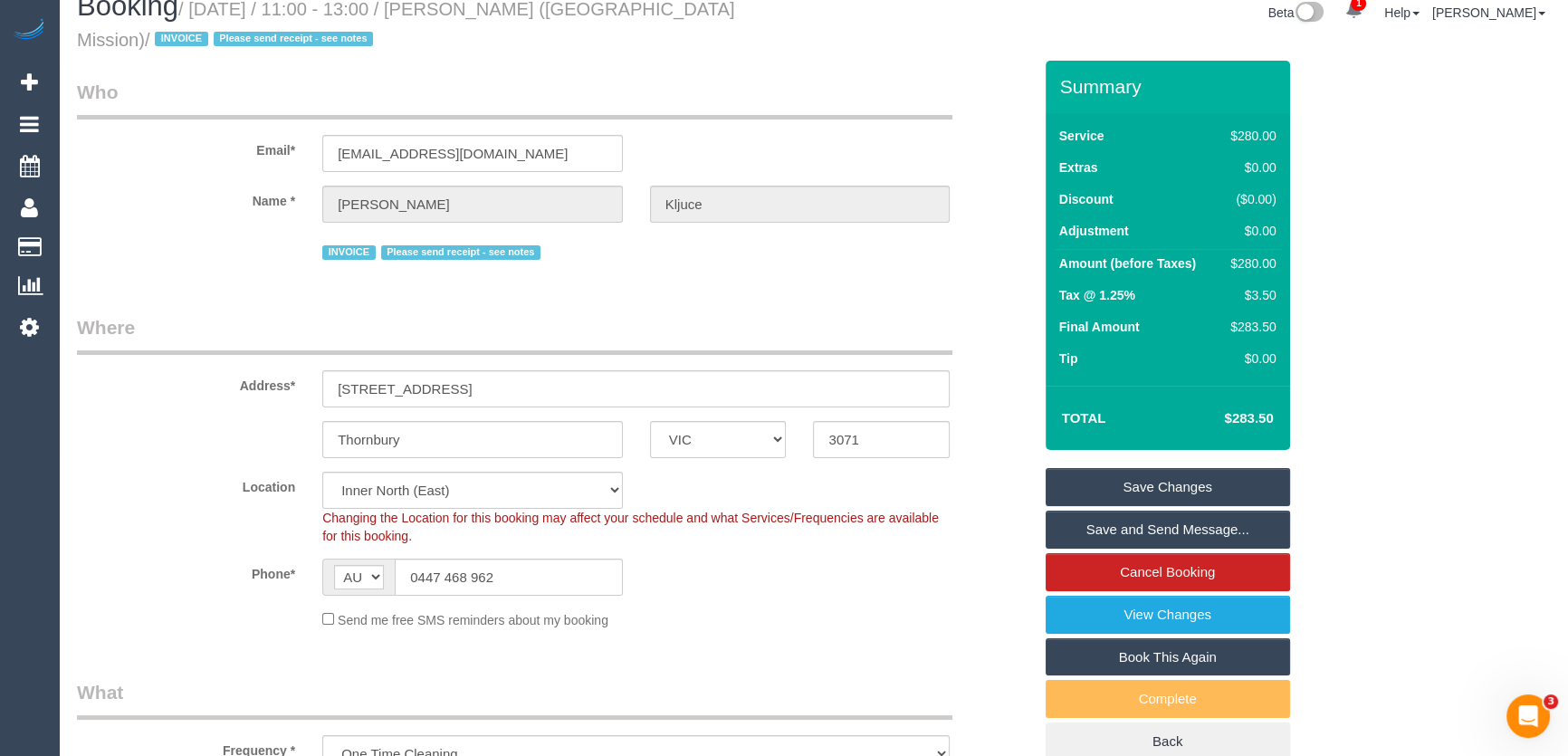
scroll to position [0, 0]
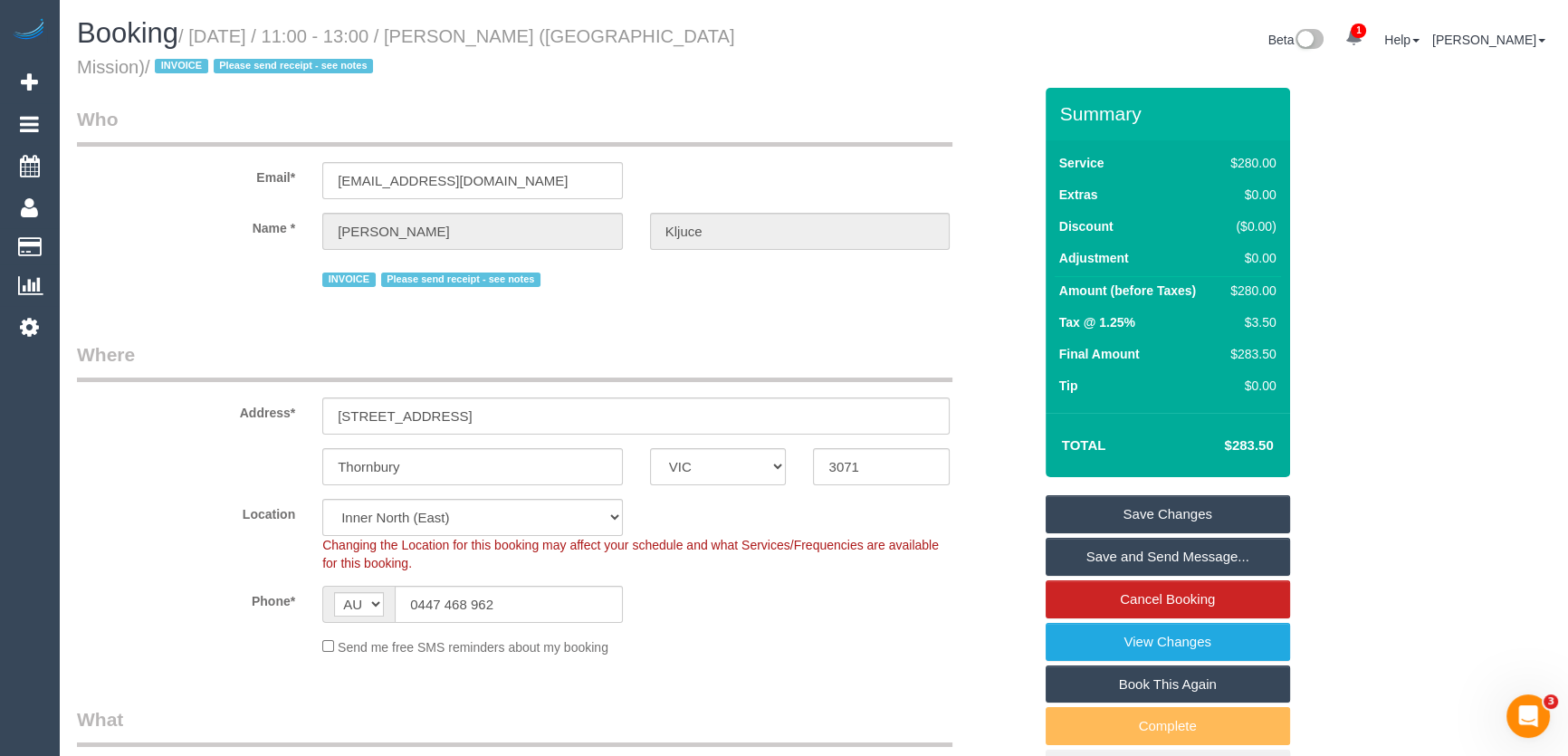
click at [480, 37] on small "/ August 19, 2025 / 11:00 - 13:00 / Tamara Kljuce (Melbourne City Mission) / IN…" at bounding box center [406, 51] width 658 height 50
copy small "Tamara Kljuce (Melbourne City Mission)"
click at [1112, 557] on link "Save and Send Message..." at bounding box center [1167, 556] width 245 height 38
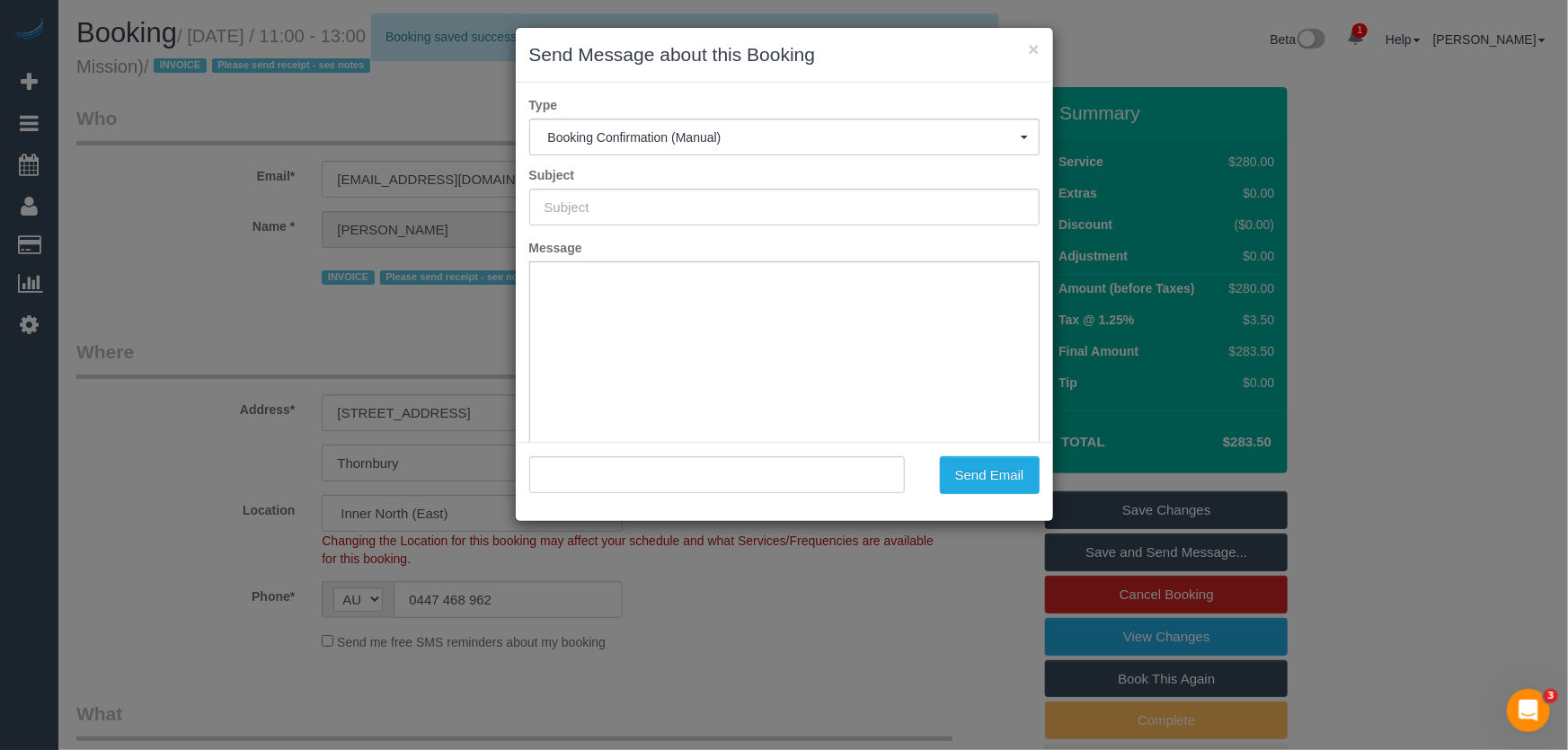
type input "Booking Confirmed"
type input ""Tamara Kljuce" <tkljuce@mcm.org.au>"
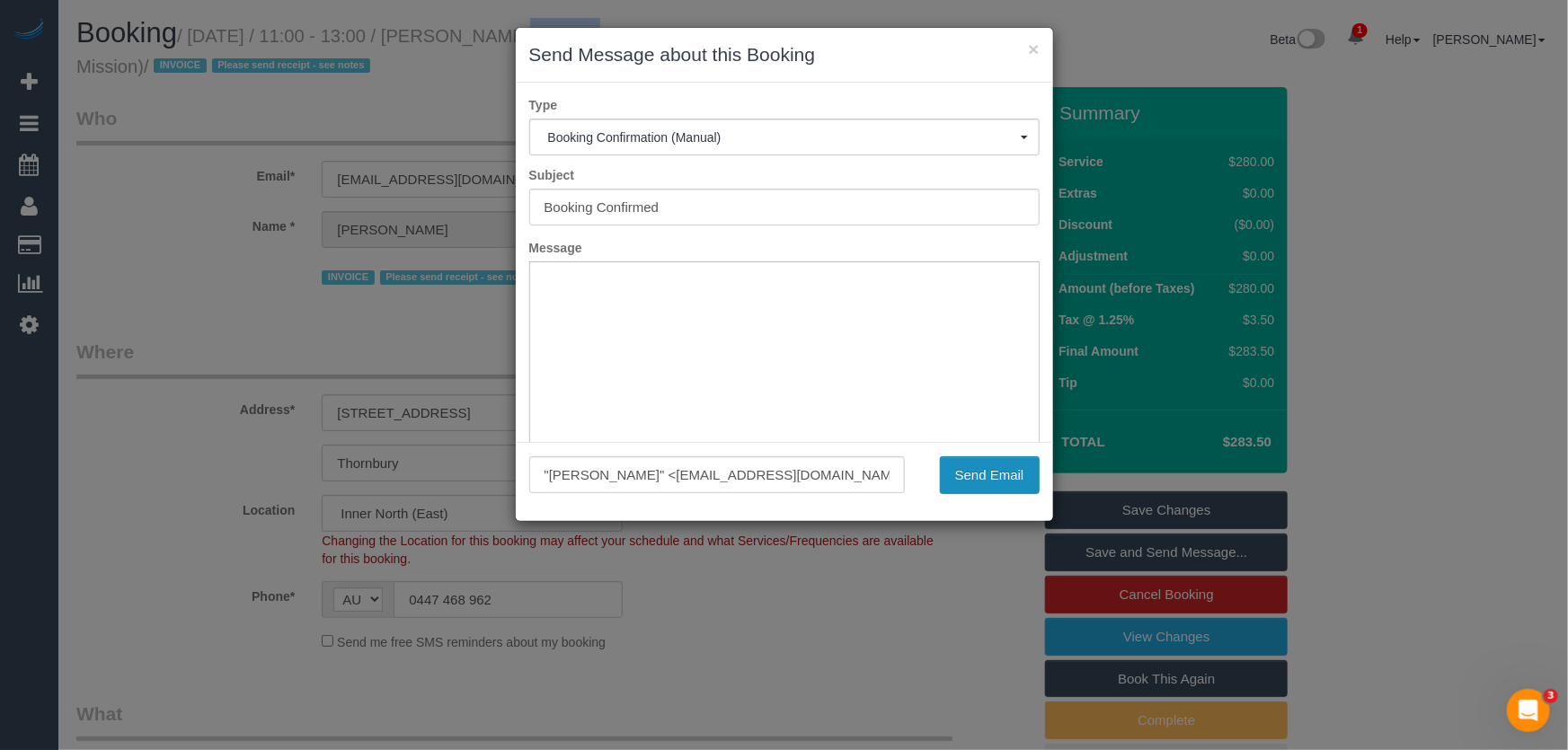
click at [996, 471] on button "Send Email" at bounding box center [989, 475] width 100 height 37
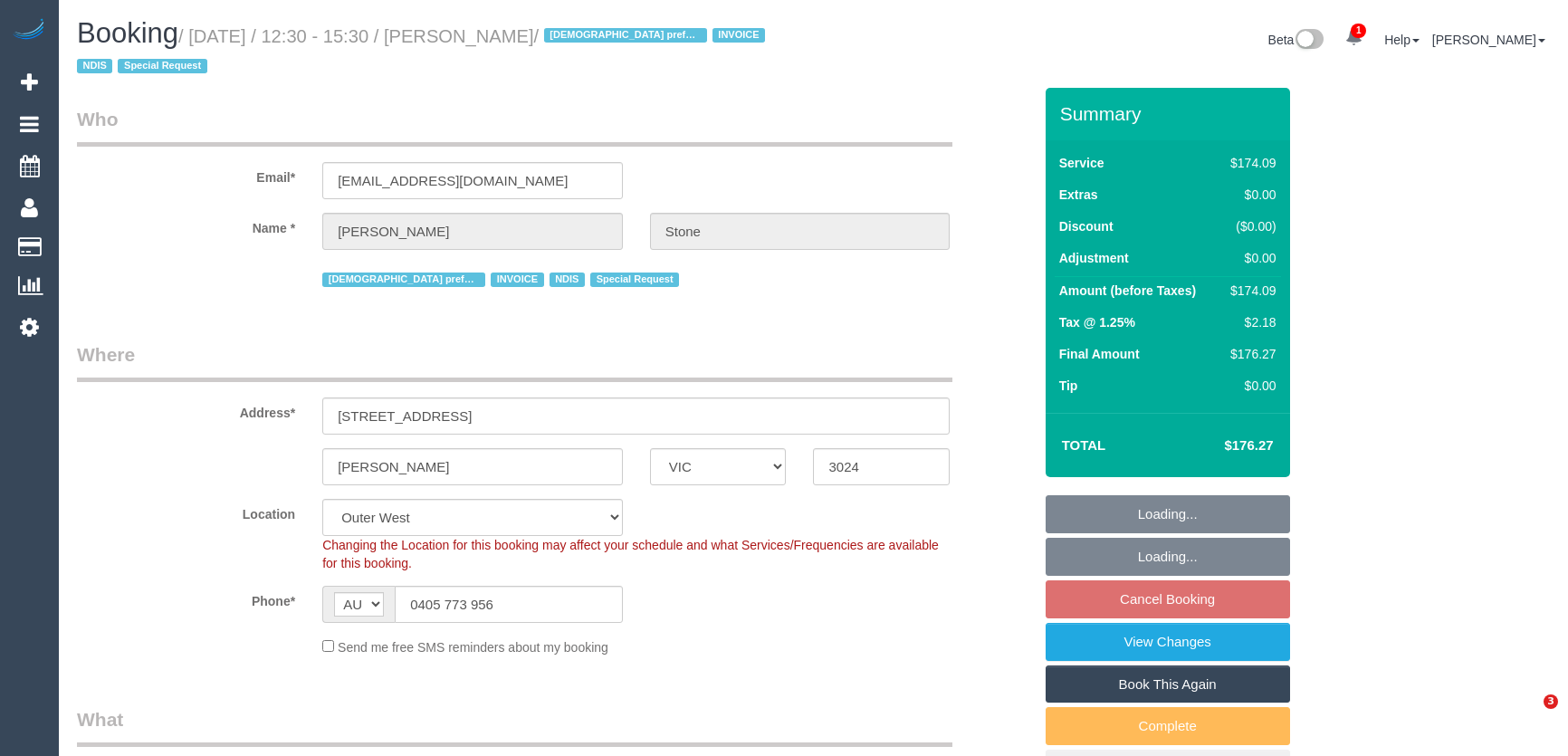
select select "VIC"
select select "180"
select select "number:30"
select select "number:14"
select select "number:19"
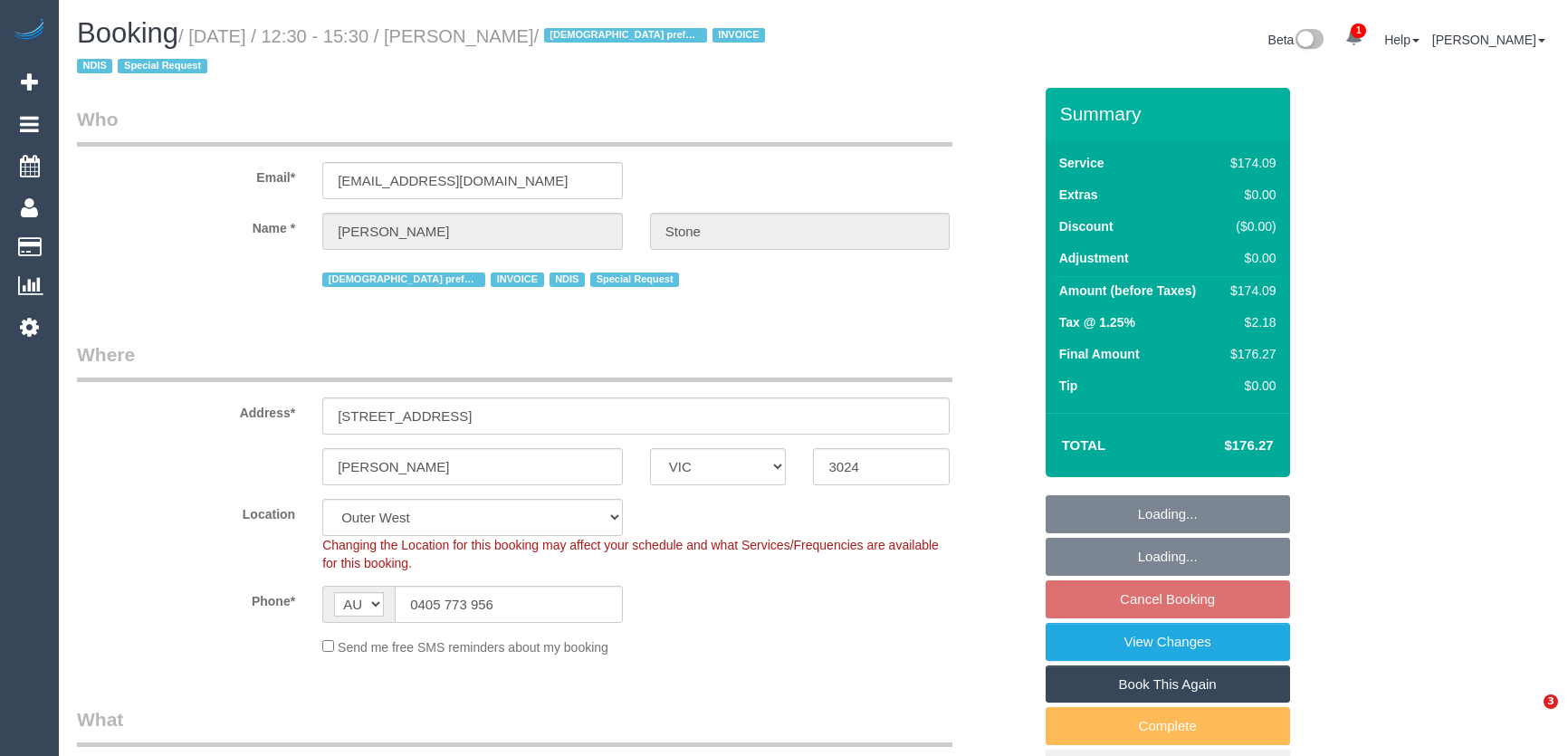
select select "number:23"
select select "number:35"
select select "number:11"
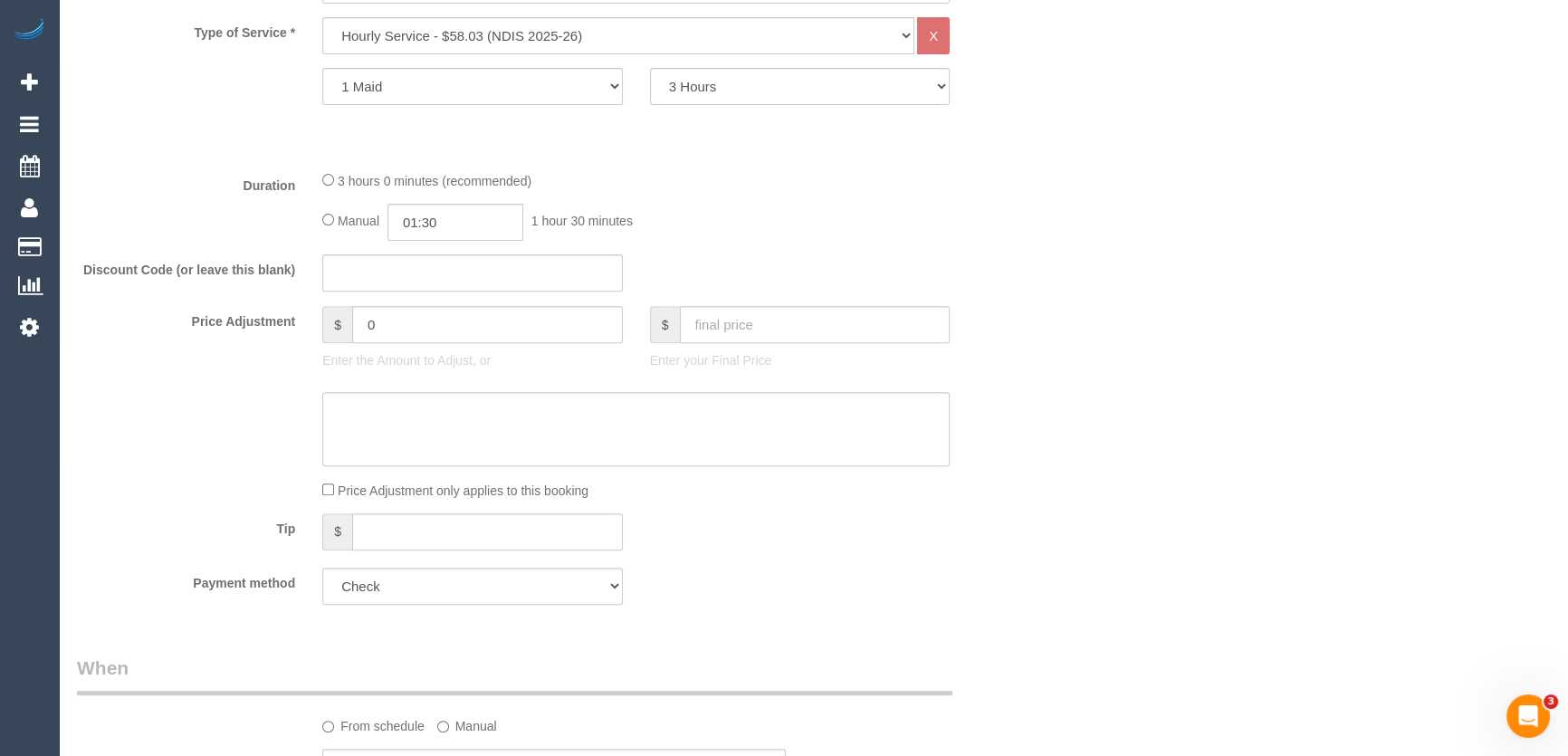
scroll to position [823, 0]
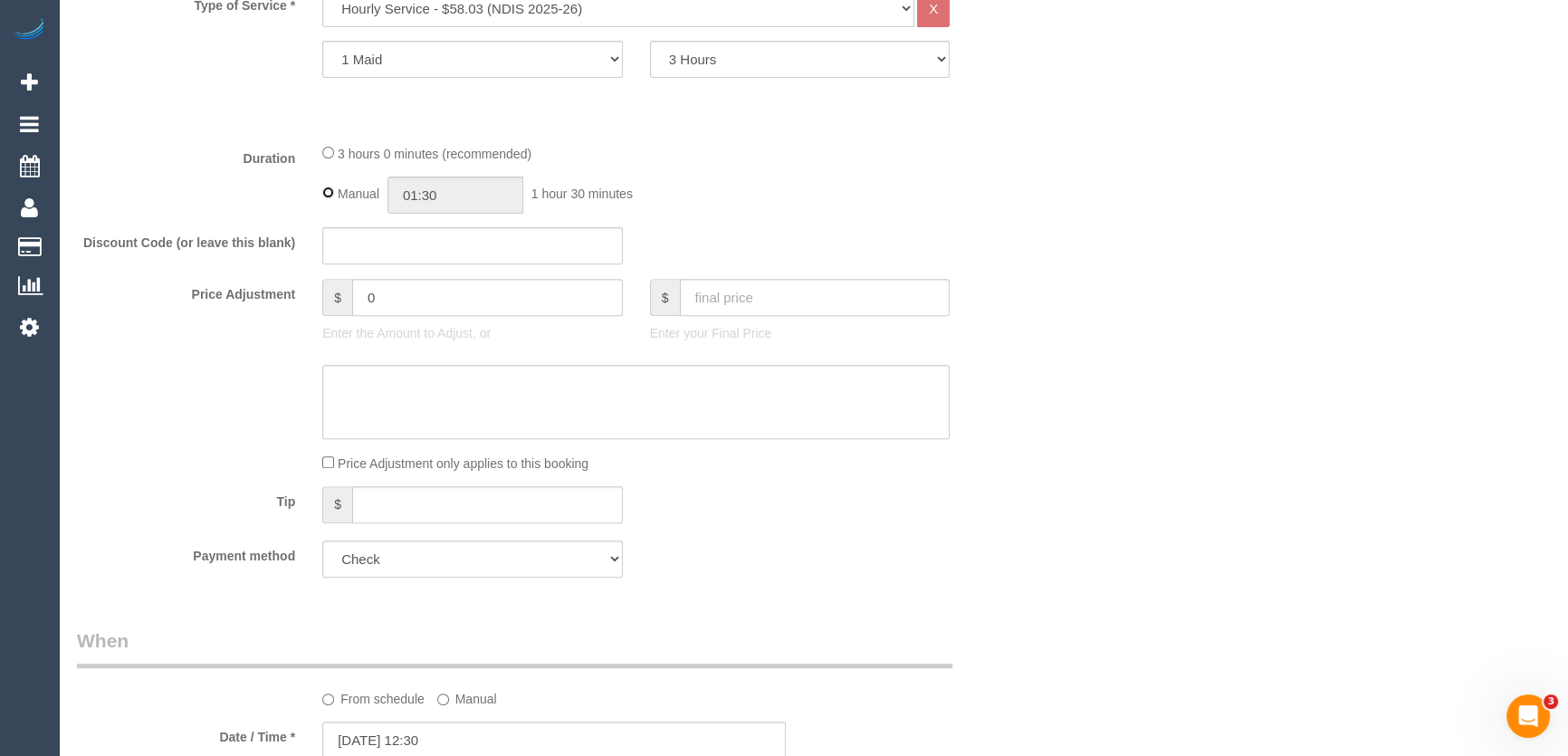
type input "03:00"
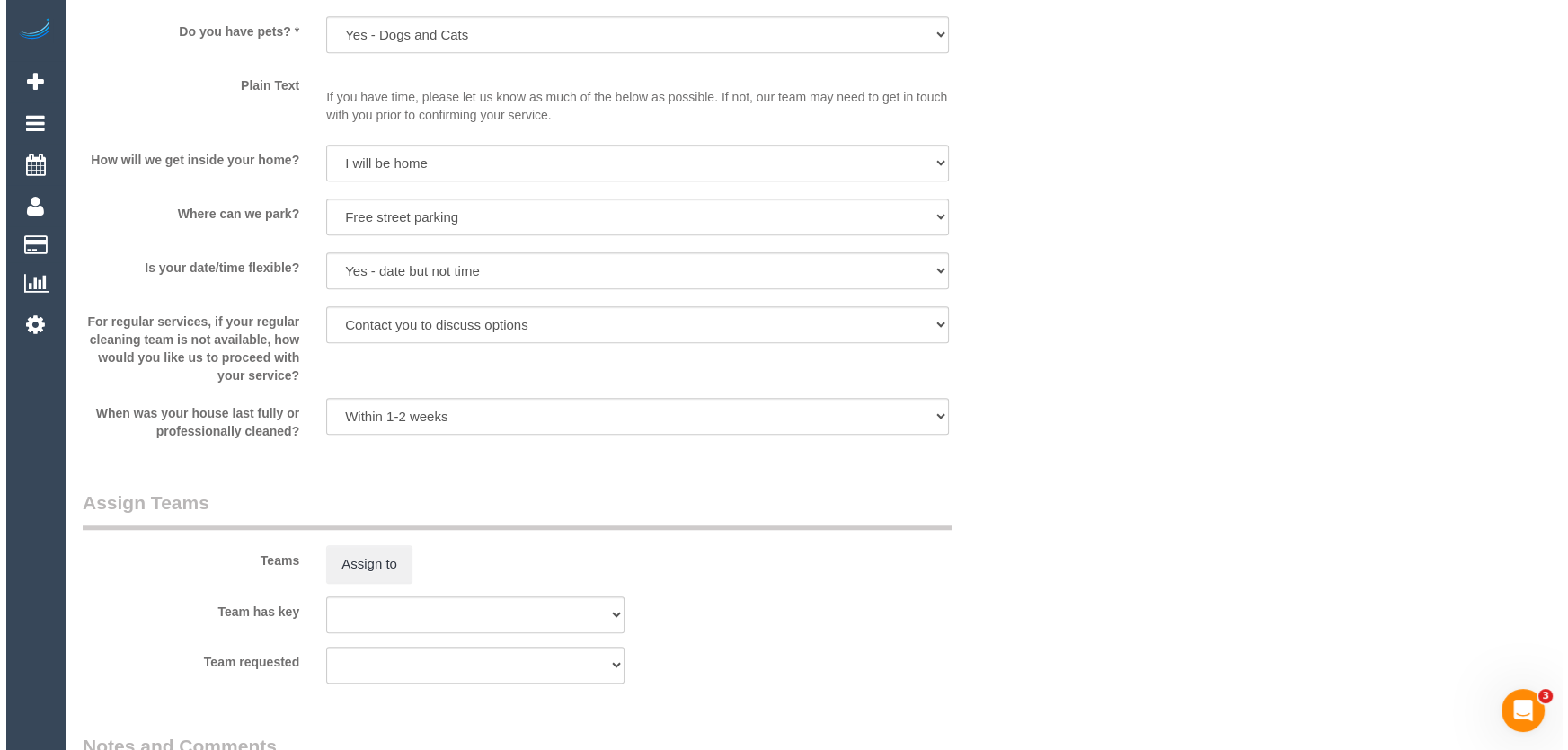
scroll to position [1877, 0]
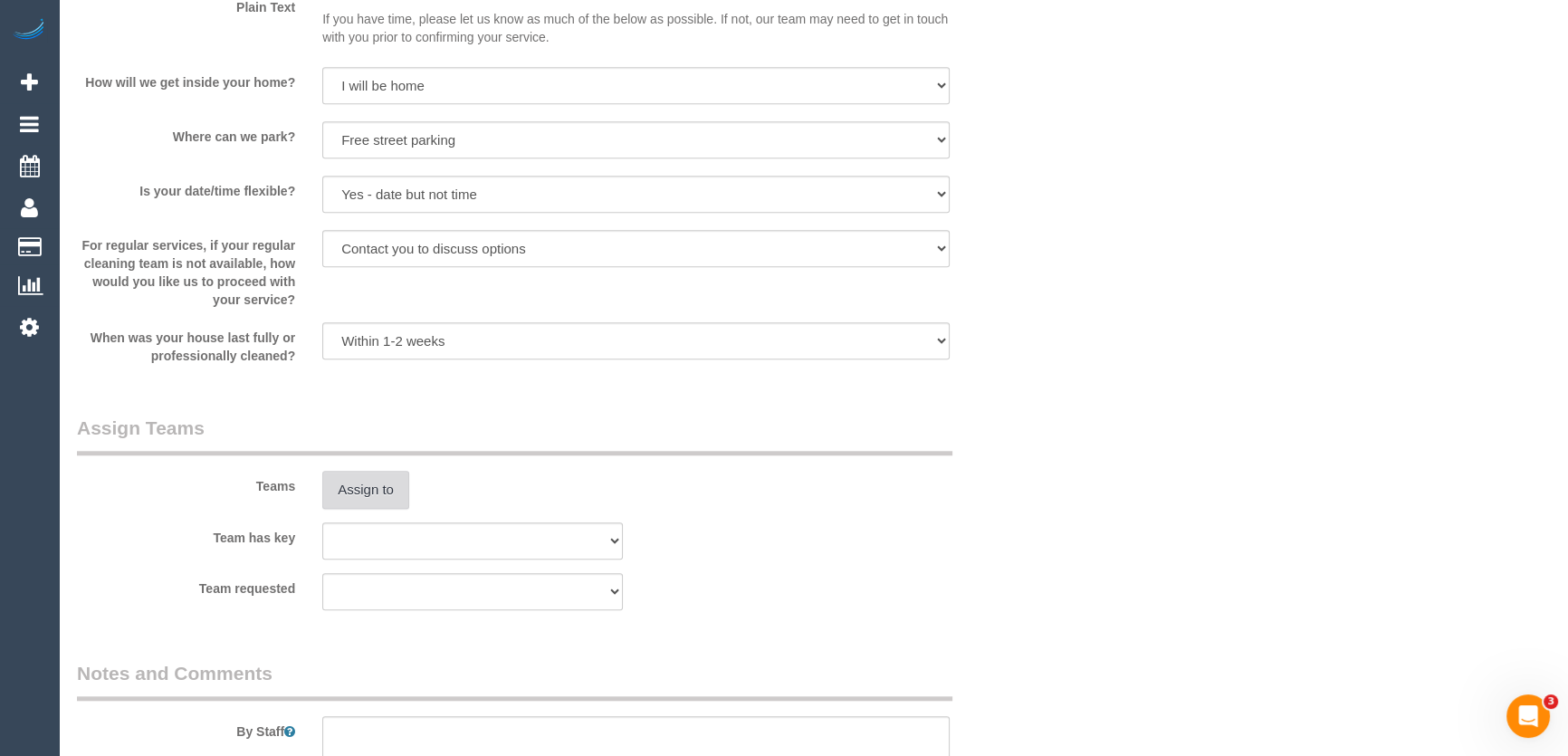
click at [367, 492] on button "Assign to" at bounding box center [365, 489] width 87 height 38
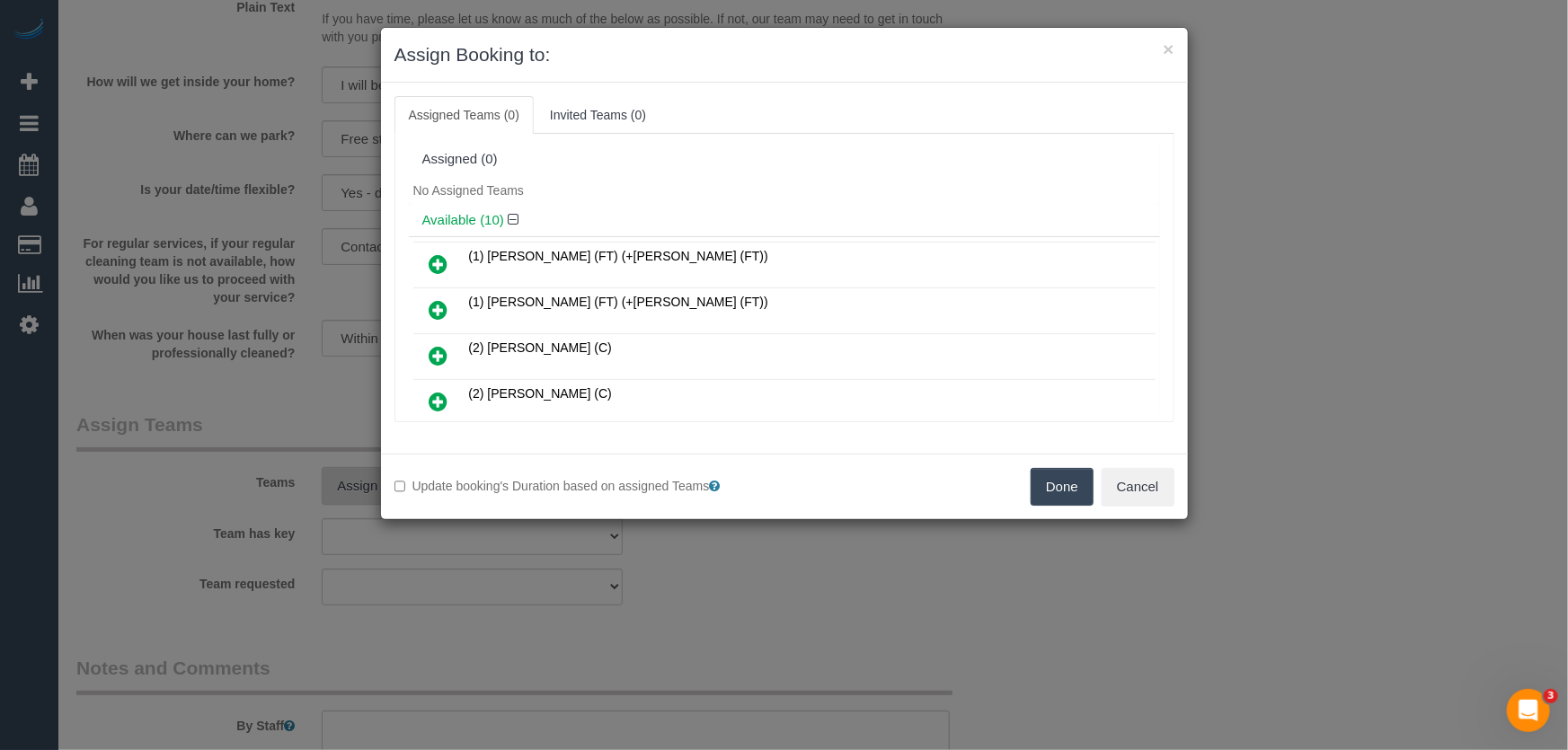
scroll to position [338, 0]
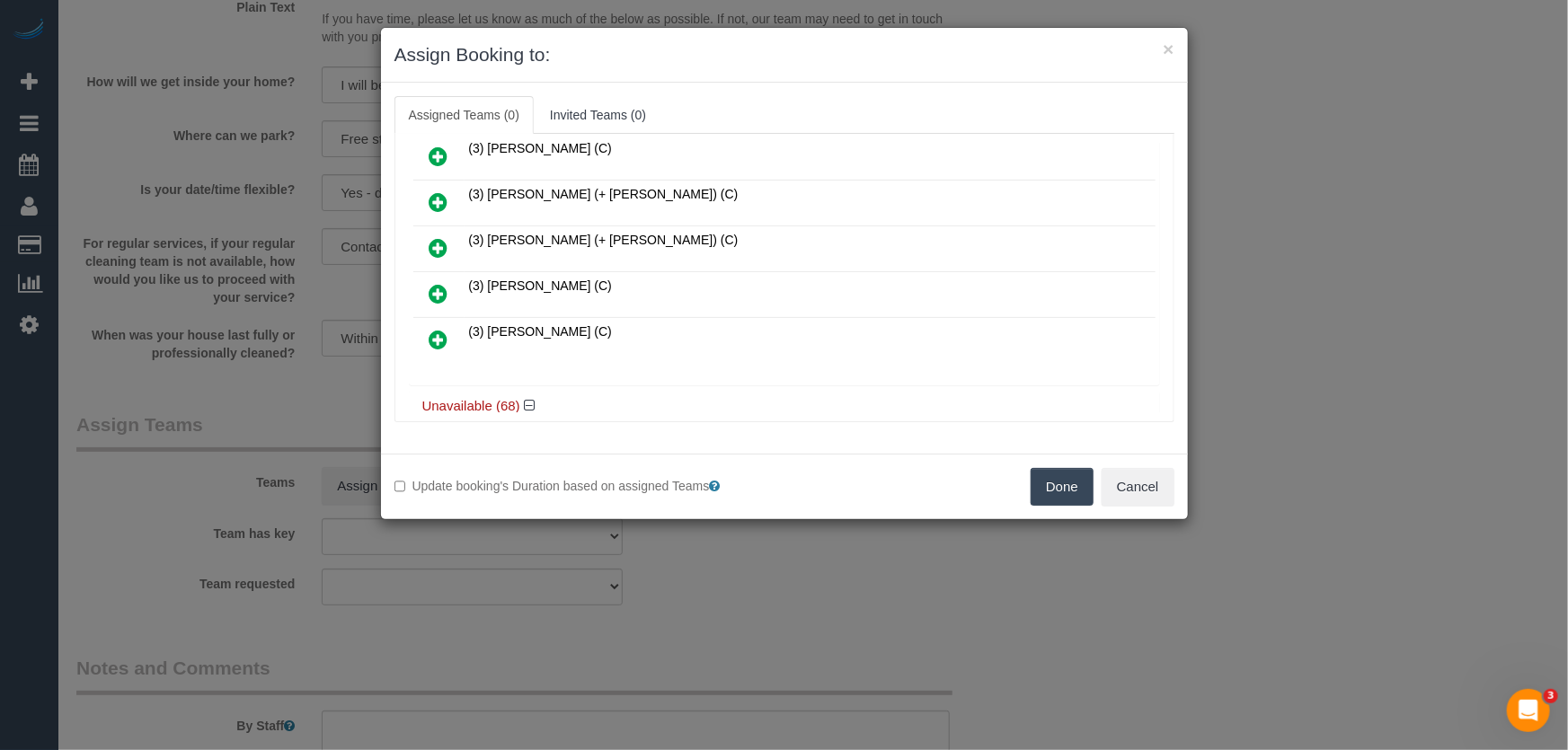
click at [430, 283] on icon at bounding box center [440, 293] width 19 height 21
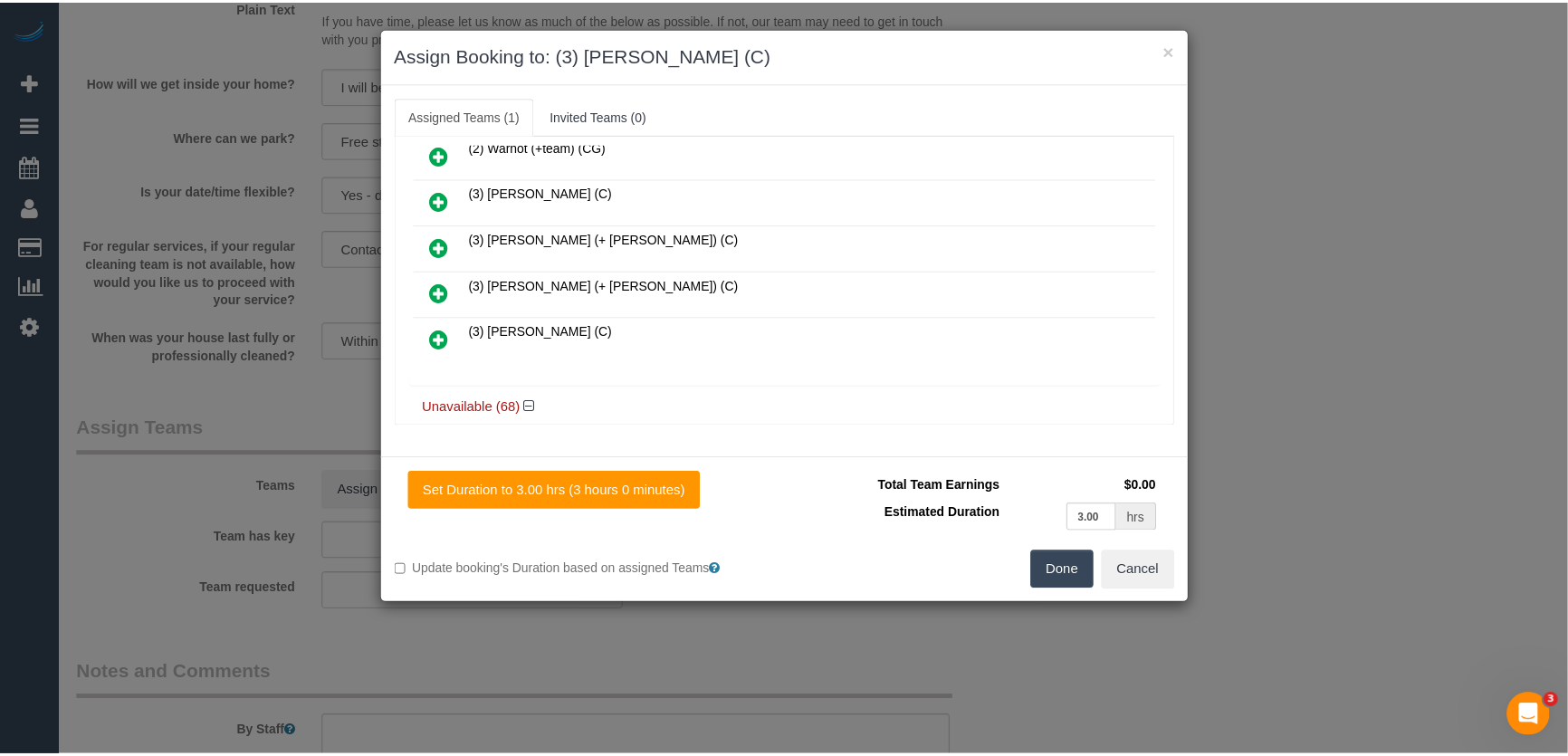
scroll to position [382, 0]
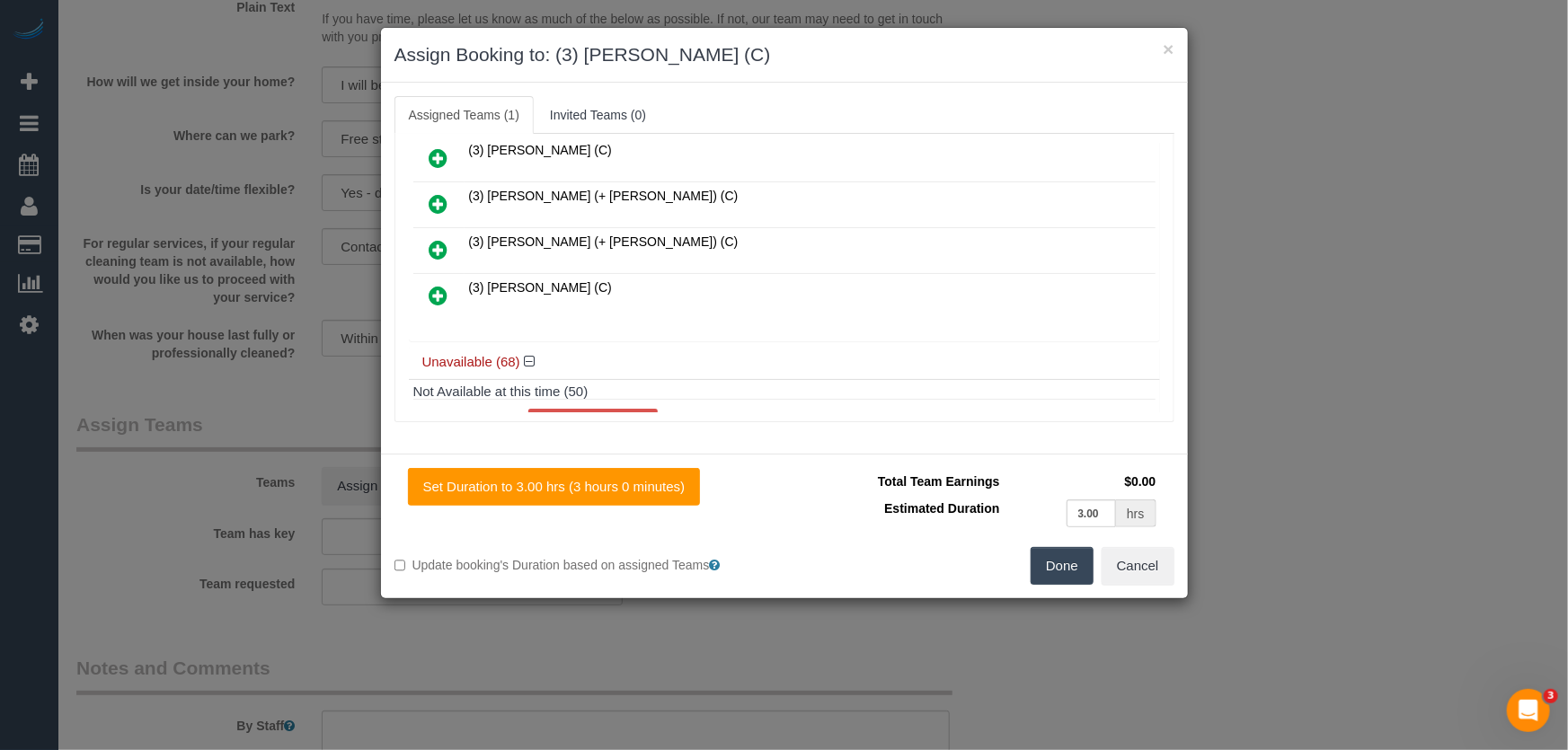
click at [1042, 556] on button "Done" at bounding box center [1062, 565] width 63 height 37
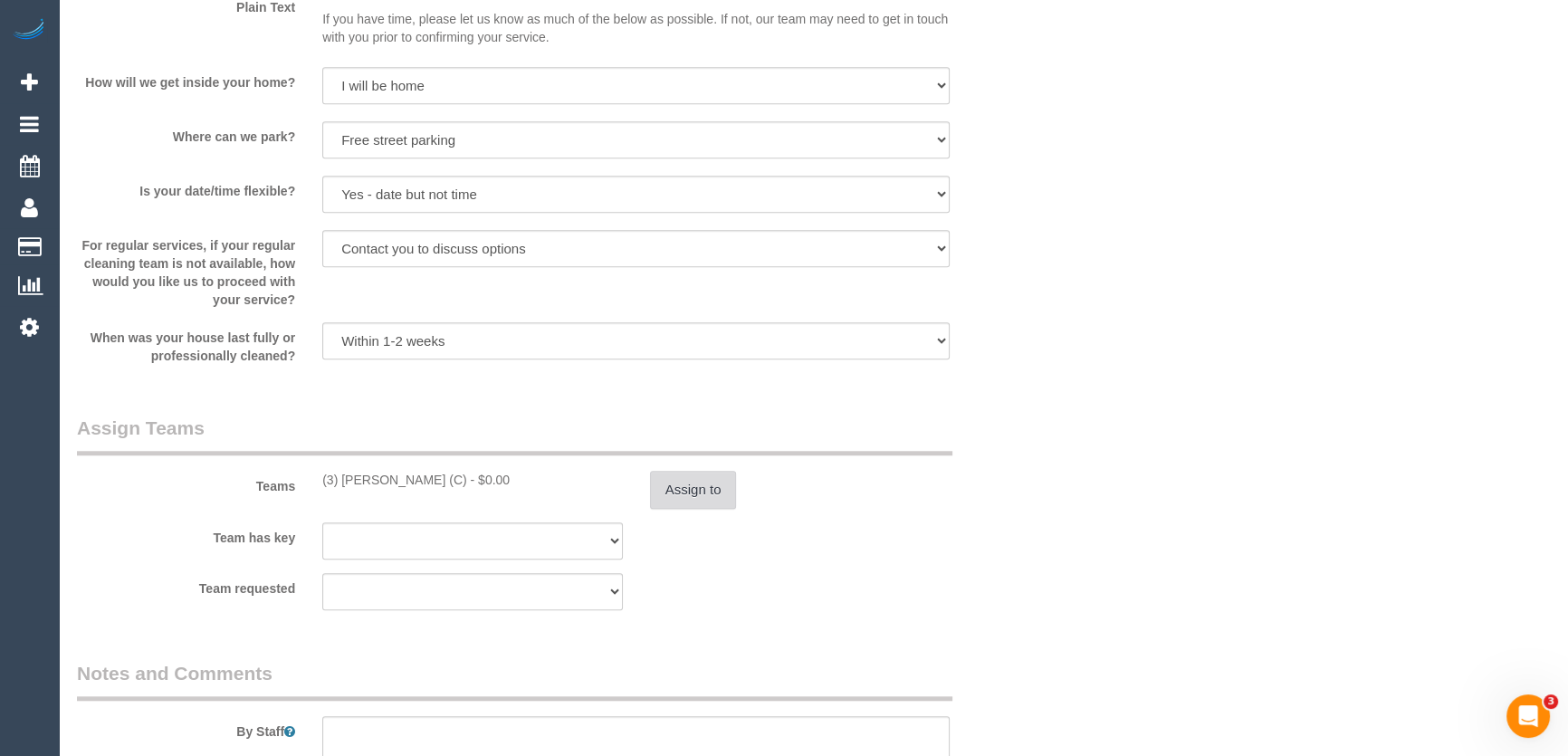
click at [694, 486] on button "Assign to" at bounding box center [693, 489] width 87 height 38
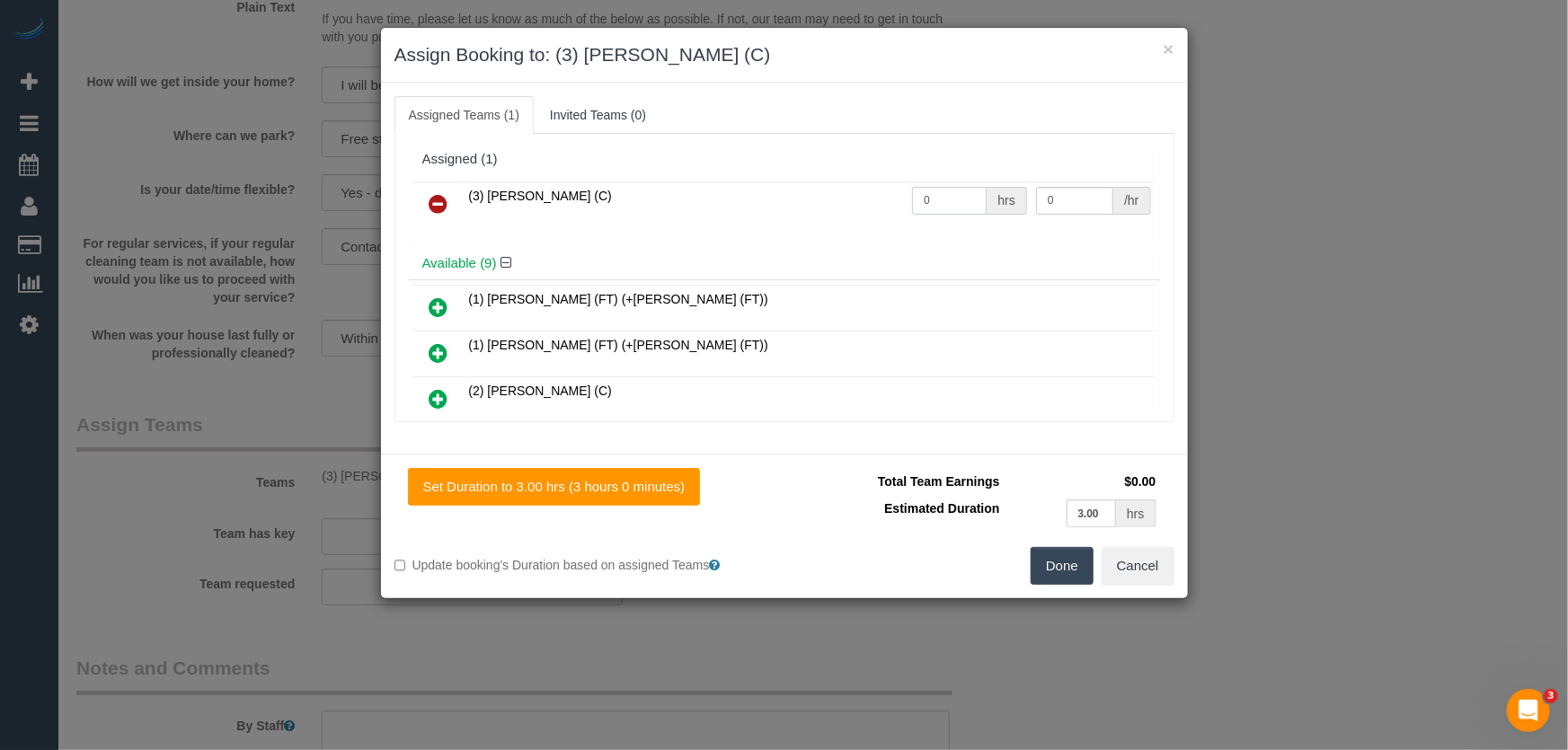
click at [943, 198] on input "0" at bounding box center [949, 200] width 75 height 28
type input "3"
type input "35"
click at [1058, 562] on button "Done" at bounding box center [1062, 565] width 63 height 37
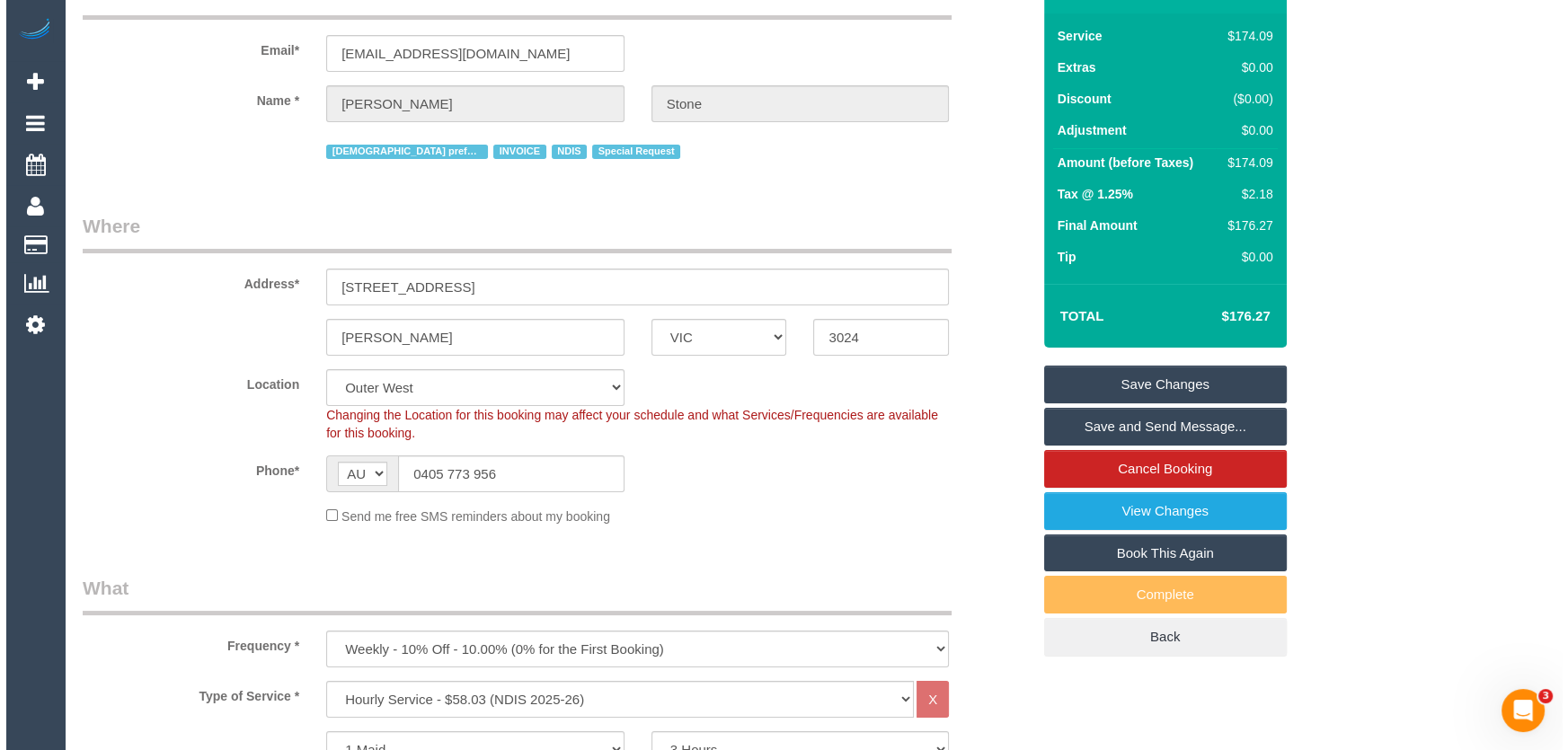
scroll to position [0, 0]
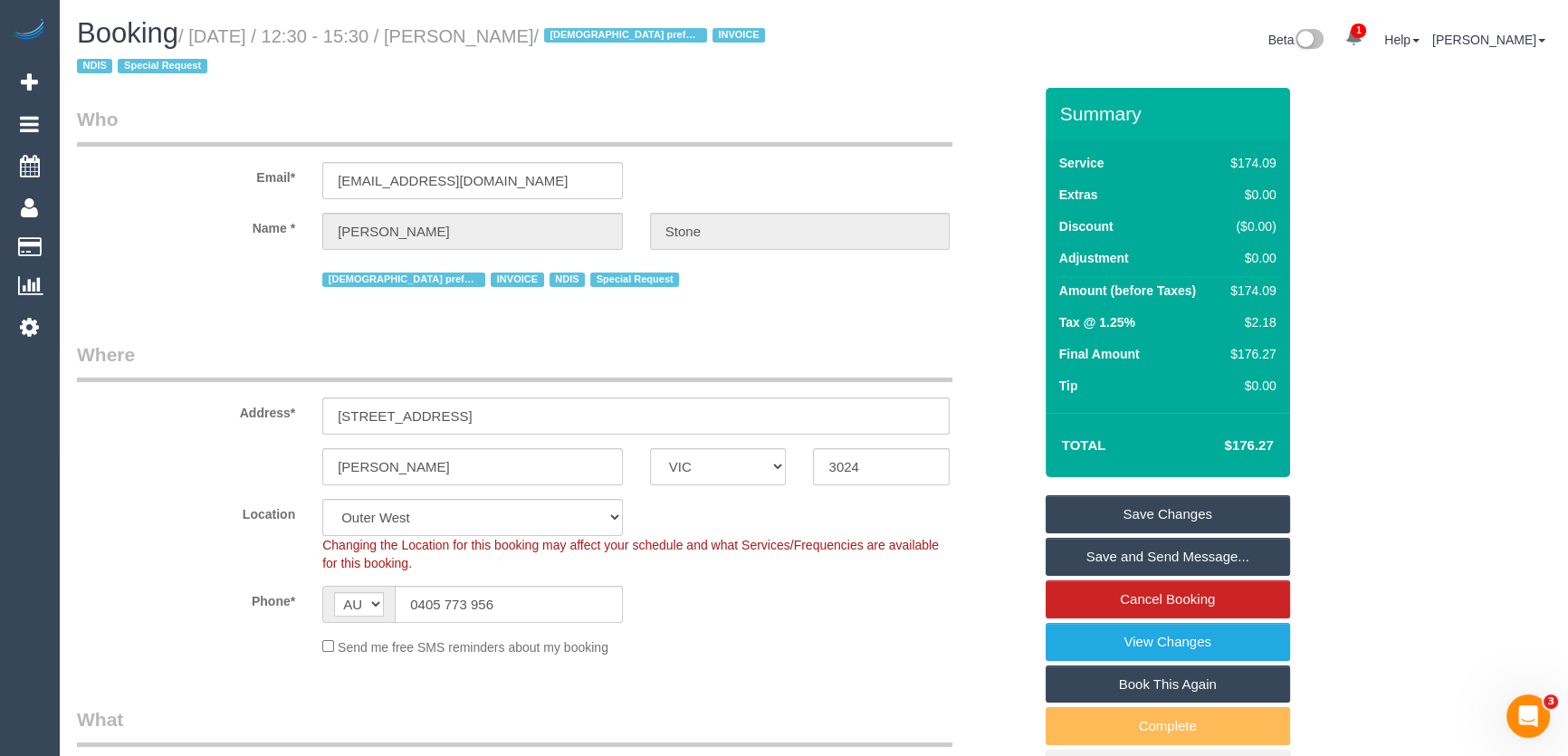
click at [489, 36] on small "/ [DATE] / 12:30 - 15:30 / [PERSON_NAME] / [DEMOGRAPHIC_DATA] preferred INVOICE…" at bounding box center [423, 51] width 693 height 50
click at [489, 37] on small "/ [DATE] / 12:30 - 15:30 / [PERSON_NAME] / [DEMOGRAPHIC_DATA] preferred INVOICE…" at bounding box center [423, 51] width 693 height 50
copy small "[PERSON_NAME]"
drag, startPoint x: 1172, startPoint y: 554, endPoint x: 1164, endPoint y: 561, distance: 10.6
click at [1172, 554] on link "Save and Send Message..." at bounding box center [1167, 556] width 245 height 38
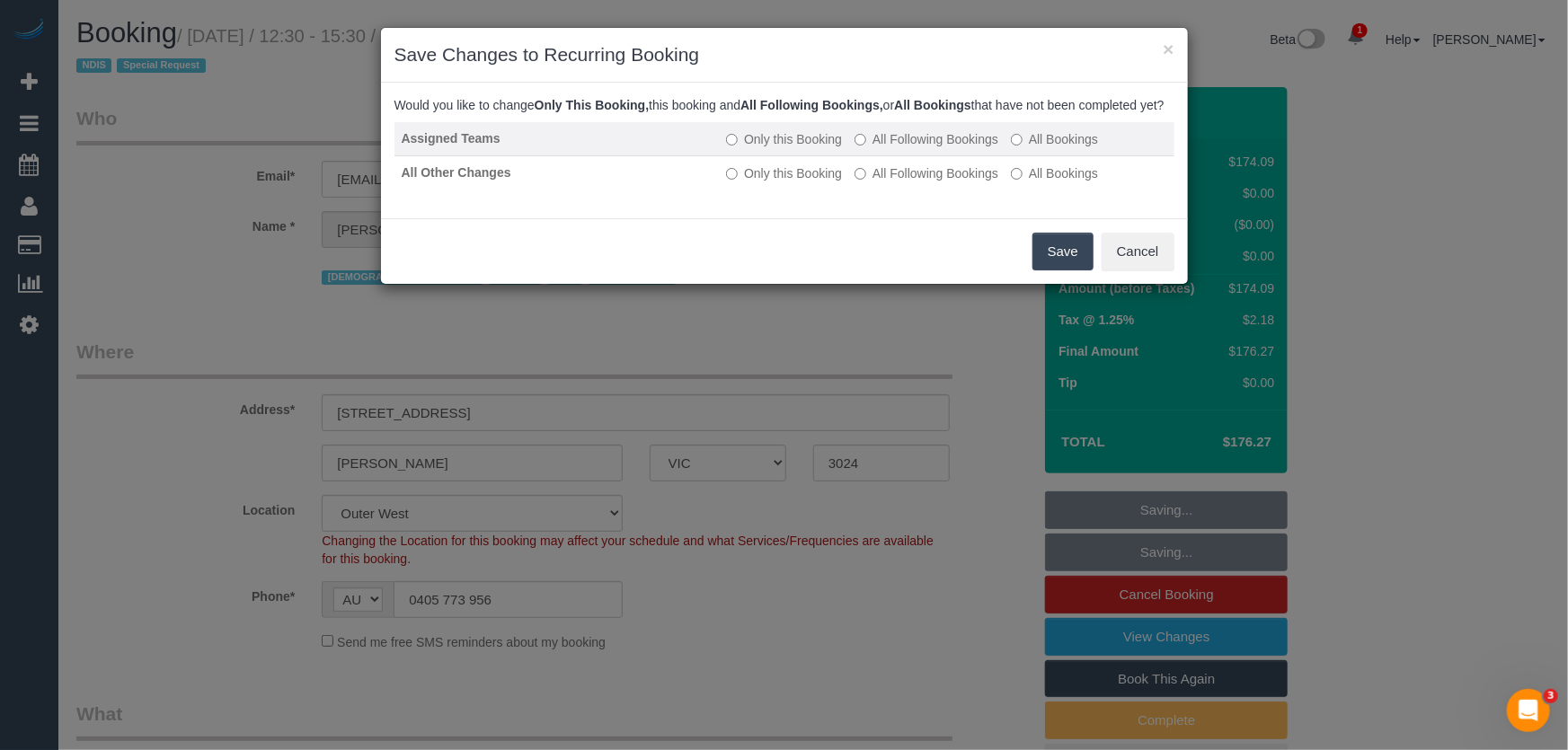
click at [934, 148] on label "All Following Bookings" at bounding box center [926, 139] width 144 height 18
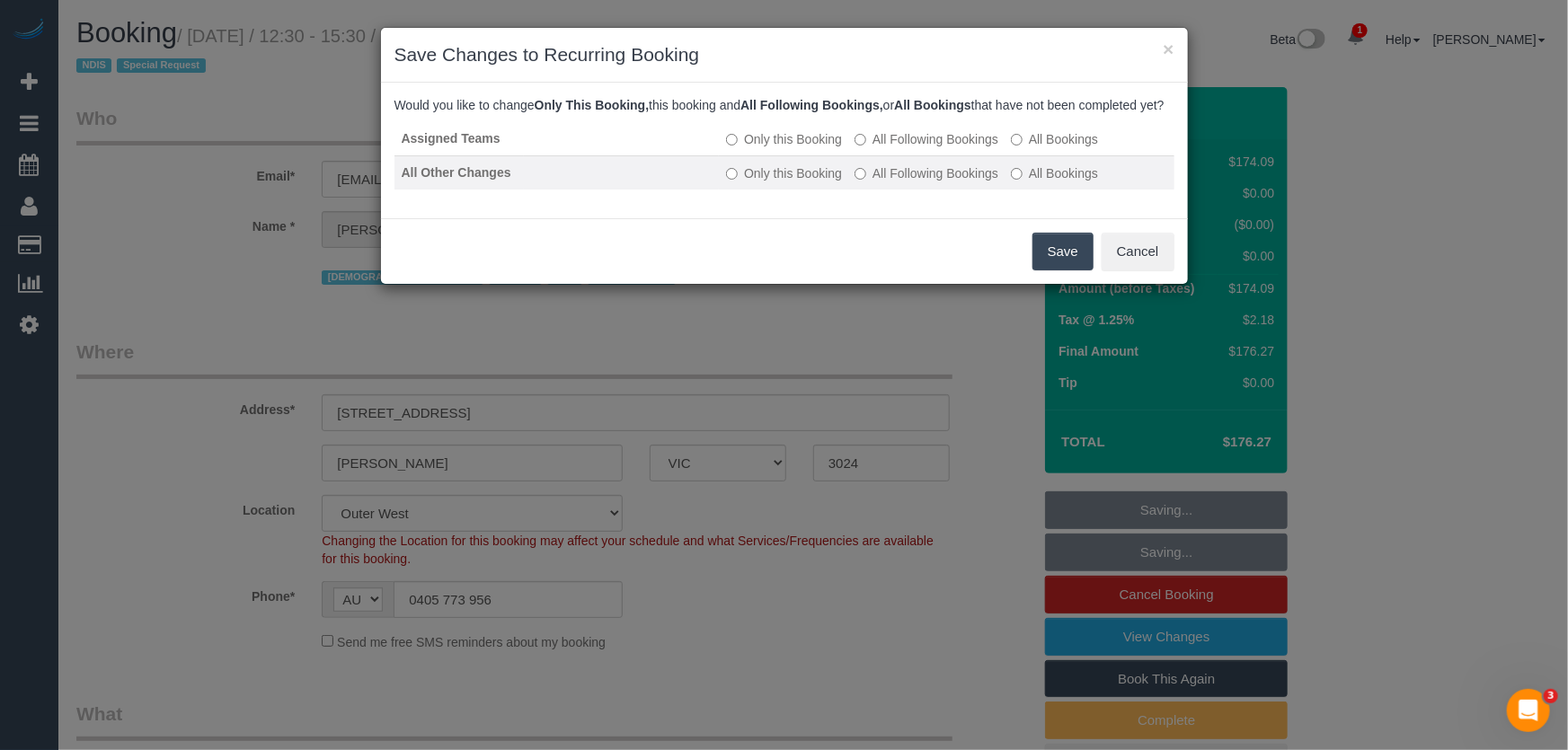
click at [917, 182] on label "All Following Bookings" at bounding box center [926, 173] width 144 height 18
click at [1060, 269] on button "Save" at bounding box center [1063, 250] width 61 height 37
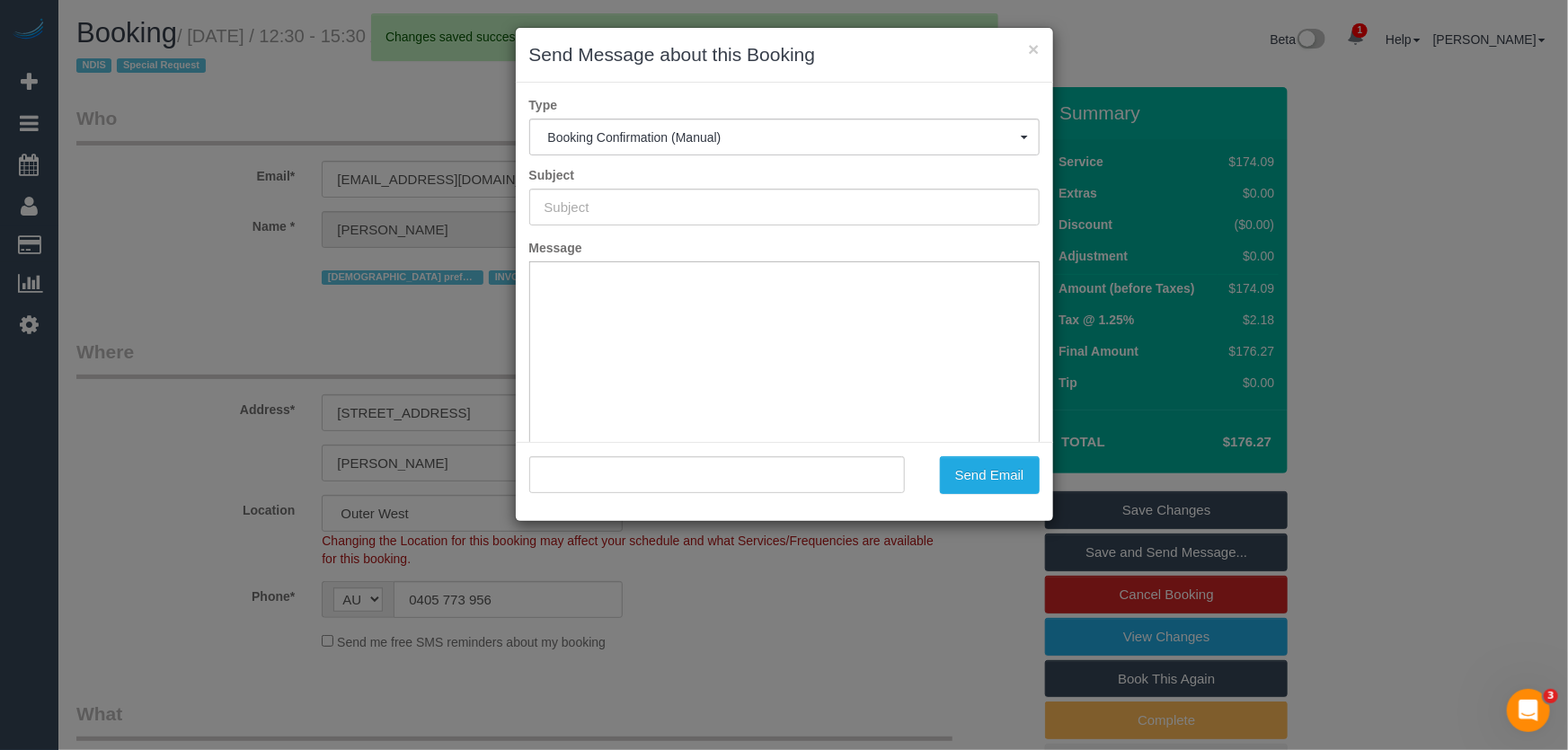
type input "Booking Confirmed"
type input ""[PERSON_NAME]" <[EMAIL_ADDRESS][DOMAIN_NAME]>"
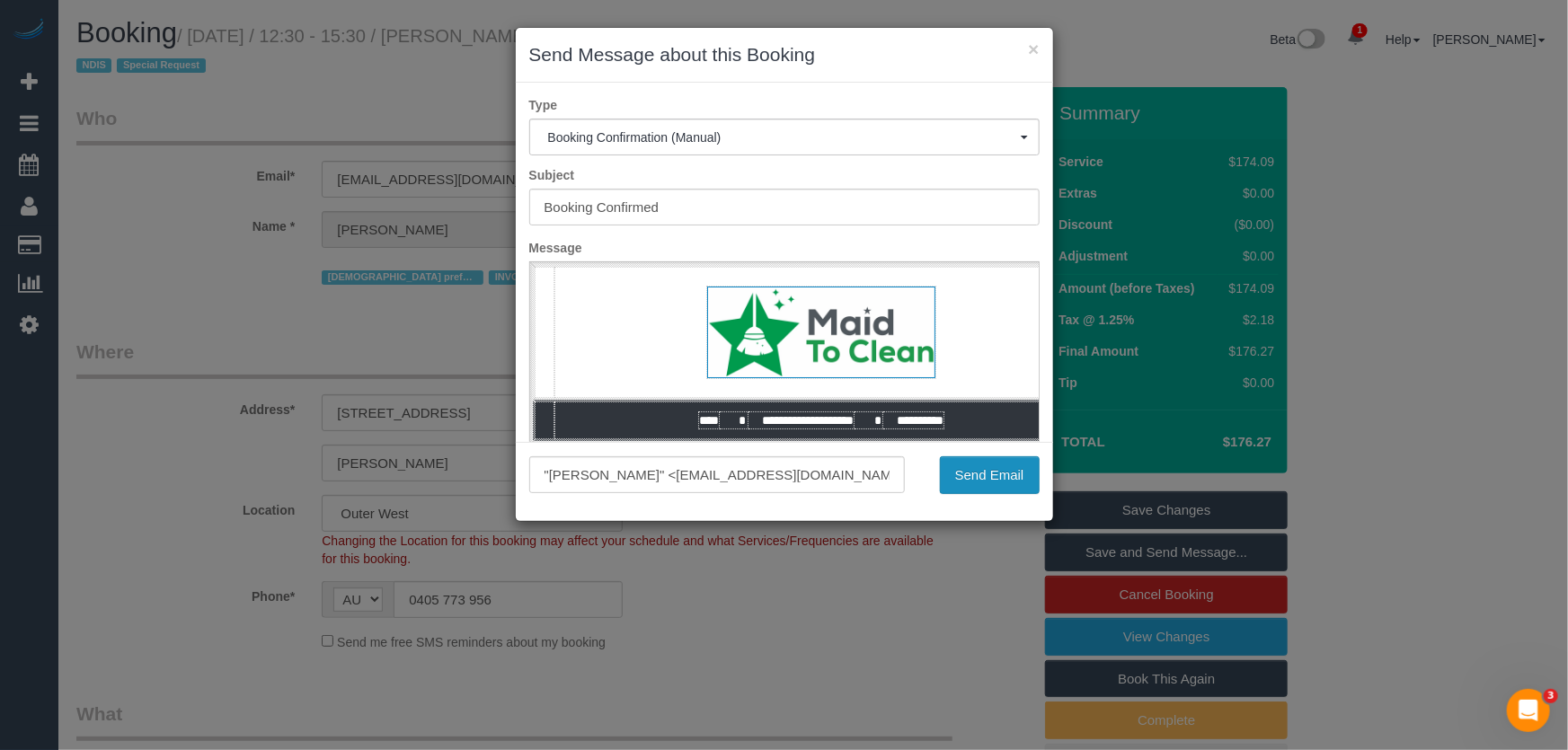
click at [979, 484] on button "Send Email" at bounding box center [989, 475] width 100 height 37
